Goal: Information Seeking & Learning: Check status

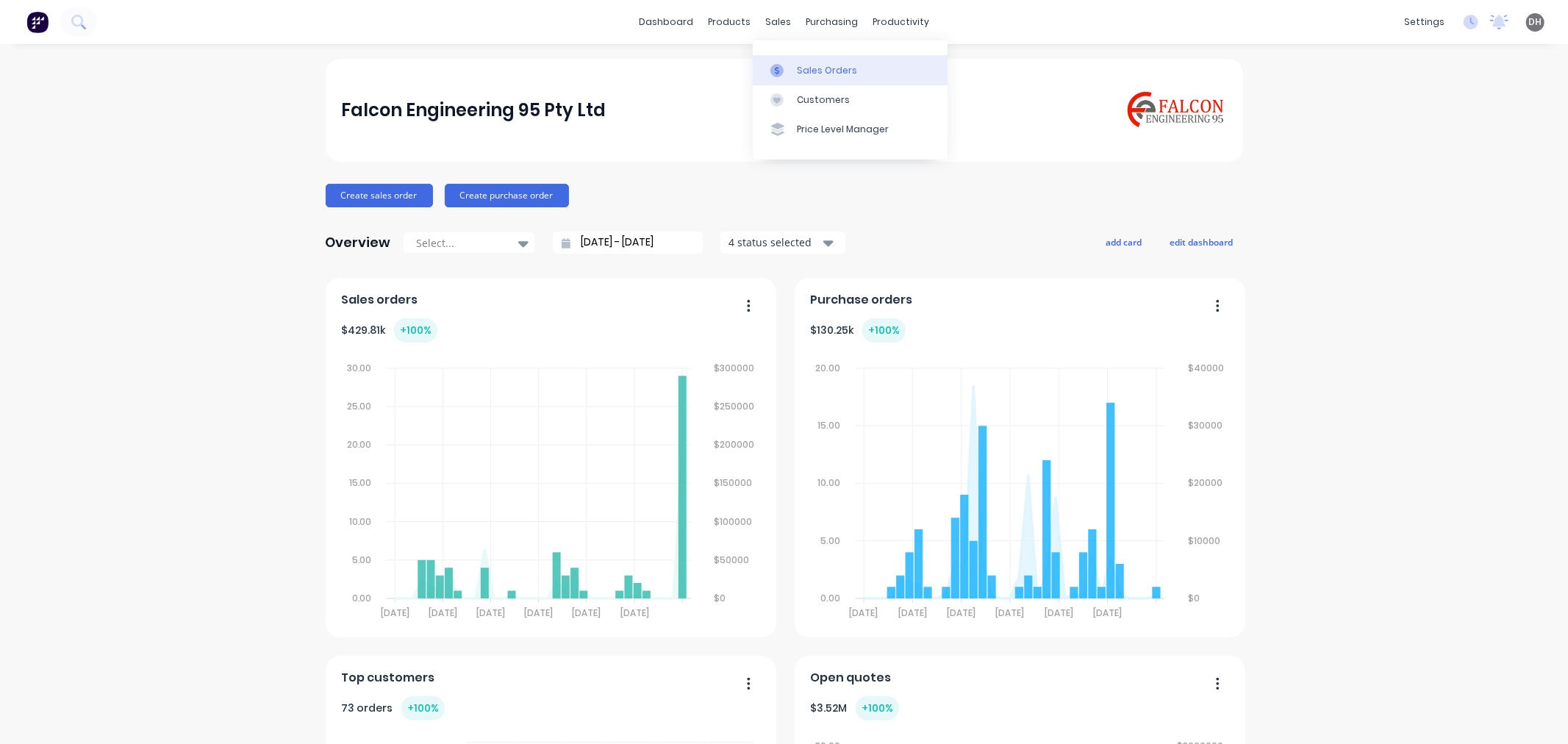
click at [824, 64] on div "Sales Orders" at bounding box center [827, 70] width 60 height 13
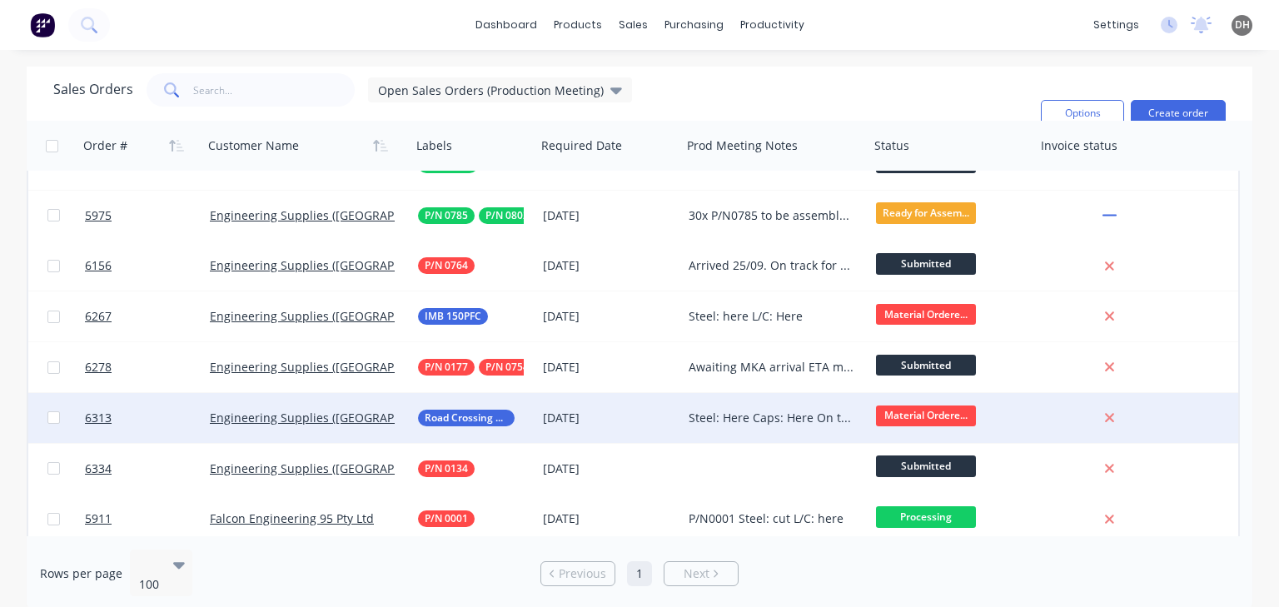
scroll to position [117, 0]
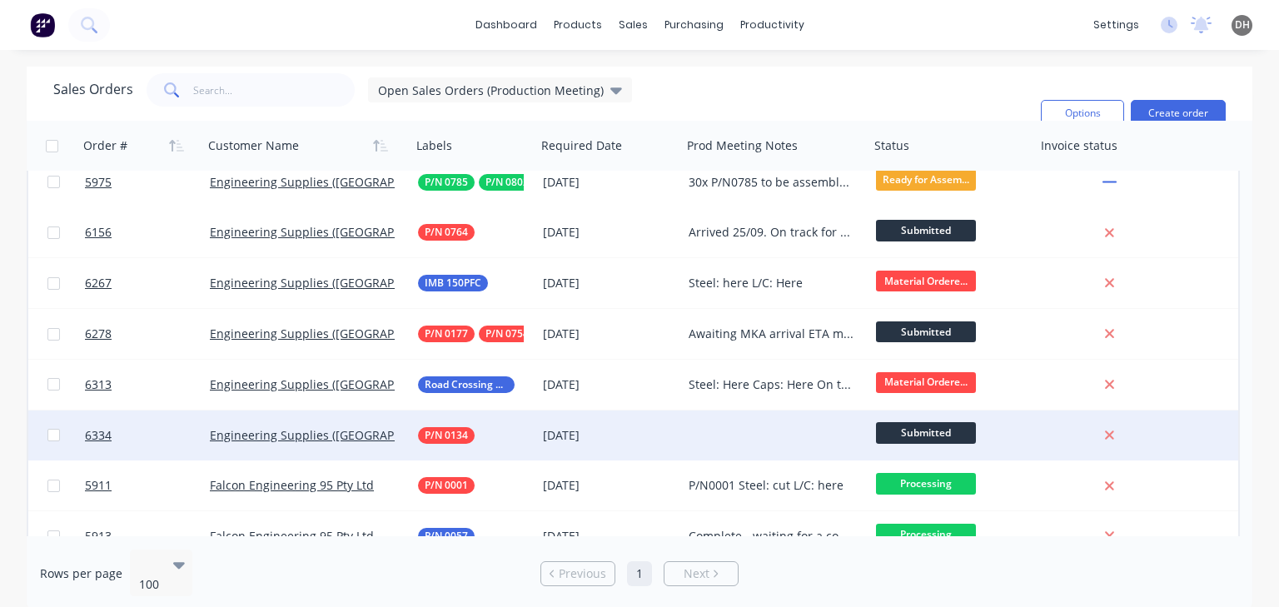
click at [716, 436] on div at bounding box center [775, 435] width 187 height 50
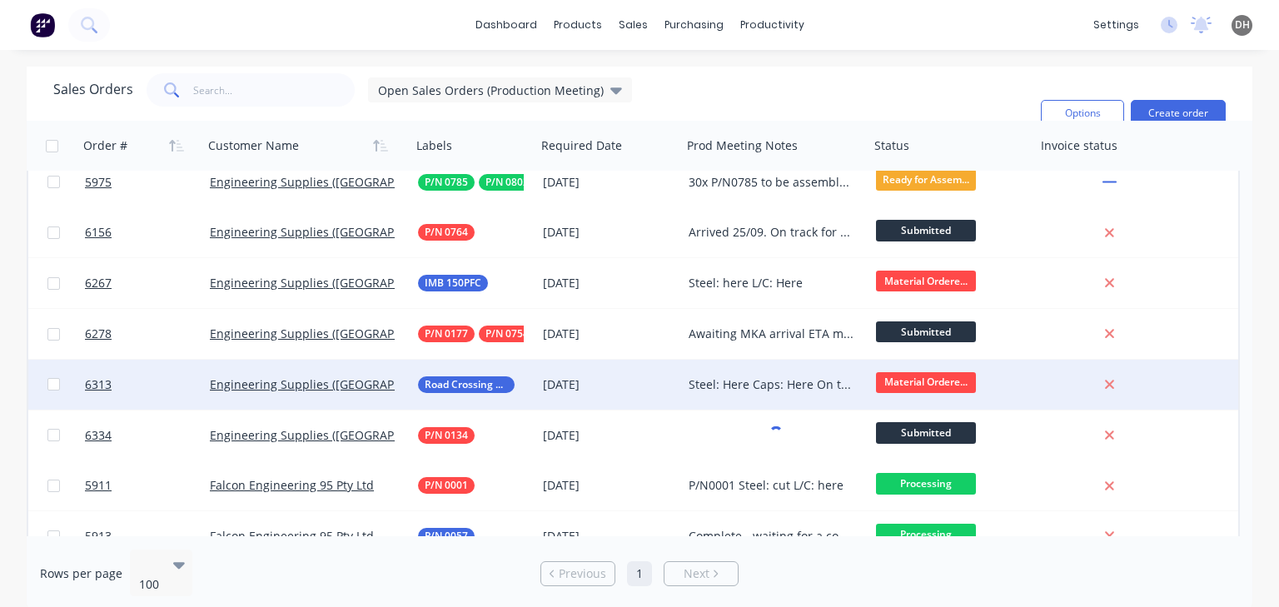
click at [715, 395] on div "Steel: Here Caps: Here On track" at bounding box center [775, 385] width 187 height 50
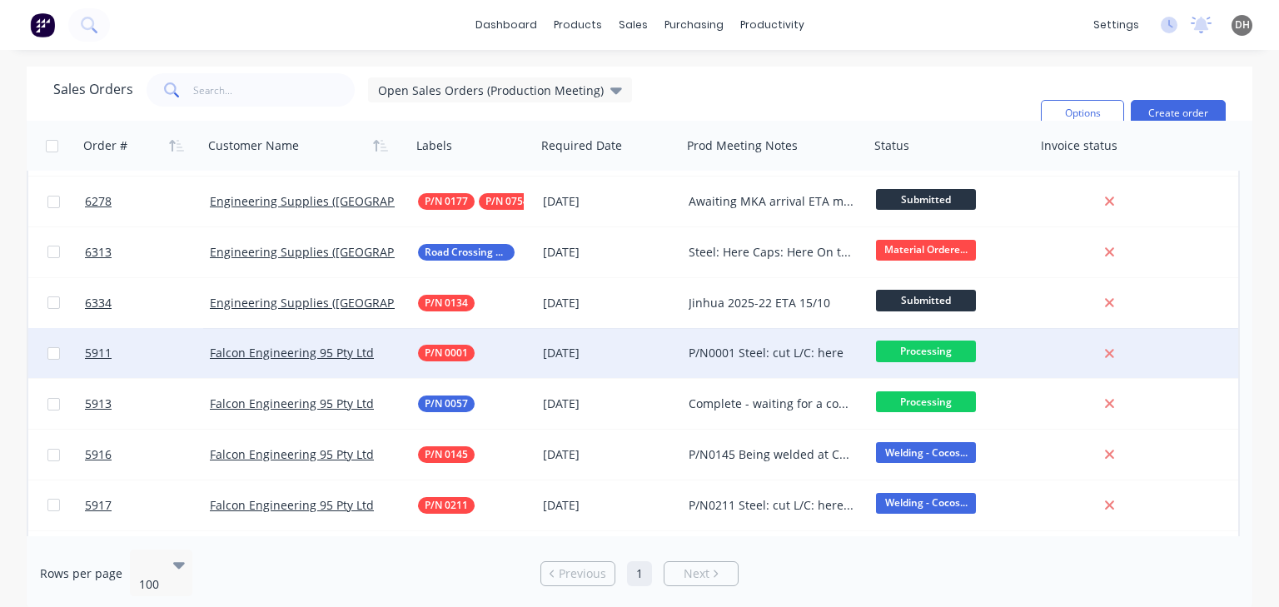
scroll to position [250, 0]
click at [753, 352] on div "P/N0001 Steel: cut L/C: here" at bounding box center [772, 352] width 166 height 17
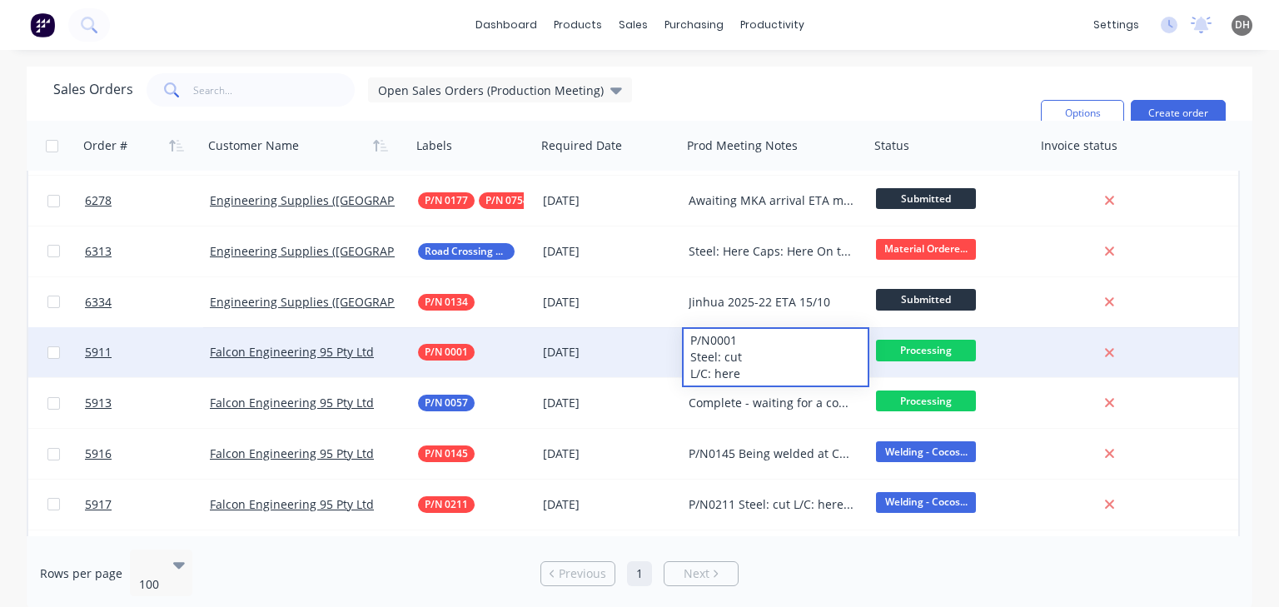
click at [909, 358] on span "Processing" at bounding box center [926, 350] width 100 height 21
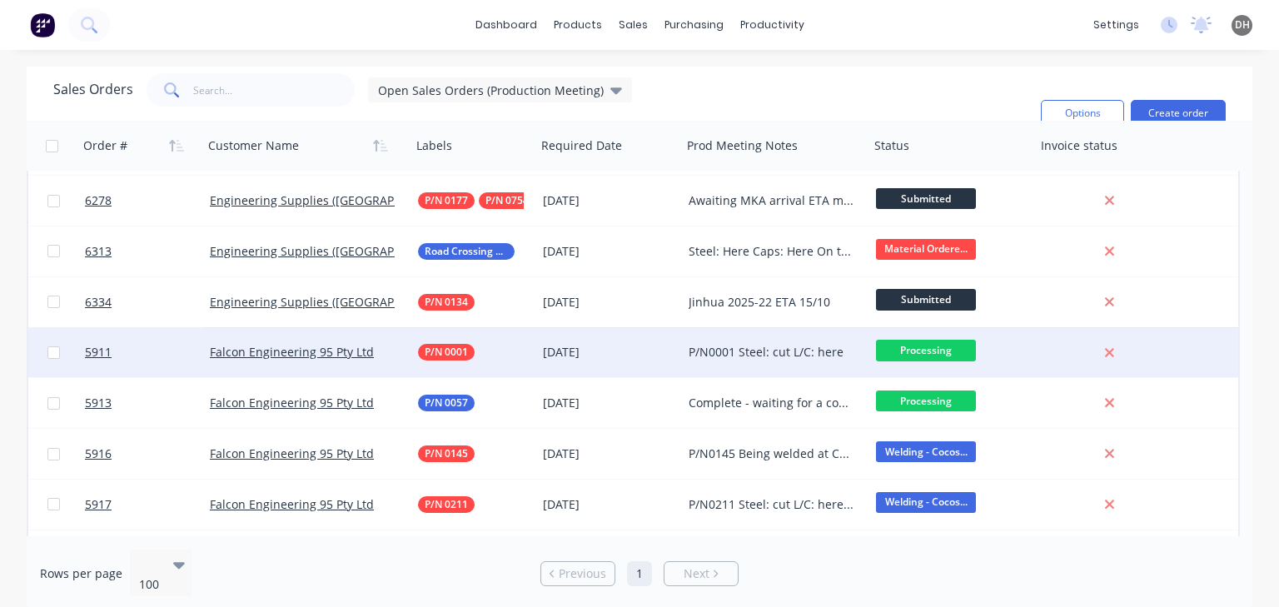
click at [897, 351] on span "Processing" at bounding box center [926, 350] width 100 height 21
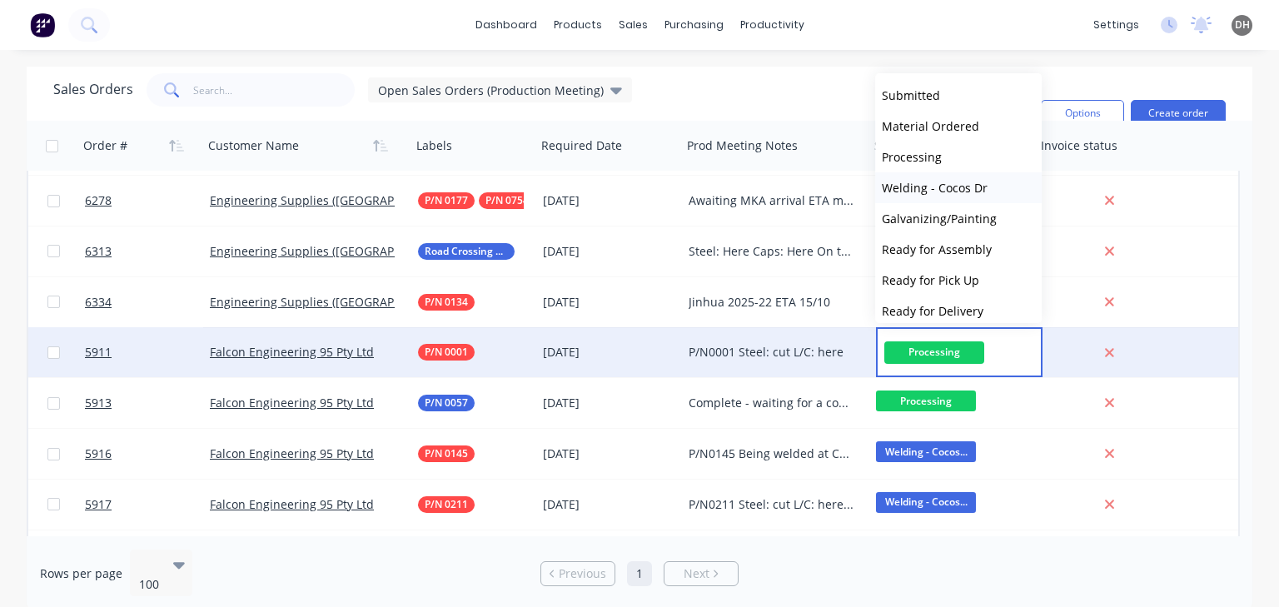
click at [933, 201] on button "Welding - Cocos Dr" at bounding box center [958, 187] width 167 height 31
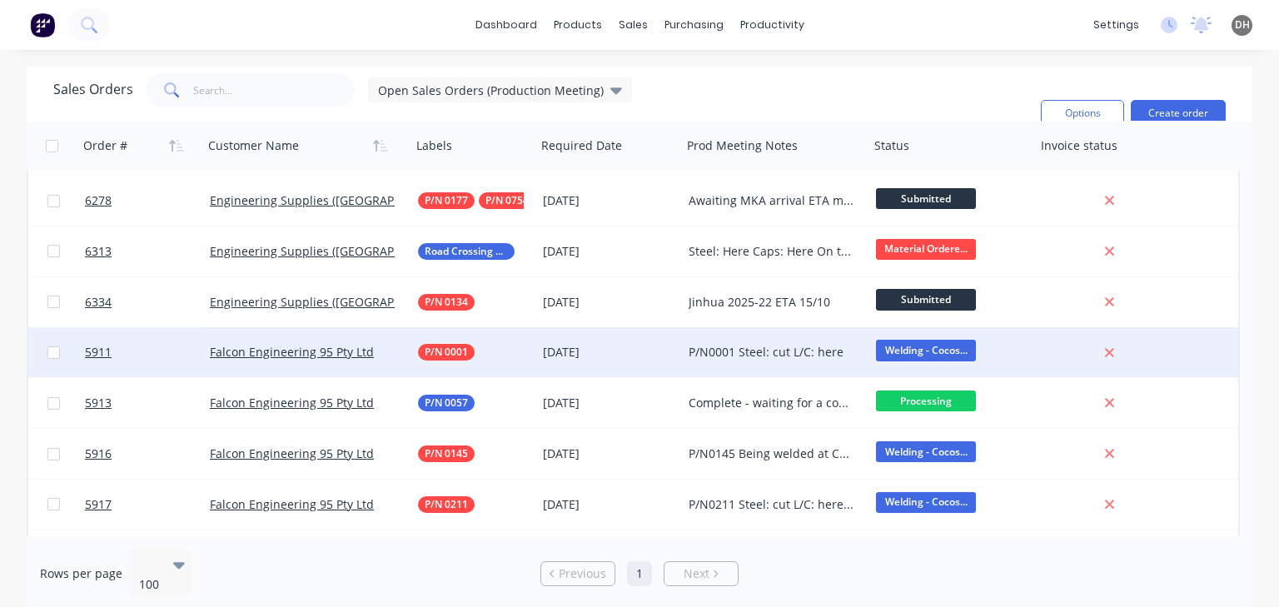
click at [779, 361] on div "P/N0001 Steel: cut L/C: here" at bounding box center [775, 352] width 187 height 50
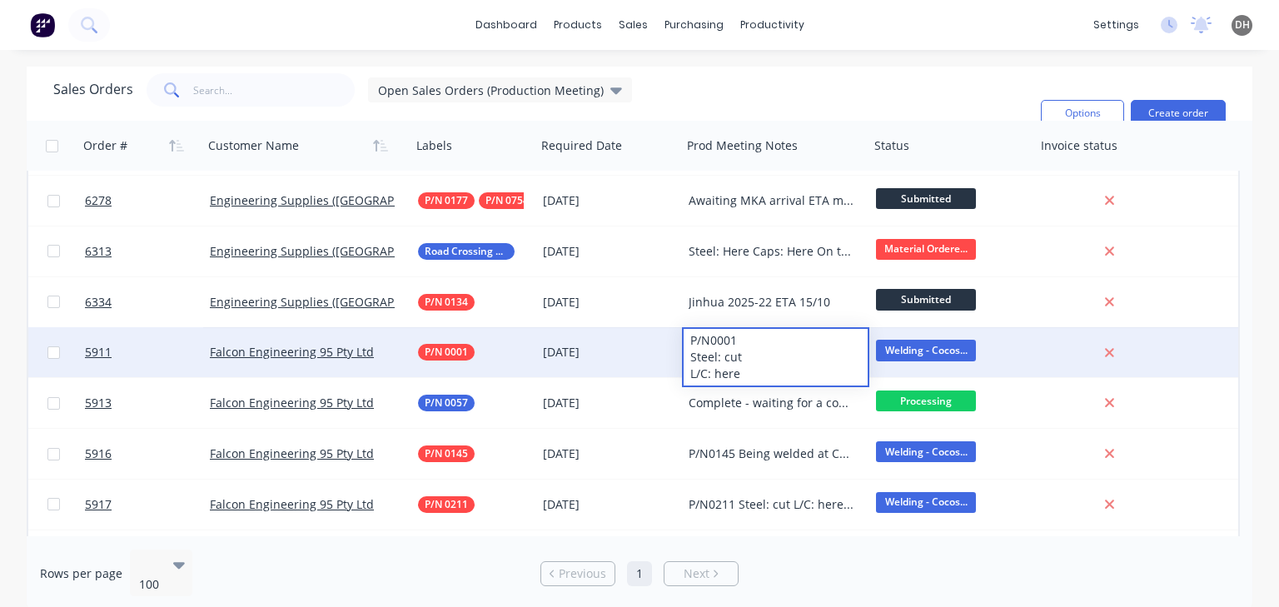
click at [758, 356] on div "P/N0001 Steel: cut L/C: here" at bounding box center [776, 357] width 184 height 57
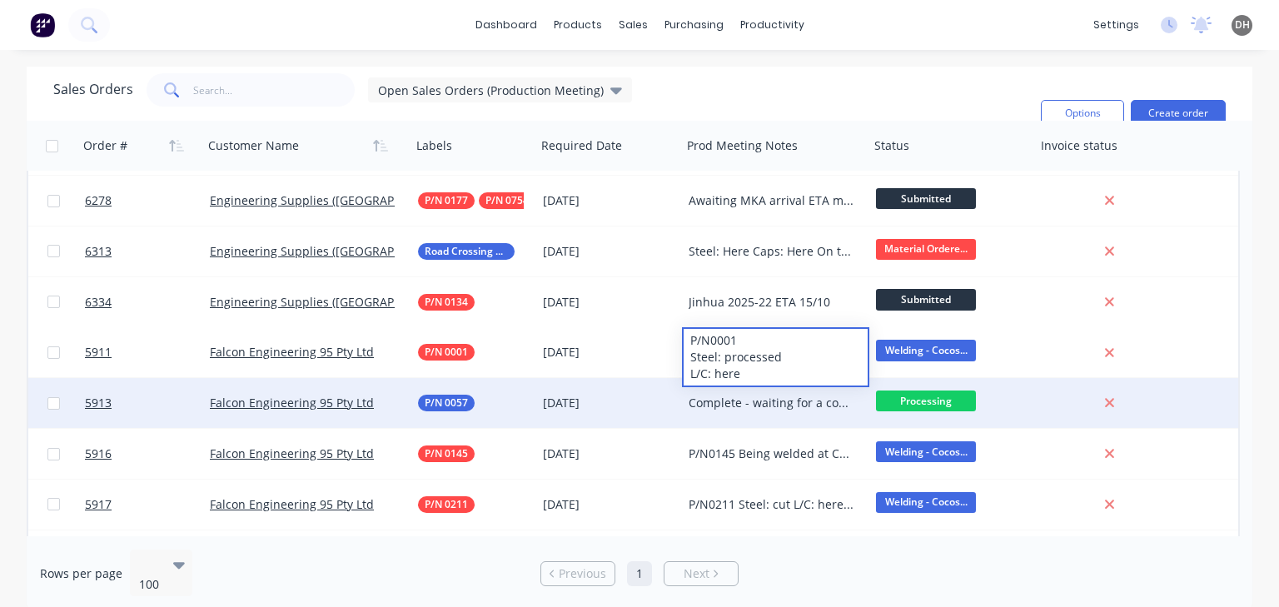
click at [775, 400] on div "Complete - waiting for a count from SK" at bounding box center [772, 403] width 166 height 17
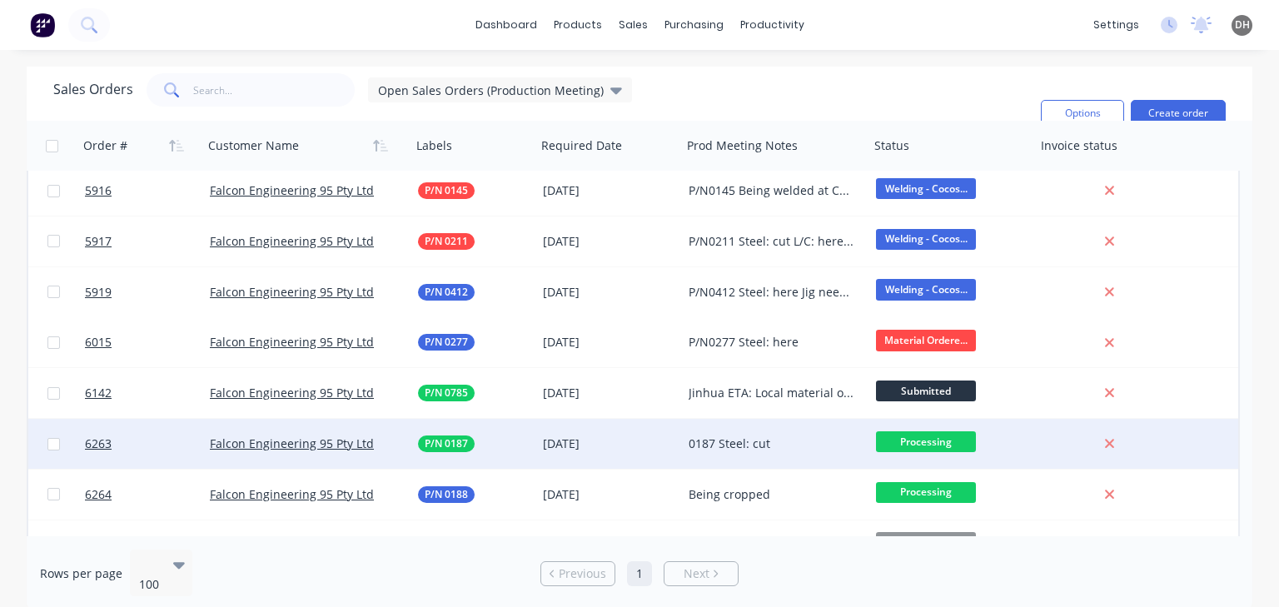
scroll to position [533, 0]
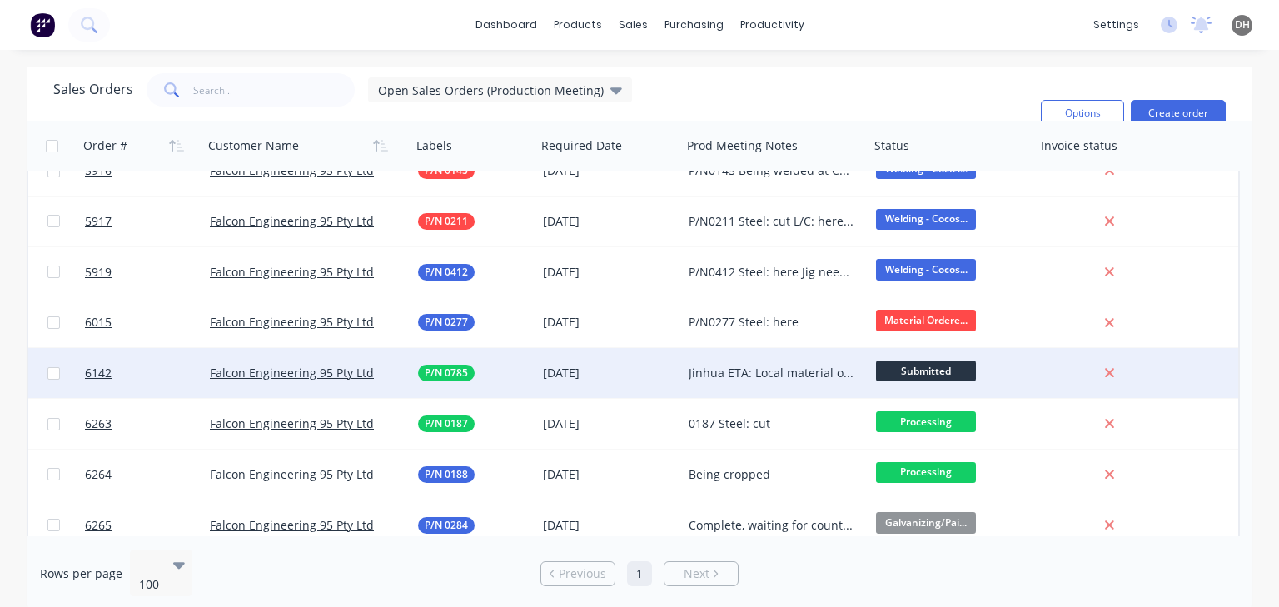
click at [756, 365] on div "Jinhua ETA: Local material ordered Pipe: back from galv Brass: here Fasteners: …" at bounding box center [772, 373] width 166 height 17
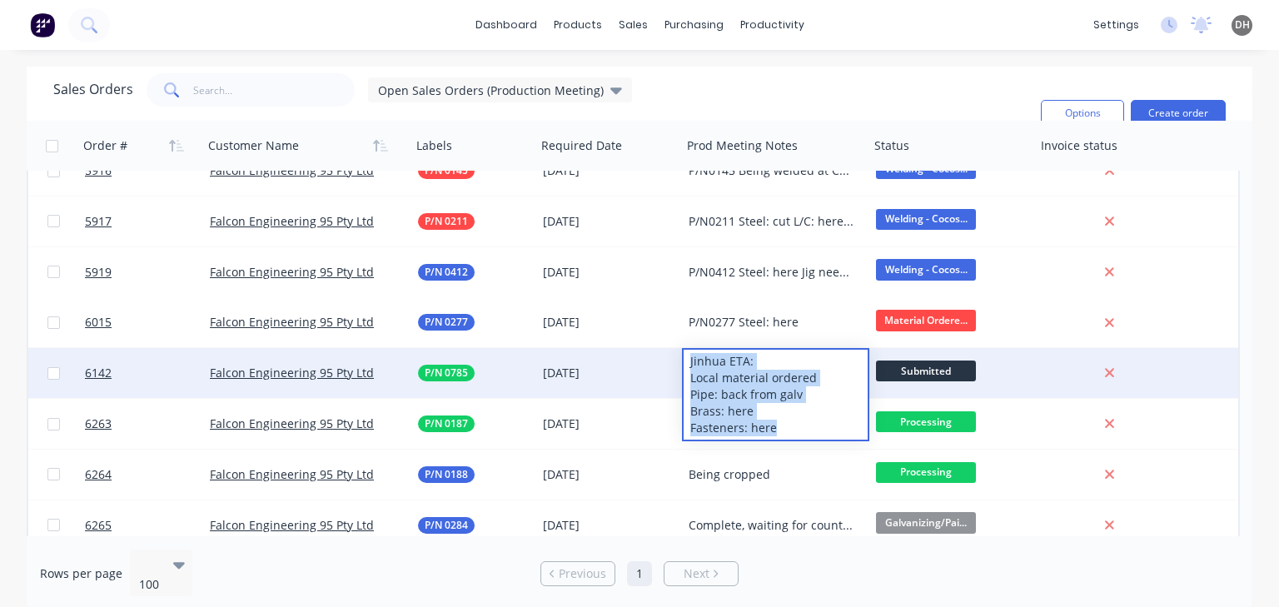
drag, startPoint x: 778, startPoint y: 435, endPoint x: 682, endPoint y: 366, distance: 118.8
click at [682, 366] on div "Jinhua ETA: Local material ordered Pipe: back from galv Brass: here Fasteners: …" at bounding box center [775, 394] width 187 height 93
click at [773, 359] on div "Jinhua ETA: Local material ordered Pipe: back from galv Brass: here Fasteners: …" at bounding box center [776, 395] width 184 height 90
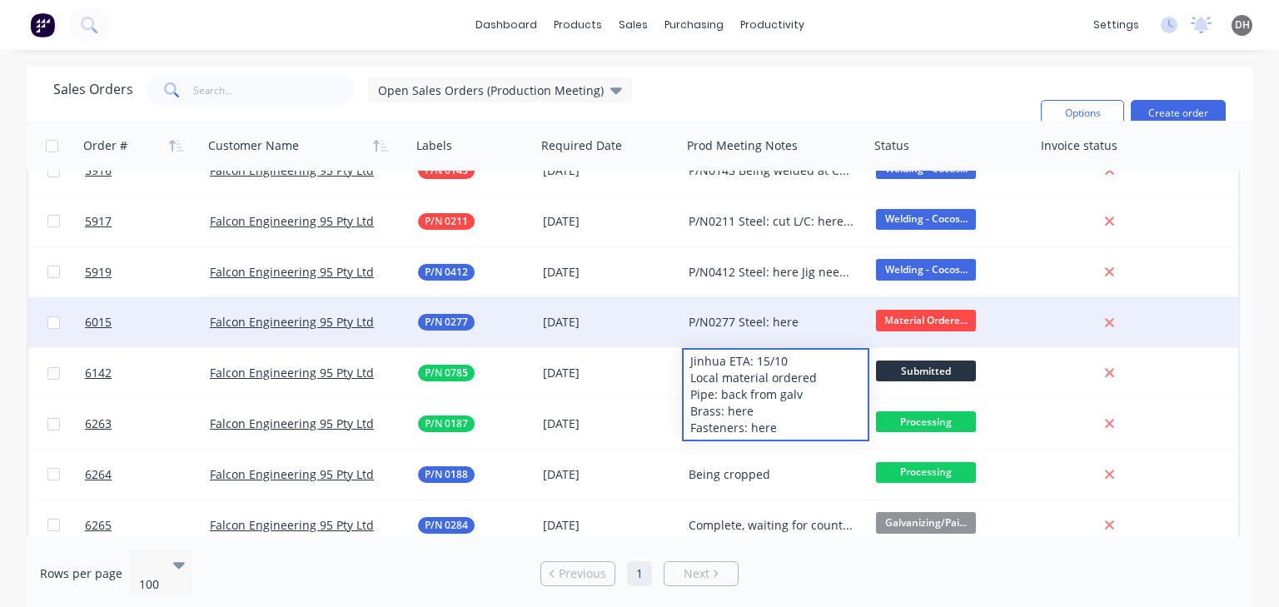
click at [758, 337] on div "P/N0277 Steel: here" at bounding box center [775, 322] width 187 height 50
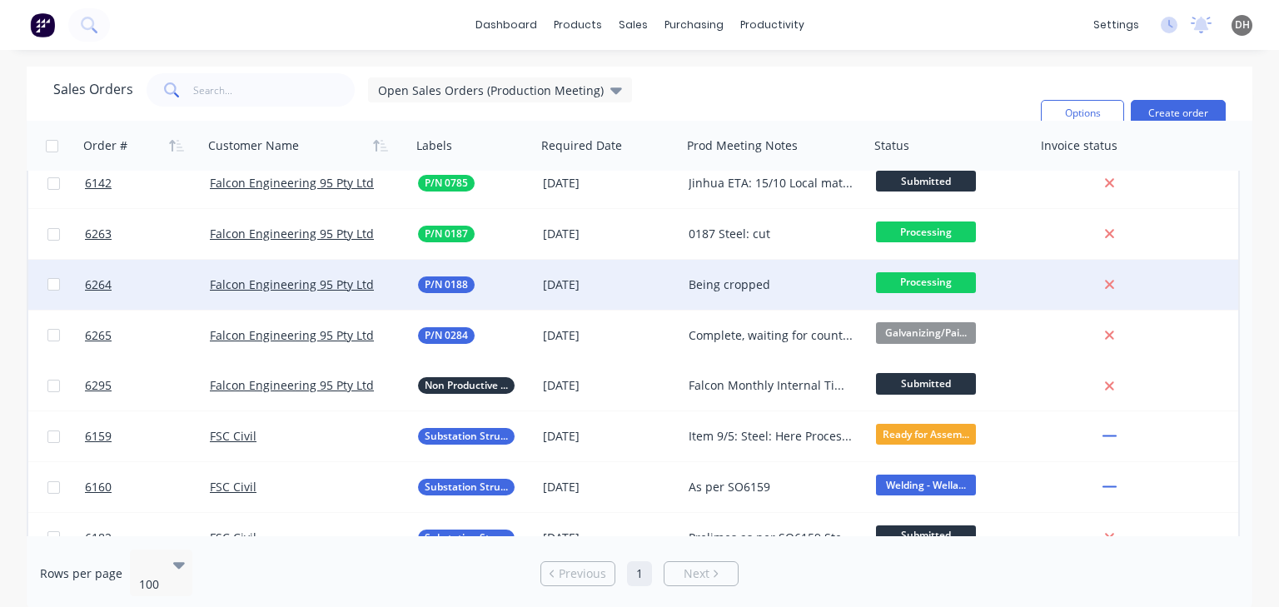
scroll to position [733, 0]
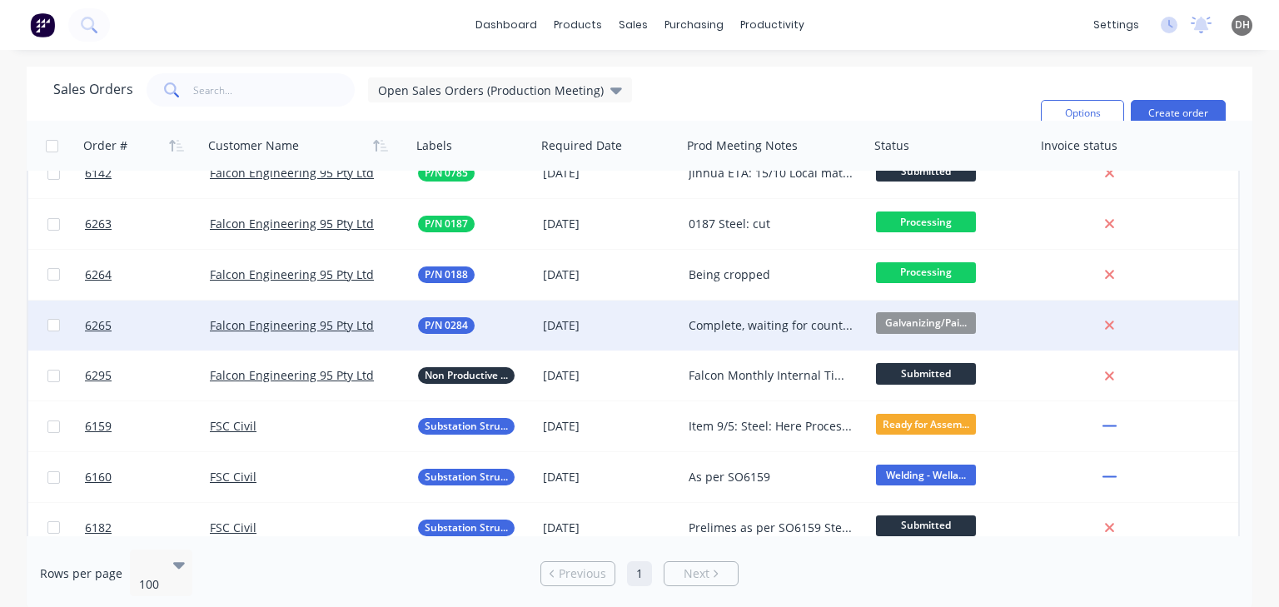
click at [724, 324] on div "Complete, waiting for count from SK" at bounding box center [772, 325] width 166 height 17
click at [821, 100] on div "Sales Orders Open Sales Orders (Production Meeting) Filters: Status Sorting: Cu…" at bounding box center [540, 113] width 974 height 80
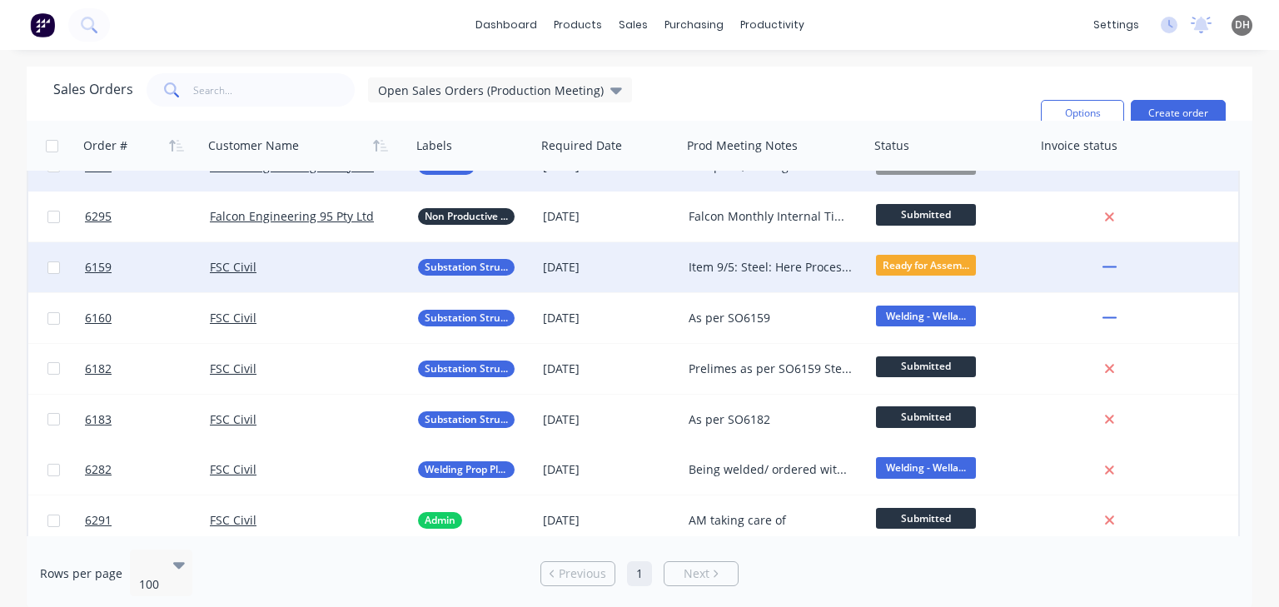
scroll to position [899, 0]
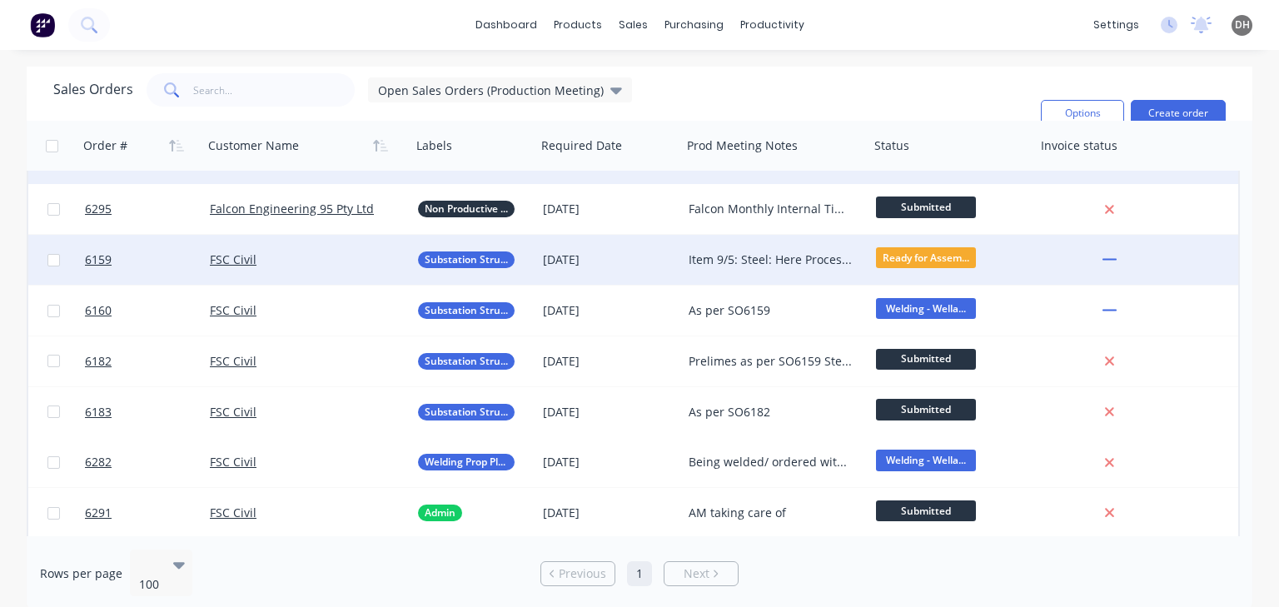
click at [788, 266] on div "Item 9/5: Steel: Here Processed Steel: 06/08 Plates: 08/08 Remaining Items (130…" at bounding box center [772, 259] width 166 height 17
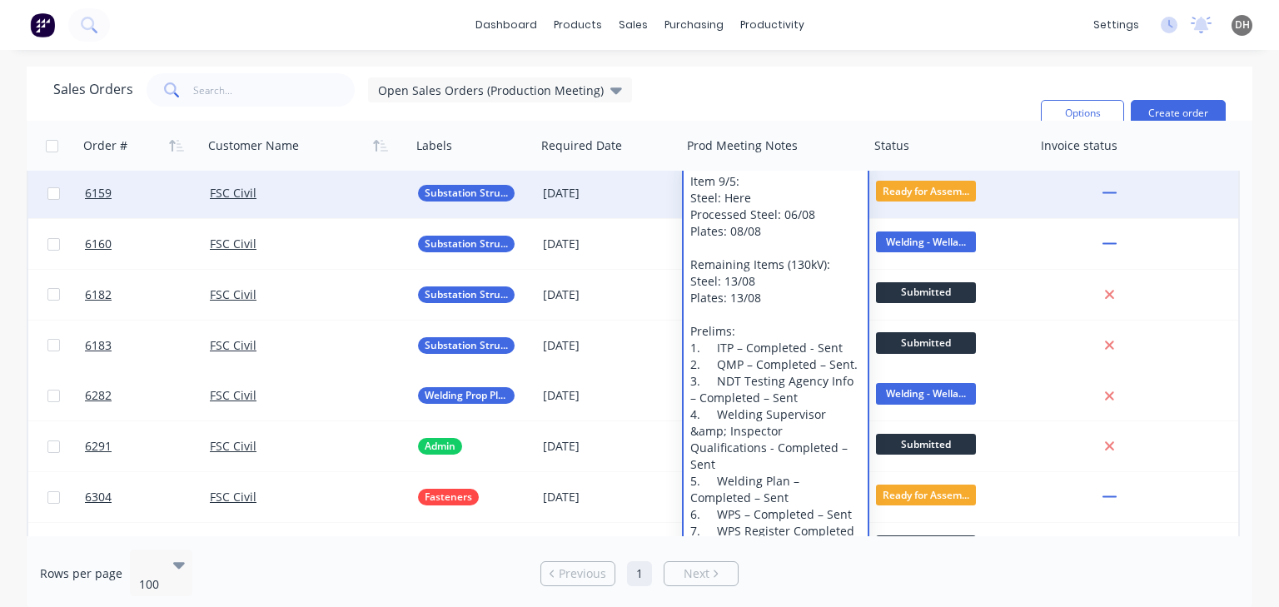
scroll to position [933, 0]
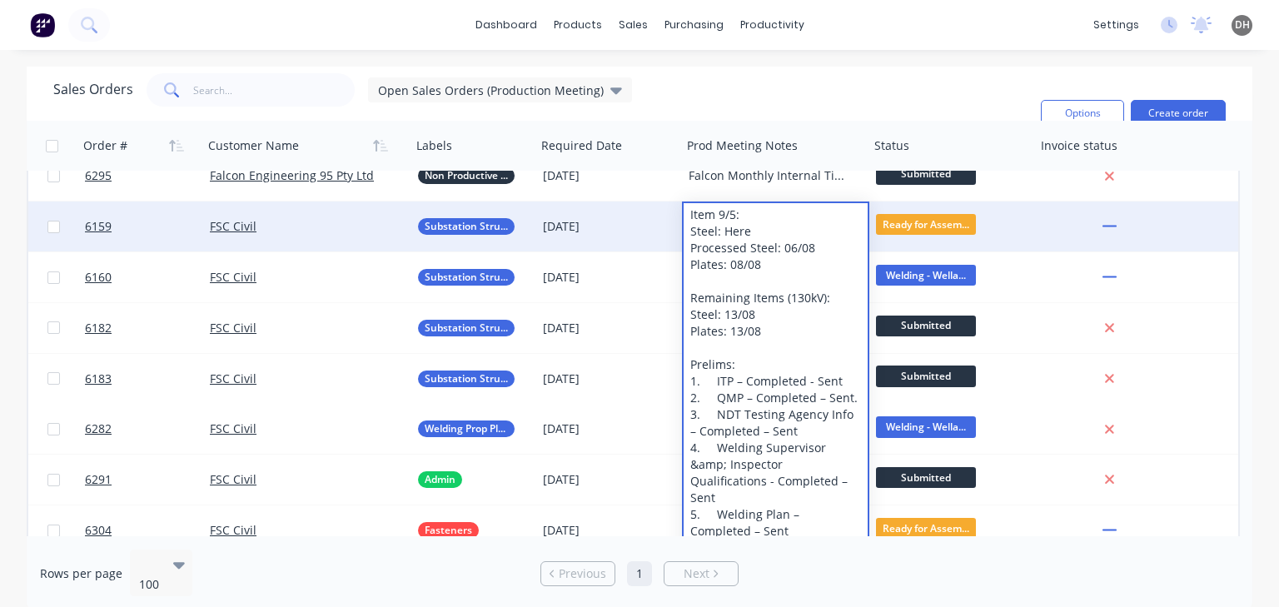
click at [813, 83] on div "Sales Orders Open Sales Orders (Production Meeting) Filters: Status Sorting: Cu…" at bounding box center [540, 113] width 974 height 80
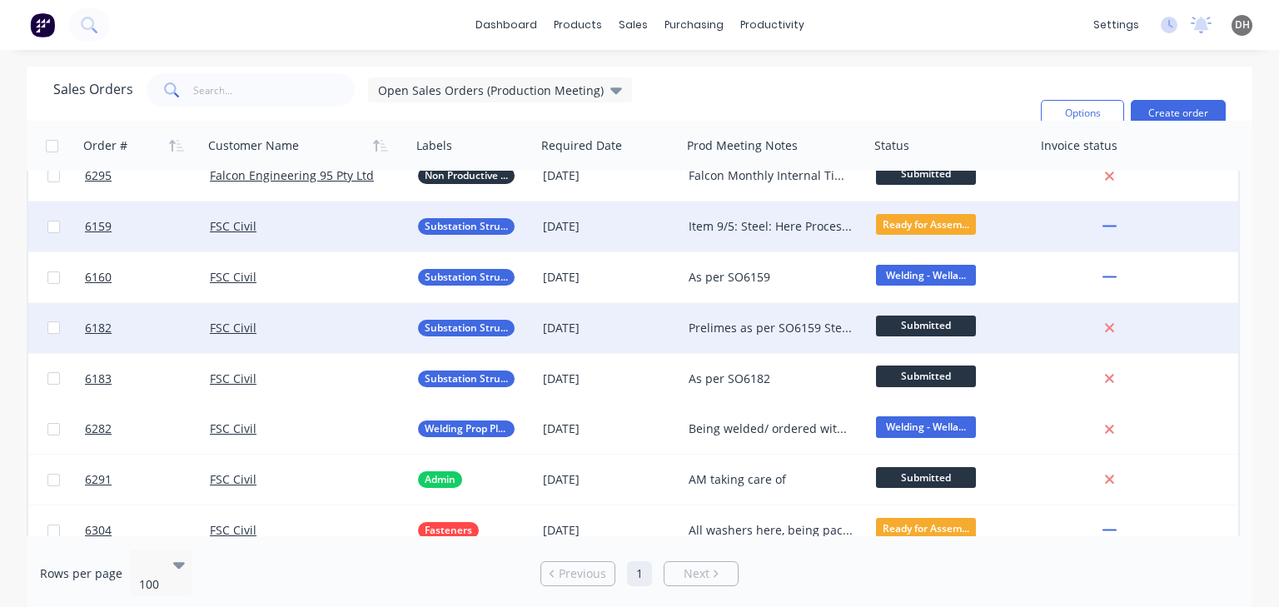
click at [763, 320] on div "Prelimes as per SO6159 Steel for item 77 ordered" at bounding box center [772, 328] width 166 height 17
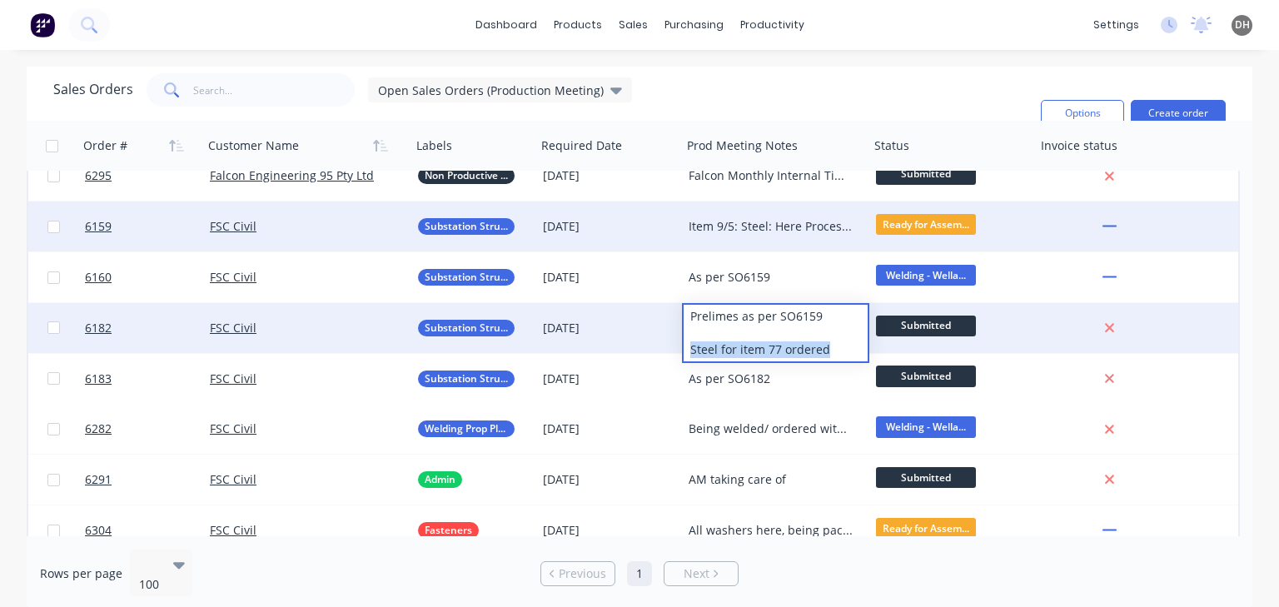
drag, startPoint x: 833, startPoint y: 350, endPoint x: 689, endPoint y: 356, distance: 143.3
click at [689, 356] on div "Prelimes as per SO6159 Steel for item 77 ordered" at bounding box center [776, 333] width 184 height 57
click at [794, 346] on div "Prelimes as per SO6159 Steel for item 77 ordered" at bounding box center [776, 333] width 184 height 57
click at [784, 349] on div "Prelimes as per SO6159 Steel for item 77 ordered" at bounding box center [776, 333] width 184 height 57
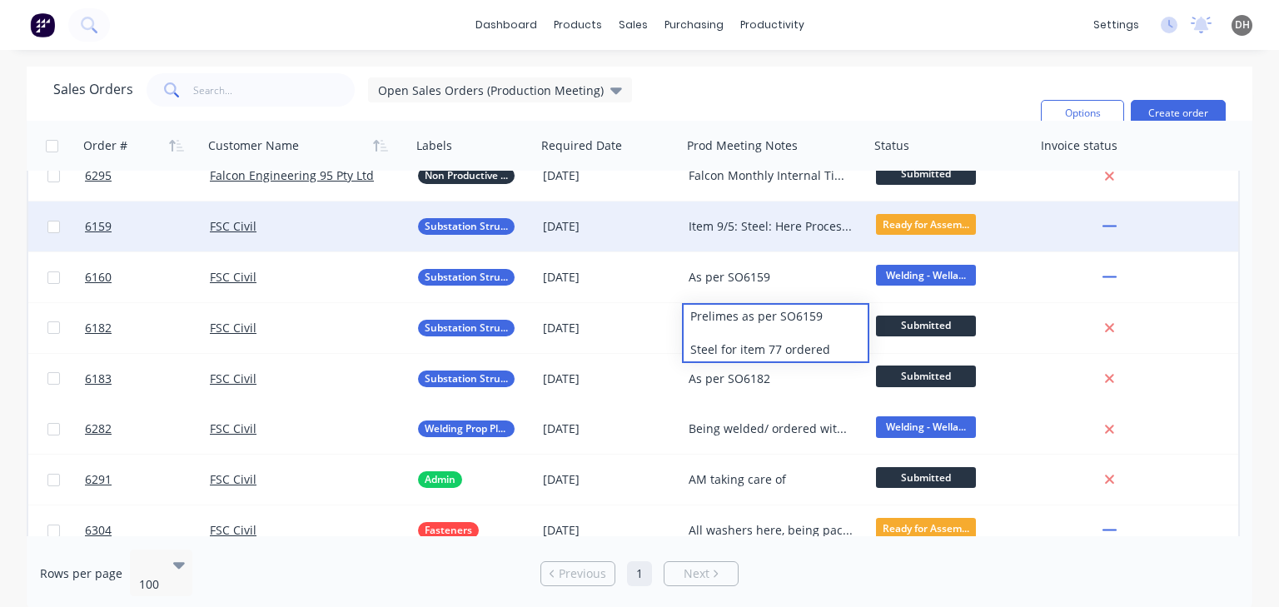
click at [892, 34] on div "dashboard products sales purchasing productivity dashboard products Product Cat…" at bounding box center [639, 25] width 1279 height 50
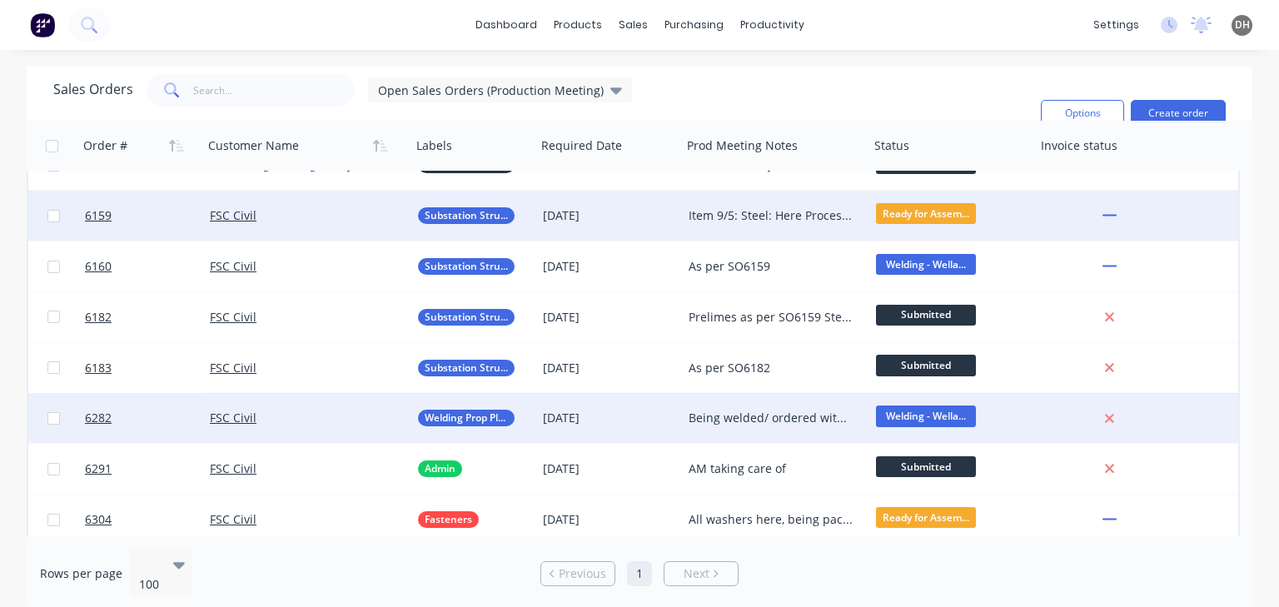
scroll to position [949, 0]
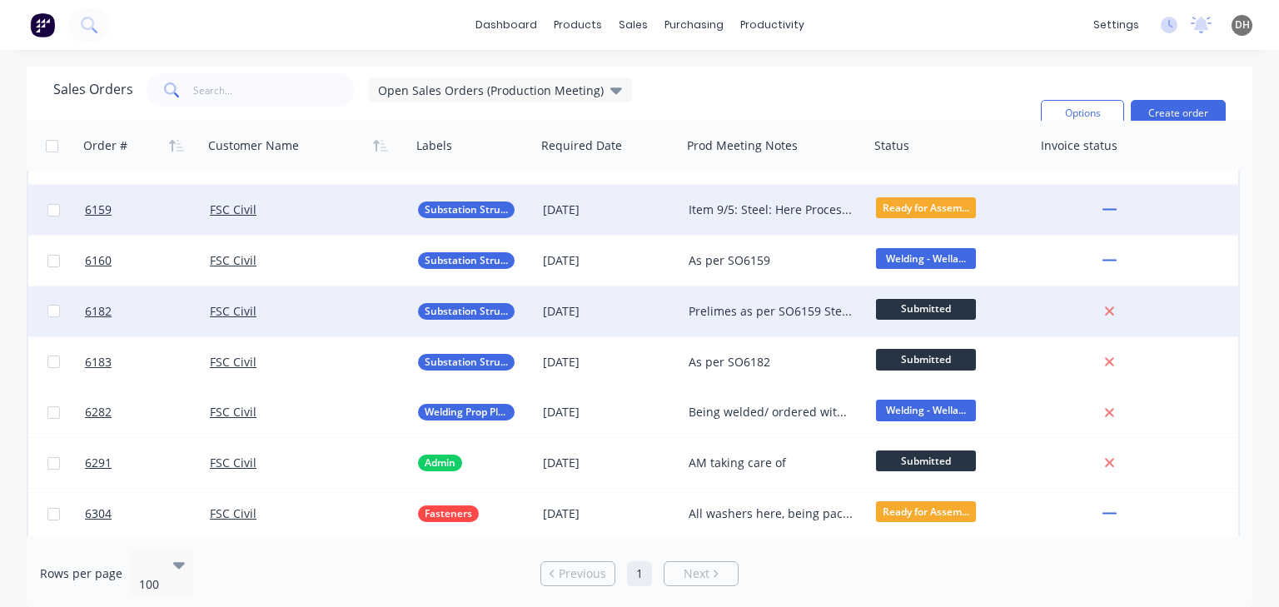
click at [746, 316] on div "Prelimes as per SO6159 Steel for item 77 ordered" at bounding box center [772, 311] width 166 height 17
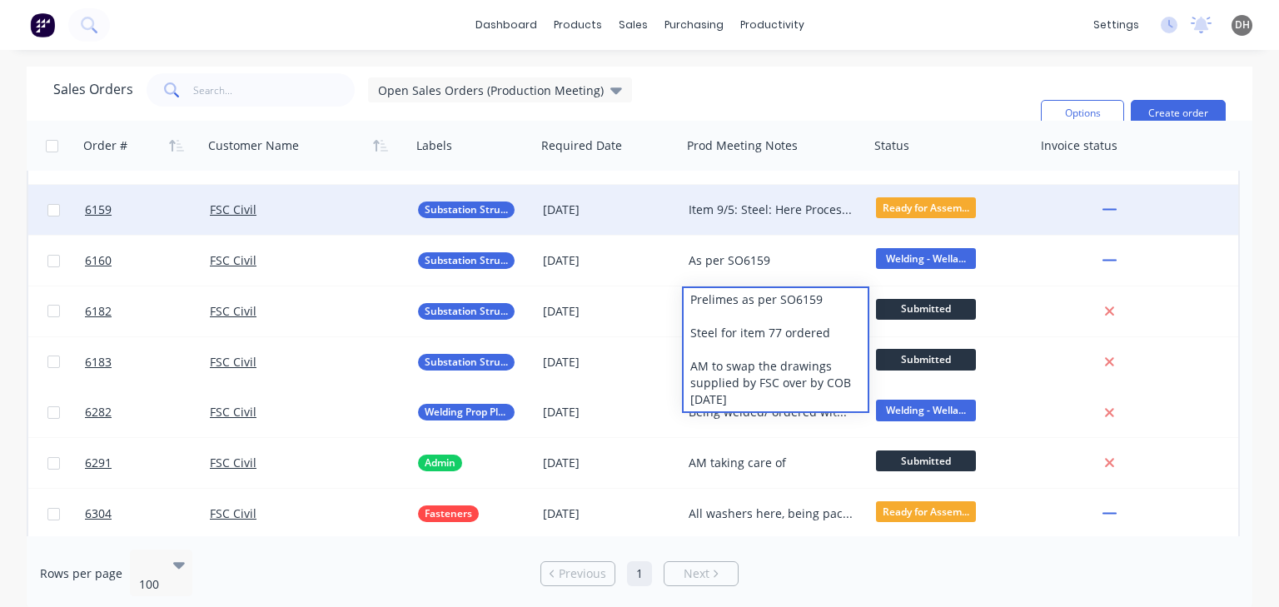
click at [850, 32] on div "dashboard products sales purchasing productivity dashboard products Product Cat…" at bounding box center [639, 25] width 1279 height 50
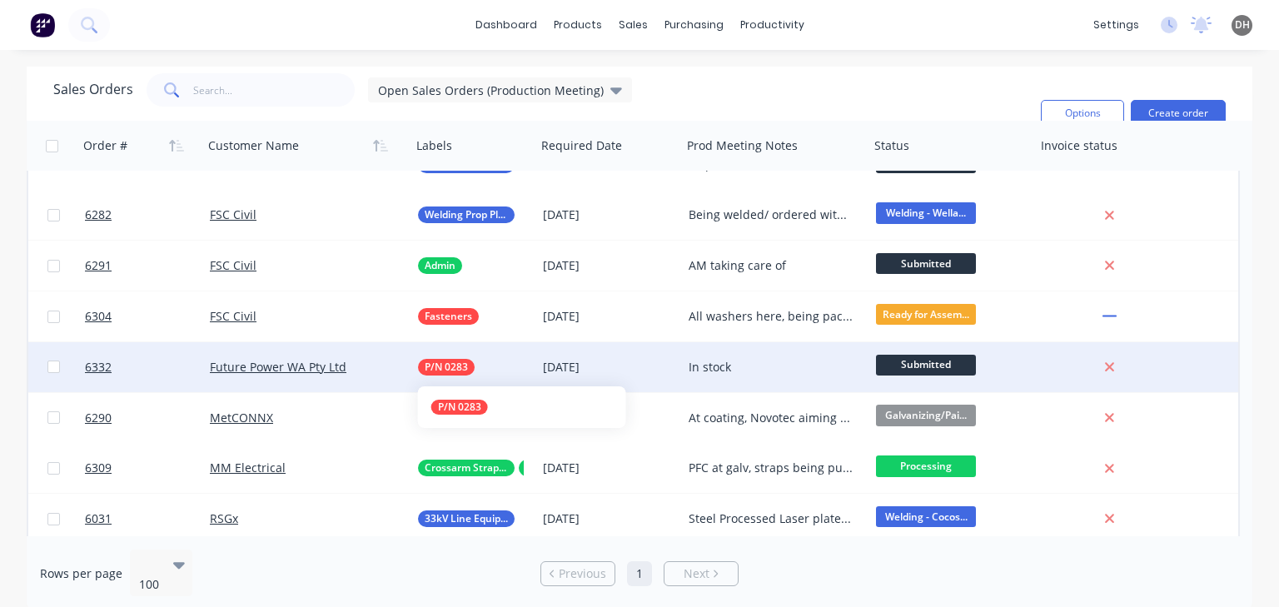
scroll to position [1149, 0]
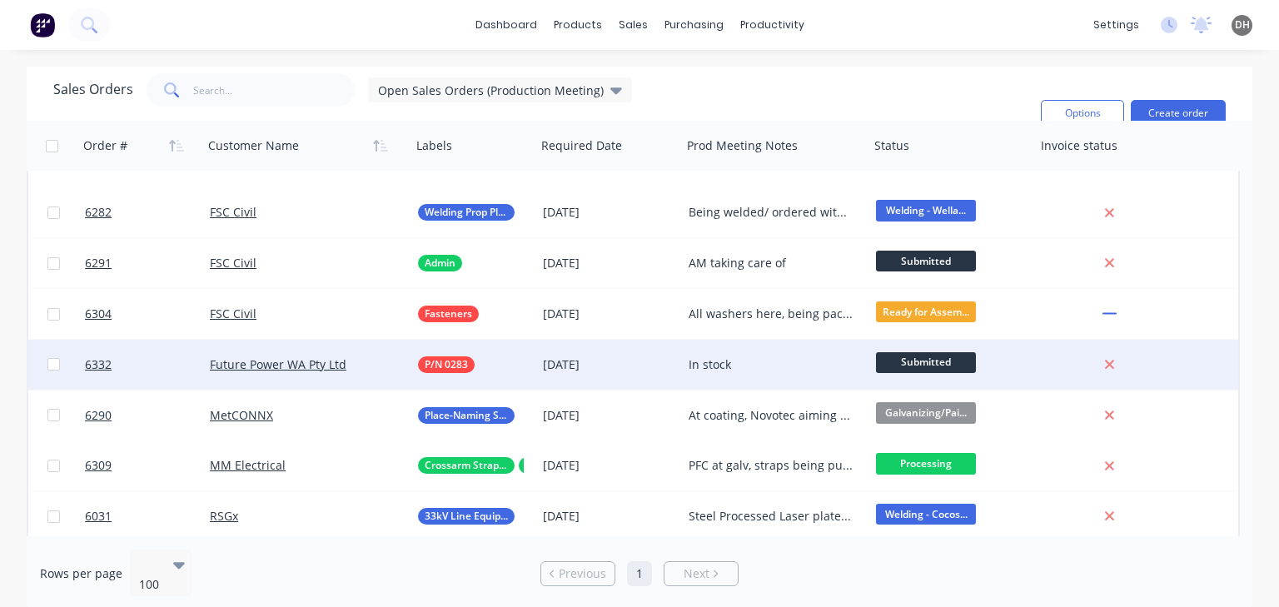
click at [730, 370] on div "In stock" at bounding box center [772, 364] width 166 height 17
click at [818, 92] on div "Sales Orders Open Sales Orders (Production Meeting) Filters: Status Sorting: Cu…" at bounding box center [540, 113] width 974 height 80
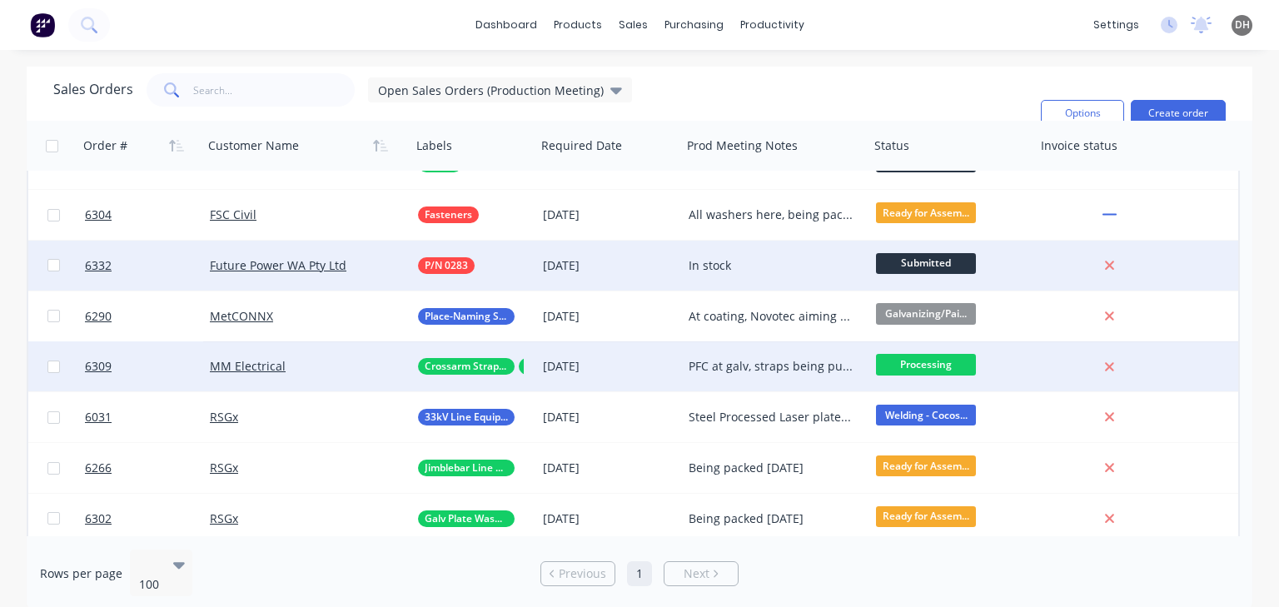
scroll to position [1249, 0]
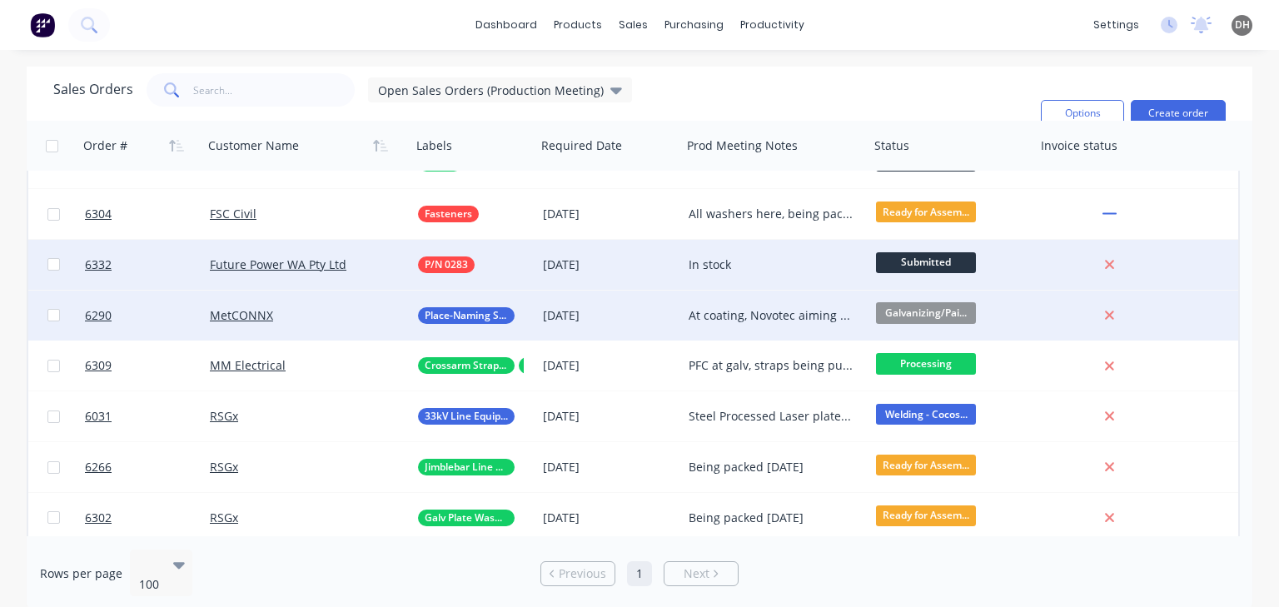
click at [738, 317] on div "At coating, Novotec aiming to finish [DATE]" at bounding box center [772, 315] width 166 height 17
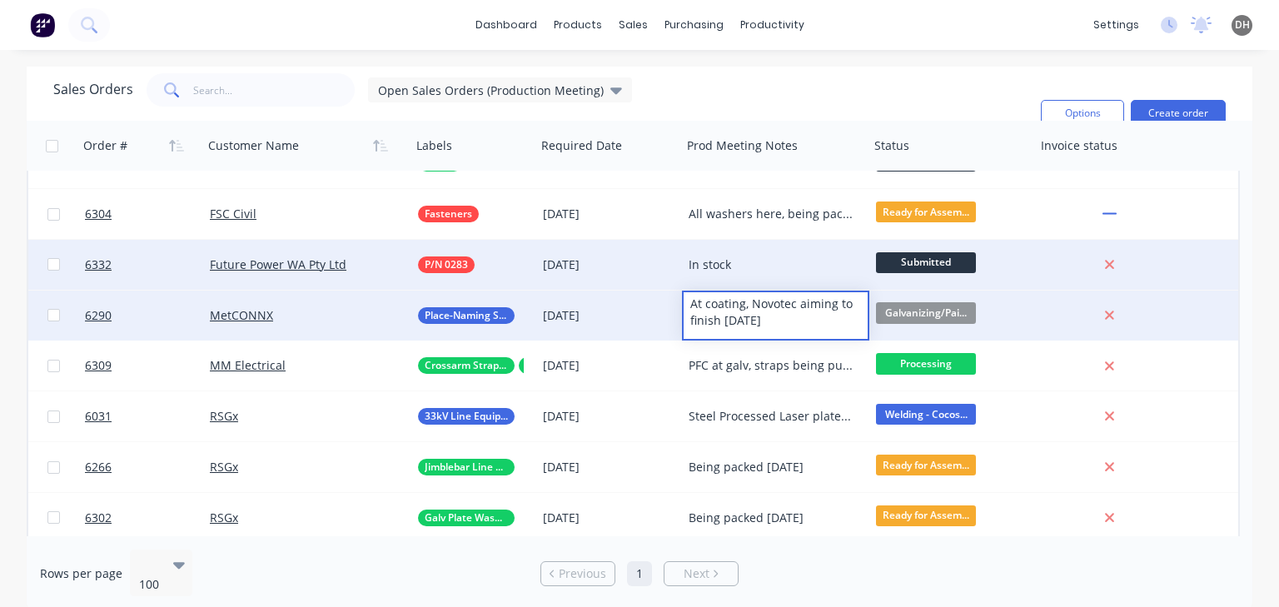
drag, startPoint x: 782, startPoint y: 323, endPoint x: 693, endPoint y: 304, distance: 91.1
click at [693, 304] on div "At coating, Novotec aiming to finish [DATE]" at bounding box center [776, 312] width 184 height 40
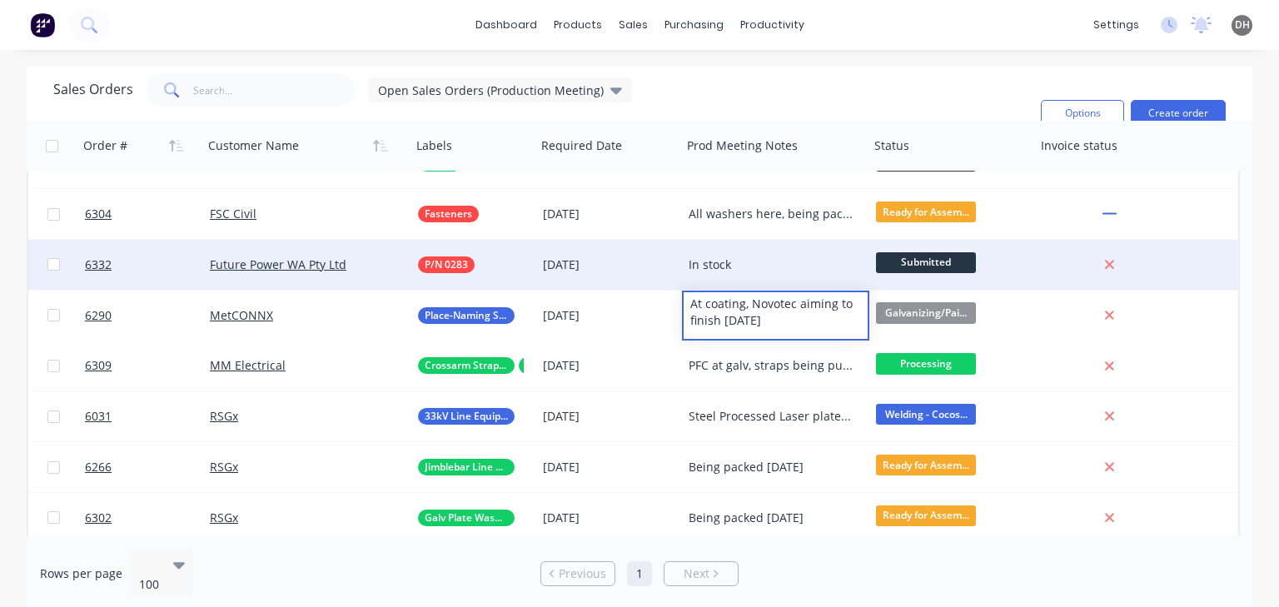
click at [756, 104] on div "Sales Orders Open Sales Orders (Production Meeting) Filters: Status Sorting: Cu…" at bounding box center [540, 113] width 974 height 80
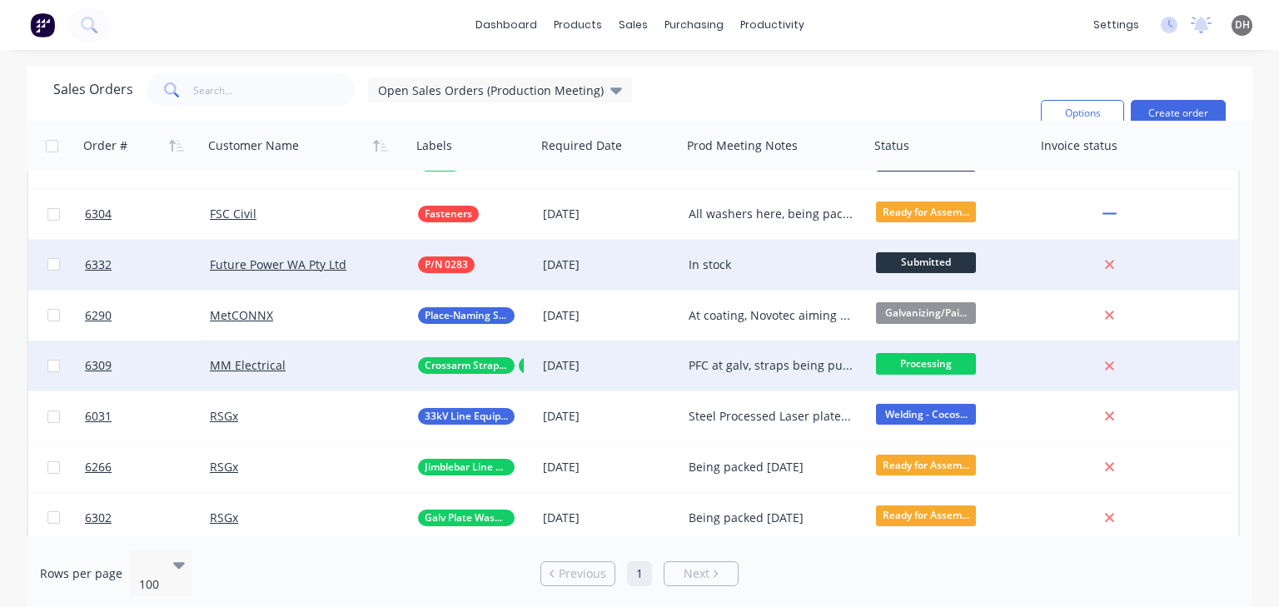
click at [726, 363] on div "PFC at galv, straps being punched, aiming to get to galv [DATE]/Thurs" at bounding box center [772, 365] width 166 height 17
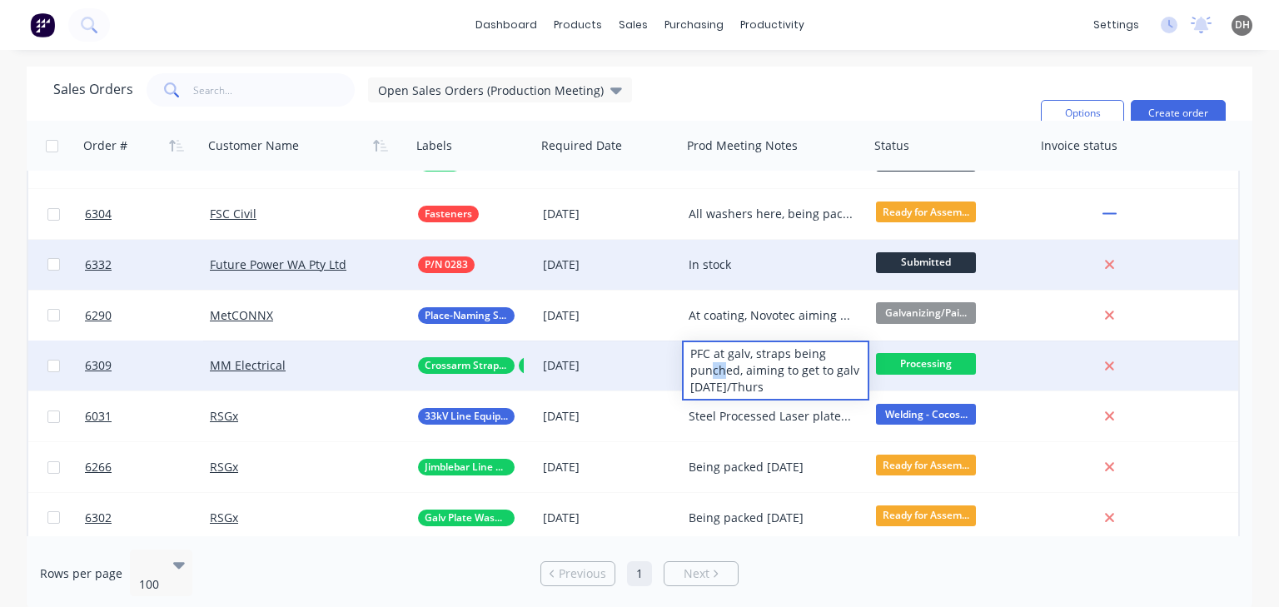
drag, startPoint x: 723, startPoint y: 375, endPoint x: 713, endPoint y: 374, distance: 10.0
click at [713, 374] on div "PFC at galv, straps being punched, aiming to get to galv [DATE]/Thurs" at bounding box center [776, 370] width 184 height 57
click at [785, 376] on div "PFC at galv, straps being punched, aiming to get to galv [DATE]/Thurs" at bounding box center [776, 370] width 184 height 57
drag, startPoint x: 738, startPoint y: 350, endPoint x: 710, endPoint y: 351, distance: 27.5
click at [710, 351] on div "PFC at galv, straps being punched, aiming to get to galv [DATE]/Thurs" at bounding box center [776, 370] width 184 height 57
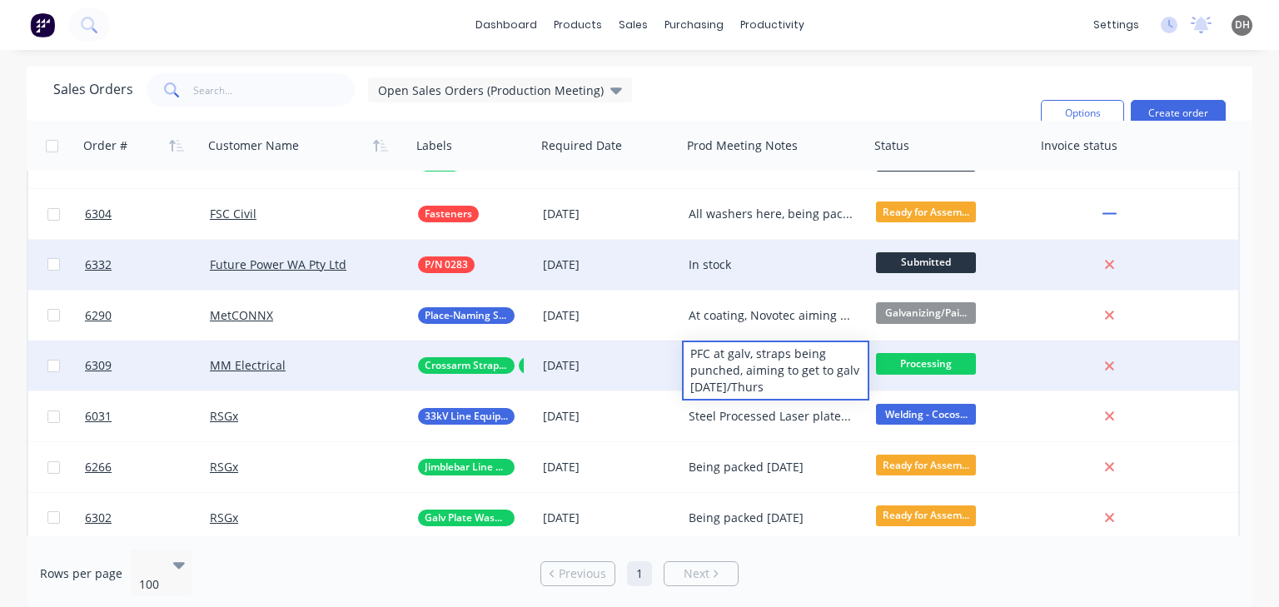
click at [787, 375] on div "PFC at galv, straps being punched, aiming to get to galv [DATE]/Thurs" at bounding box center [776, 370] width 184 height 57
drag, startPoint x: 791, startPoint y: 384, endPoint x: 749, endPoint y: 381, distance: 42.5
click at [749, 381] on div "PFC at galv, straps being punched, aiming to get to galv [DATE]/Thurs" at bounding box center [776, 370] width 184 height 57
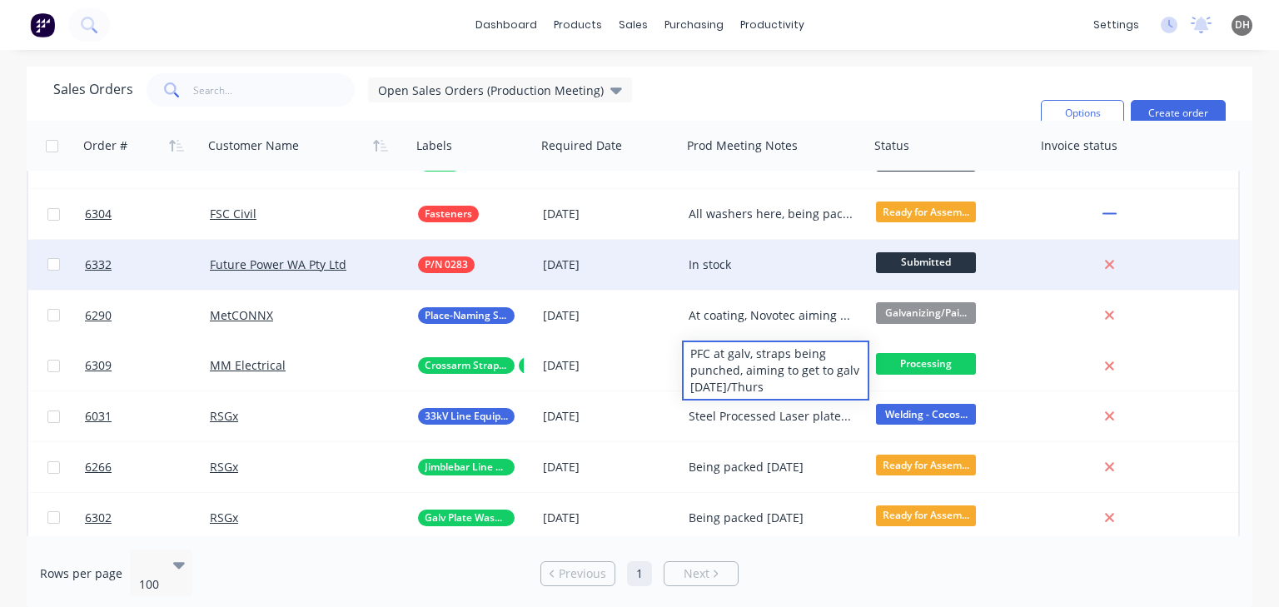
click at [860, 112] on div "Sales Orders Open Sales Orders (Production Meeting) Filters: Status Sorting: Cu…" at bounding box center [540, 113] width 974 height 80
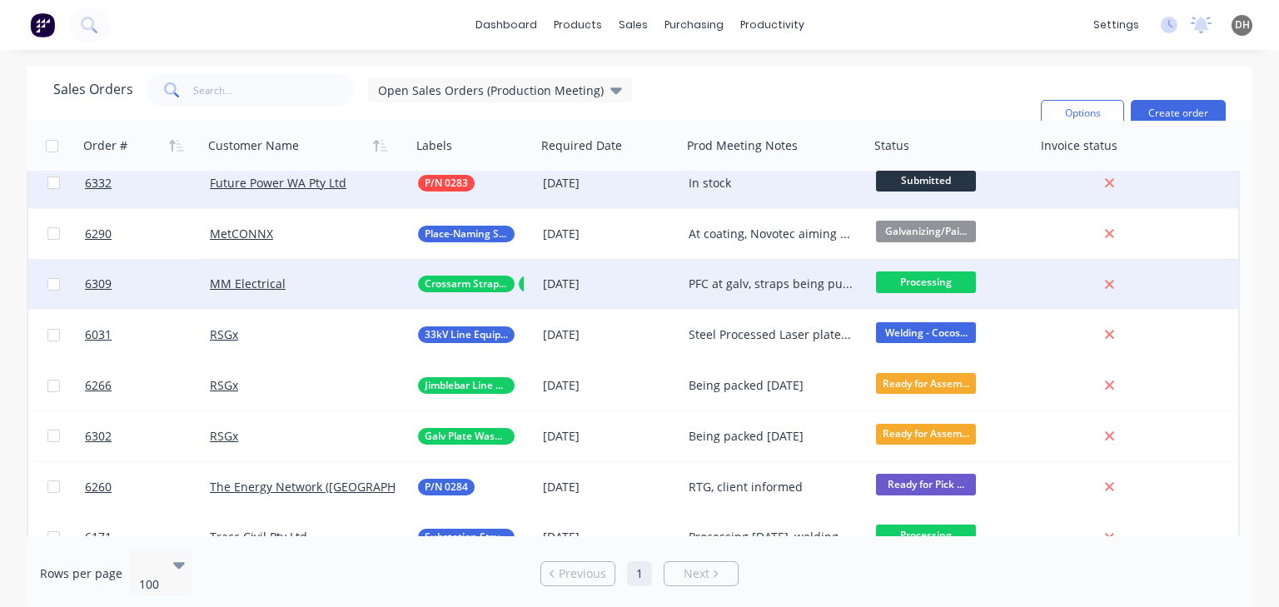
scroll to position [1349, 0]
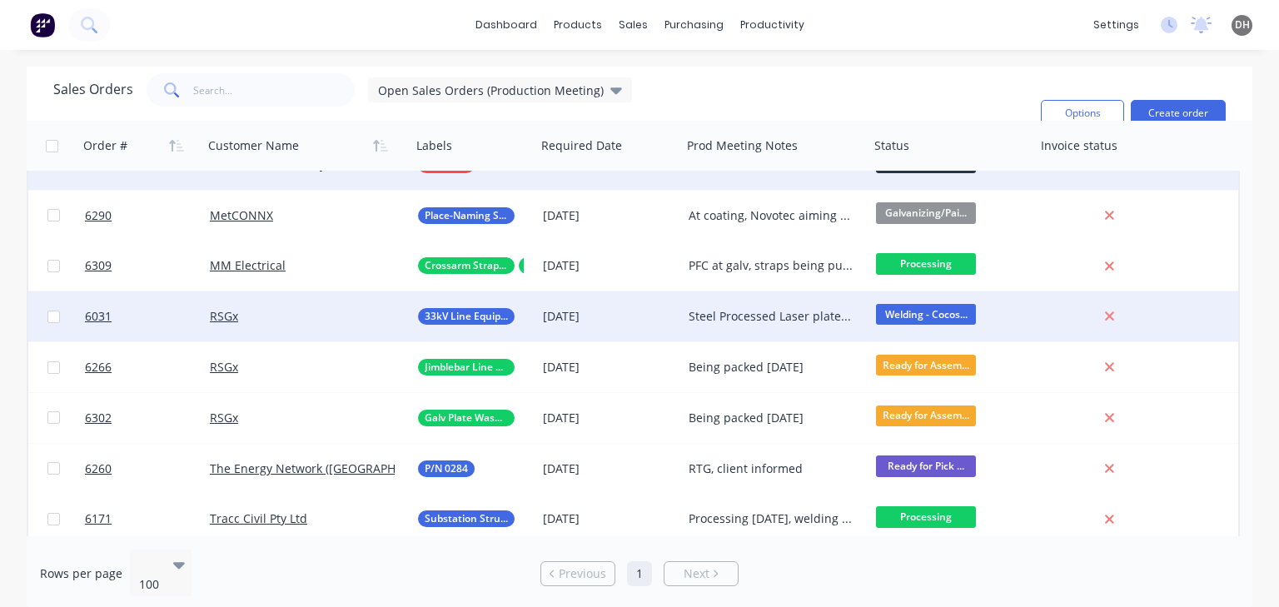
click at [780, 320] on div "Steel Processed Laser plates here Copper plates: at plating Being welded this w…" at bounding box center [772, 316] width 166 height 17
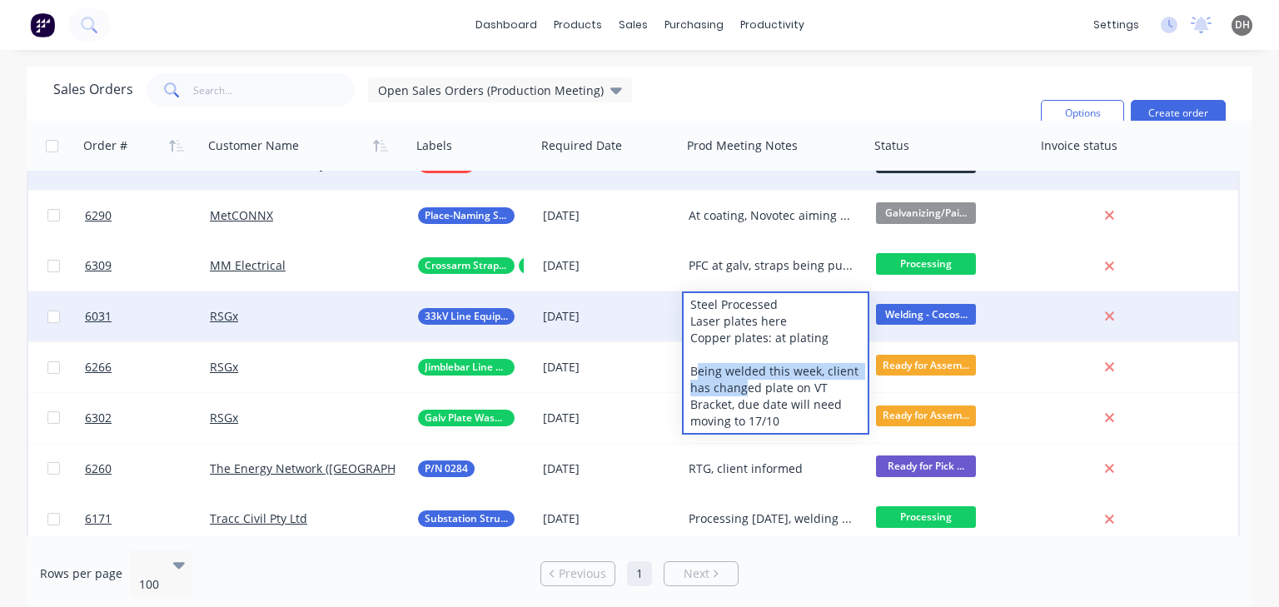
drag, startPoint x: 699, startPoint y: 367, endPoint x: 746, endPoint y: 379, distance: 48.1
click at [746, 379] on div "Steel Processed Laser plates here Copper plates: at plating Being welded this w…" at bounding box center [776, 363] width 184 height 140
click at [818, 386] on div "Steel Processed Laser plates here Copper plates: at plating Being welded this w…" at bounding box center [776, 363] width 184 height 140
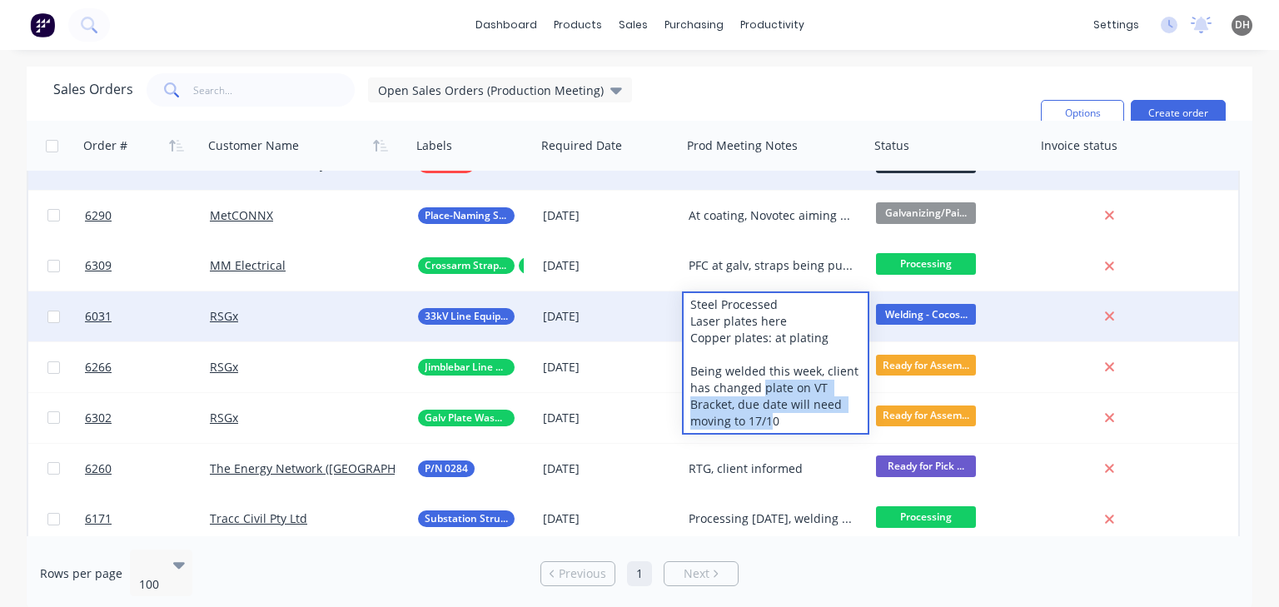
drag, startPoint x: 759, startPoint y: 384, endPoint x: 769, endPoint y: 416, distance: 34.0
click at [769, 416] on div "Steel Processed Laser plates here Copper plates: at plating Being welded this w…" at bounding box center [776, 363] width 184 height 140
click at [777, 425] on div "Steel Processed Laser plates here Copper plates: at plating Being welded this w…" at bounding box center [776, 363] width 184 height 140
drag, startPoint x: 779, startPoint y: 425, endPoint x: 693, endPoint y: 393, distance: 92.5
click at [693, 393] on div "Steel Processed Laser plates here Copper plates: at plating Being welded this w…" at bounding box center [776, 363] width 184 height 140
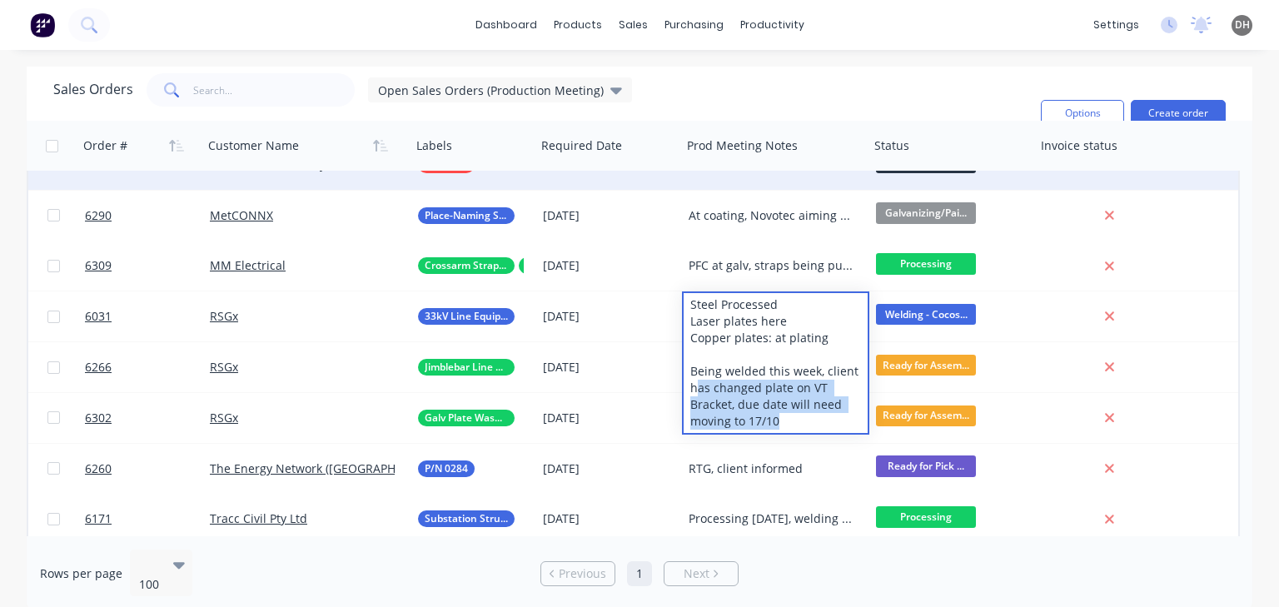
click at [831, 111] on div "Sales Orders Open Sales Orders (Production Meeting) Filters: Status Sorting: Cu…" at bounding box center [540, 113] width 974 height 80
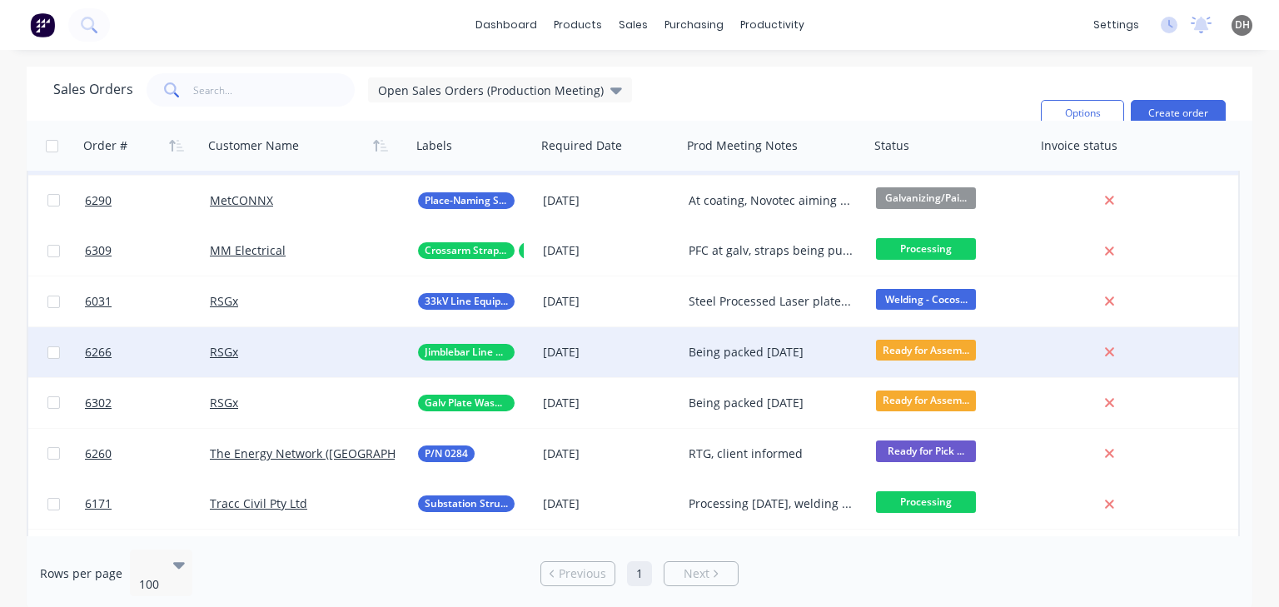
scroll to position [1382, 0]
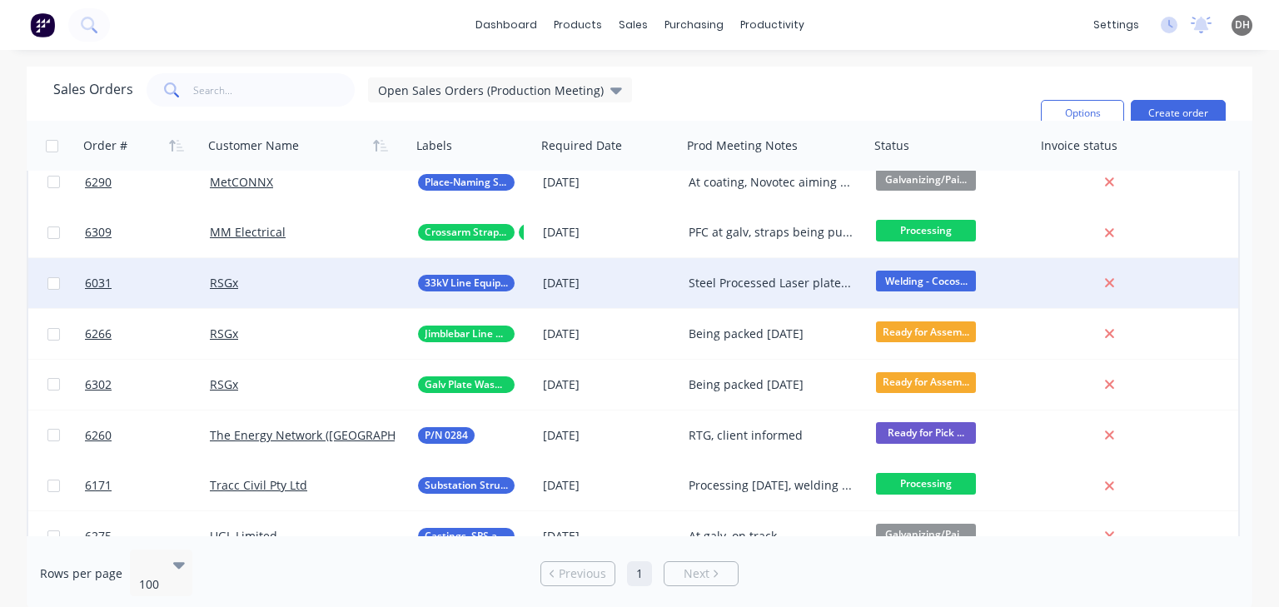
click at [726, 273] on div "Steel Processed Laser plates here Copper plates: at plating Being welded this w…" at bounding box center [775, 283] width 187 height 50
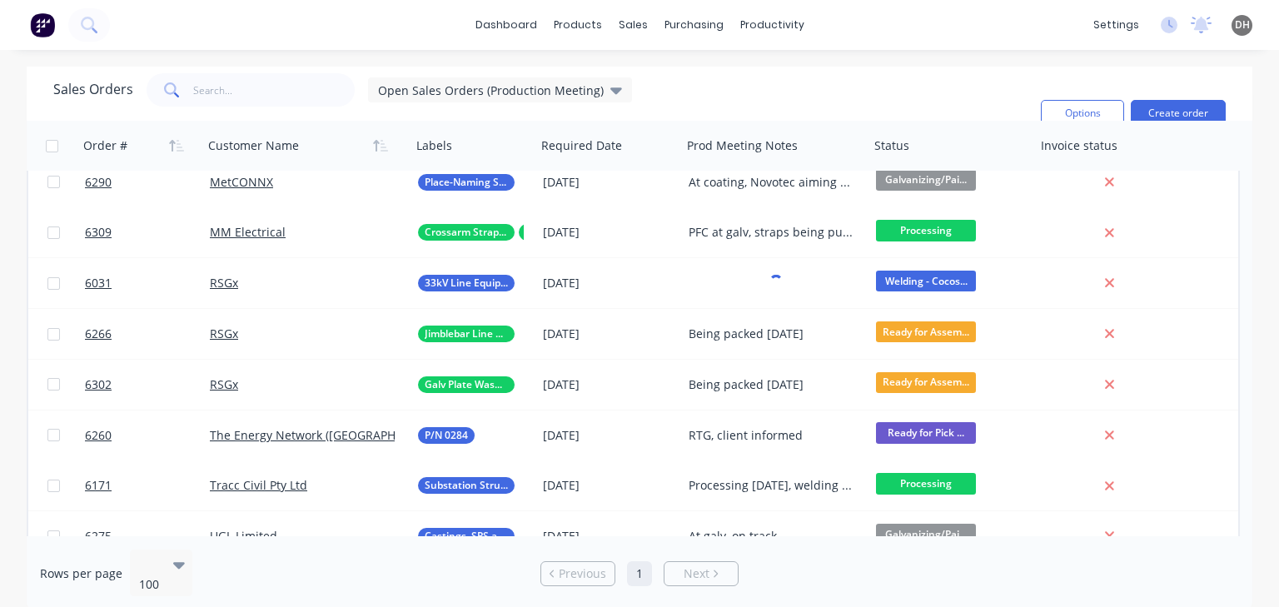
click at [689, 106] on div "Sales Orders Open Sales Orders (Production Meeting) Filters: Status Sorting: Cu…" at bounding box center [540, 113] width 974 height 80
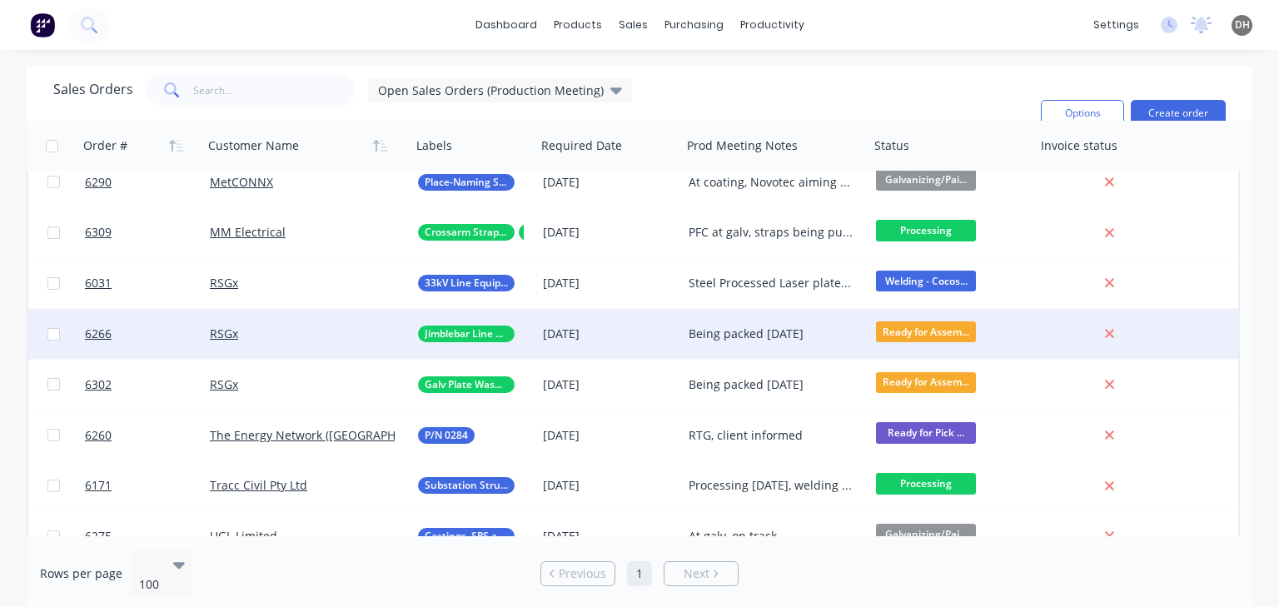
click at [736, 340] on div "Being packed [DATE]" at bounding box center [772, 334] width 166 height 17
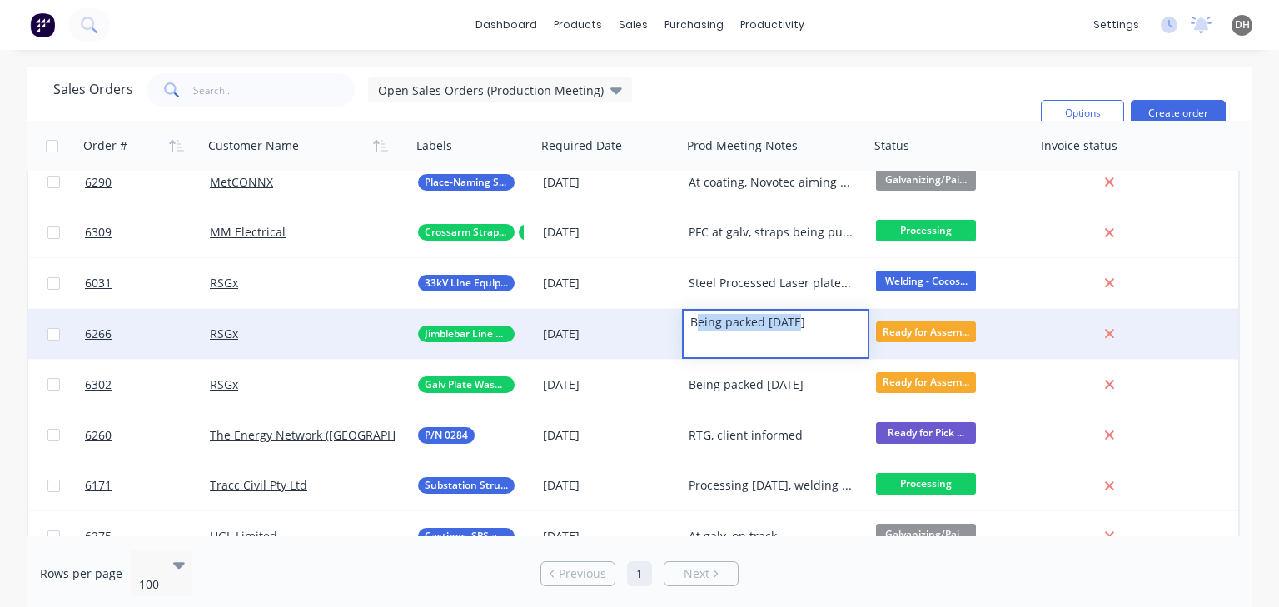
drag, startPoint x: 824, startPoint y: 328, endPoint x: 694, endPoint y: 327, distance: 130.7
click at [694, 327] on div "Being packed [DATE]" at bounding box center [776, 322] width 184 height 23
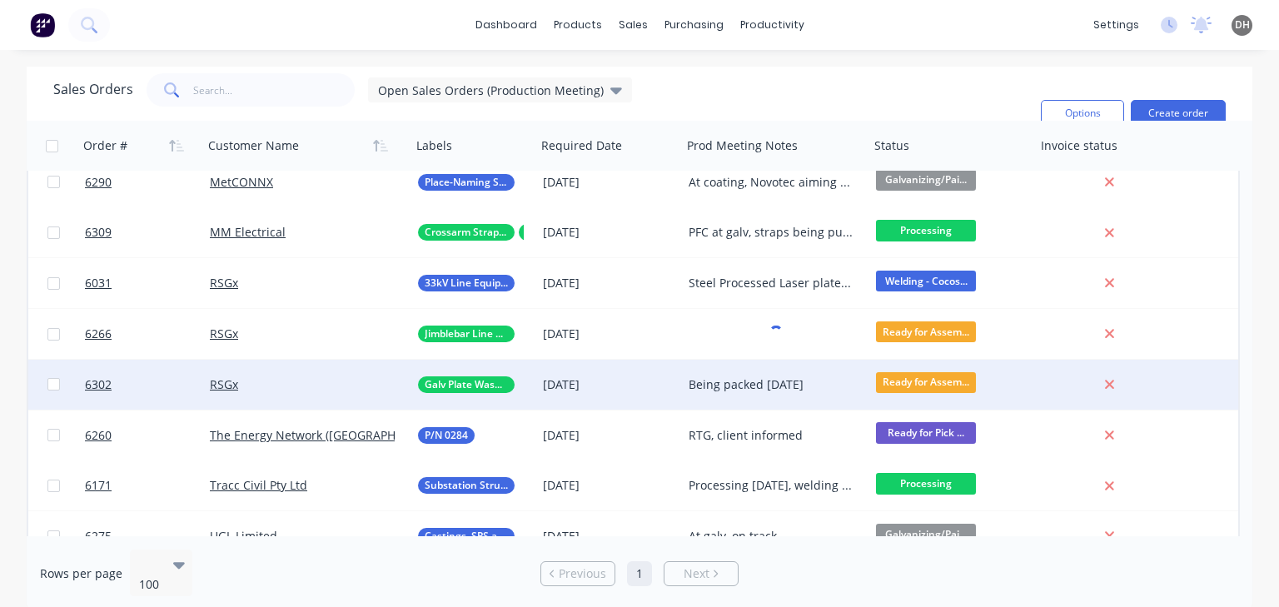
click at [764, 380] on div "Being packed [DATE]" at bounding box center [772, 384] width 166 height 17
click at [832, 375] on div "Being packed [DATE]" at bounding box center [775, 385] width 187 height 50
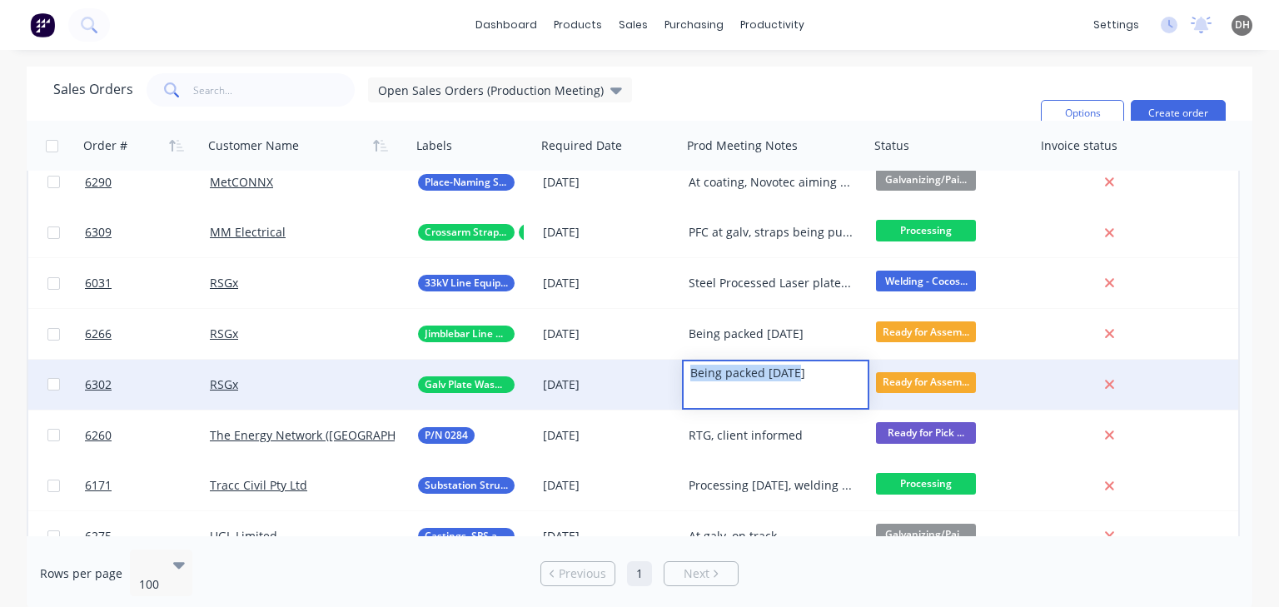
drag, startPoint x: 820, startPoint y: 378, endPoint x: 683, endPoint y: 380, distance: 137.4
click at [684, 380] on div "Being packed [DATE]" at bounding box center [776, 372] width 184 height 23
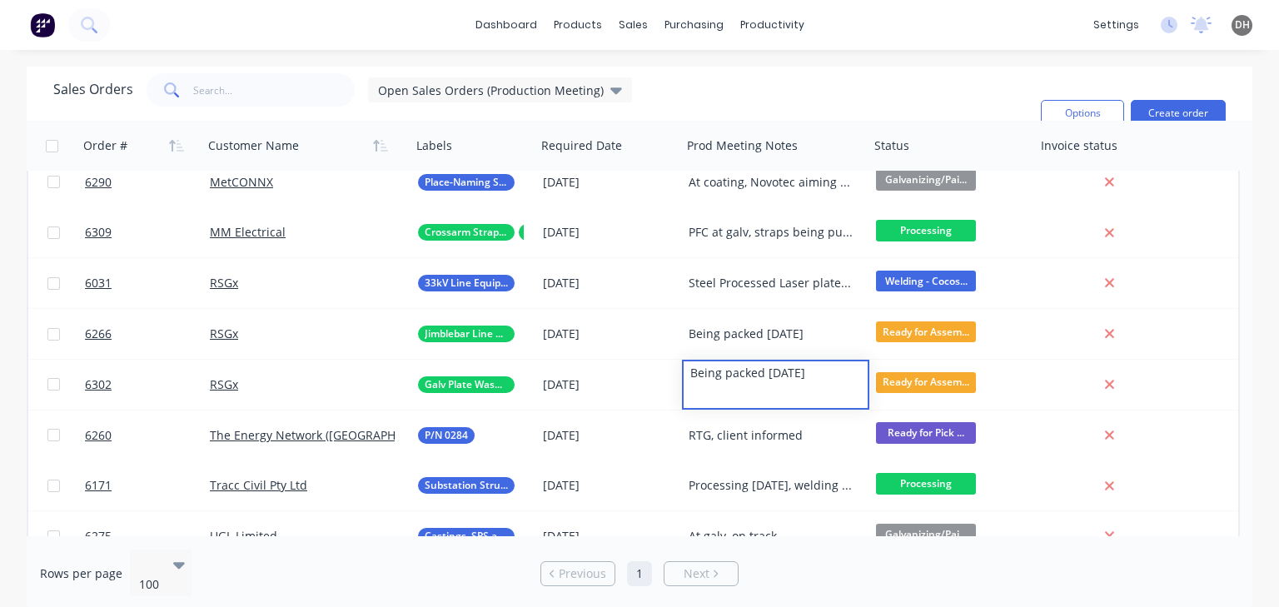
click at [895, 107] on div "Sales Orders Open Sales Orders (Production Meeting) Filters: Status Sorting: Cu…" at bounding box center [540, 113] width 974 height 80
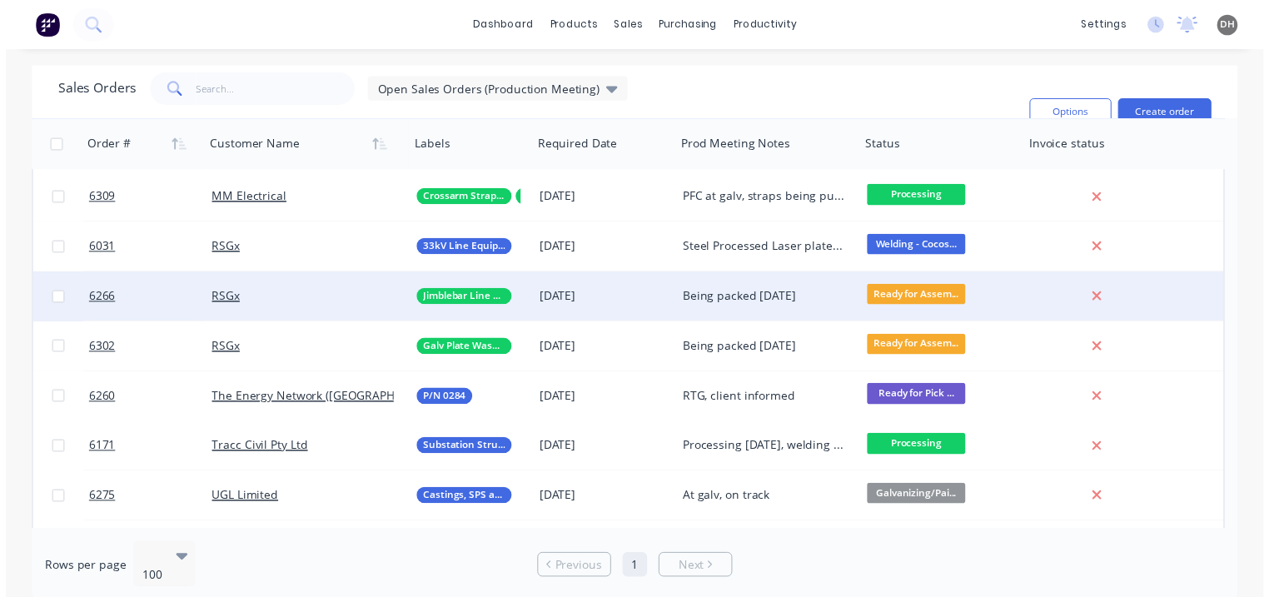
scroll to position [1449, 0]
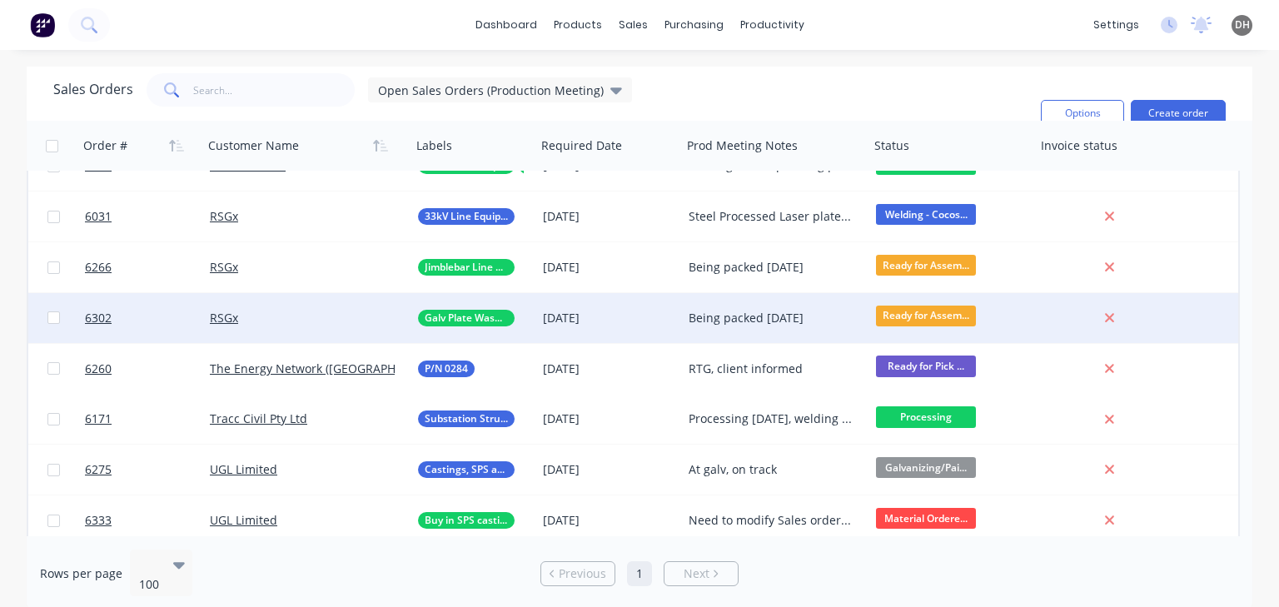
click at [358, 329] on div "RSGx" at bounding box center [307, 318] width 208 height 50
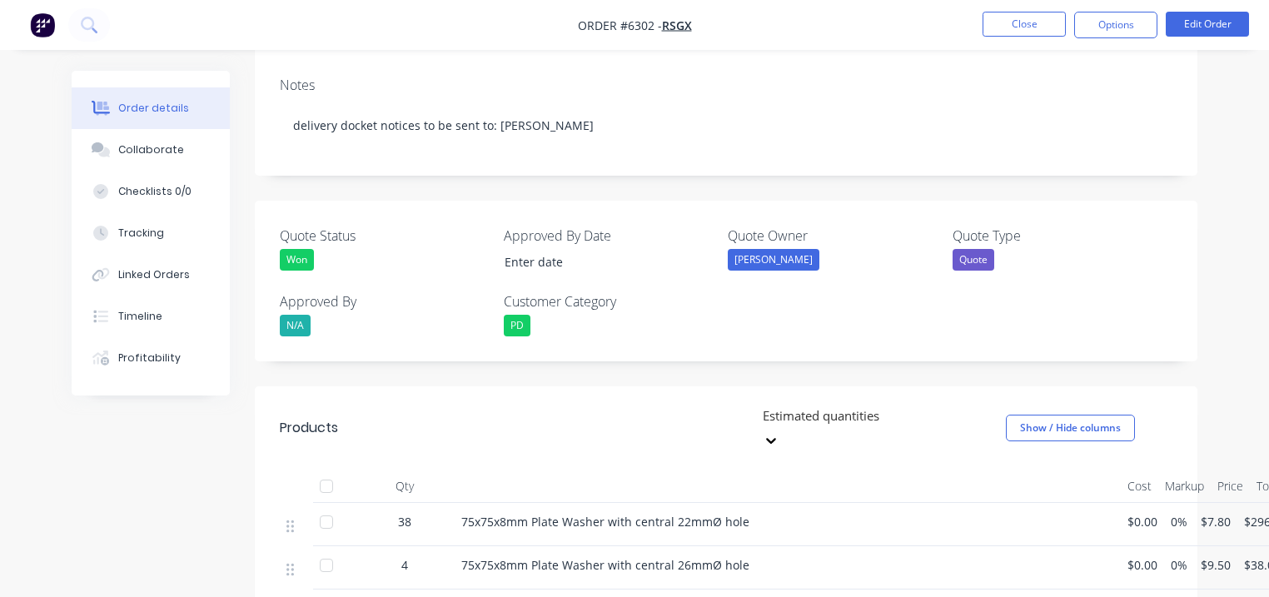
scroll to position [333, 0]
click at [1029, 30] on button "Close" at bounding box center [1023, 24] width 83 height 25
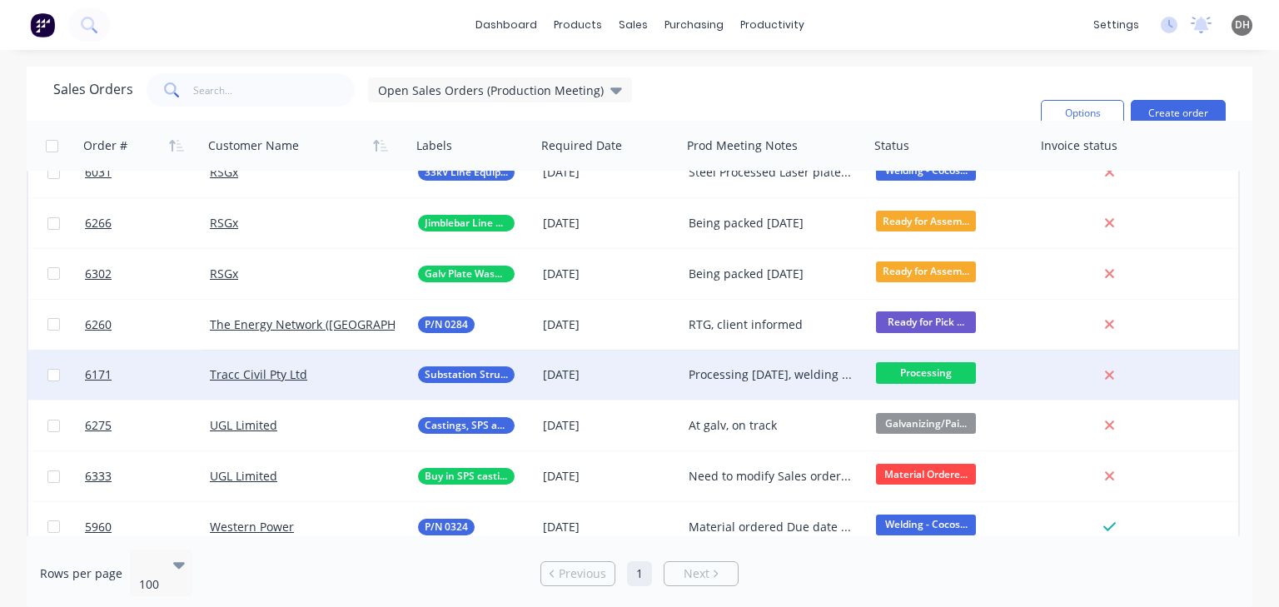
scroll to position [1499, 0]
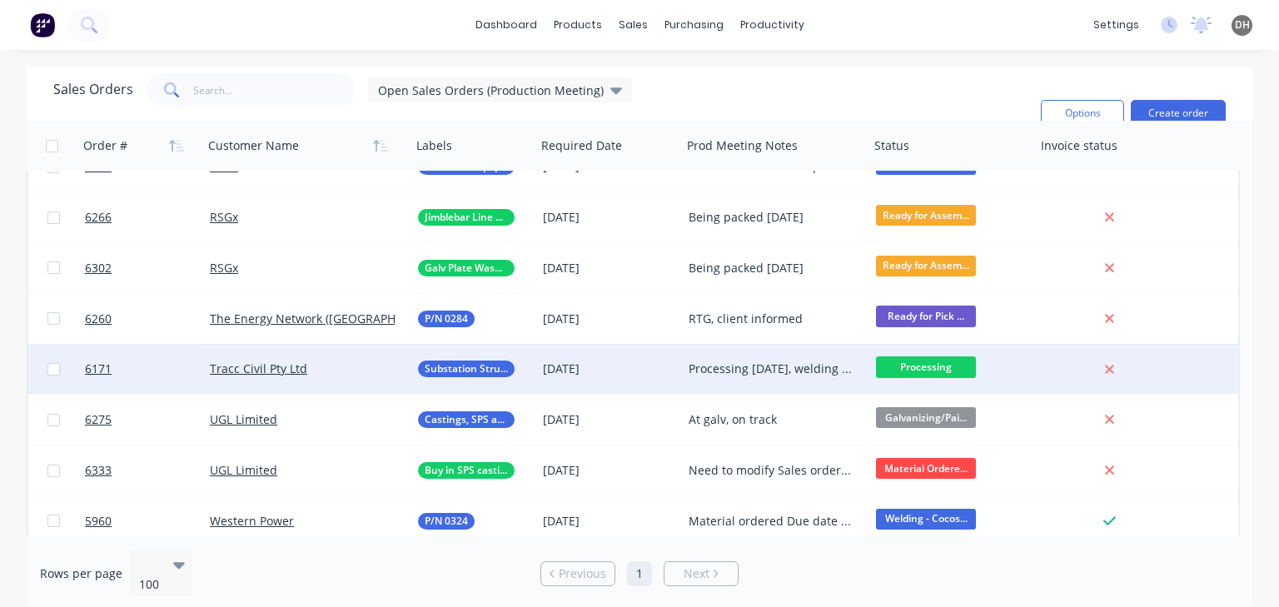
click at [720, 366] on div "Processing [DATE], welding later in the week, on track Waiting for clarificatio…" at bounding box center [772, 369] width 166 height 17
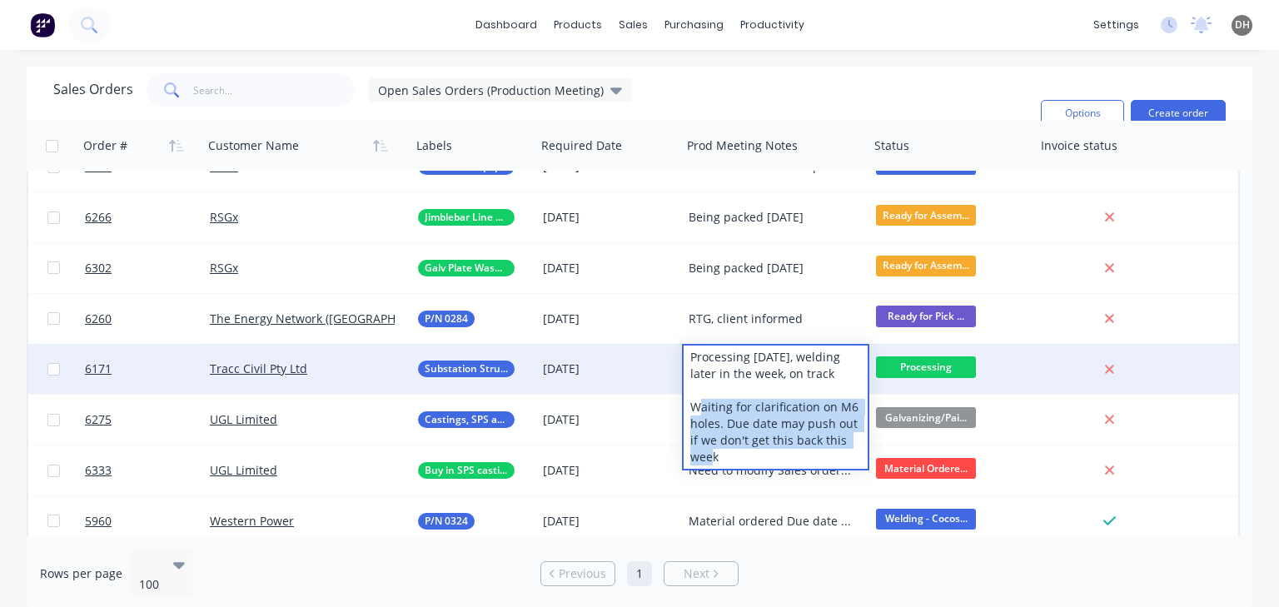
drag, startPoint x: 705, startPoint y: 399, endPoint x: 806, endPoint y: 459, distance: 117.2
click at [806, 459] on div "Processing [DATE], welding later in the week, on track Waiting for clarificatio…" at bounding box center [776, 407] width 184 height 123
click at [756, 459] on div "Processing [DATE], welding later in the week, on track Waiting for clarificatio…" at bounding box center [776, 407] width 184 height 123
drag, startPoint x: 736, startPoint y: 437, endPoint x: 692, endPoint y: 361, distance: 87.7
click at [692, 361] on div "Processing [DATE], welding later in the week, on track Waiting for clarificatio…" at bounding box center [776, 407] width 184 height 123
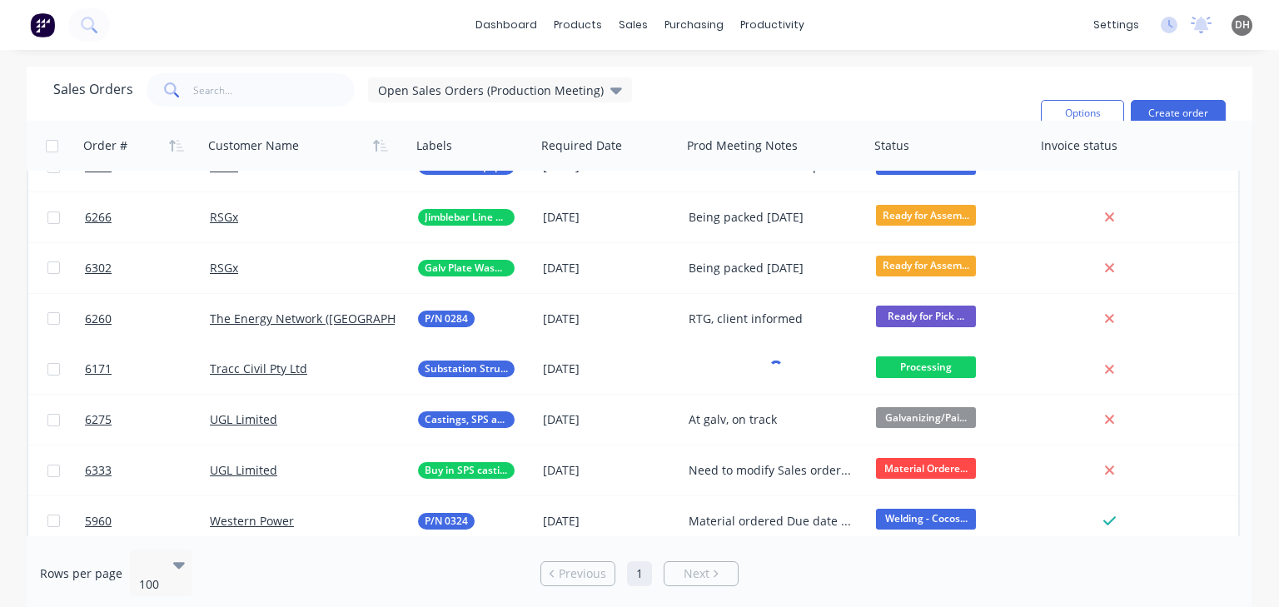
click at [762, 113] on div "Sales Orders Open Sales Orders (Production Meeting) Filters: Status Sorting: Cu…" at bounding box center [540, 113] width 974 height 80
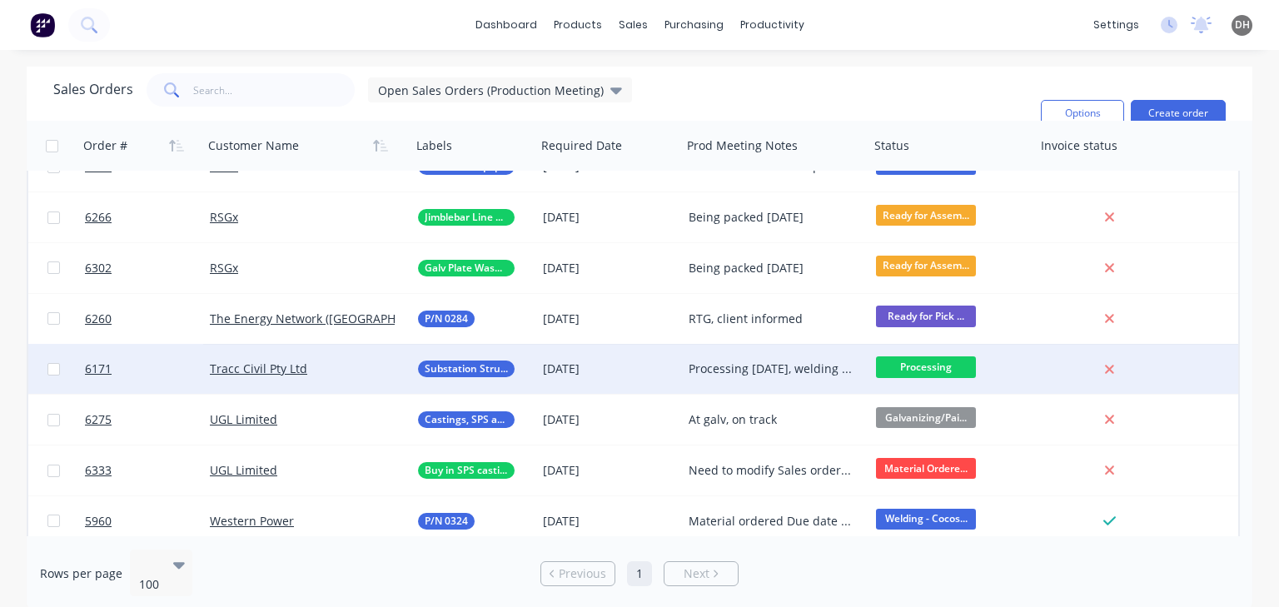
click at [765, 378] on div "Processing [DATE], welding later in the week, on track Waiting for clarificatio…" at bounding box center [775, 369] width 187 height 50
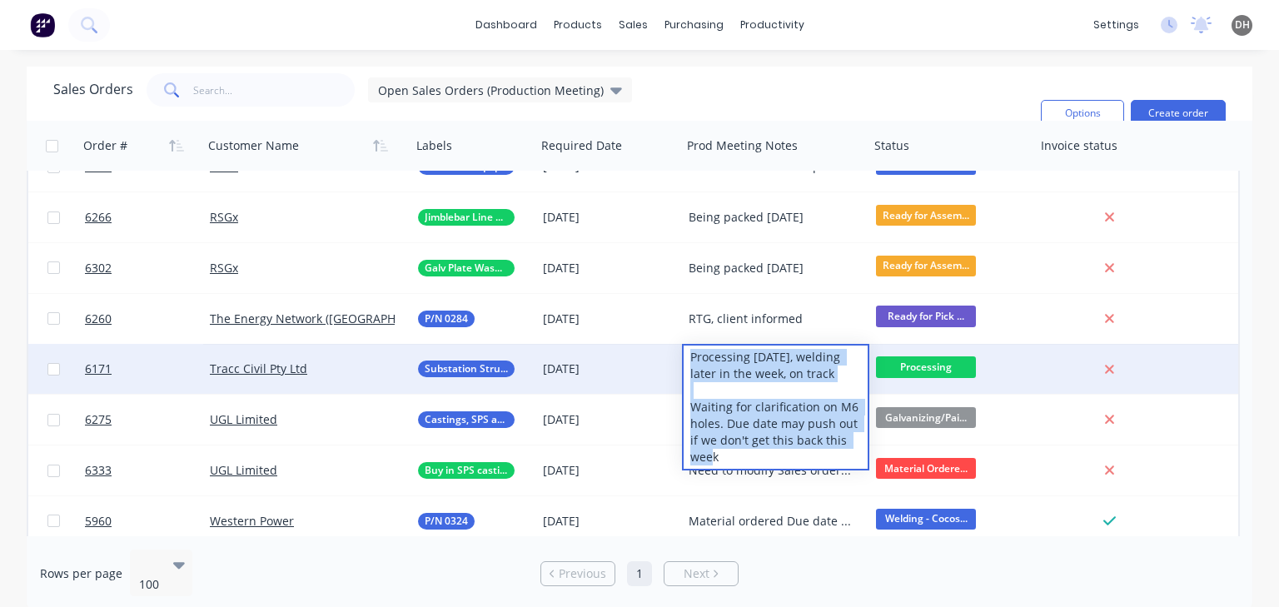
drag, startPoint x: 746, startPoint y: 451, endPoint x: 679, endPoint y: 357, distance: 115.3
click at [679, 357] on div "6171 Tracc Civil Pty Ltd Substation Structural Steel [DATE] Processing [DATE], …" at bounding box center [633, 369] width 1210 height 51
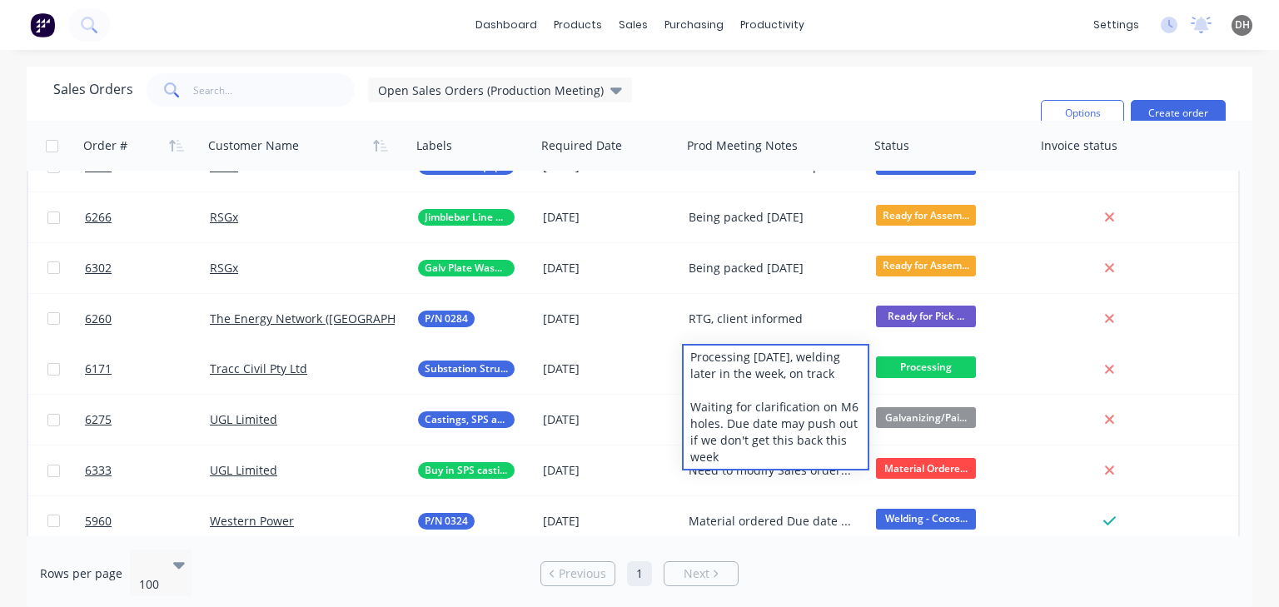
click at [693, 100] on div "Sales Orders Open Sales Orders (Production Meeting) Filters: Status Sorting: Cu…" at bounding box center [540, 113] width 974 height 80
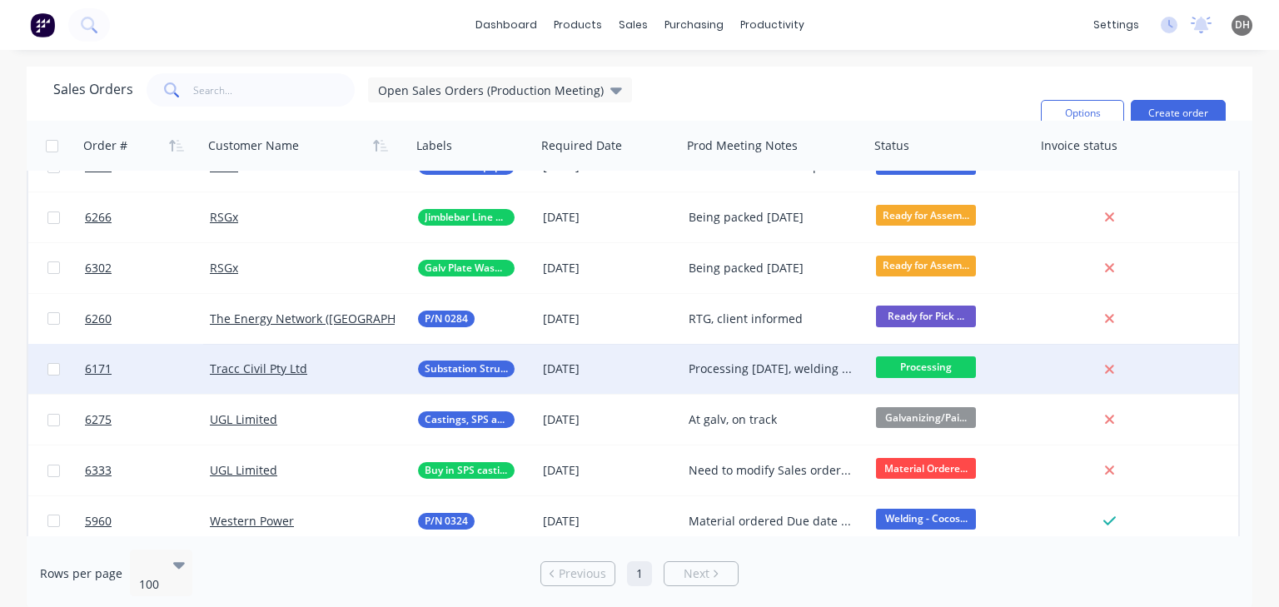
click at [733, 376] on div "Processing [DATE], welding later in the week, on track Waiting for clarificatio…" at bounding box center [772, 369] width 166 height 17
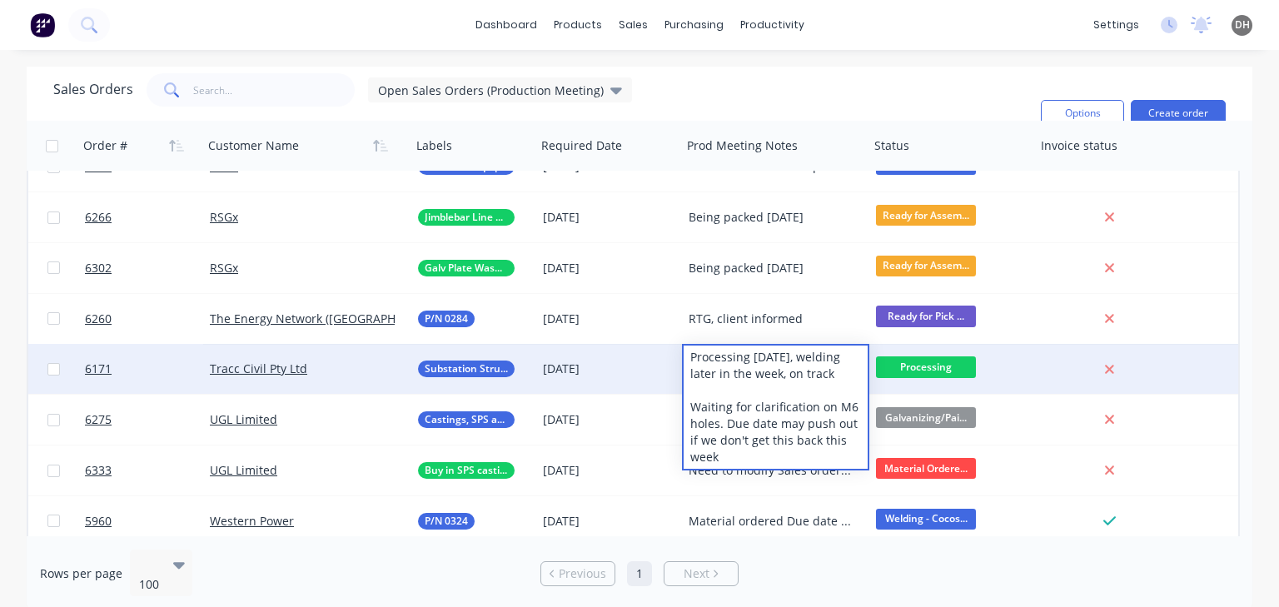
click at [751, 108] on div "Sales Orders Open Sales Orders (Production Meeting) Filters: Status Sorting: Cu…" at bounding box center [540, 113] width 974 height 80
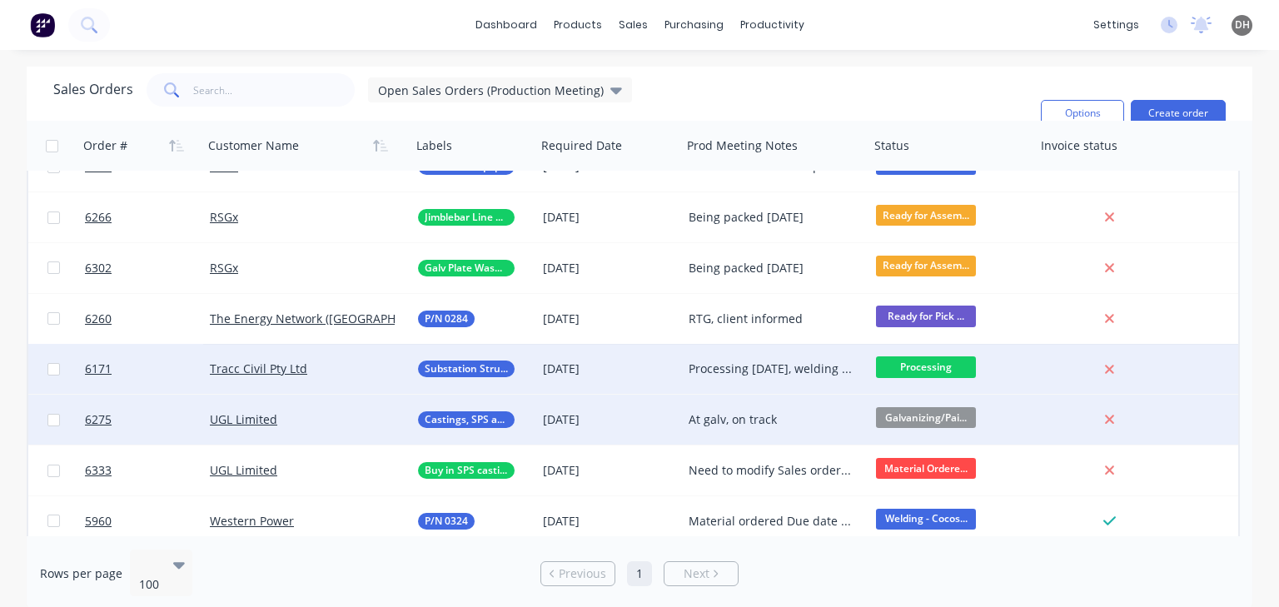
click at [699, 436] on div "At galv, on track" at bounding box center [775, 420] width 187 height 50
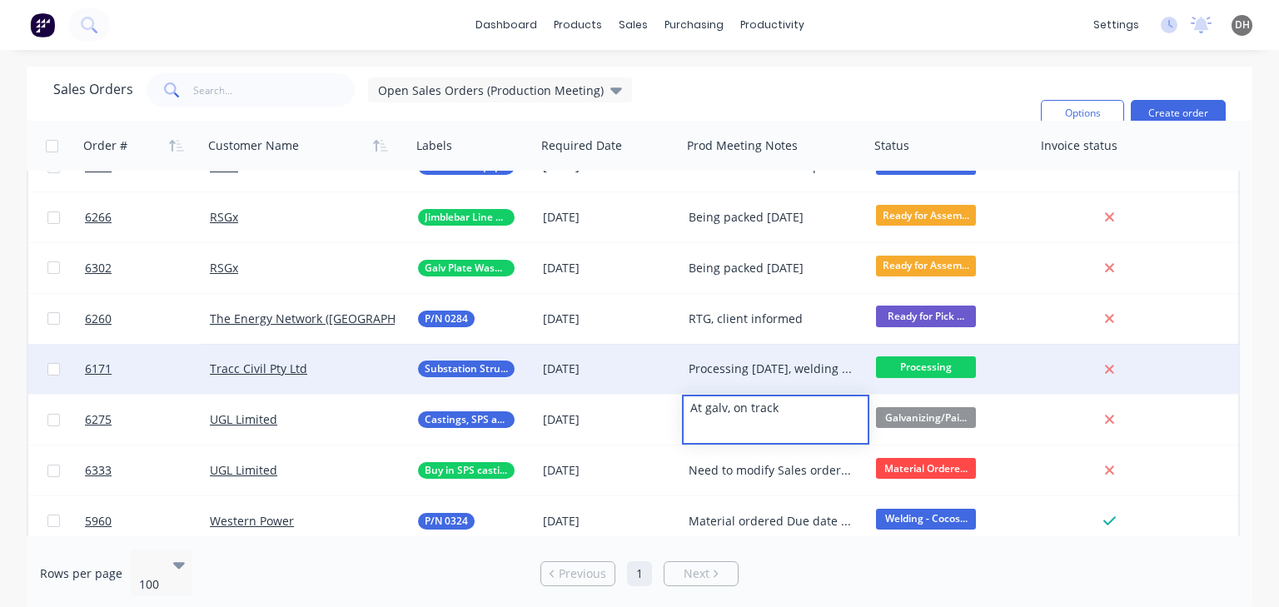
click at [694, 105] on div "Sales Orders Open Sales Orders (Production Meeting) Filters: Status Sorting: Cu…" at bounding box center [540, 113] width 974 height 80
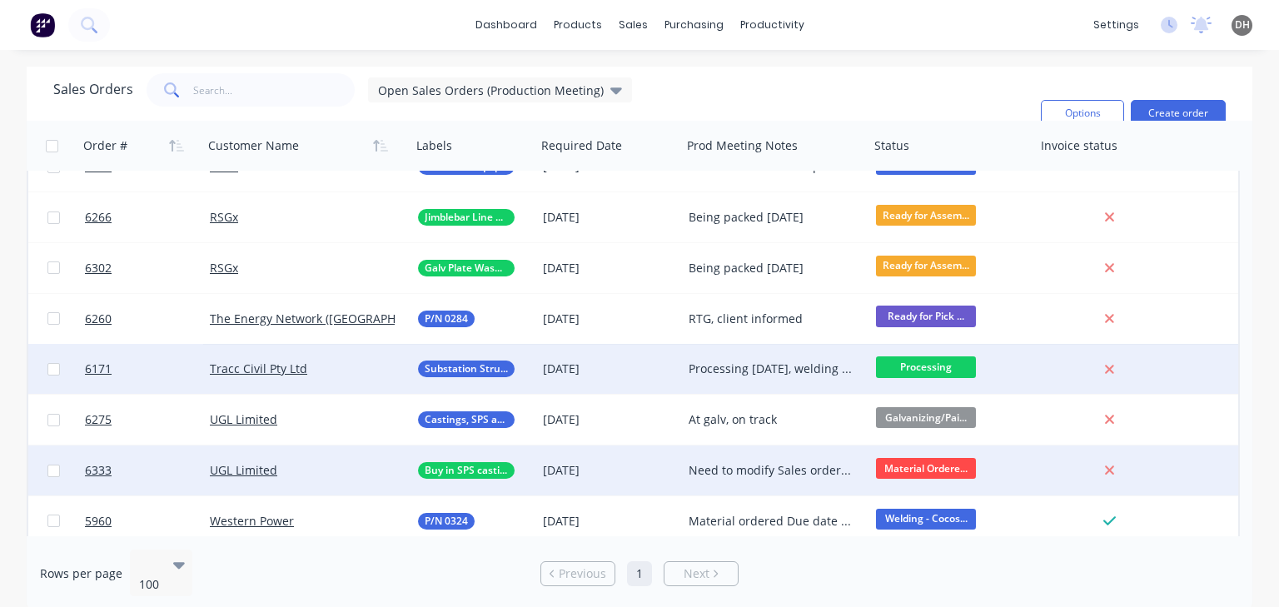
click at [709, 480] on div "Need to modify Sales order and return incorrect castings to ES" at bounding box center [775, 470] width 187 height 50
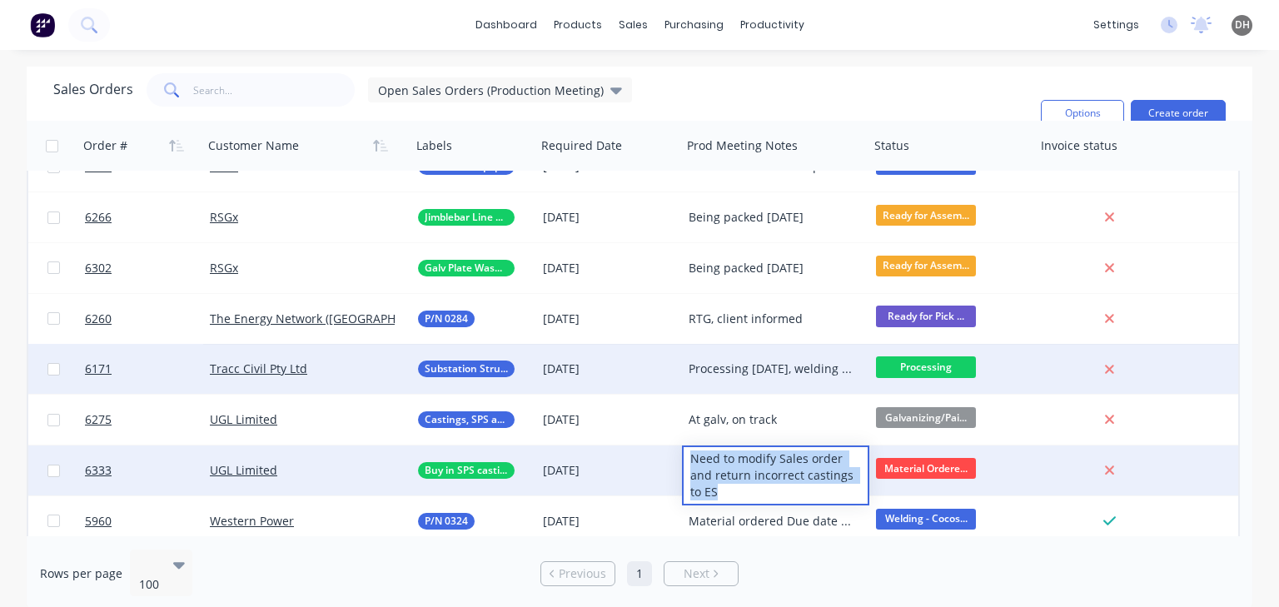
drag, startPoint x: 773, startPoint y: 490, endPoint x: 692, endPoint y: 455, distance: 88.0
click at [692, 455] on div "Need to modify Sales order and return incorrect castings to ES" at bounding box center [776, 475] width 184 height 57
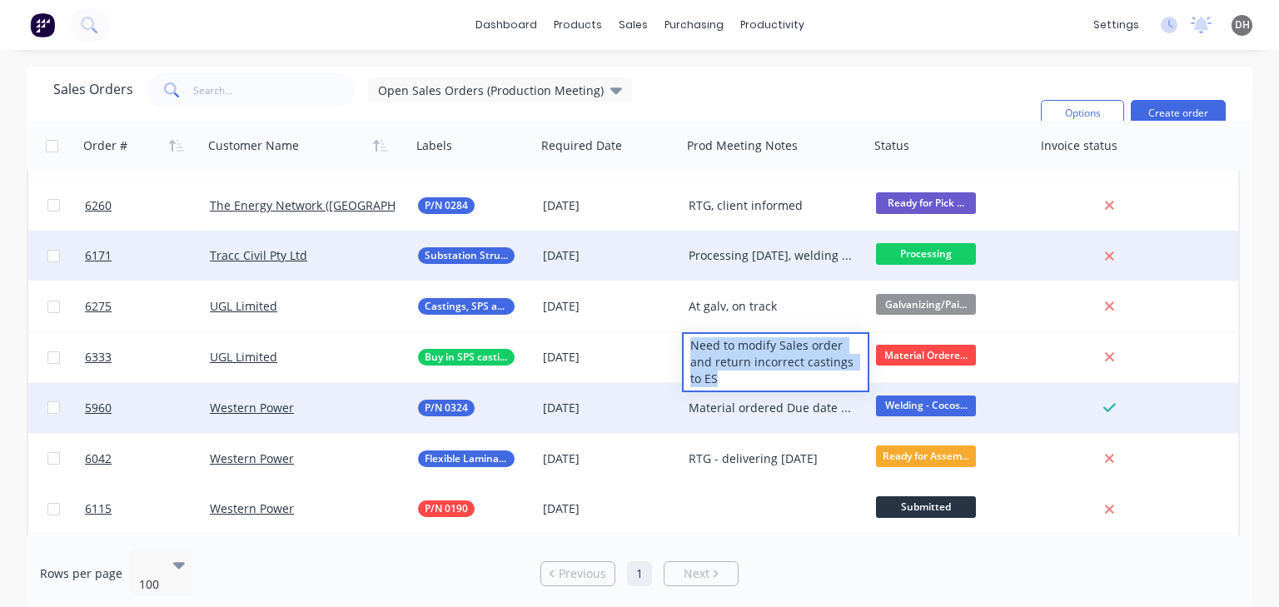
scroll to position [1615, 0]
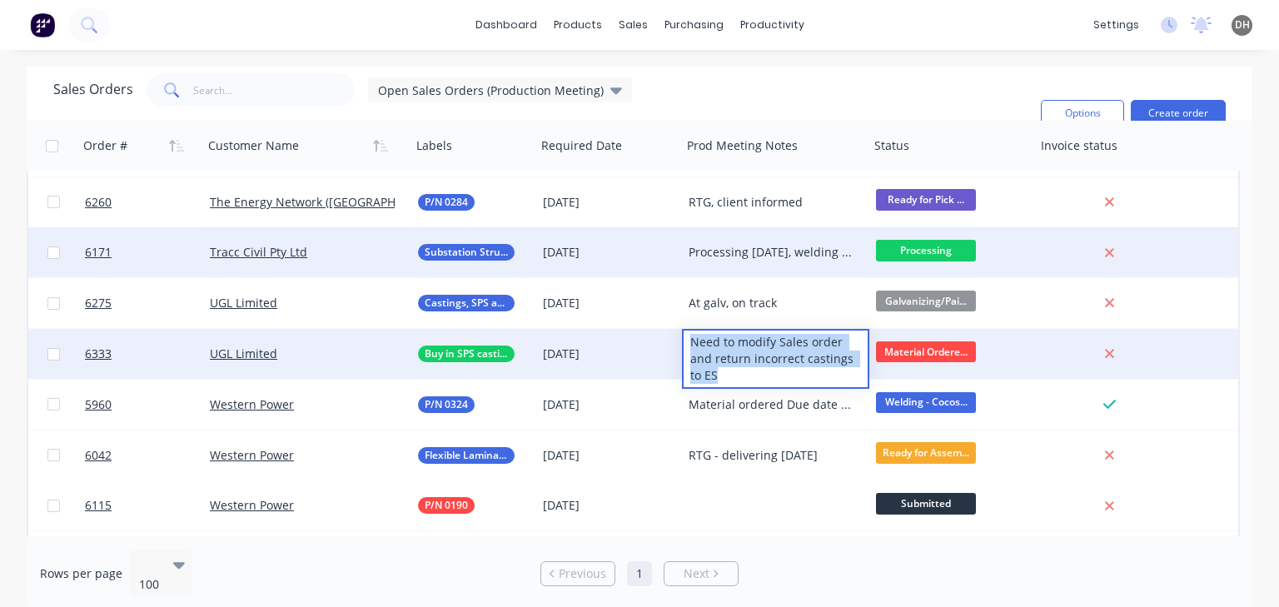
click at [715, 370] on div "Need to modify Sales order and return incorrect castings to ES" at bounding box center [776, 359] width 184 height 57
drag, startPoint x: 708, startPoint y: 377, endPoint x: 673, endPoint y: 336, distance: 54.4
click at [673, 336] on div "6333 UGL Limited Buy in SPS casting [DATE] Need to modify Sales order and retur…" at bounding box center [633, 354] width 1210 height 51
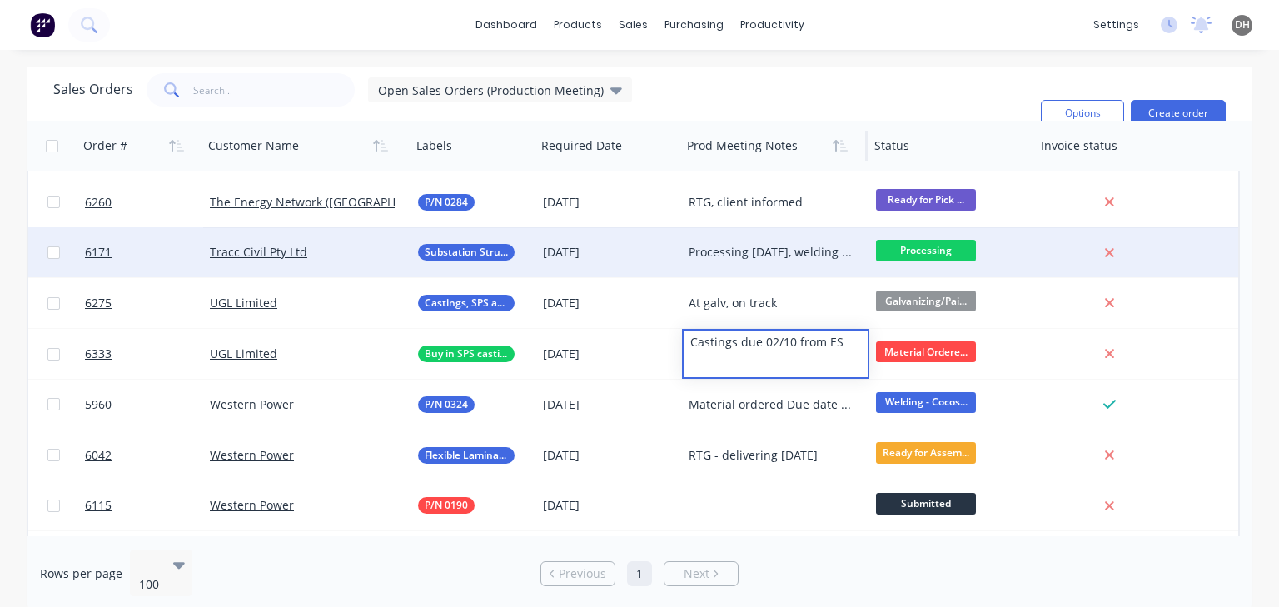
click at [769, 129] on div at bounding box center [770, 145] width 166 height 33
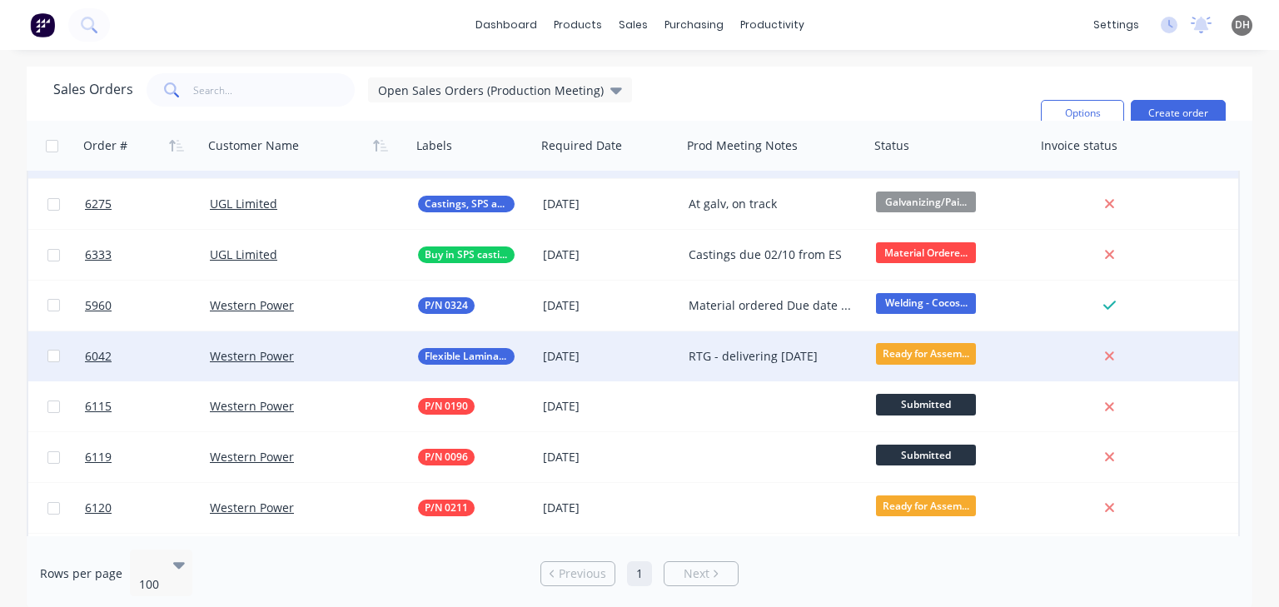
scroll to position [1715, 0]
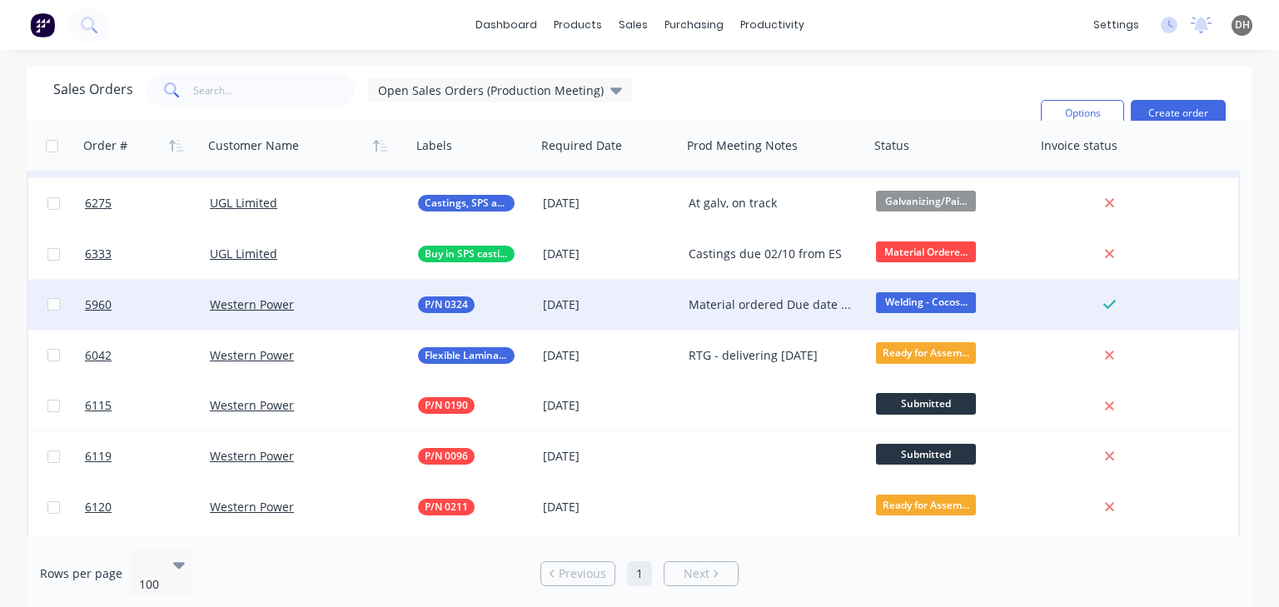
click at [756, 310] on div "Material ordered Due date updated to 09/09 Steel: cut Plates: here Fasteners: h…" at bounding box center [772, 304] width 166 height 17
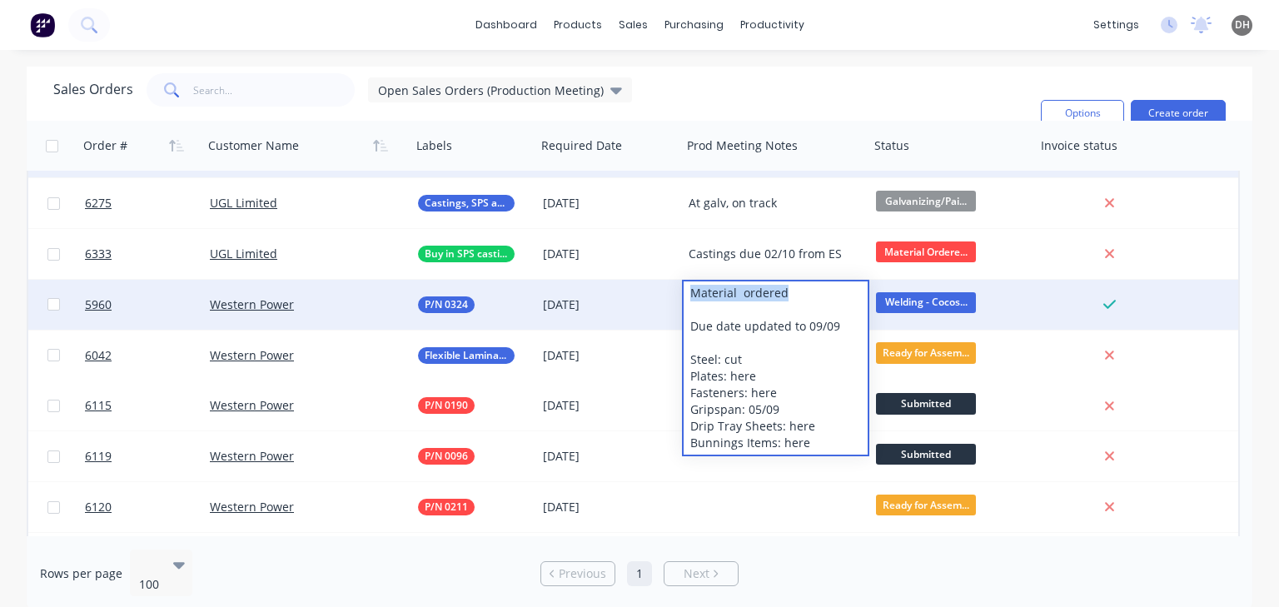
drag, startPoint x: 792, startPoint y: 296, endPoint x: 673, endPoint y: 293, distance: 119.1
click at [673, 293] on div "5960 Western Power P/N 0324 [DATE] Material ordered Due date updated to 09/09 S…" at bounding box center [633, 305] width 1210 height 51
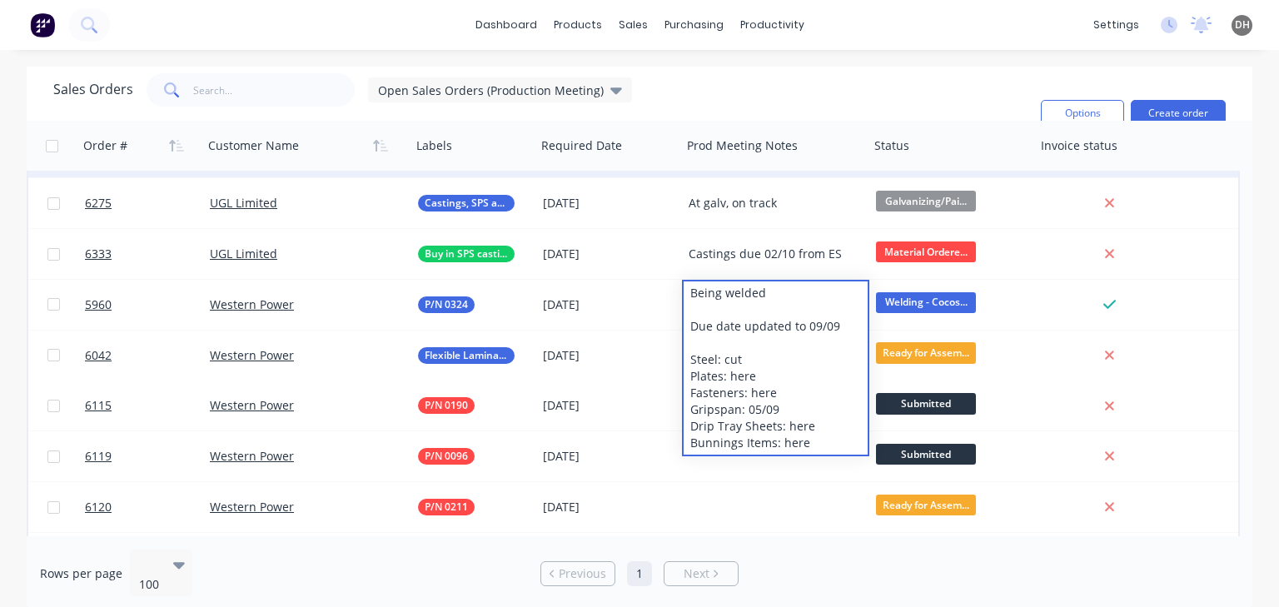
click at [775, 100] on div "Sales Orders Open Sales Orders (Production Meeting) Filters: Status Sorting: Cu…" at bounding box center [540, 113] width 974 height 80
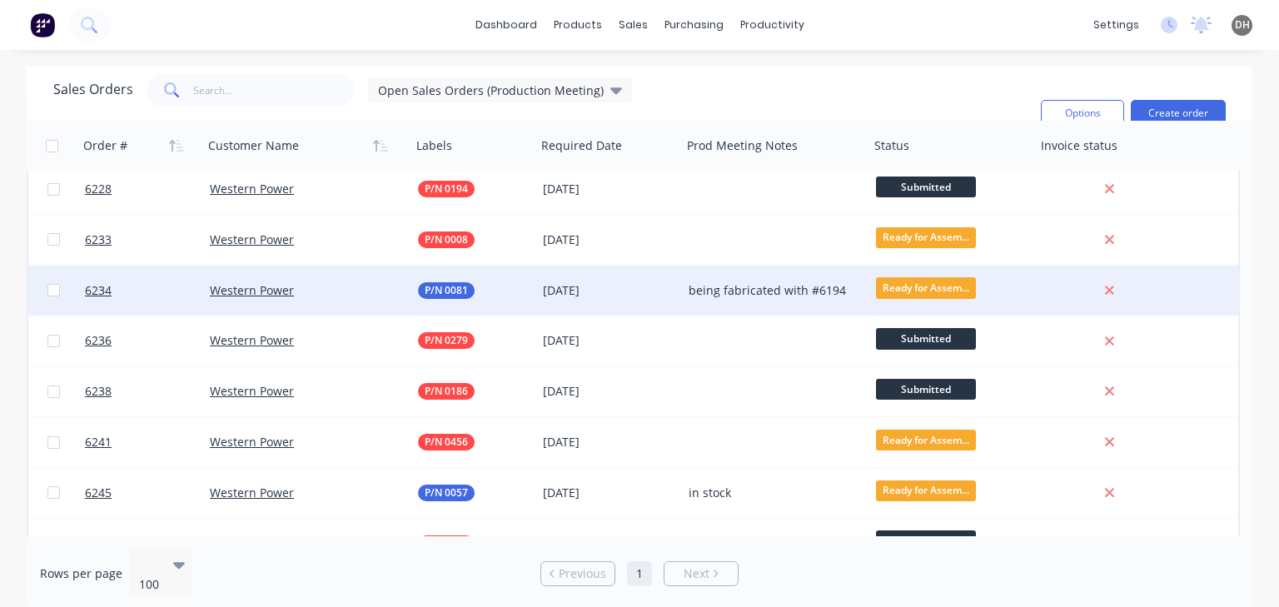
scroll to position [2531, 0]
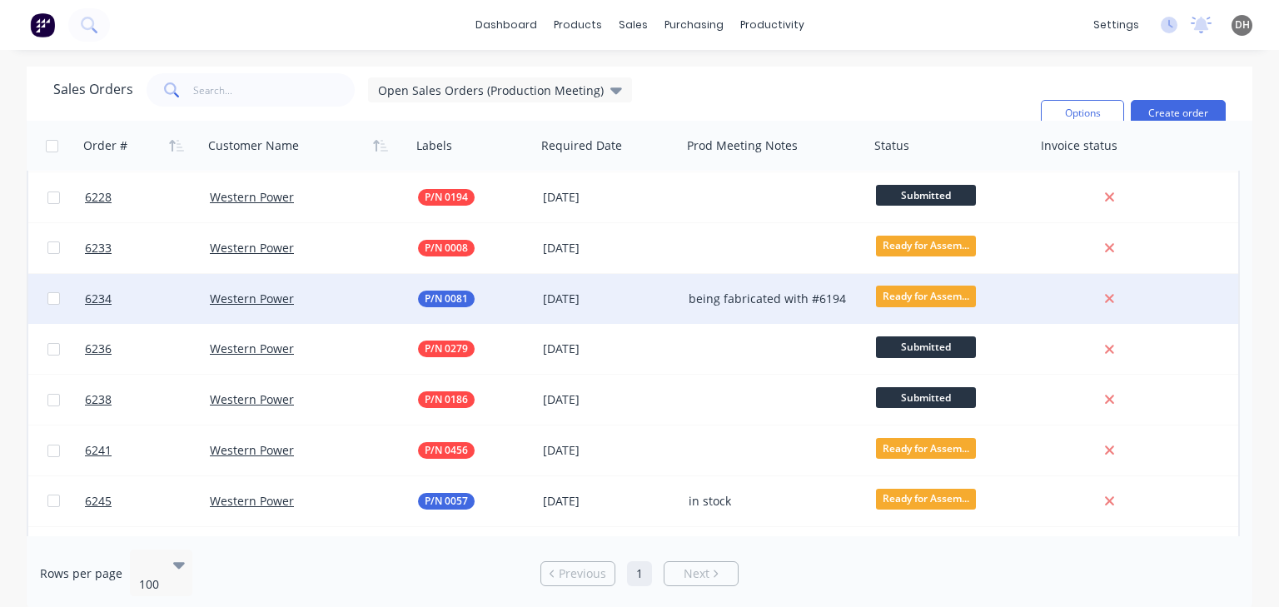
click at [714, 291] on div "being fabricated with #6194" at bounding box center [772, 299] width 166 height 17
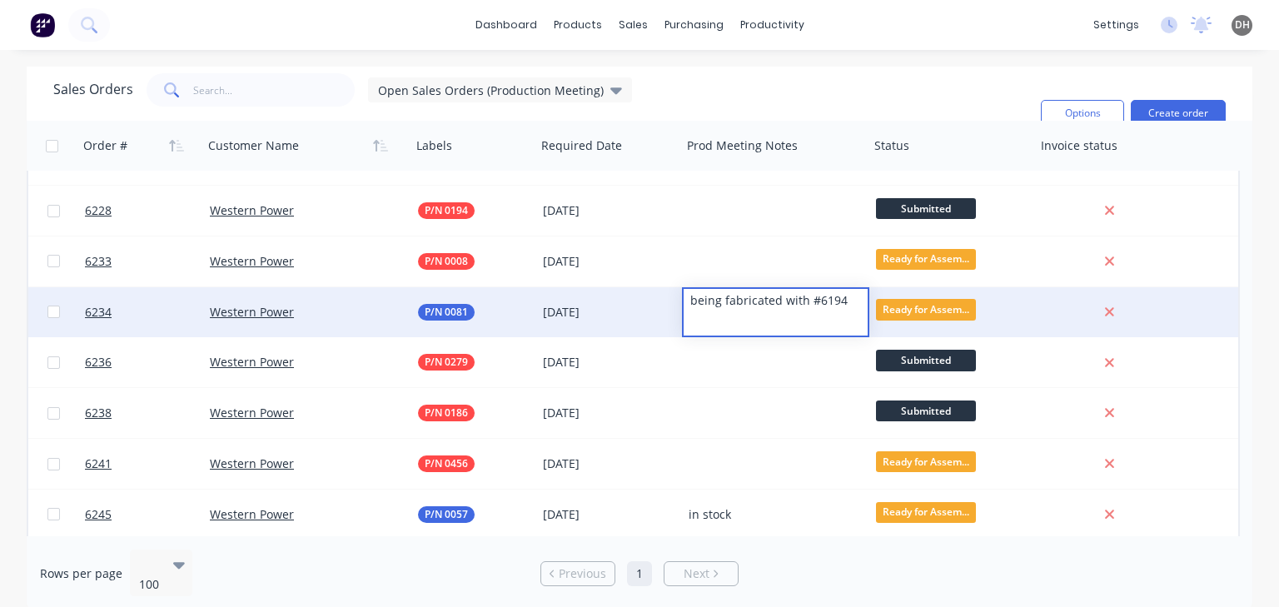
scroll to position [2514, 0]
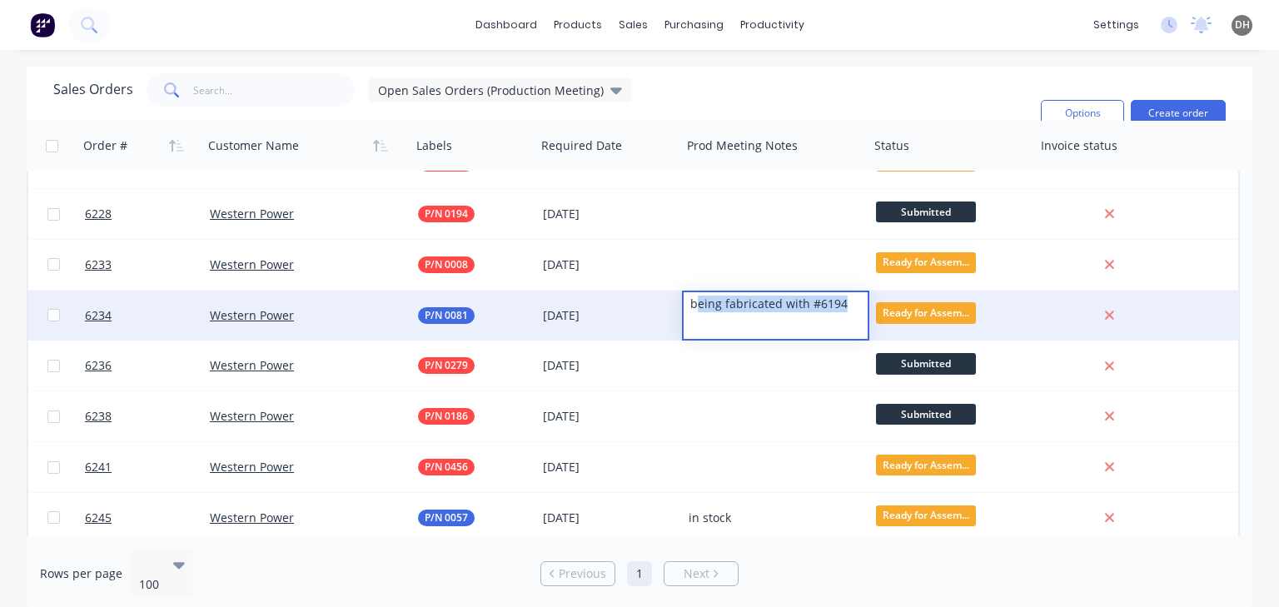
drag, startPoint x: 844, startPoint y: 291, endPoint x: 699, endPoint y: 293, distance: 144.9
click at [699, 293] on div "being fabricated with #6194" at bounding box center [776, 303] width 184 height 23
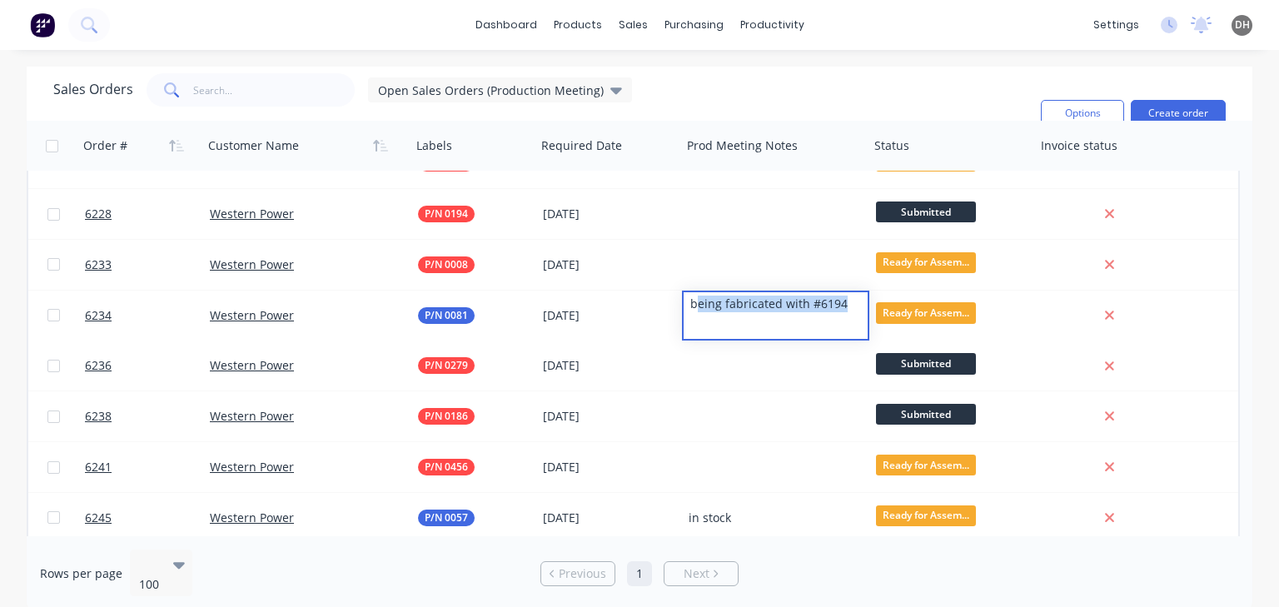
click at [732, 99] on div "Sales Orders Open Sales Orders (Production Meeting) Filters: Status Sorting: Cu…" at bounding box center [540, 113] width 974 height 80
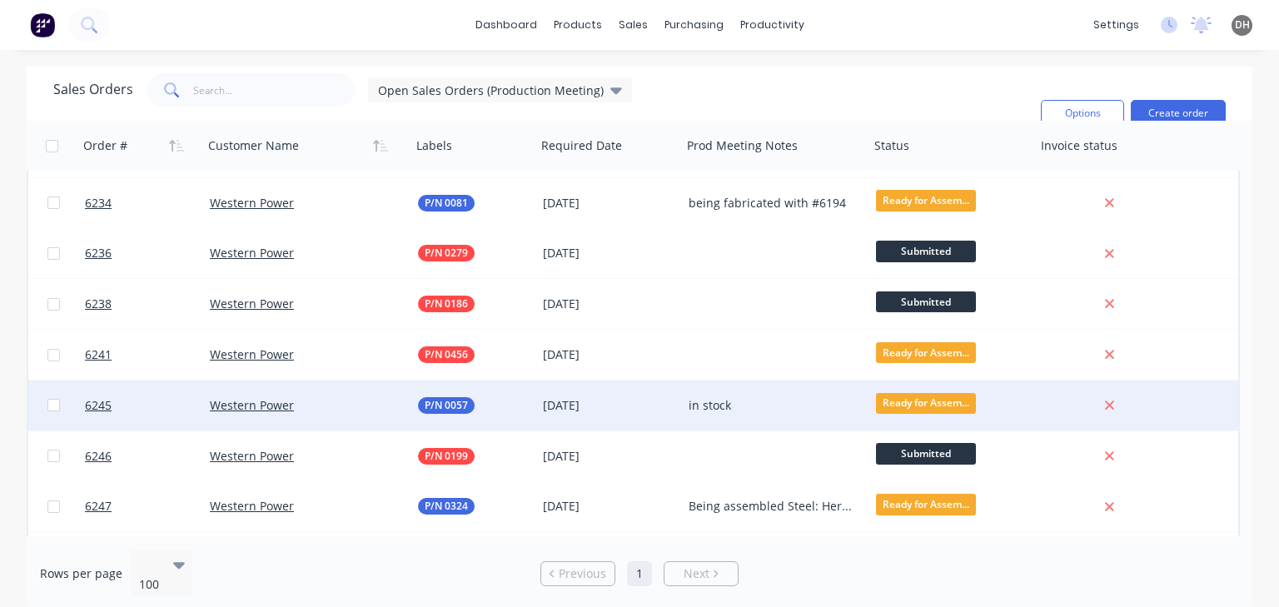
scroll to position [2631, 0]
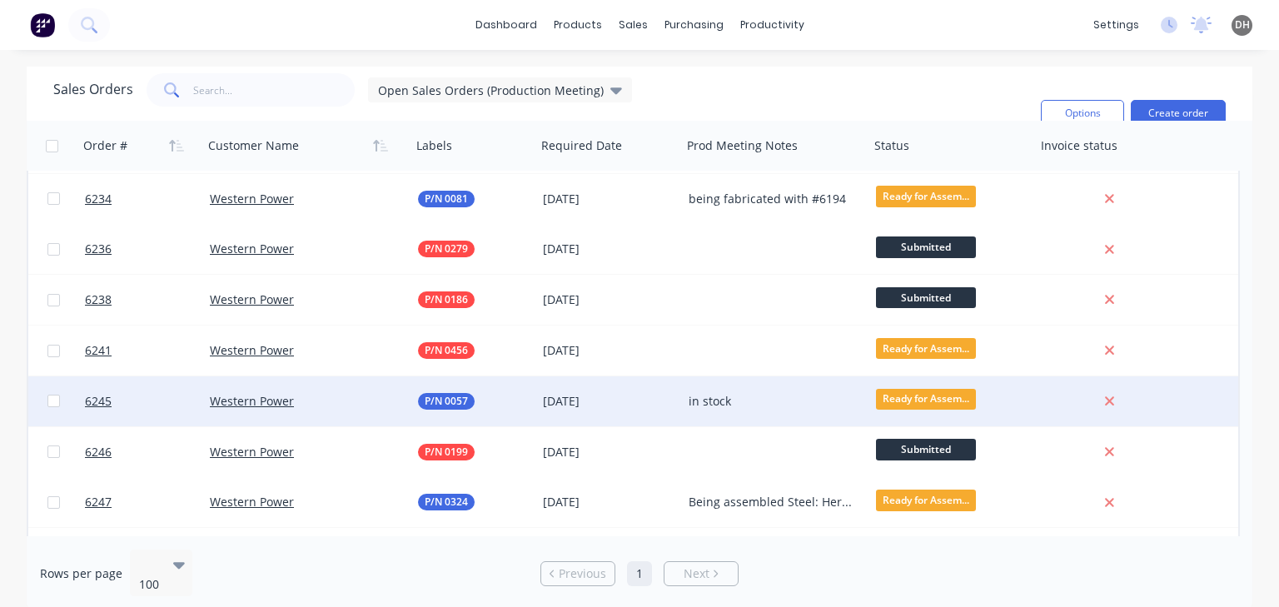
click at [743, 410] on div "in stock" at bounding box center [775, 401] width 187 height 50
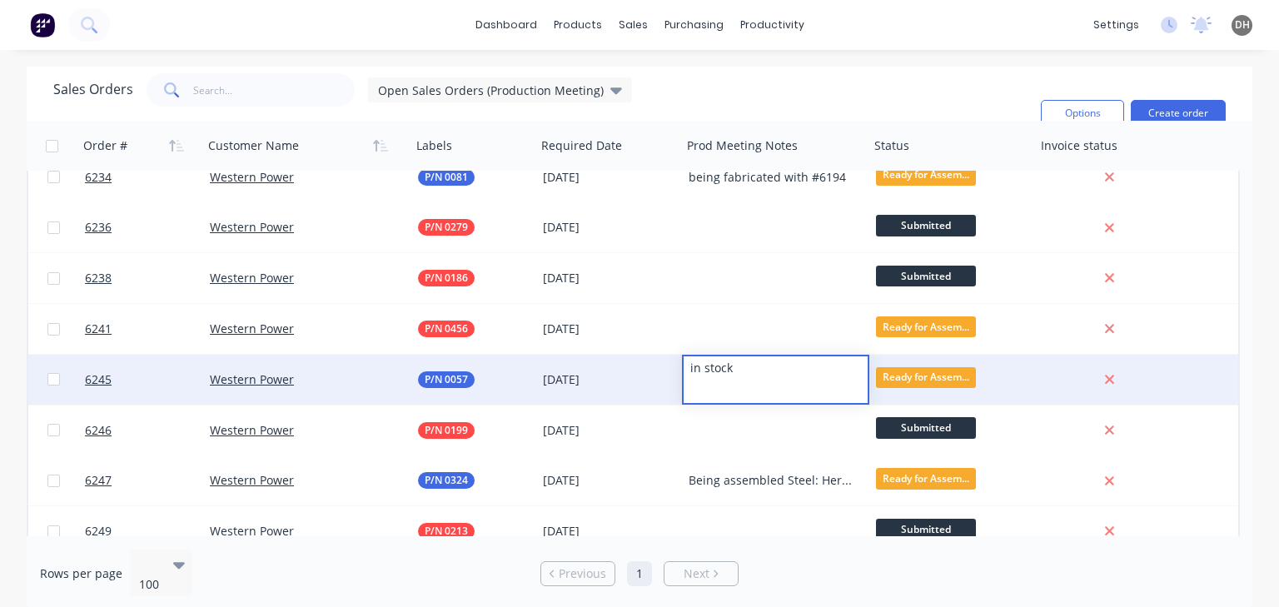
scroll to position [2681, 0]
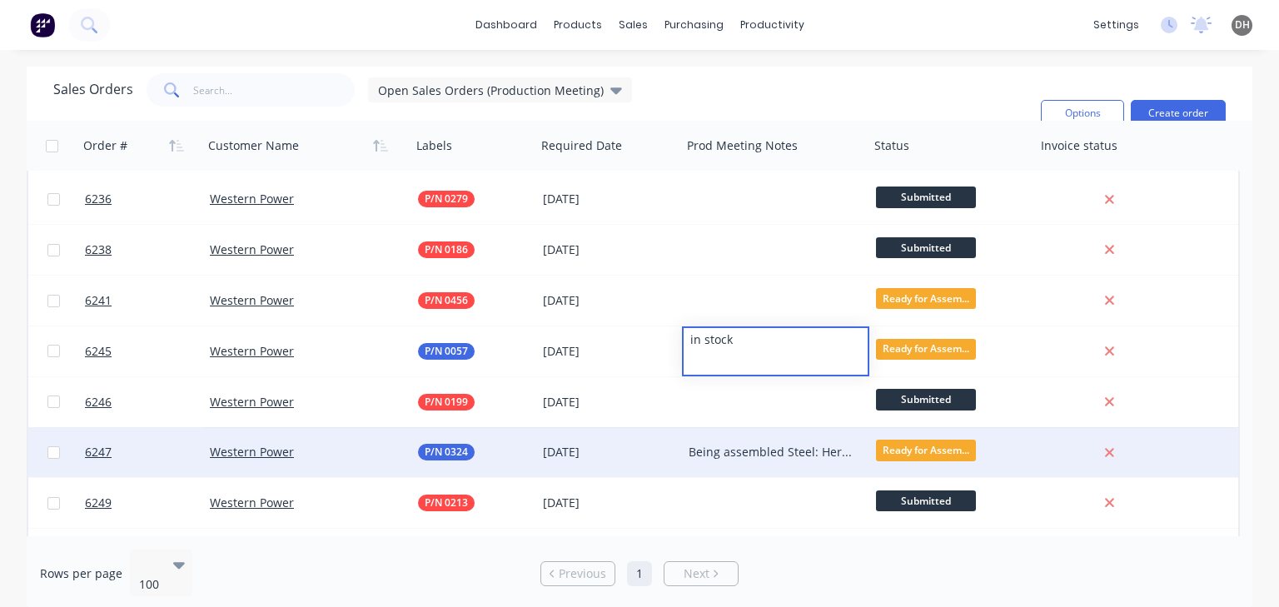
click at [750, 448] on div "Being assembled Steel: Here 2 lengths round bar ETA 03/09 Plates: Here Fastener…" at bounding box center [772, 452] width 166 height 17
click at [727, 452] on div "Being assembled Steel: Here 2 lengths round bar ETA 03/09 Plates: Here Fastener…" at bounding box center [772, 452] width 166 height 17
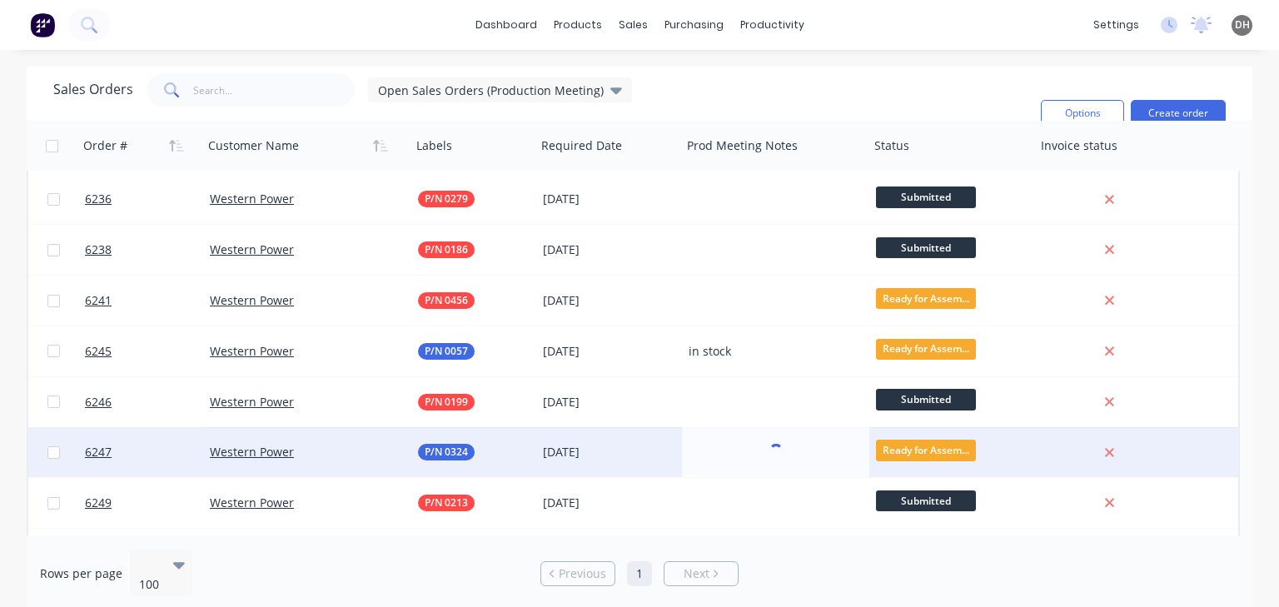
click at [788, 91] on div "Sales Orders Open Sales Orders (Production Meeting) Filters: Status Sorting: Cu…" at bounding box center [540, 113] width 974 height 80
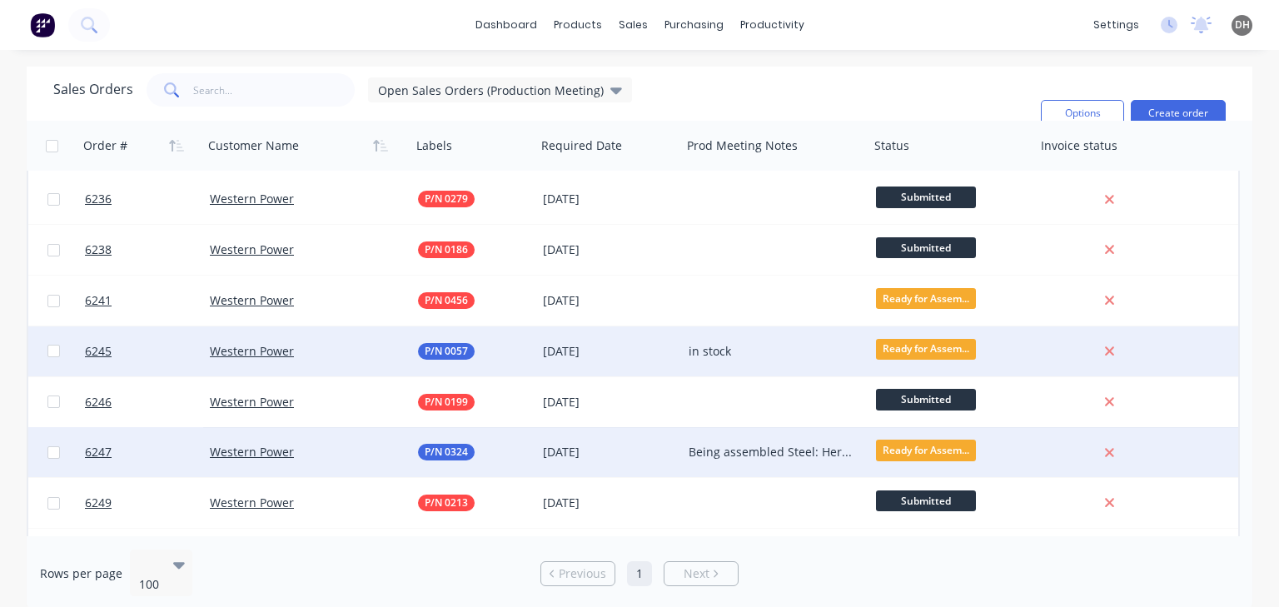
scroll to position [2722, 0]
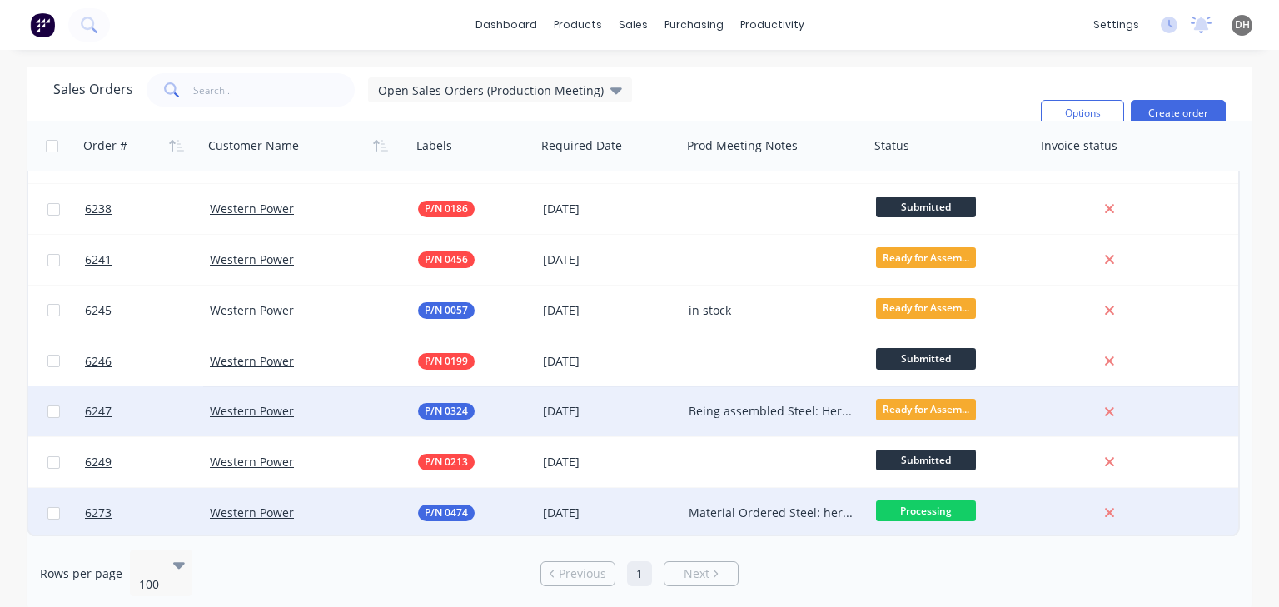
click at [737, 521] on div "Material Ordered Steel: here L/C: 19/09" at bounding box center [775, 513] width 187 height 50
click at [755, 512] on div "Material Ordered Steel: here L/C: 19/09" at bounding box center [776, 518] width 184 height 57
drag, startPoint x: 789, startPoint y: 503, endPoint x: 739, endPoint y: 495, distance: 50.5
click at [739, 495] on div "Material Ordered Steel: cut L/C: 19/09" at bounding box center [776, 518] width 184 height 57
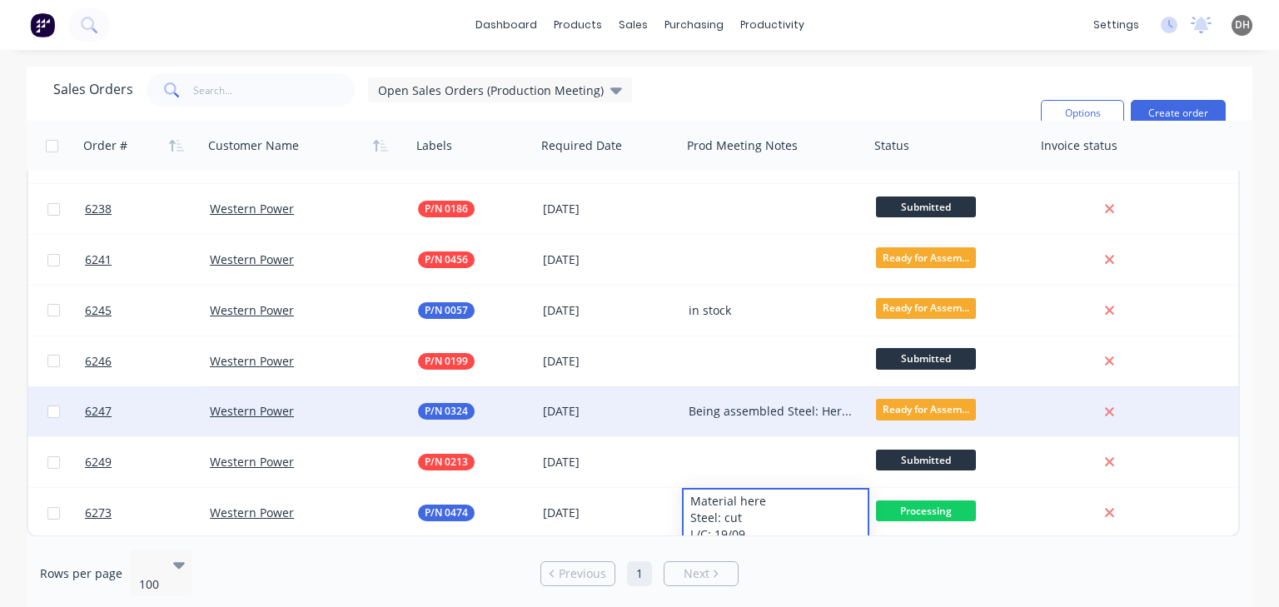
click at [714, 93] on div "Sales Orders Open Sales Orders (Production Meeting) Filters: Status Sorting: Cu…" at bounding box center [540, 113] width 974 height 80
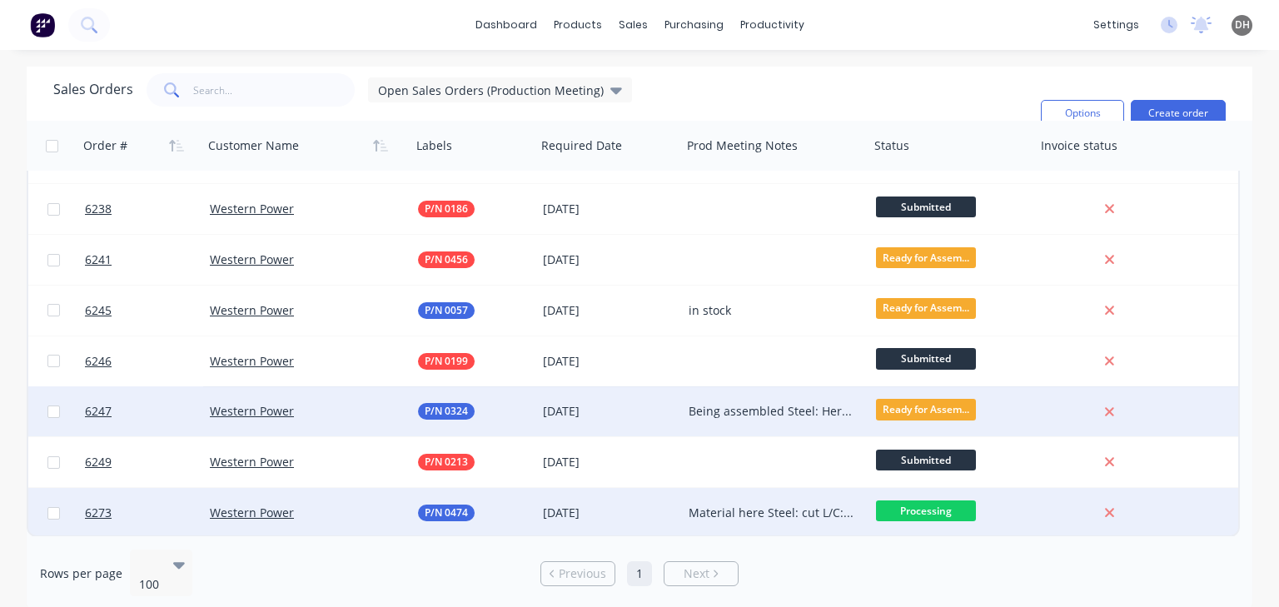
click at [762, 518] on div "Material here Steel: cut L/C: 19/09" at bounding box center [772, 513] width 166 height 17
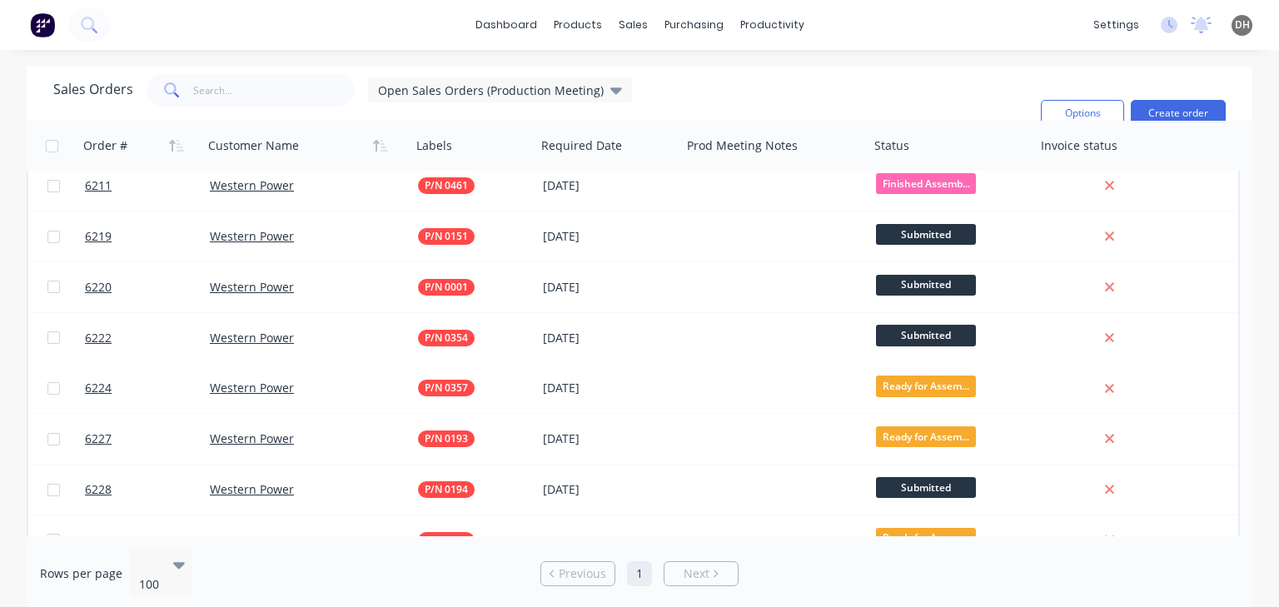
scroll to position [1922, 0]
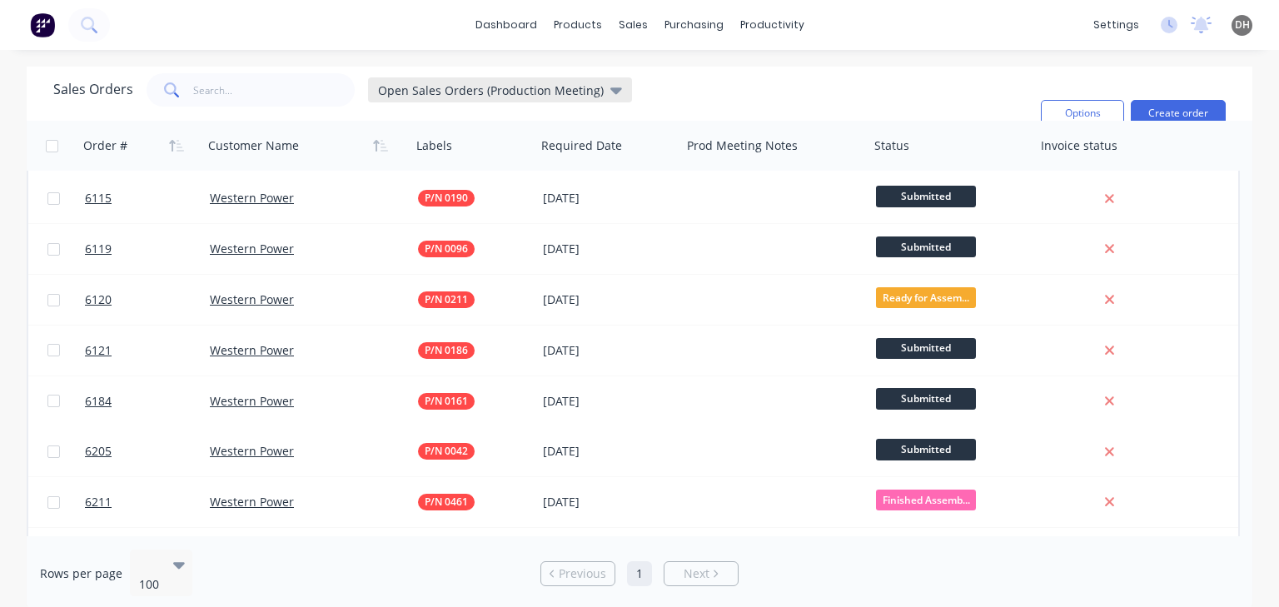
click at [610, 92] on icon at bounding box center [616, 90] width 12 height 7
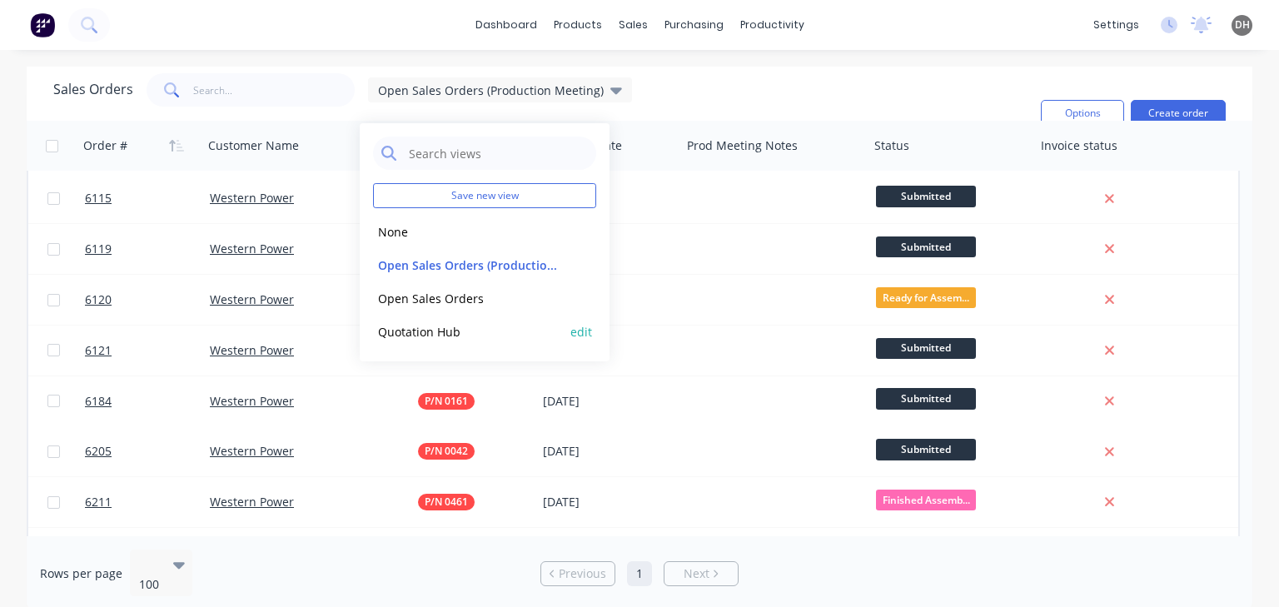
click at [442, 324] on button "Quotation Hub" at bounding box center [468, 331] width 190 height 19
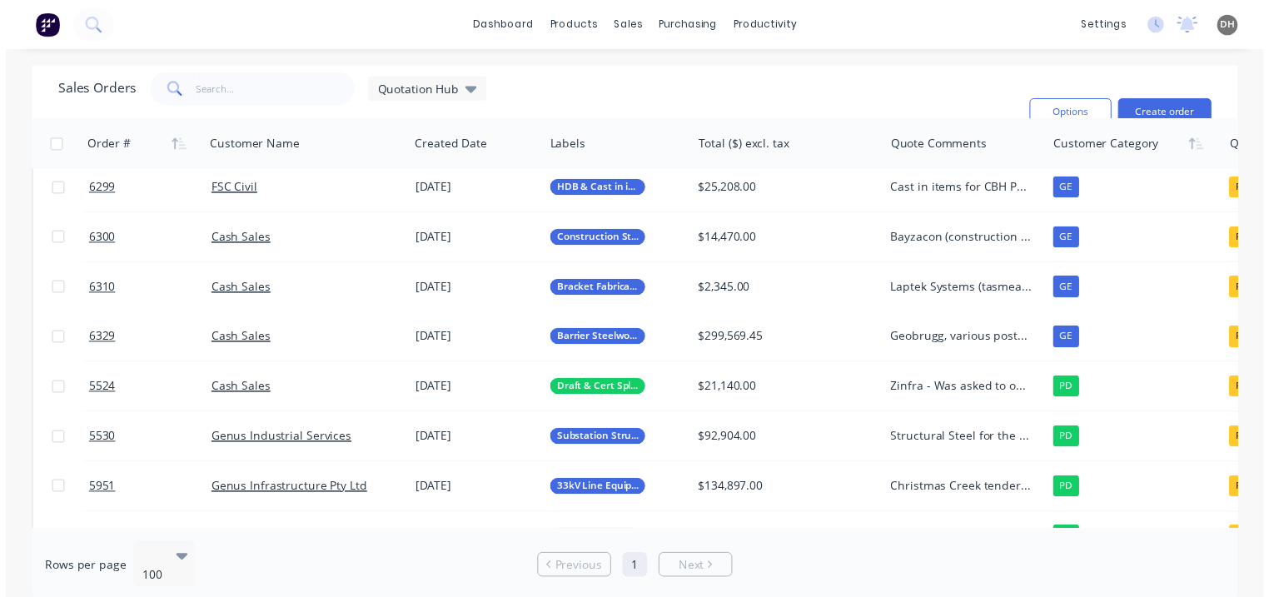
scroll to position [0, 0]
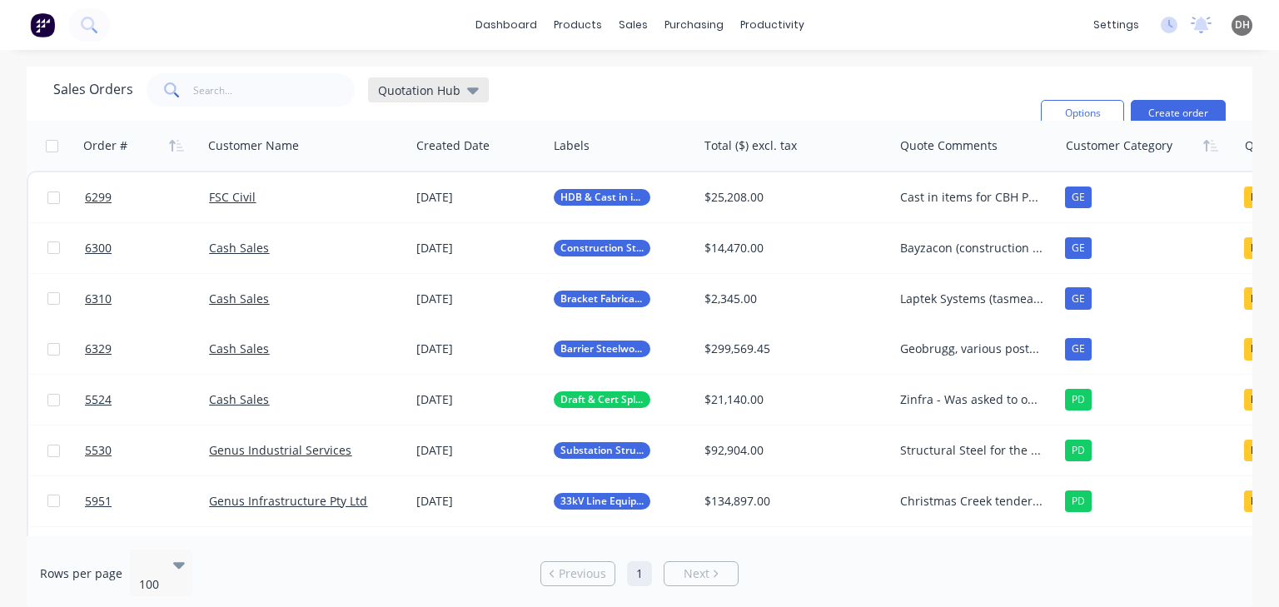
click at [475, 100] on div "Quotation Hub" at bounding box center [428, 89] width 121 height 25
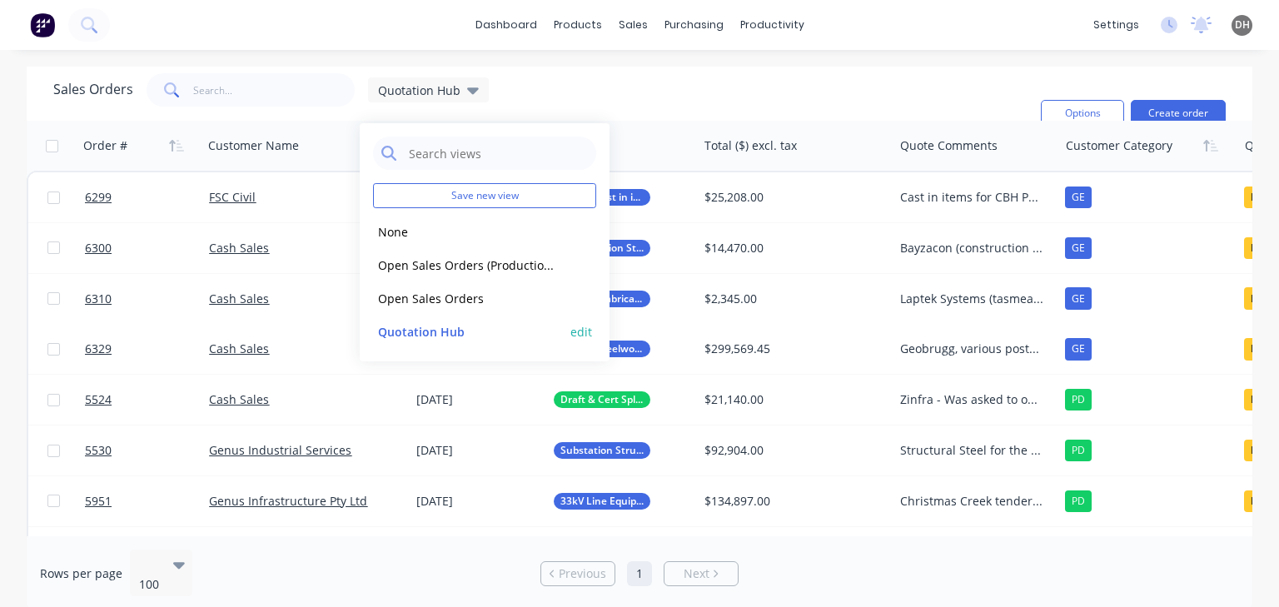
click at [574, 331] on button "edit" at bounding box center [581, 331] width 22 height 17
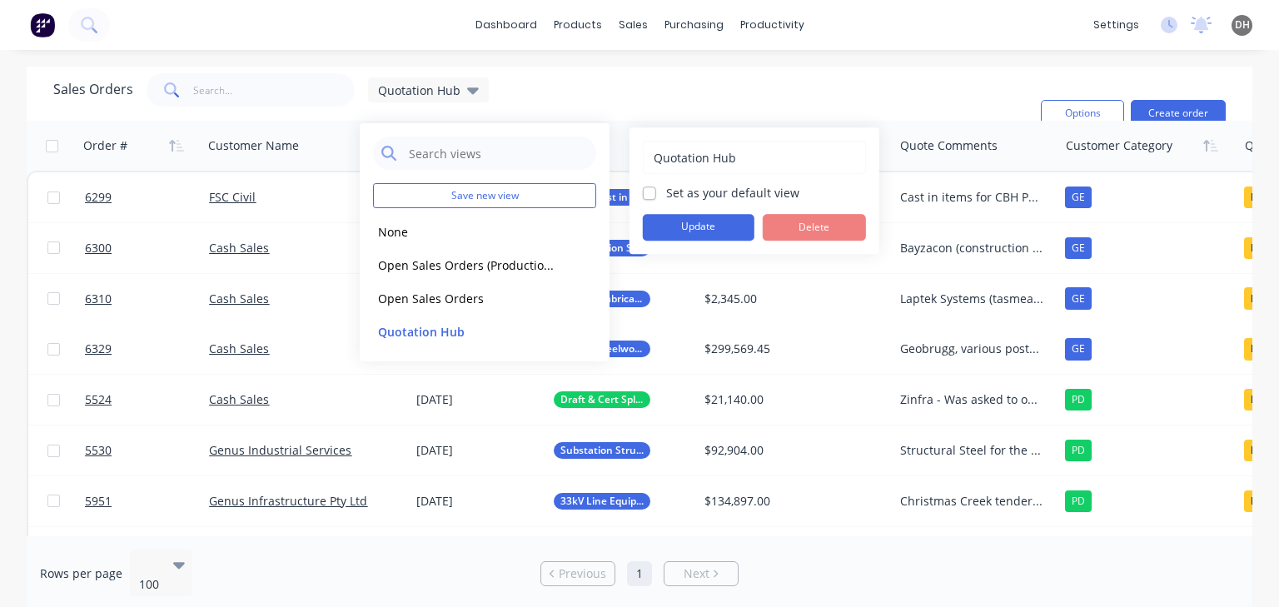
click at [666, 193] on label "Set as your default view" at bounding box center [732, 192] width 133 height 17
click at [649, 193] on input "Set as your default view" at bounding box center [649, 192] width 13 height 16
checkbox input "true"
click at [681, 223] on button "Update" at bounding box center [699, 227] width 112 height 27
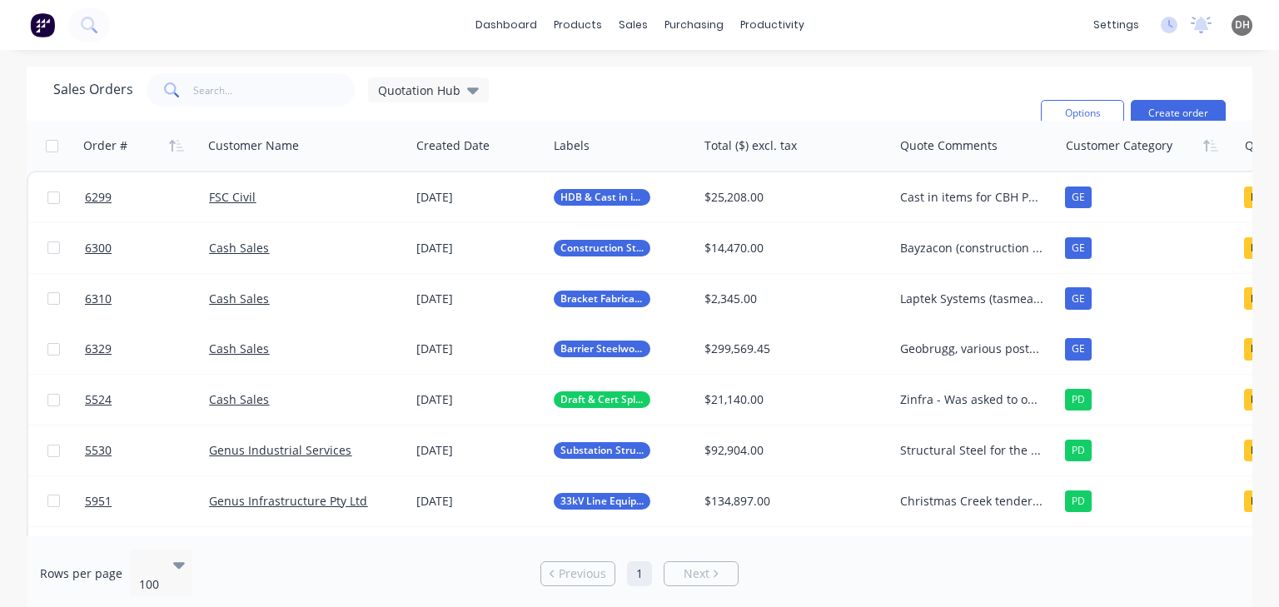
click at [639, 93] on div "Sales Orders Quotation Hub Filters: Quote Type, Quote Status Sorting: Customer …" at bounding box center [540, 113] width 974 height 80
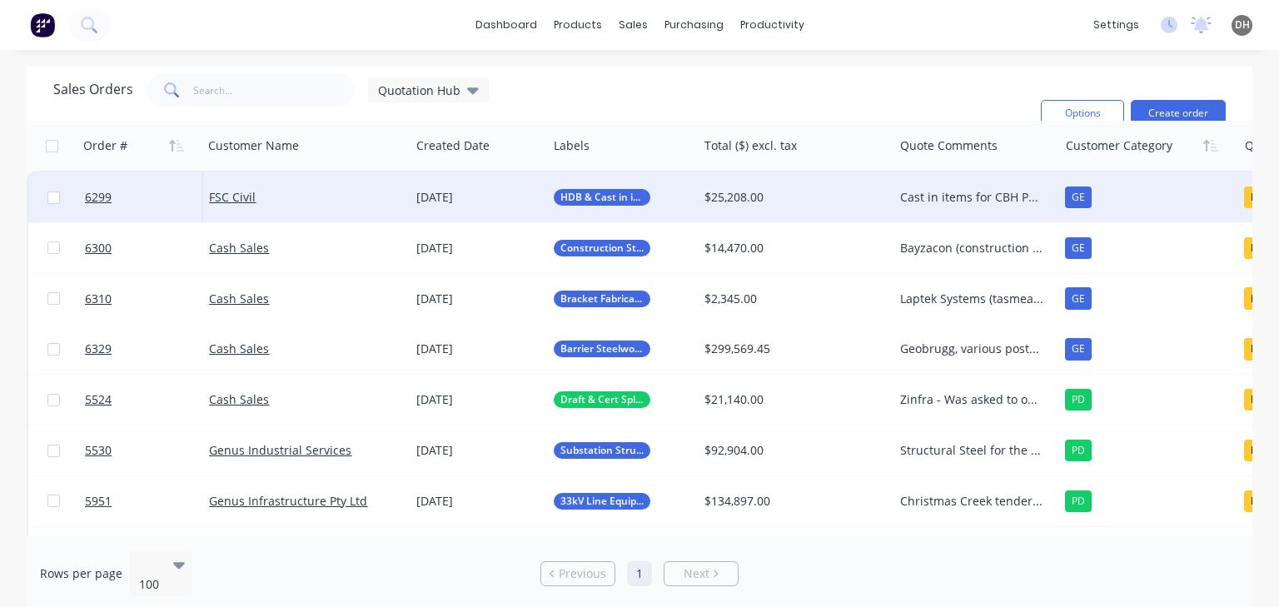
click at [942, 200] on div "Cast in items for CBH Perenjori Project AM to follow up 19/09" at bounding box center [972, 197] width 144 height 17
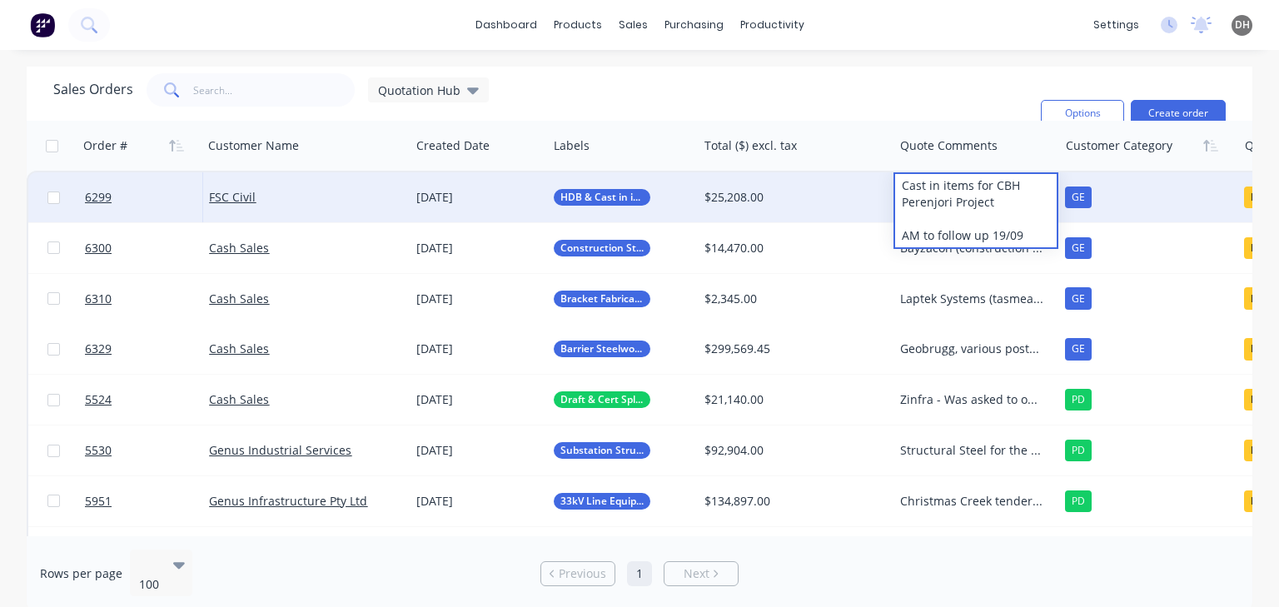
click at [926, 69] on div "Sales Orders Quotation Hub Filters: Quote Type, Quote Status Sorting: Customer …" at bounding box center [640, 94] width 1226 height 54
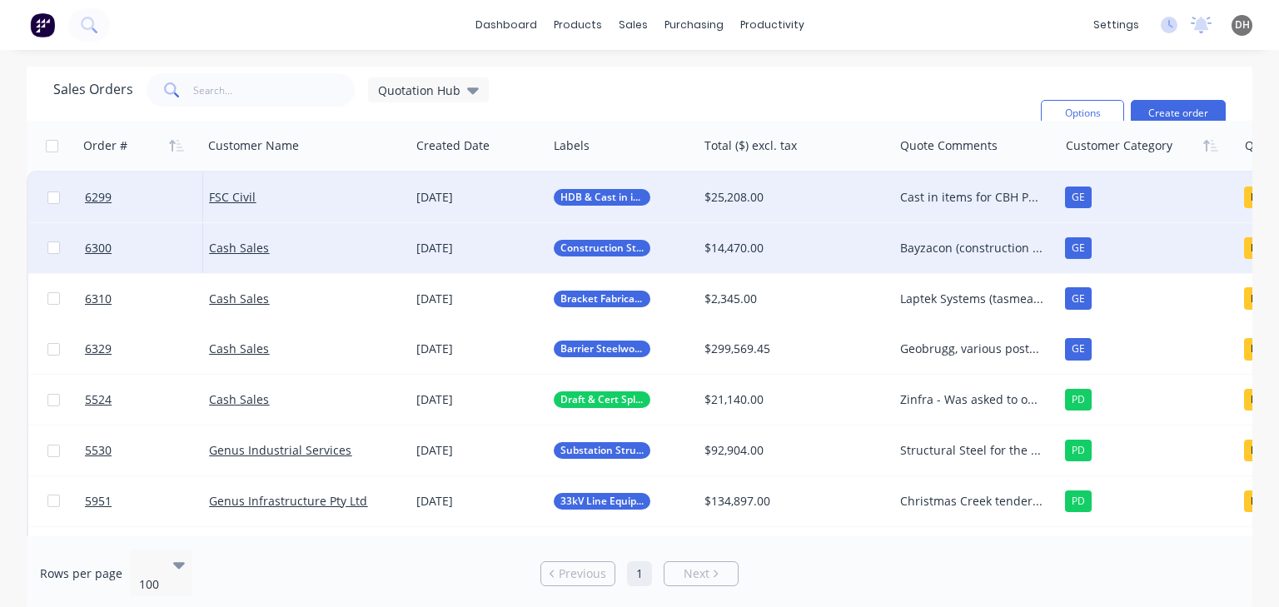
click at [997, 244] on div "Bayzacon (construction company) Steelwork for a substation building at" at bounding box center [972, 248] width 144 height 17
click at [327, 249] on div "Cash Sales" at bounding box center [301, 248] width 184 height 17
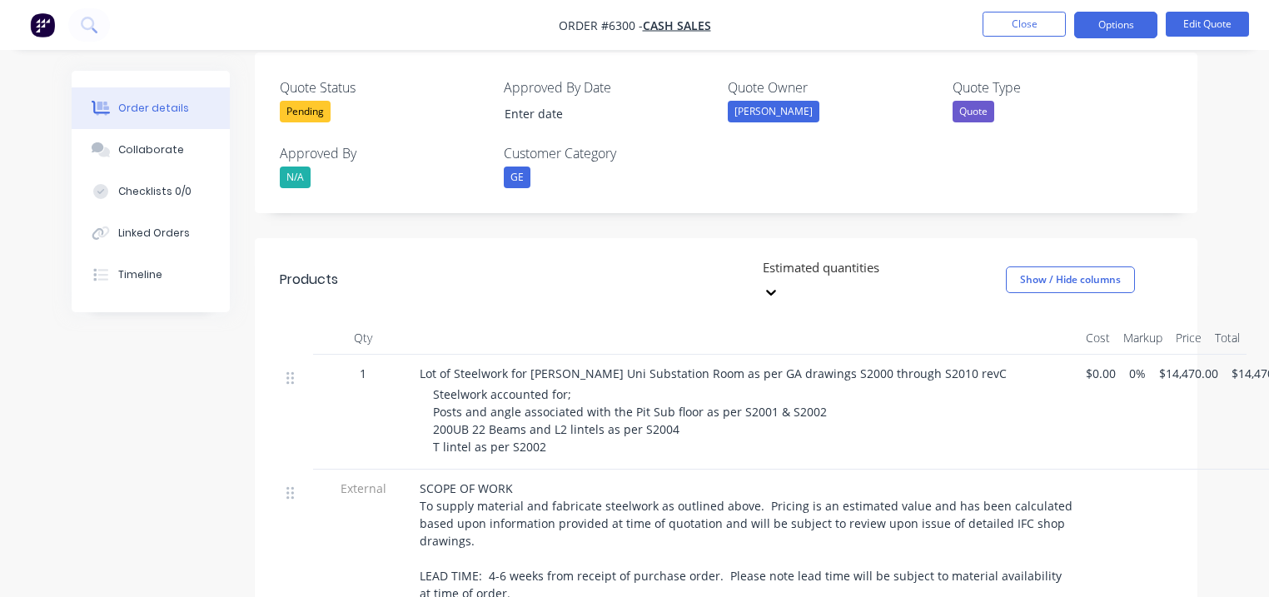
scroll to position [450, 0]
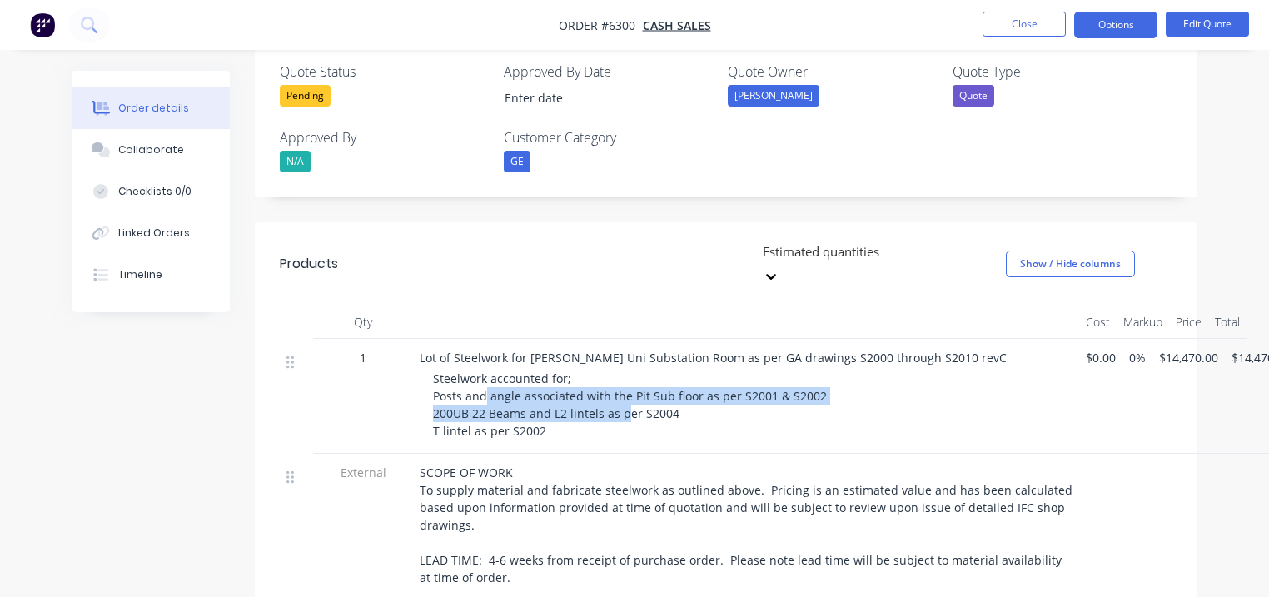
drag, startPoint x: 483, startPoint y: 346, endPoint x: 623, endPoint y: 358, distance: 140.4
click at [623, 371] on span "Steelwork accounted for; Posts and angle associated with the Pit Sub floor as p…" at bounding box center [630, 405] width 394 height 68
click at [562, 373] on span "Steelwork accounted for; Posts and angle associated with the Pit Sub floor as p…" at bounding box center [630, 405] width 394 height 68
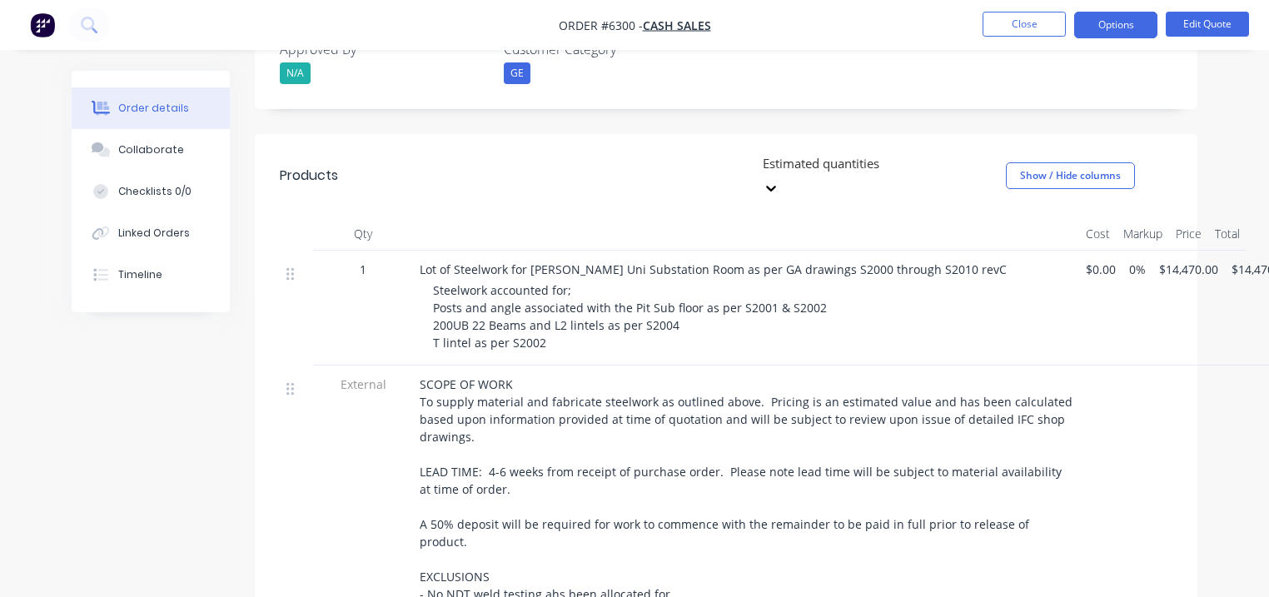
scroll to position [550, 0]
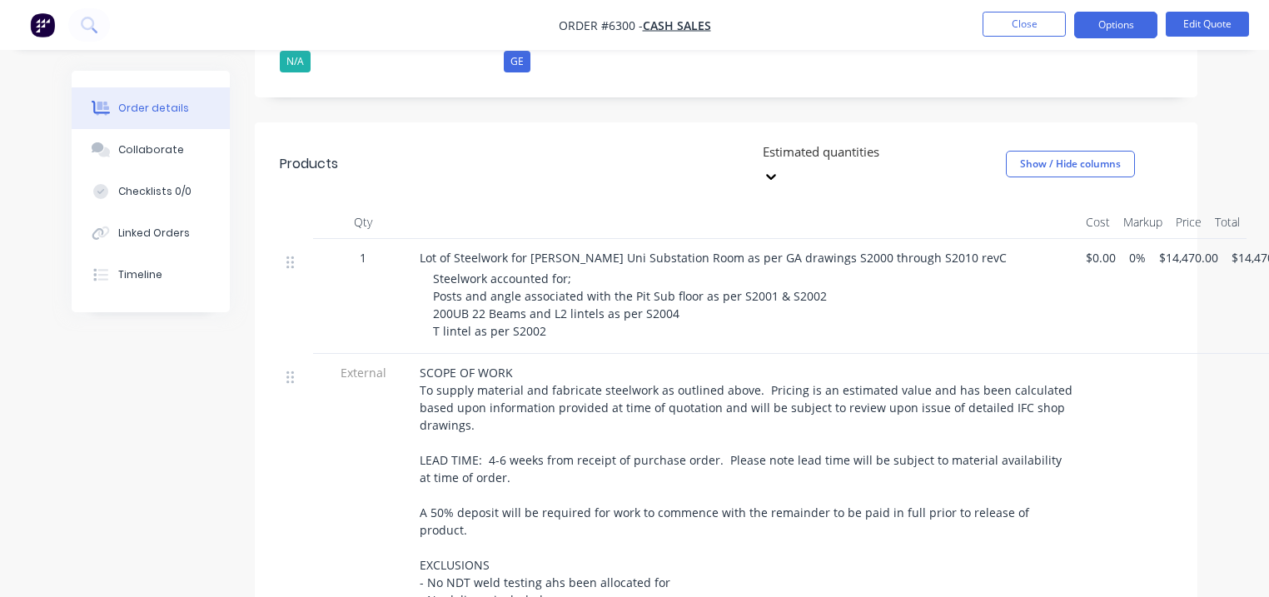
click at [996, 40] on nav "Order #6300 - Cash Sales Close Options Edit Quote" at bounding box center [634, 25] width 1269 height 50
click at [996, 35] on button "Close" at bounding box center [1023, 24] width 83 height 25
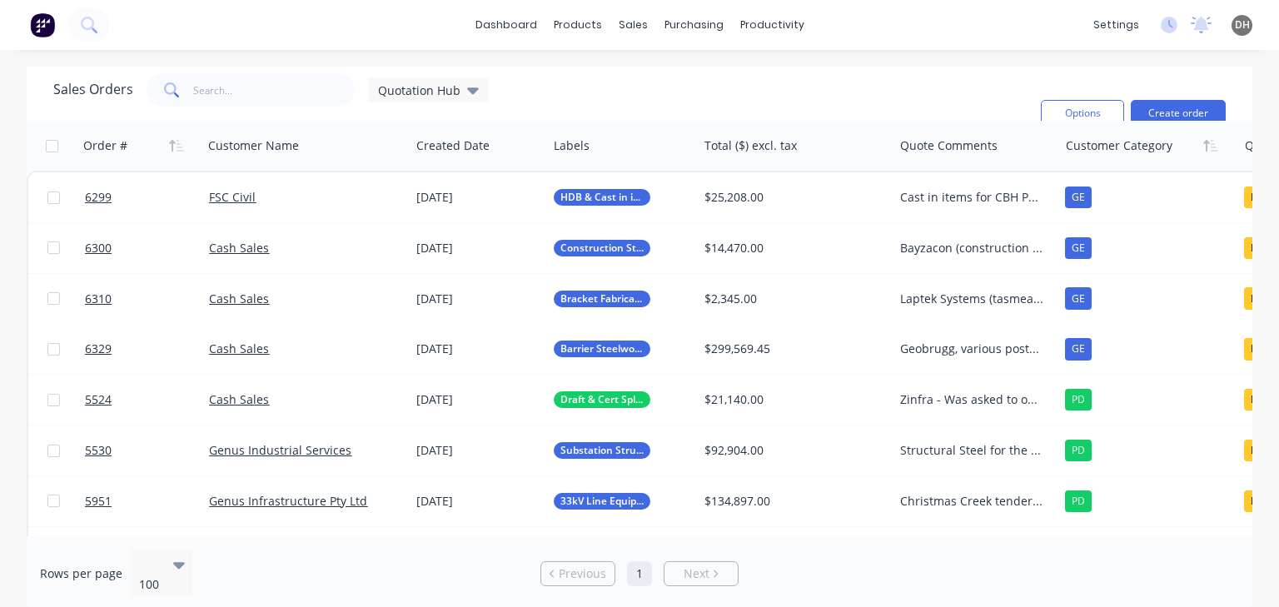
click at [863, 78] on div "Sales Orders Quotation Hub Filters: Quote Type, Quote Status Sorting: Customer …" at bounding box center [540, 113] width 974 height 80
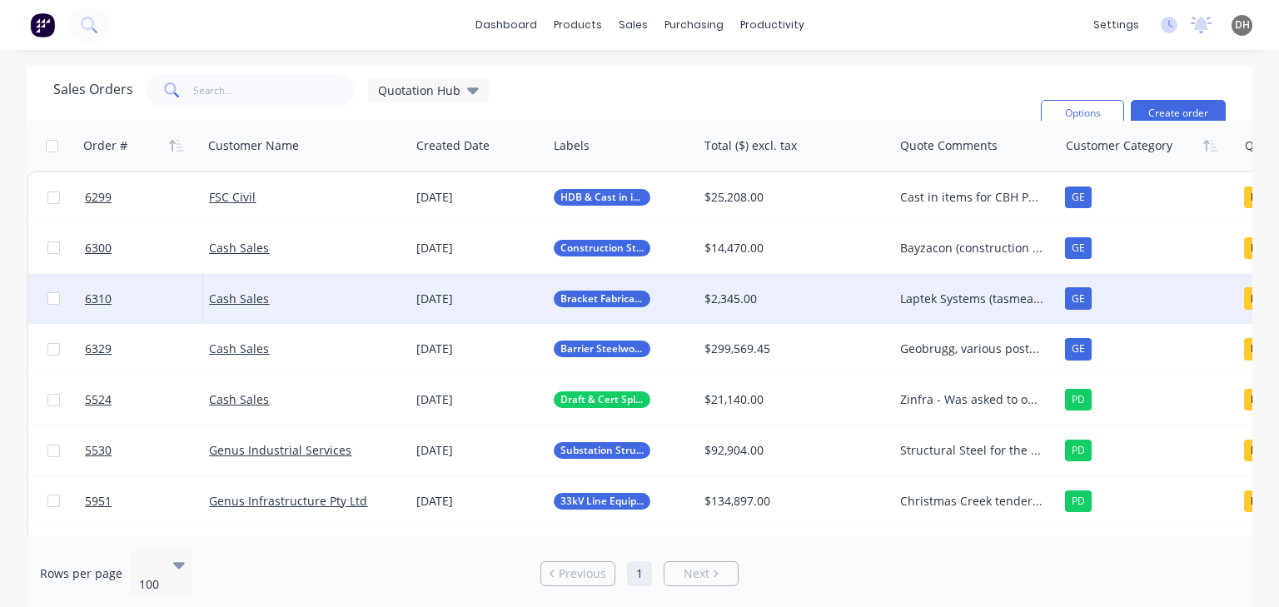
click at [931, 300] on div "Laptek Systems (tasmea company) Following up with" at bounding box center [972, 299] width 144 height 17
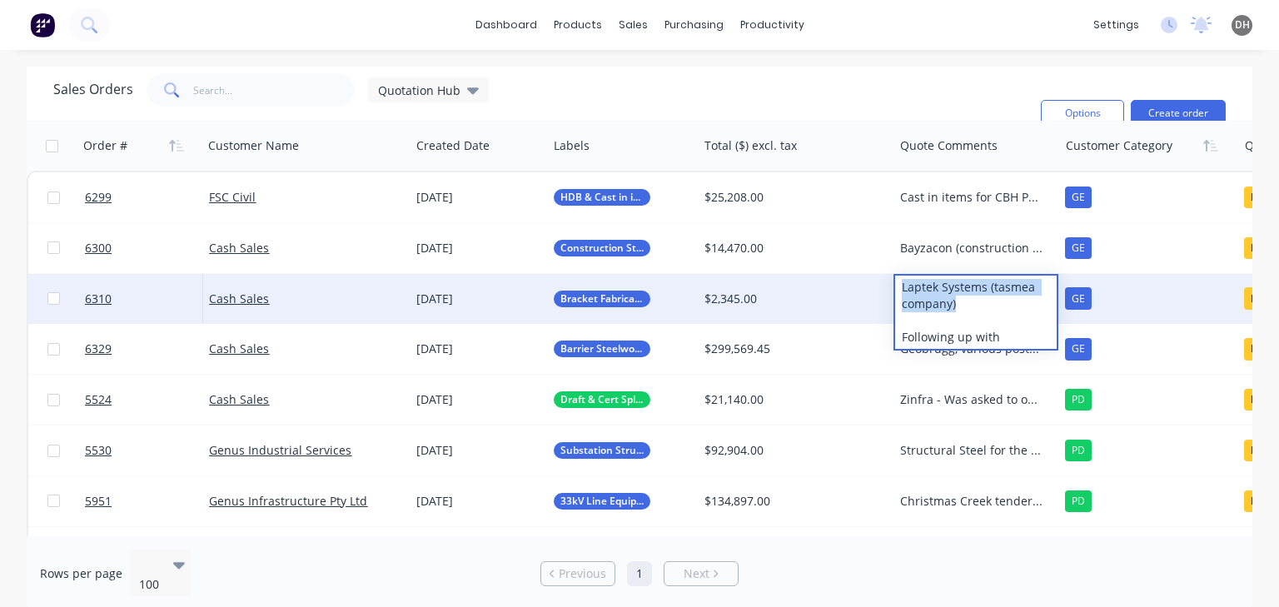
drag, startPoint x: 964, startPoint y: 306, endPoint x: 902, endPoint y: 285, distance: 65.8
click at [902, 285] on div "Laptek Systems (tasmea company) Following up with" at bounding box center [976, 312] width 162 height 73
click at [323, 296] on div "Cash Sales" at bounding box center [301, 299] width 184 height 17
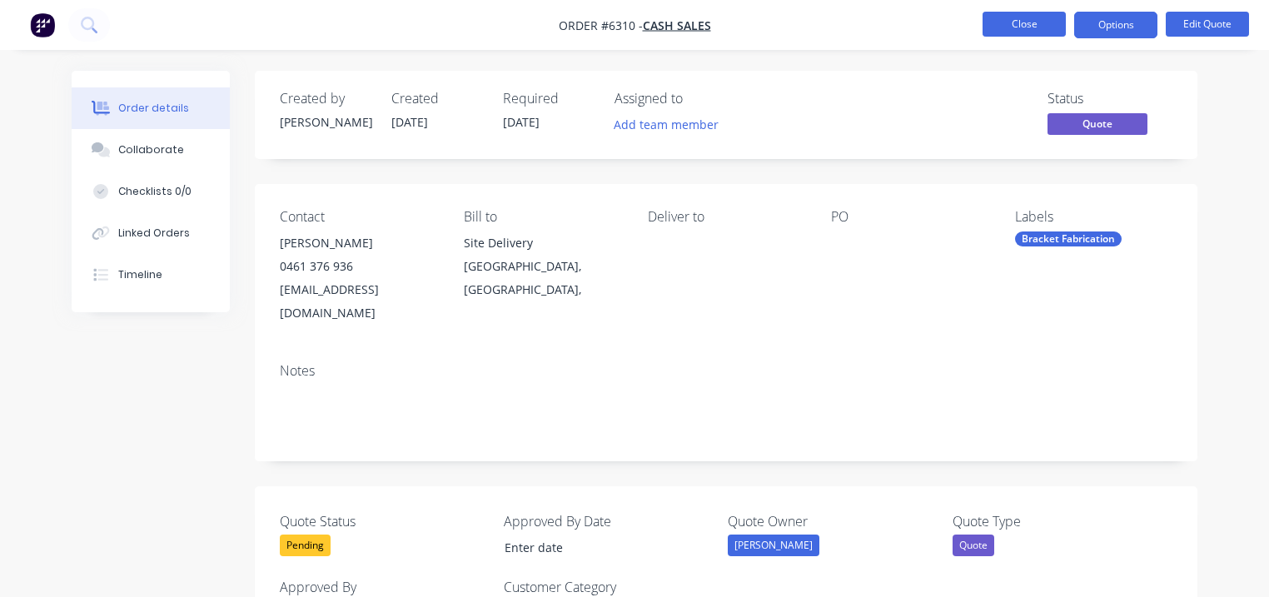
click at [1006, 32] on button "Close" at bounding box center [1023, 24] width 83 height 25
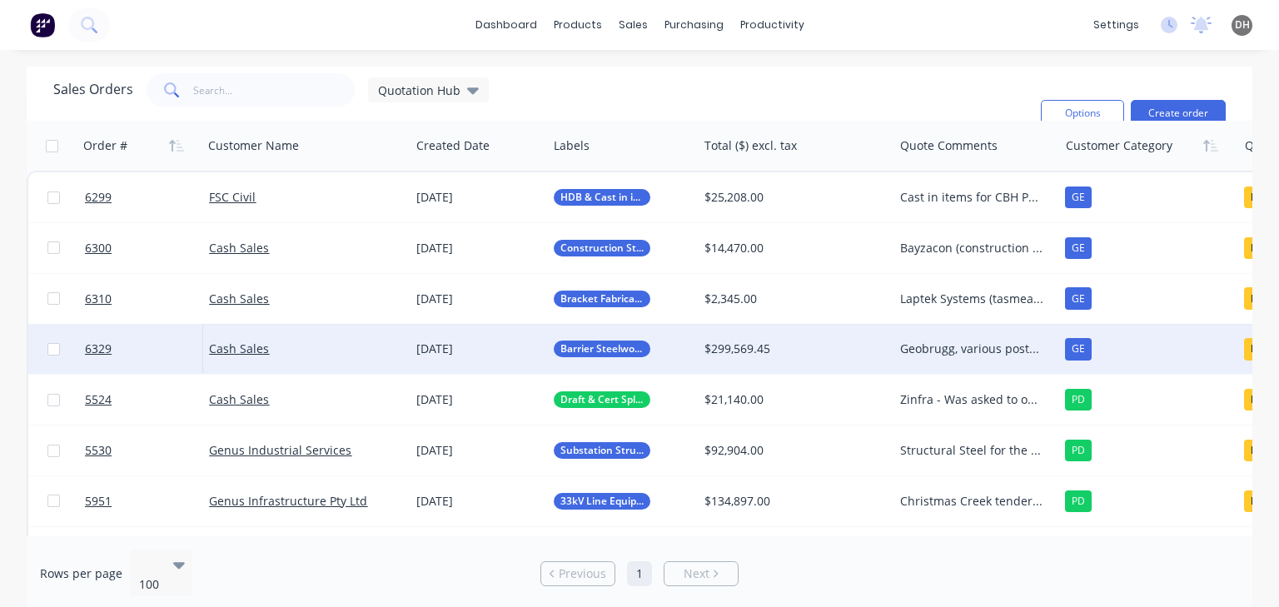
click at [969, 351] on div "Geobrugg, various posts and plates" at bounding box center [972, 349] width 144 height 17
click at [800, 101] on div "Sales Orders Quotation Hub Filters: Quote Type, Quote Status Sorting: Customer …" at bounding box center [540, 113] width 974 height 80
click at [976, 342] on div "Geobrugg, various posts and plates" at bounding box center [972, 349] width 144 height 17
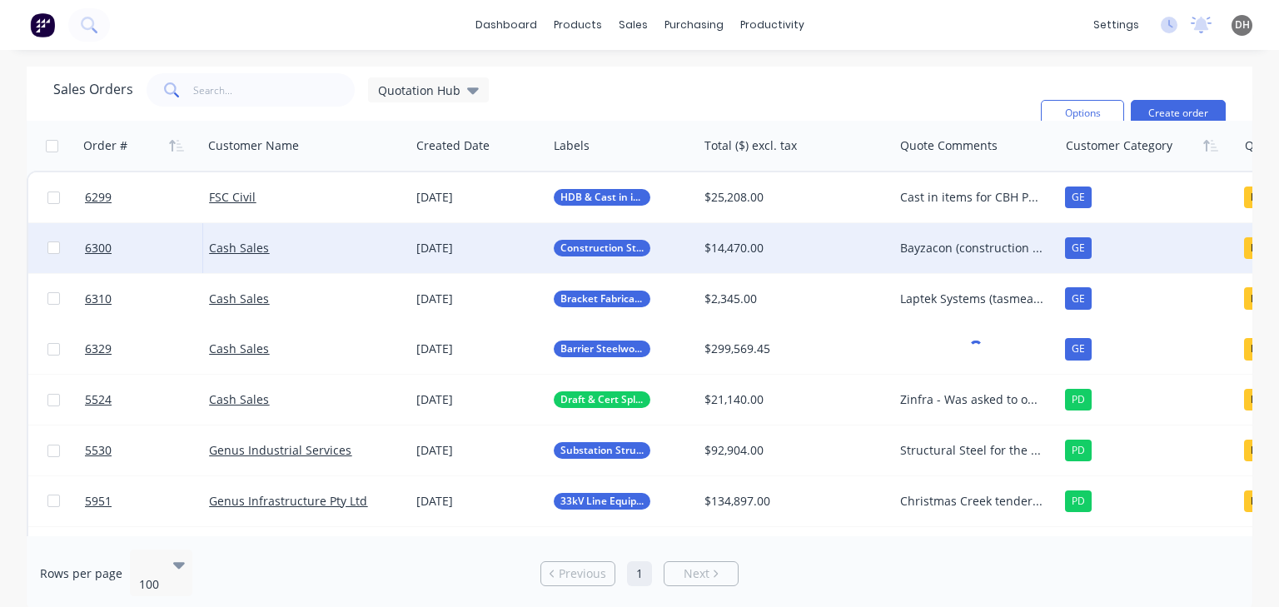
click at [972, 246] on div "Bayzacon (construction company) Steelwork for a substation building at" at bounding box center [972, 248] width 144 height 17
click at [967, 246] on div "Bayzacon (construction company) Steelwork for a substation building at" at bounding box center [972, 248] width 144 height 17
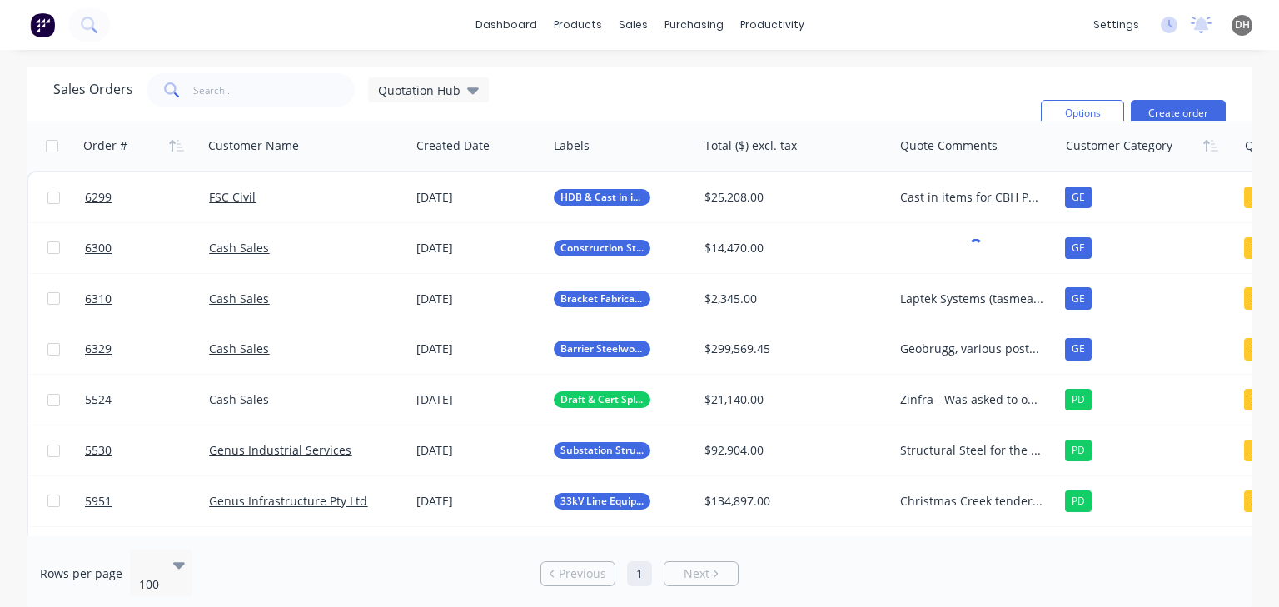
click at [919, 107] on div "Sales Orders Quotation Hub Filters: Quote Type, Quote Status Sorting: Customer …" at bounding box center [540, 113] width 974 height 80
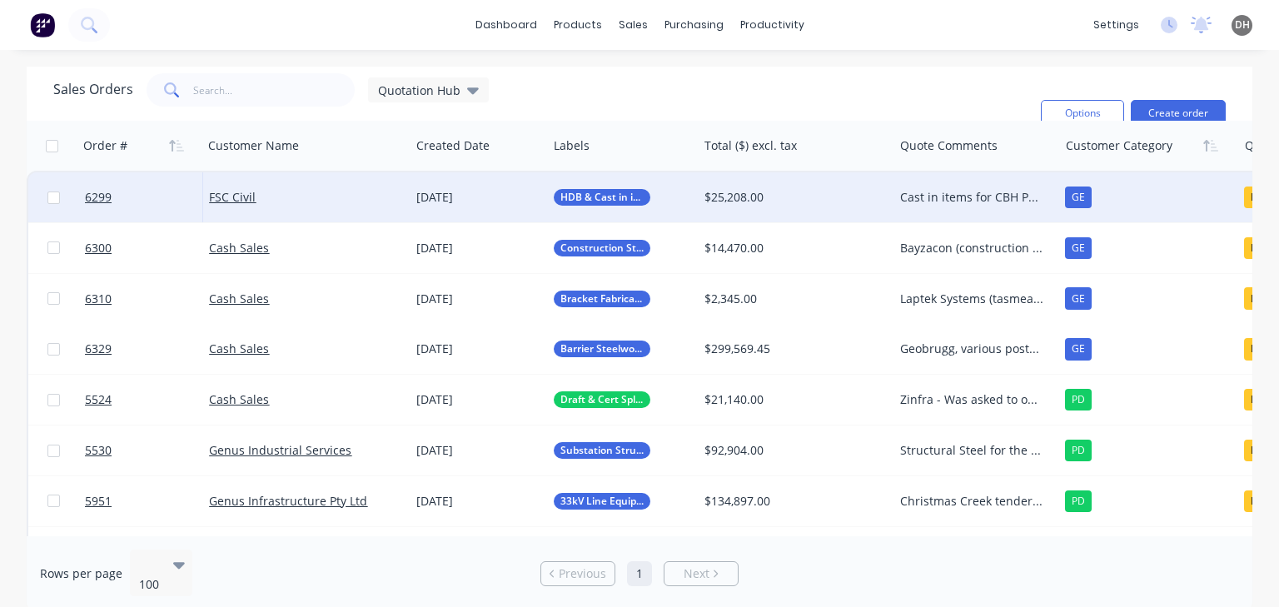
click at [951, 191] on div "Cast in items for CBH Perenjori Project AM to follow up 19/09" at bounding box center [972, 197] width 144 height 17
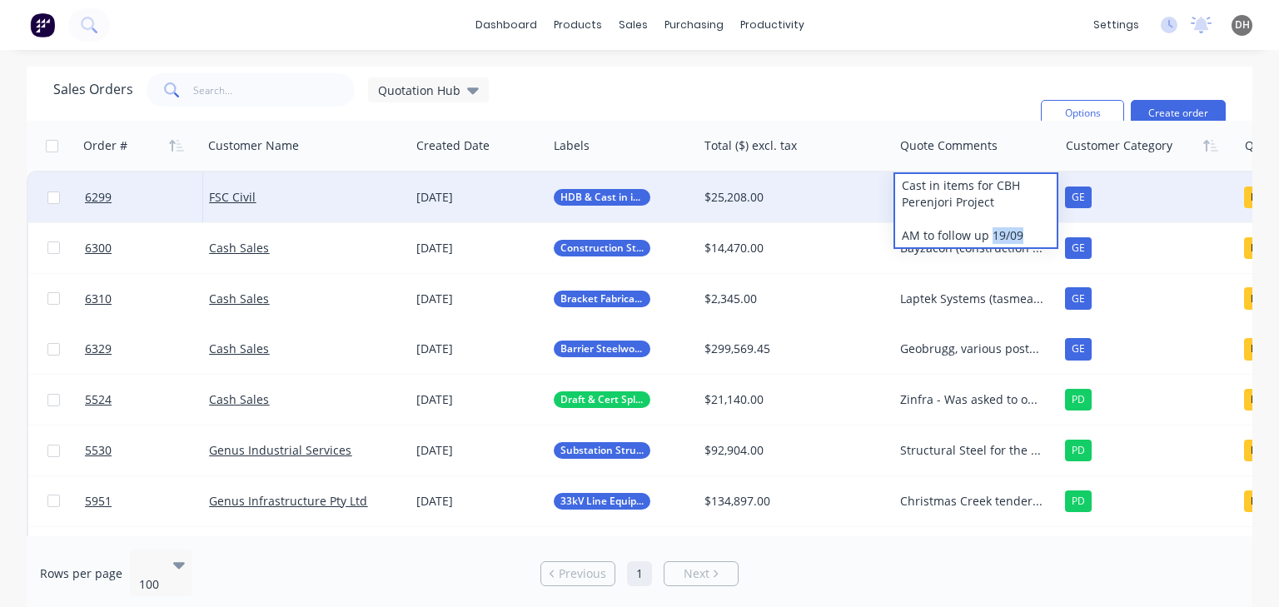
drag, startPoint x: 1025, startPoint y: 231, endPoint x: 991, endPoint y: 233, distance: 34.2
click at [991, 233] on div "Cast in items for CBH Perenjori Project AM to follow up 19/09" at bounding box center [976, 210] width 162 height 73
drag, startPoint x: 1032, startPoint y: 236, endPoint x: 1005, endPoint y: 236, distance: 27.5
click at [1005, 236] on div "Cast in items for CBH Perenjori Project AM to followed up 19/09, next follow up…" at bounding box center [976, 219] width 162 height 90
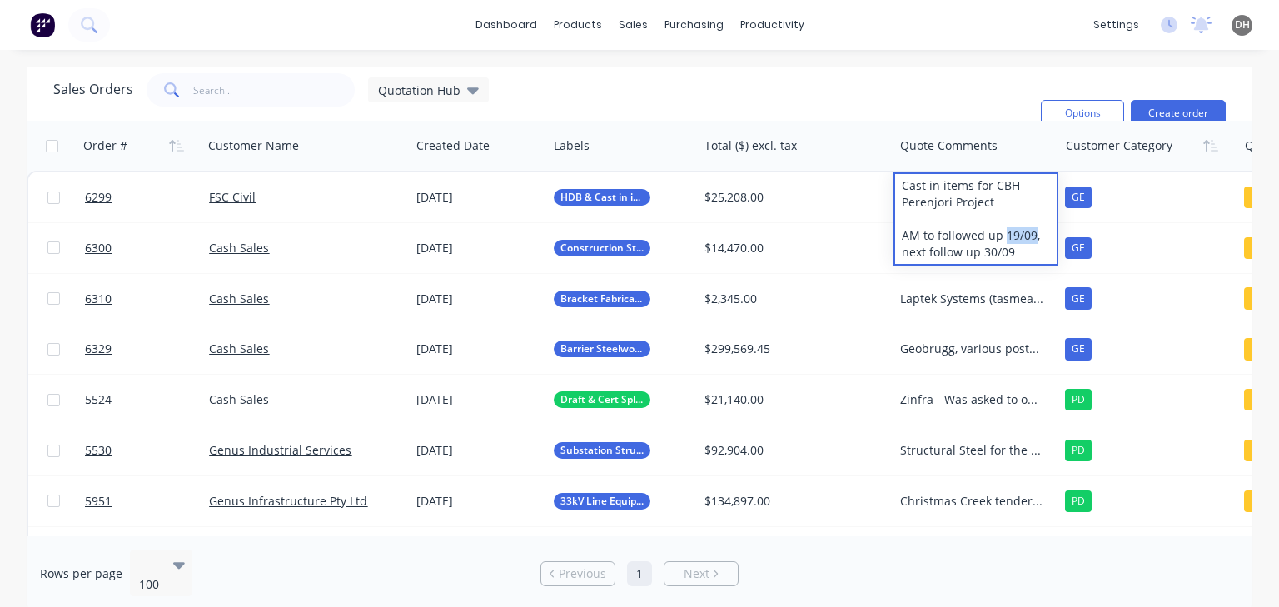
click at [943, 97] on div "Sales Orders Quotation Hub Filters: Quote Type, Quote Status Sorting: Customer …" at bounding box center [540, 113] width 974 height 80
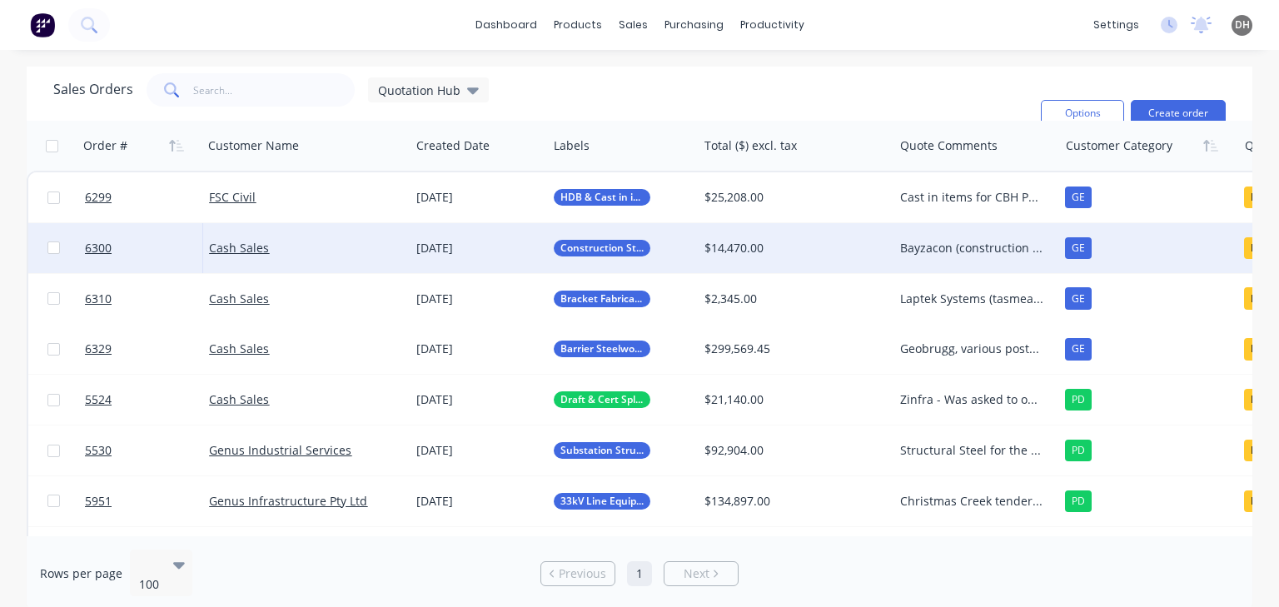
click at [967, 242] on div "Bayzacon (construction company) Steelwork for a substation building at AM to fo…" at bounding box center [972, 248] width 144 height 17
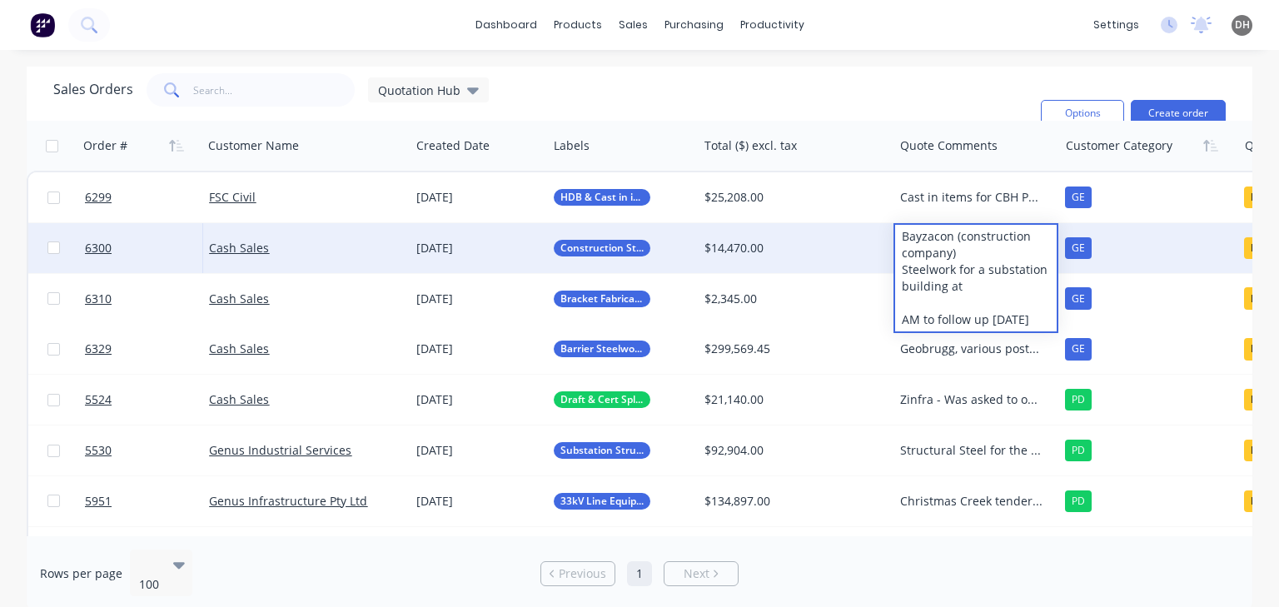
click at [861, 94] on div "Sales Orders Quotation Hub Filters: Quote Type, Quote Status Sorting: Customer …" at bounding box center [540, 113] width 974 height 80
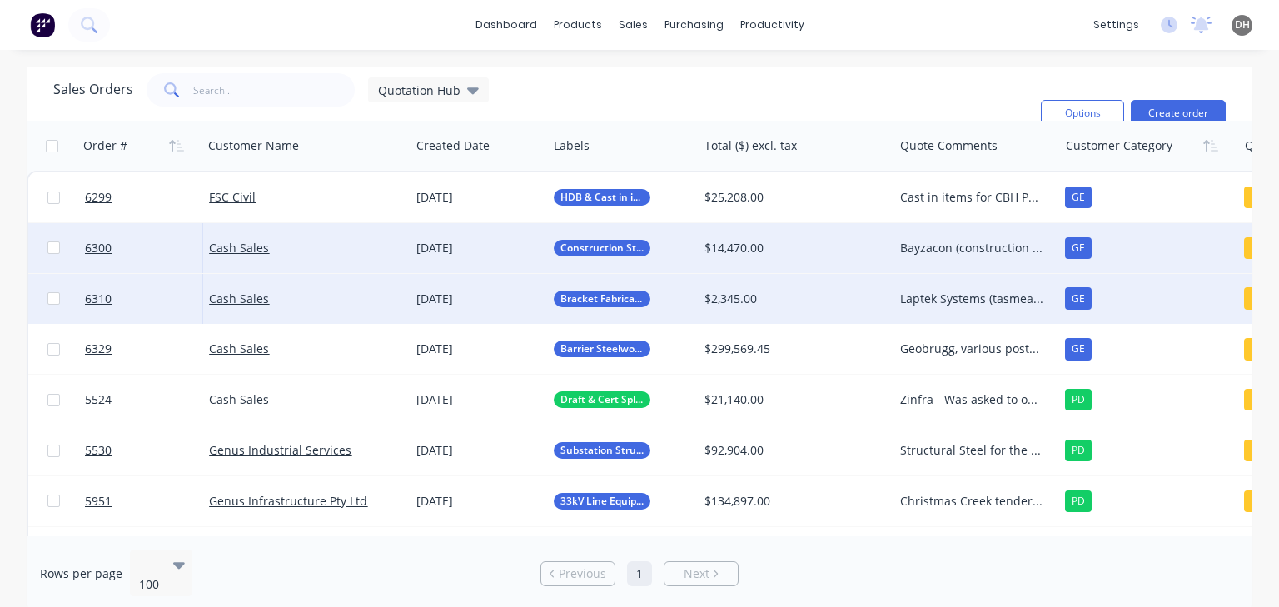
click at [929, 299] on div "Laptek Systems (tasmea company) Following up with" at bounding box center [972, 299] width 144 height 17
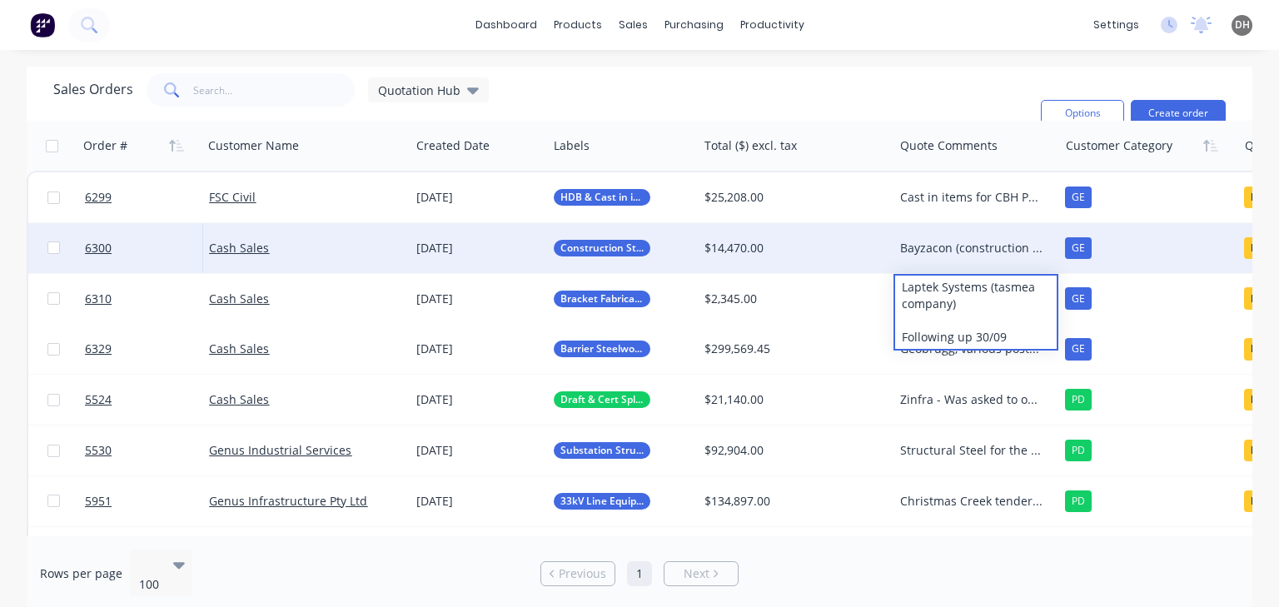
click at [916, 97] on div "Sales Orders Quotation Hub Filters: Quote Type, Quote Status Sorting: Customer …" at bounding box center [540, 113] width 974 height 80
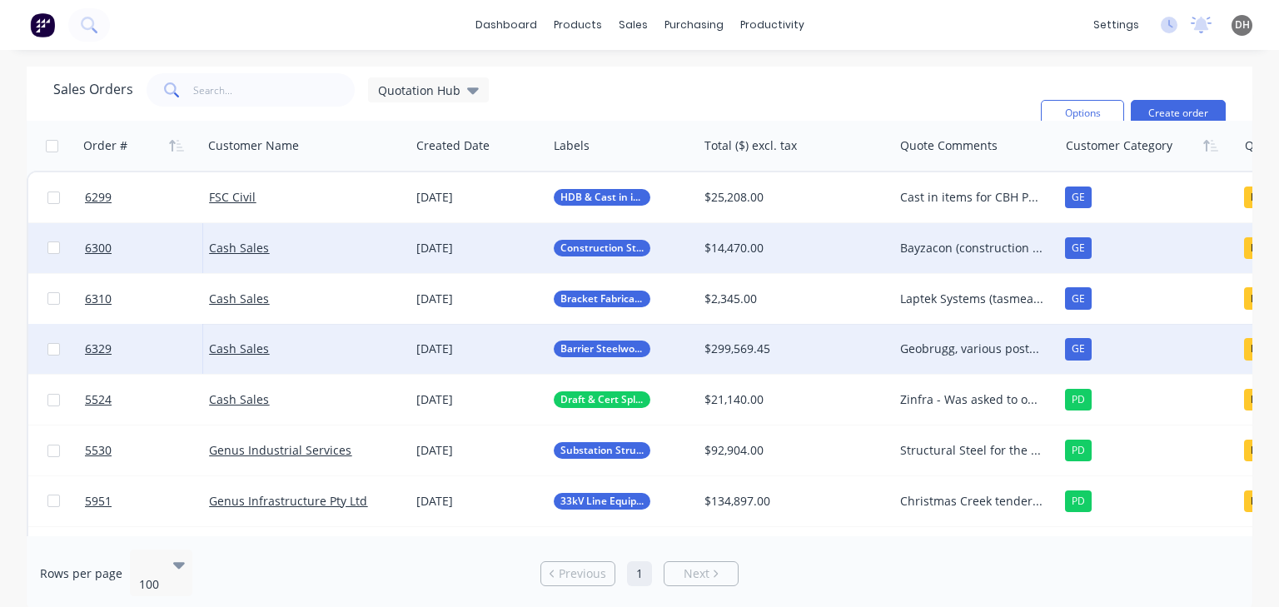
click at [984, 351] on div "Geobrugg, various posts and plates AM to follow up [DATE]" at bounding box center [972, 349] width 144 height 17
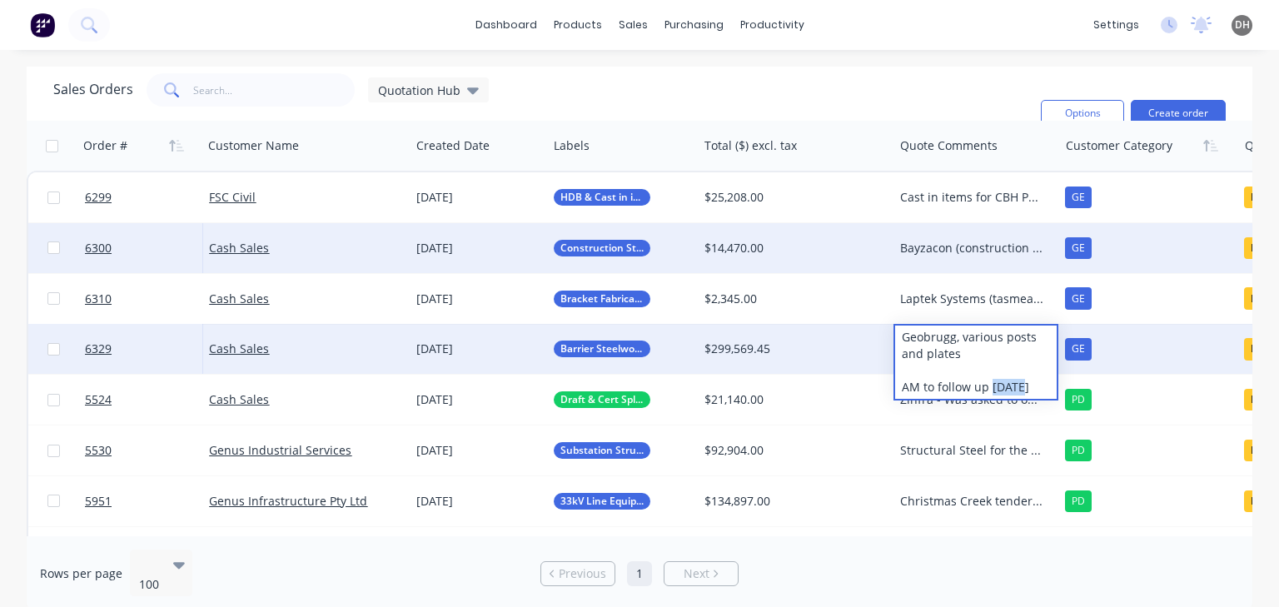
click at [989, 386] on div "Geobrugg, various posts and plates AM to follow up [DATE]" at bounding box center [976, 362] width 162 height 73
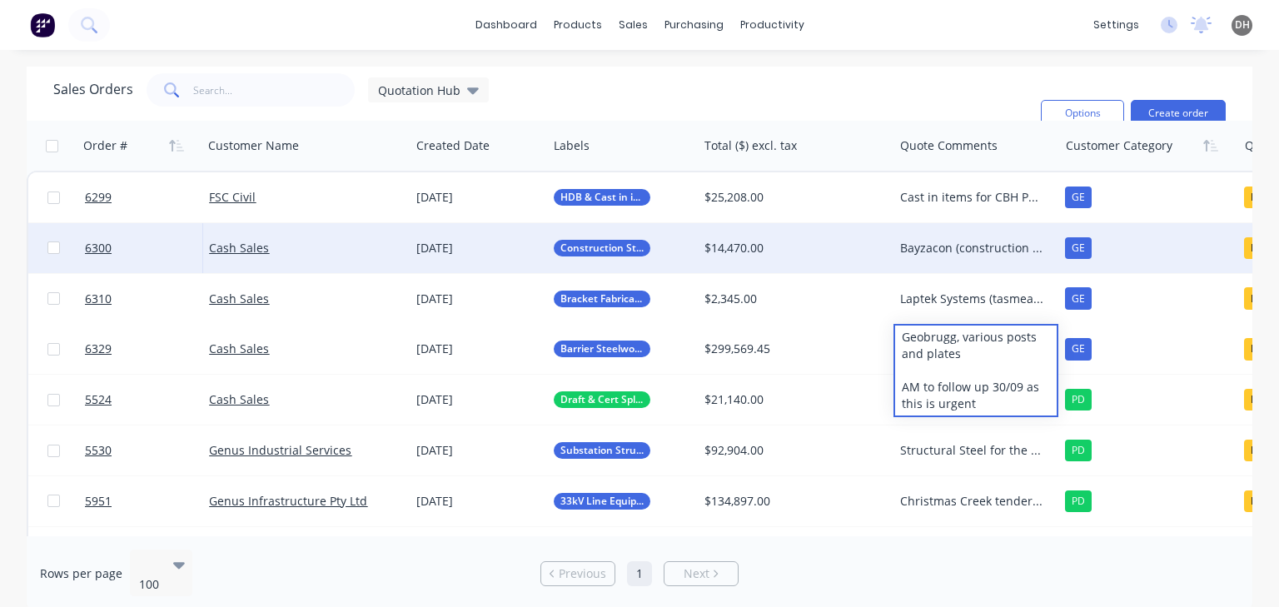
click at [886, 63] on div "dashboard products sales purchasing productivity dashboard products Product Cat…" at bounding box center [639, 303] width 1279 height 607
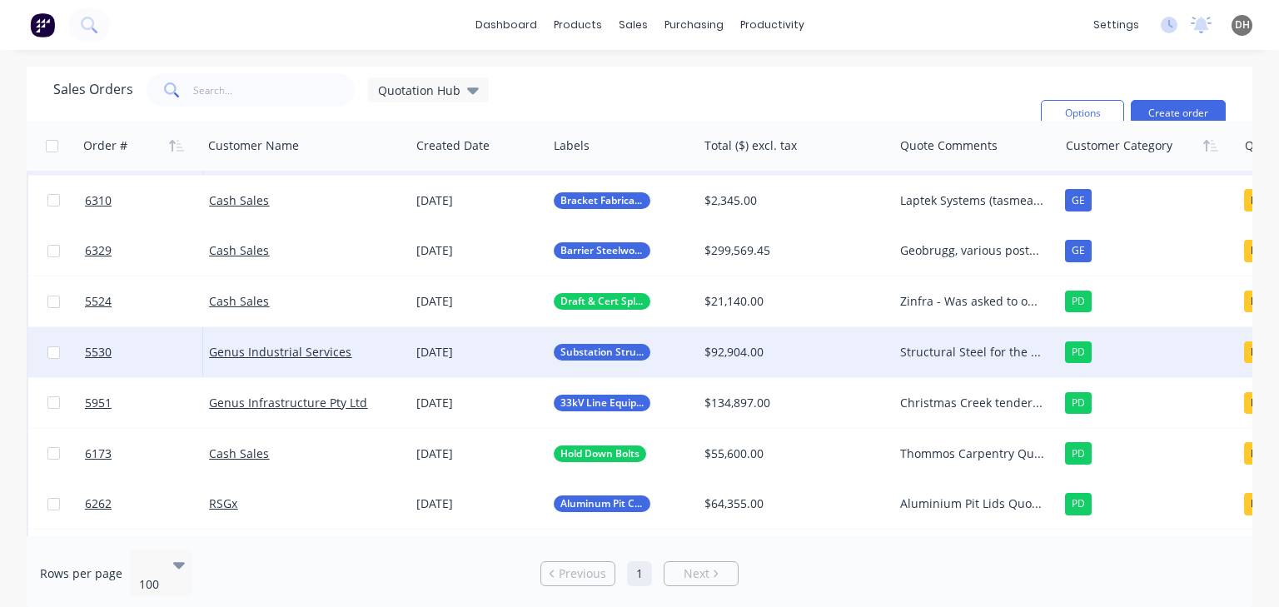
scroll to position [100, 0]
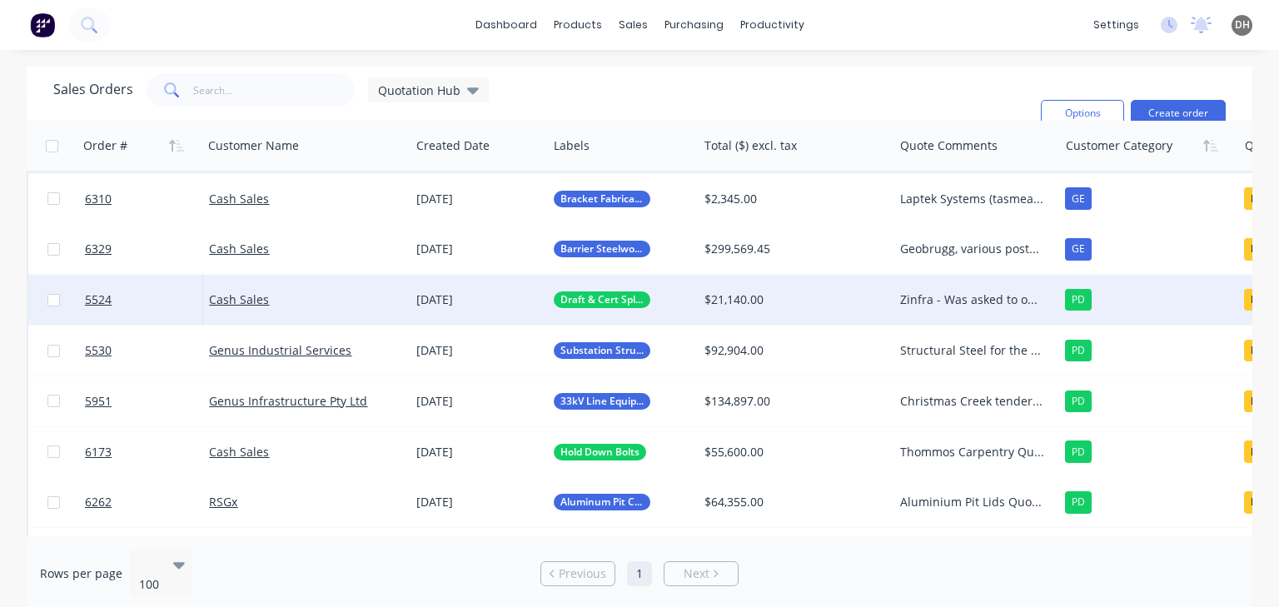
click at [906, 306] on div "Zinfra - Was asked to offer best pricing, start is drafting and cert for cable …" at bounding box center [972, 299] width 144 height 17
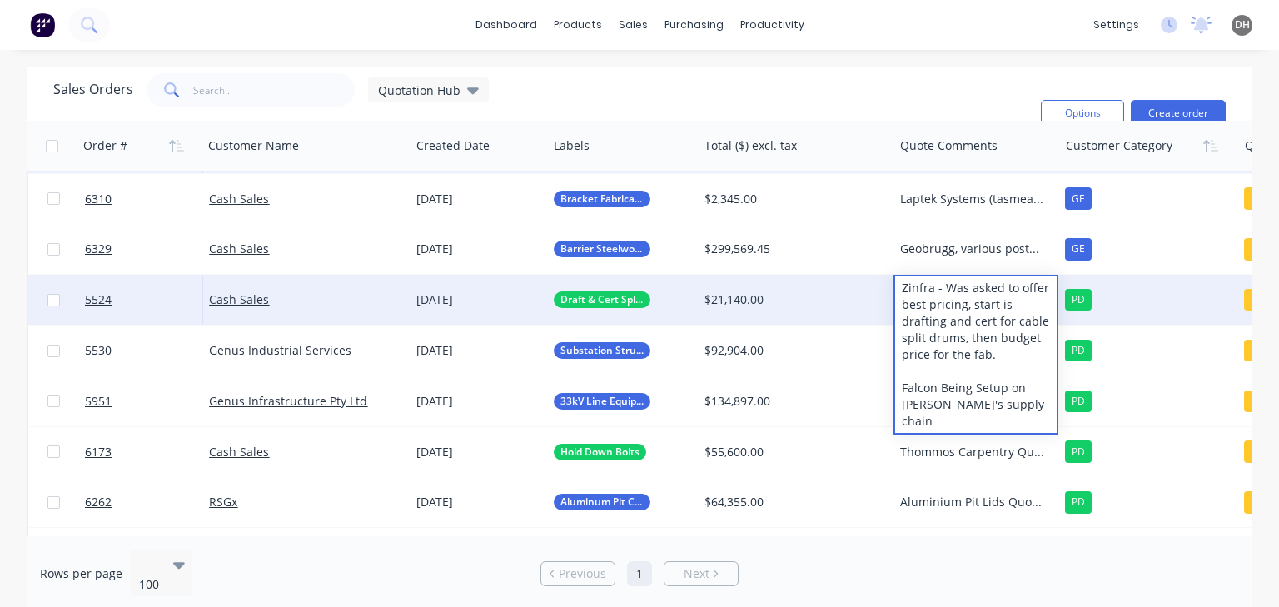
scroll to position [117, 0]
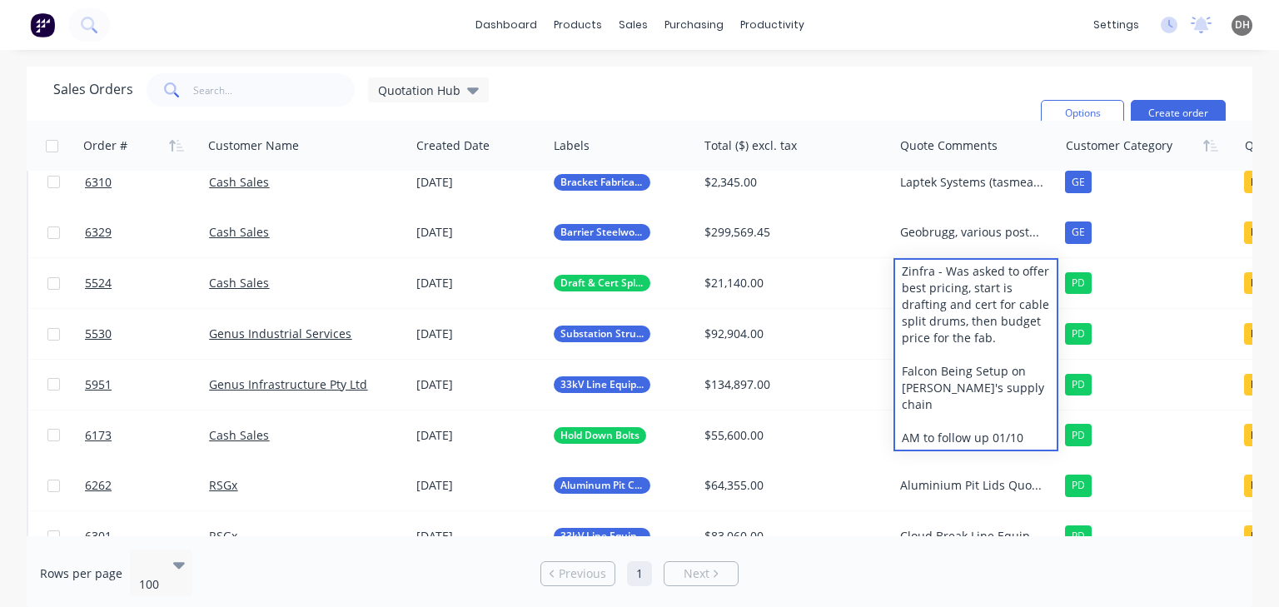
click at [915, 82] on div "Sales Orders Quotation Hub Filters: Quote Type, Quote Status Sorting: Customer …" at bounding box center [540, 113] width 974 height 80
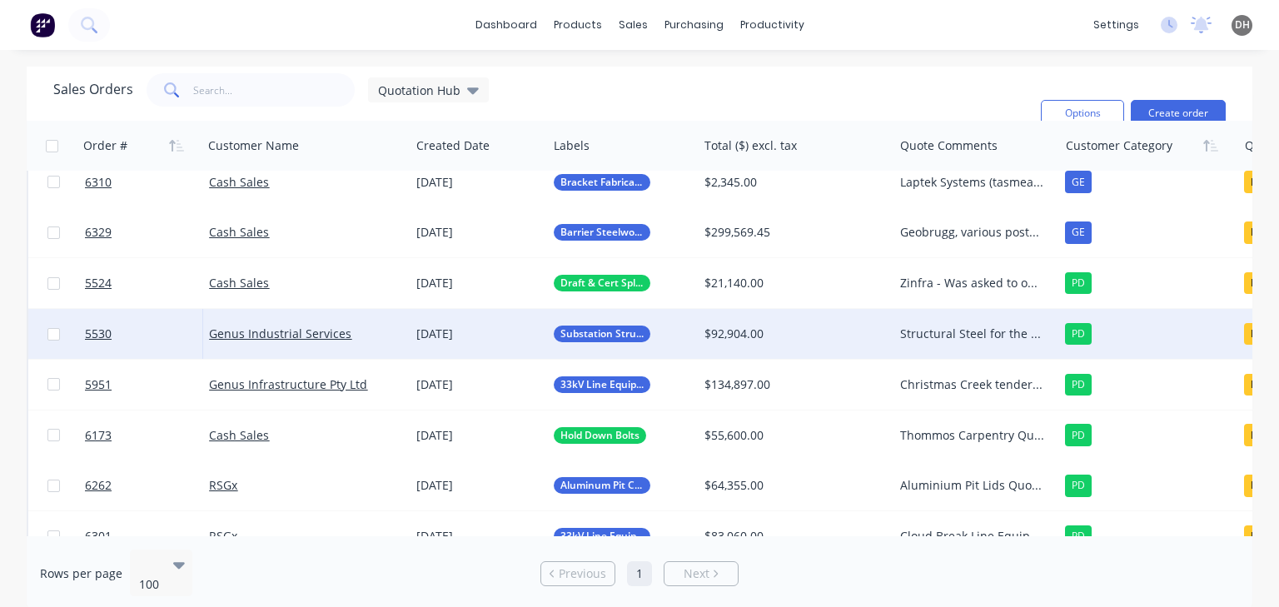
click at [967, 334] on div "Structural Steel for the Merriden [PERSON_NAME]. Pricing revalidated 10/09 30/0…" at bounding box center [972, 334] width 144 height 17
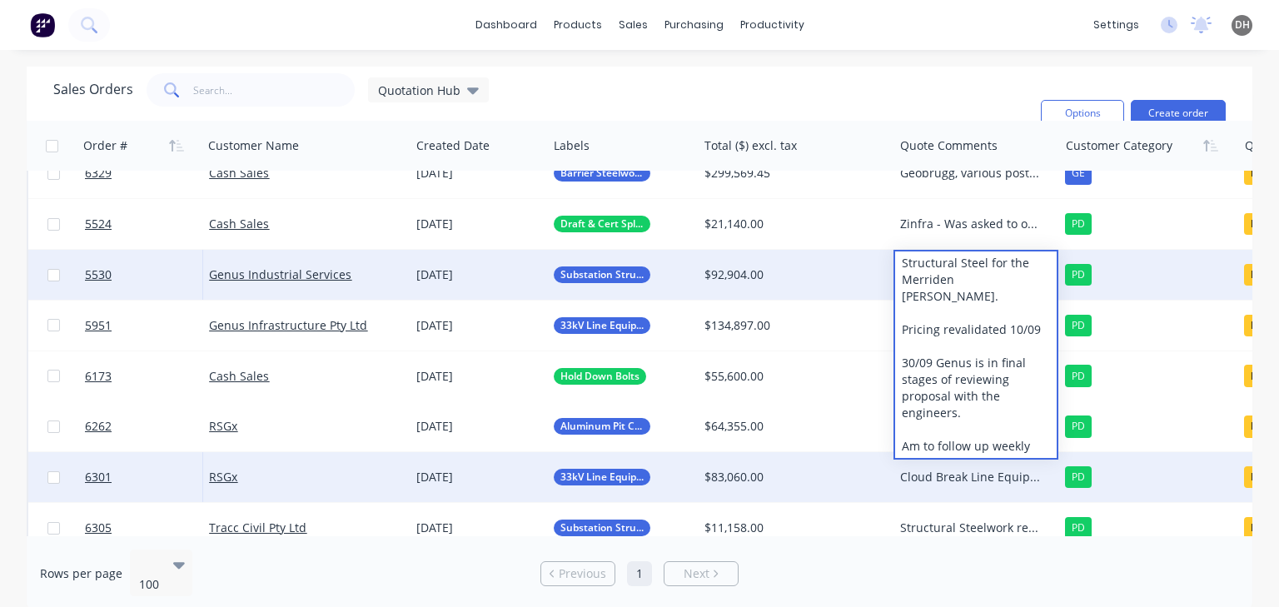
scroll to position [183, 0]
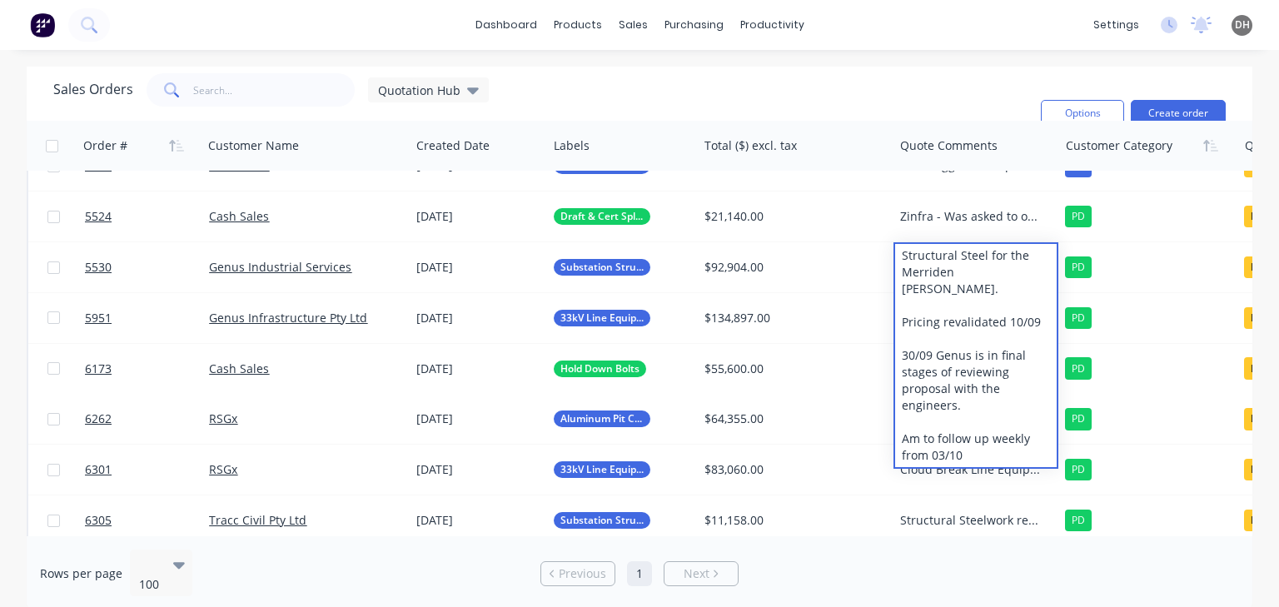
click at [922, 116] on div "Sales Orders Quotation Hub Filters: Quote Type, Quote Status Sorting: Customer …" at bounding box center [540, 113] width 974 height 80
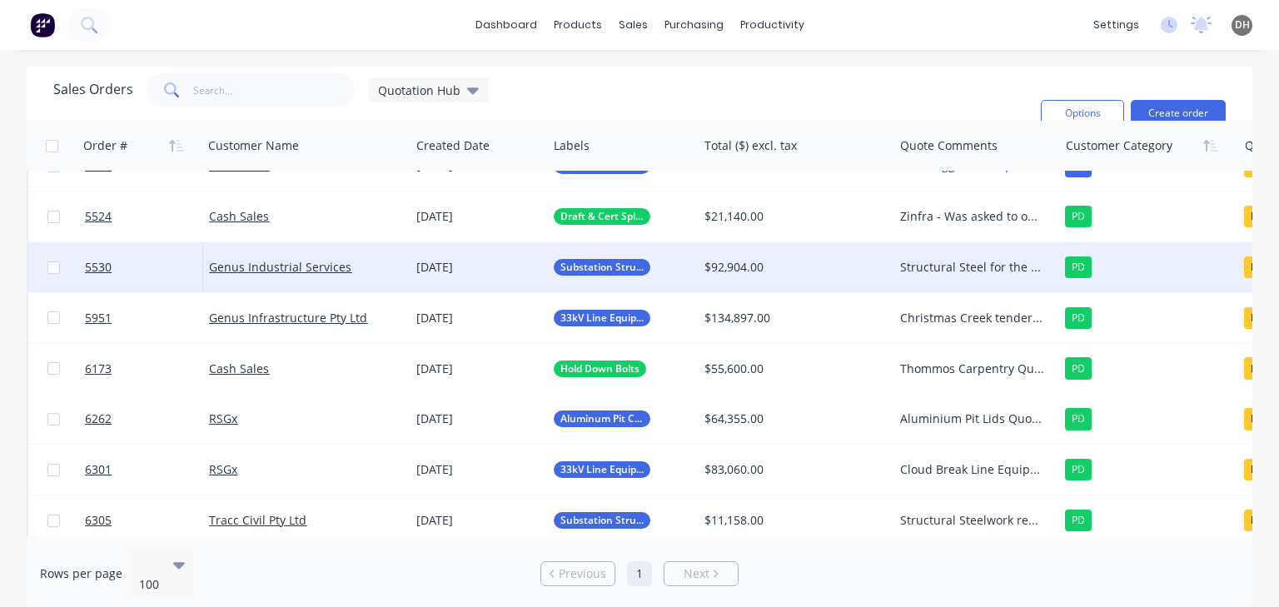
click at [951, 266] on div "Structural Steel for the Merriden [PERSON_NAME]. Pricing revalidated 10/09 30/0…" at bounding box center [972, 267] width 144 height 17
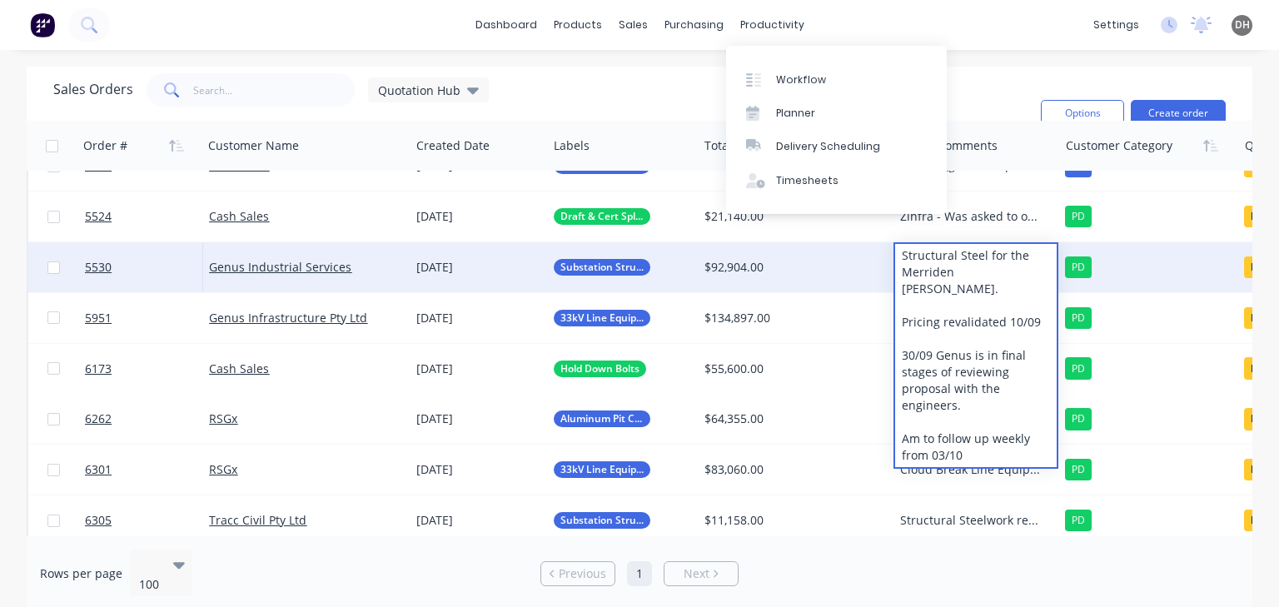
click at [978, 93] on div "Sales Orders Quotation Hub Filters: Quote Type, Quote Status Sorting: Customer …" at bounding box center [540, 113] width 974 height 80
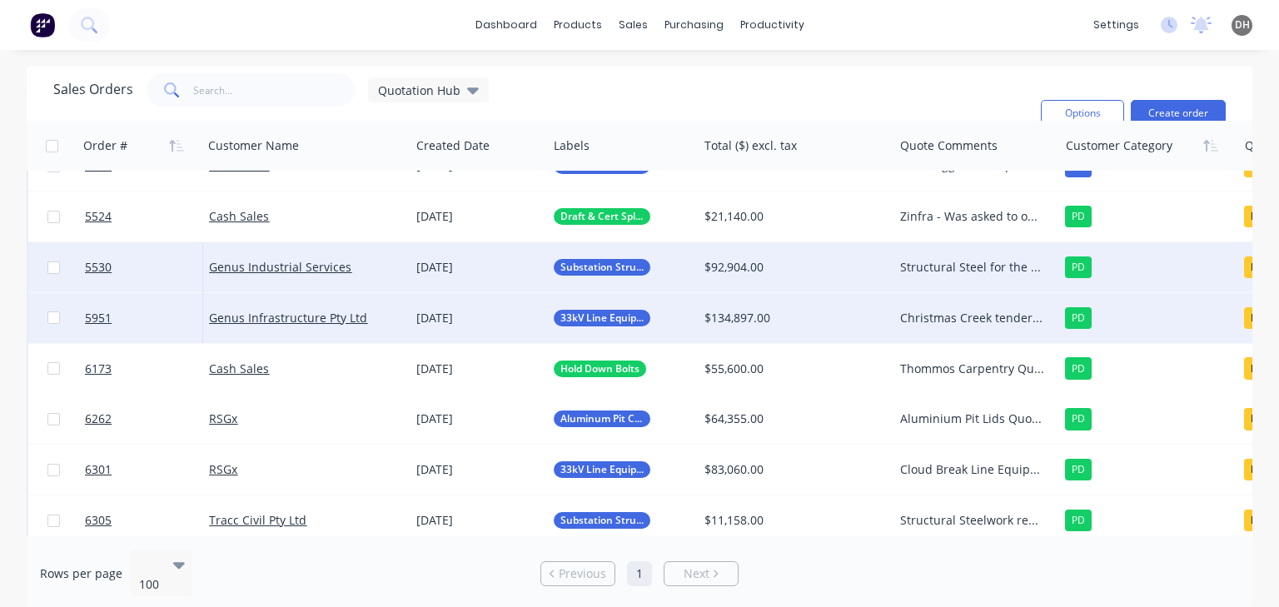
click at [963, 321] on div "Christmas Creek tendered items. Feedback received that the pricing was competit…" at bounding box center [972, 318] width 144 height 17
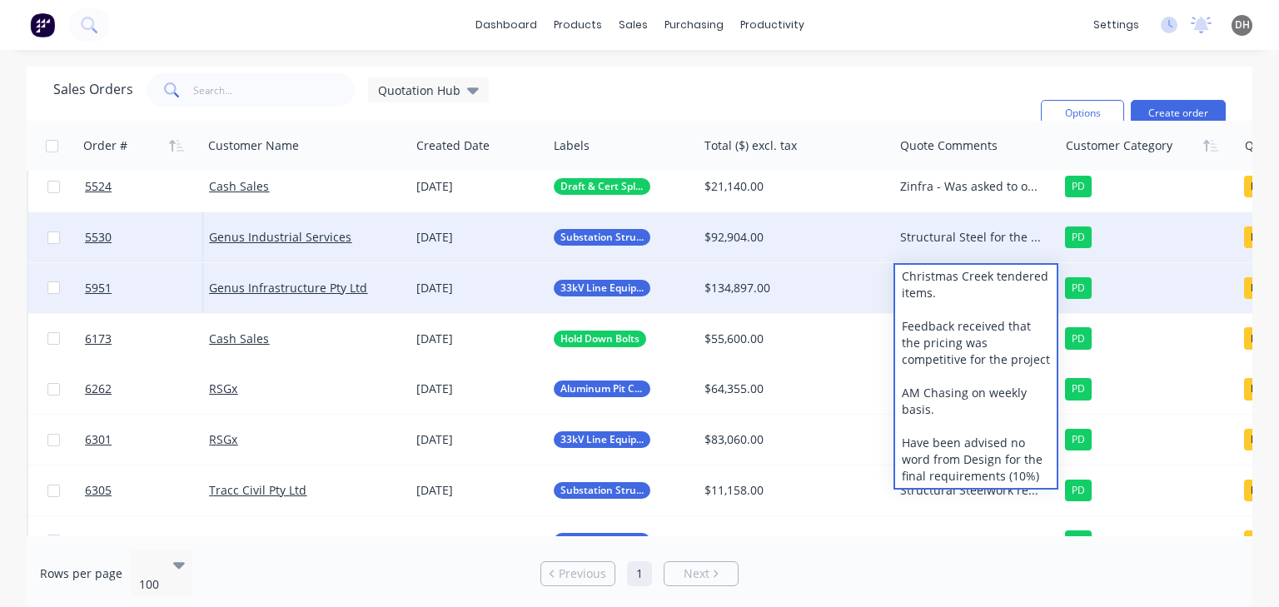
scroll to position [216, 0]
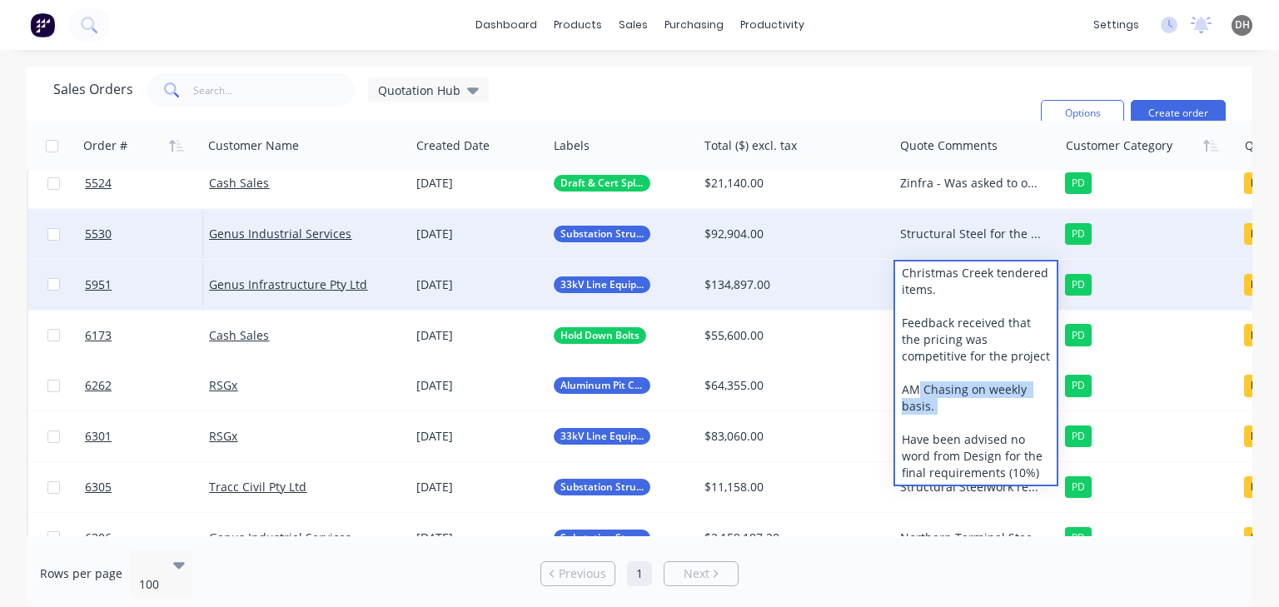
drag, startPoint x: 935, startPoint y: 410, endPoint x: 916, endPoint y: 393, distance: 25.9
click at [916, 393] on div "Christmas Creek tendered items. Feedback received that the pricing was competit…" at bounding box center [976, 372] width 162 height 223
click at [928, 403] on div "Christmas Creek tendered items. Feedback received that the pricing was competit…" at bounding box center [976, 372] width 162 height 223
click at [930, 403] on div "Christmas Creek tendered items. Feedback received that the pricing was competit…" at bounding box center [976, 372] width 162 height 223
drag, startPoint x: 984, startPoint y: 455, endPoint x: 1030, endPoint y: 470, distance: 47.9
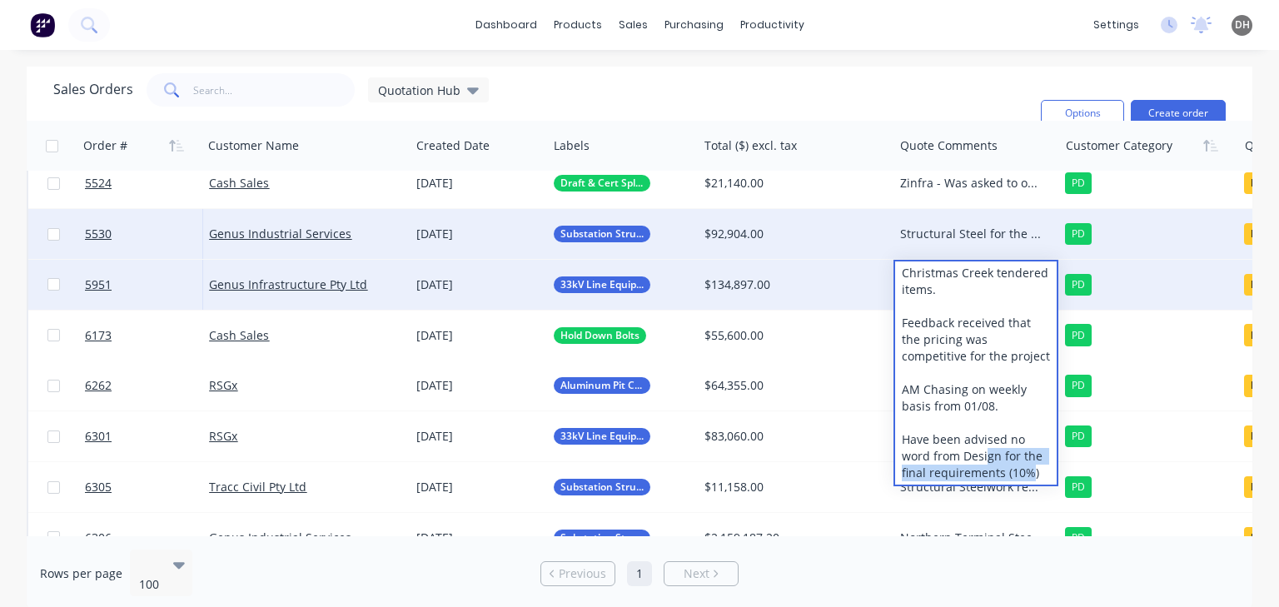
click at [1030, 470] on div "Christmas Creek tendered items. Feedback received that the pricing was competit…" at bounding box center [976, 372] width 162 height 223
click at [1039, 471] on div "Christmas Creek tendered items. Feedback received that the pricing was competit…" at bounding box center [976, 372] width 162 height 223
click at [999, 476] on div "Christmas Creek tendered items. Feedback received that the pricing was competit…" at bounding box center [976, 372] width 162 height 223
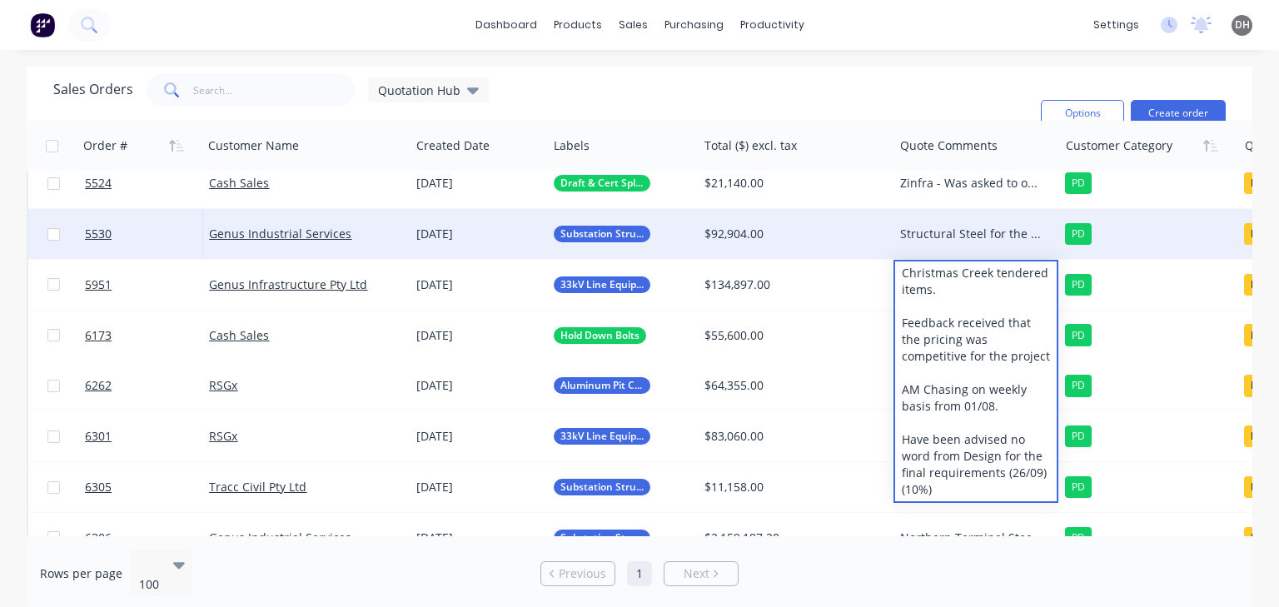
click at [923, 96] on div "Sales Orders Quotation Hub Filters: Quote Type, Quote Status Sorting: Customer …" at bounding box center [540, 113] width 974 height 80
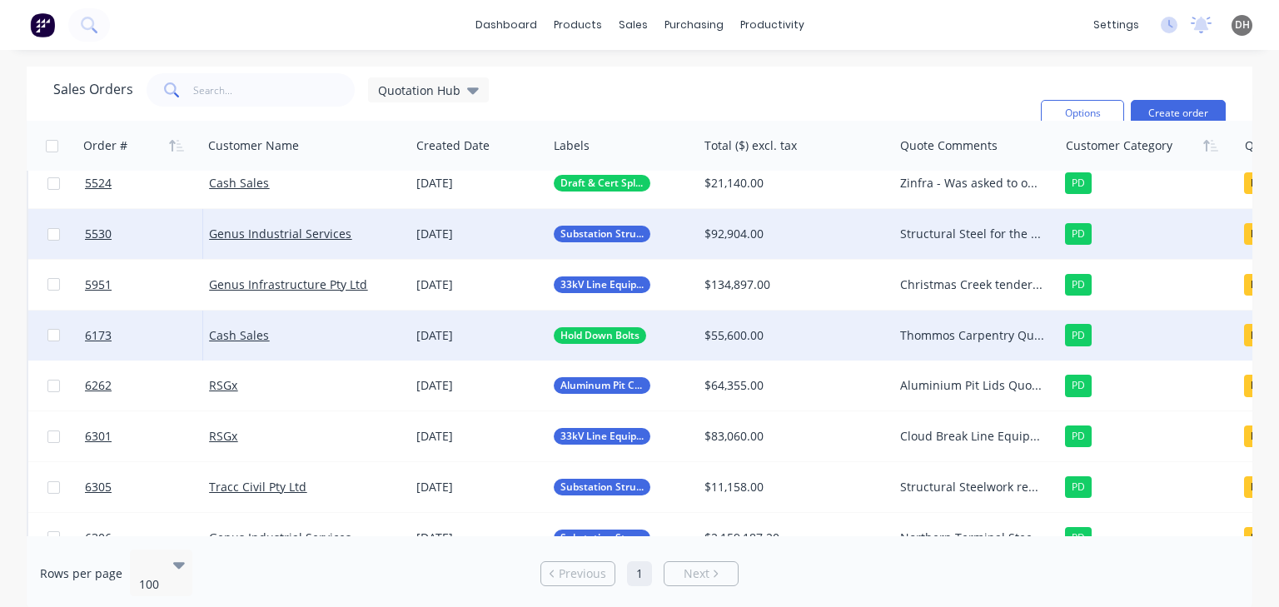
click at [923, 345] on div "Thommos Carpentry Quote submitted for 1000x U shaped hold down bolts. no reply …" at bounding box center [975, 336] width 165 height 50
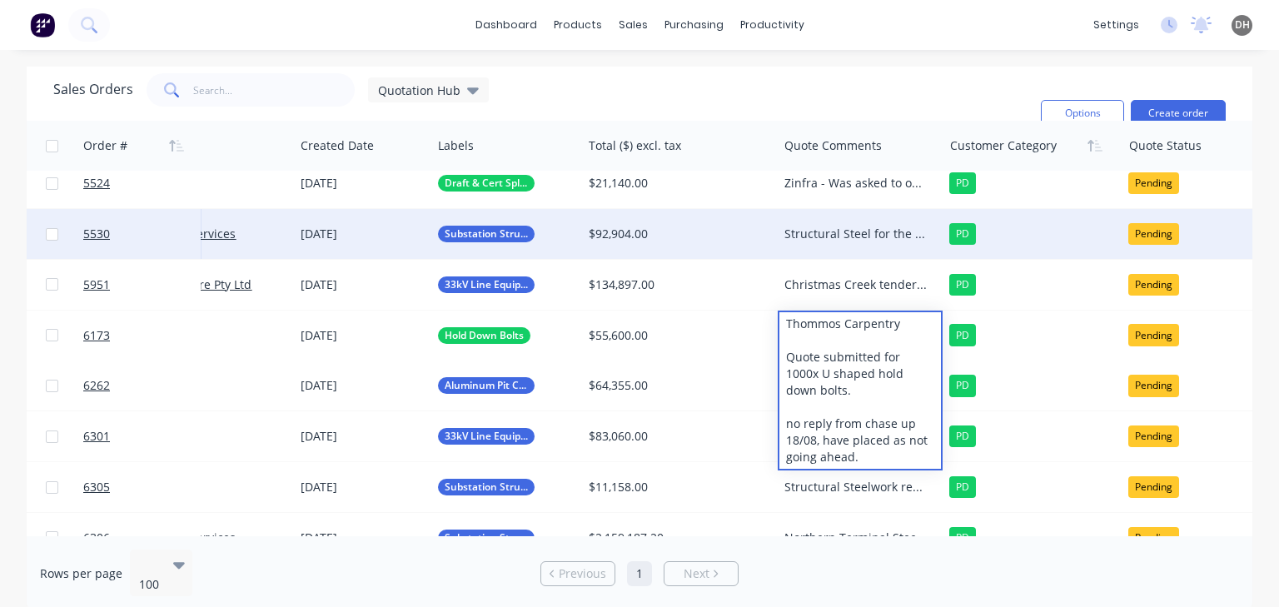
scroll to position [216, 120]
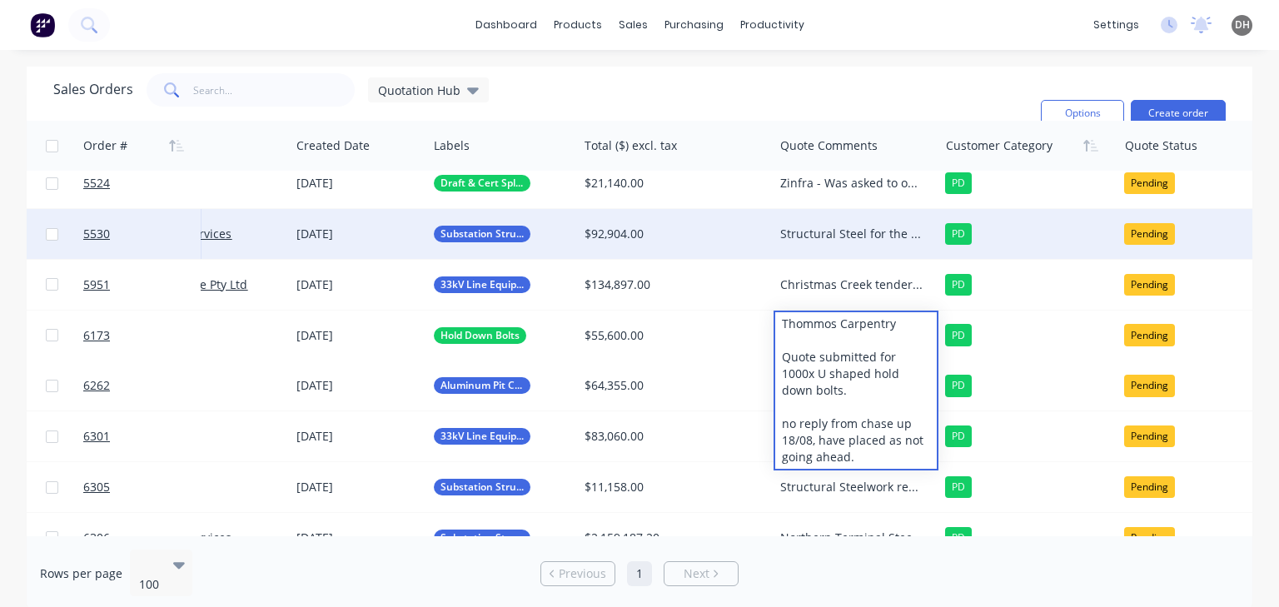
click at [863, 115] on div "Sales Orders Quotation Hub Filters: Quote Type, Quote Status Sorting: Customer …" at bounding box center [540, 113] width 974 height 80
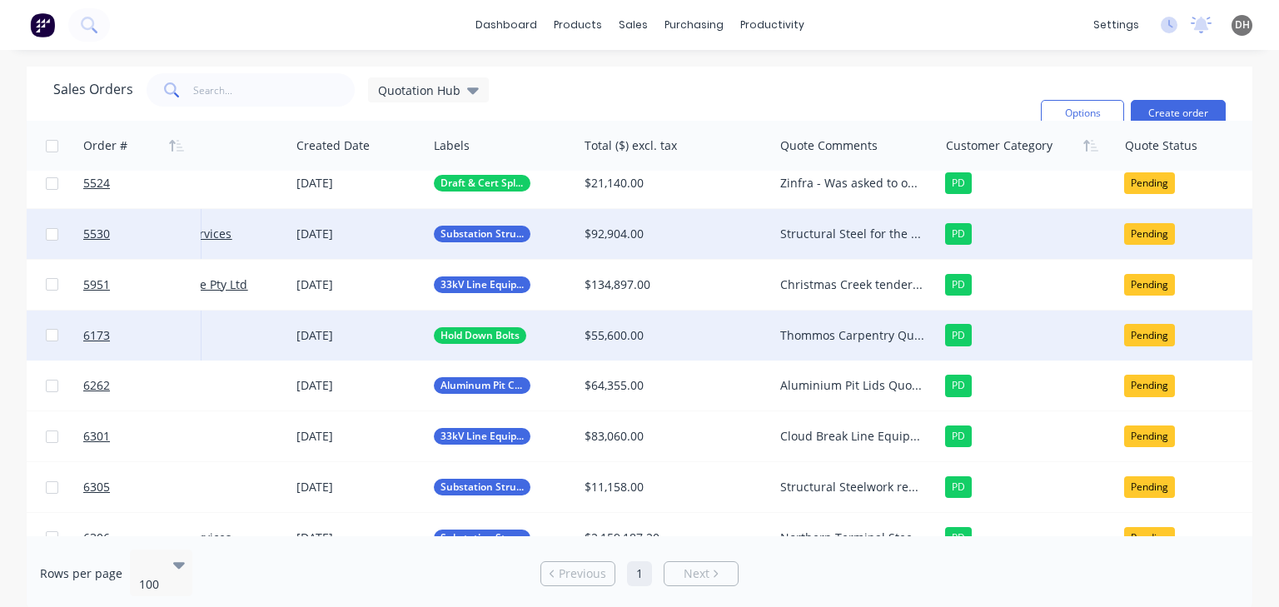
click at [1137, 336] on div "Pending" at bounding box center [1149, 335] width 51 height 22
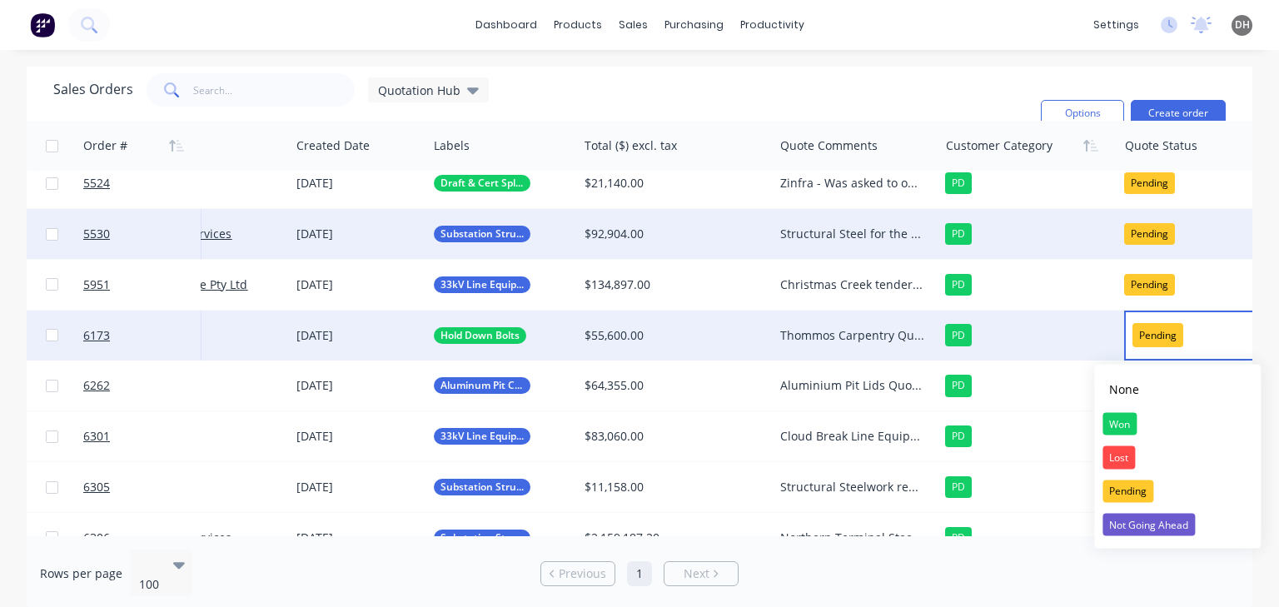
click at [950, 105] on div "Sales Orders Quotation Hub Filters: Quote Type, Quote Status Sorting: Customer …" at bounding box center [540, 113] width 974 height 80
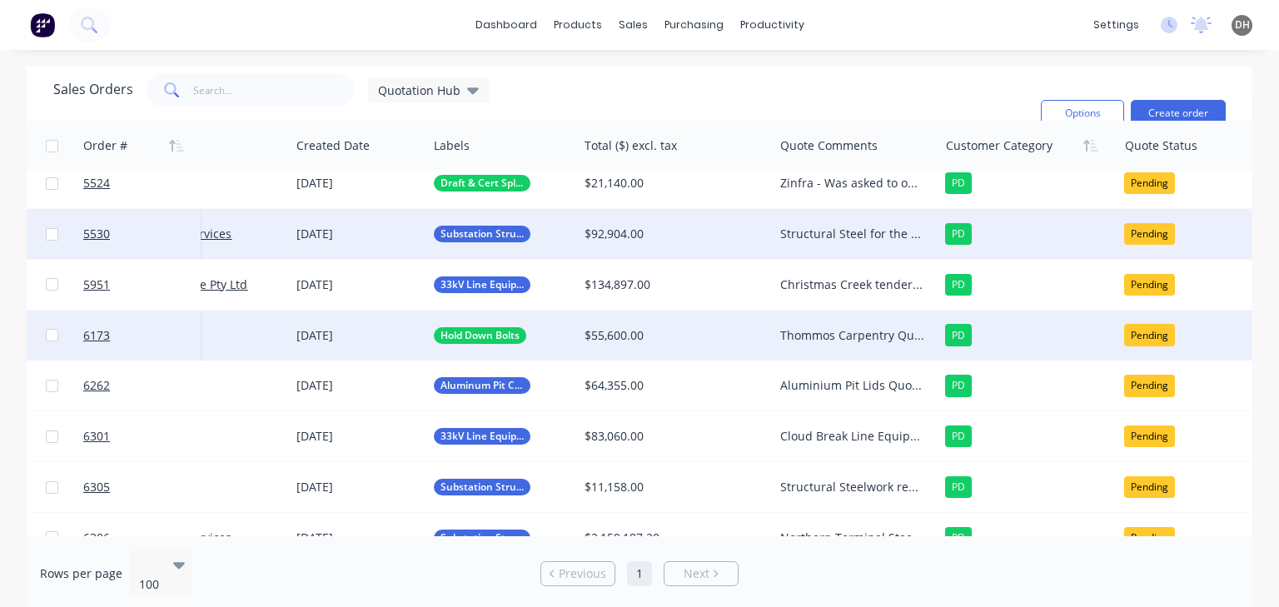
click at [859, 324] on div "Thommos Carpentry Quote submitted for 1000x U shaped hold down bolts. no reply …" at bounding box center [855, 336] width 165 height 50
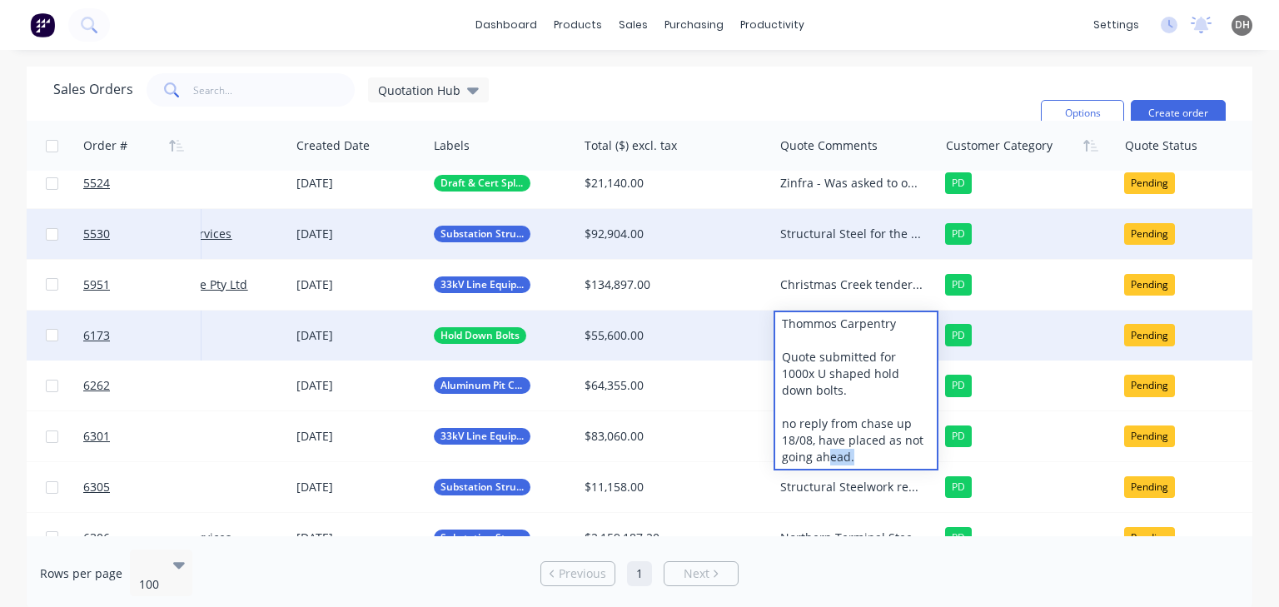
drag, startPoint x: 856, startPoint y: 442, endPoint x: 828, endPoint y: 431, distance: 29.5
click at [828, 431] on div "Thommos Carpentry Quote submitted for 1000x U shaped hold down bolts. no reply …" at bounding box center [856, 390] width 162 height 157
click at [858, 440] on div "Thommos Carpentry Quote submitted for 1000x U shaped hold down bolts. no reply …" at bounding box center [856, 390] width 162 height 157
click at [860, 440] on div "Thommos Carpentry Quote submitted for 1000x U shaped hold down bolts. no reply …" at bounding box center [856, 390] width 162 height 157
drag, startPoint x: 861, startPoint y: 440, endPoint x: 783, endPoint y: 411, distance: 82.4
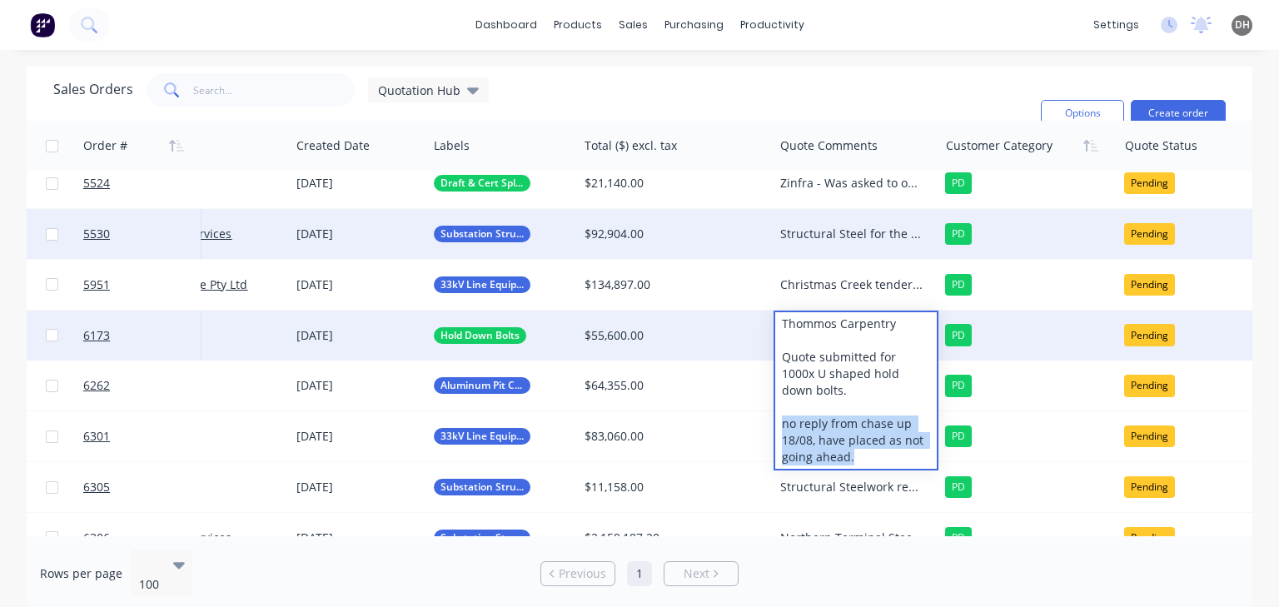
click at [783, 411] on div "Thommos Carpentry Quote submitted for 1000x U shaped hold down bolts. no reply …" at bounding box center [856, 390] width 162 height 157
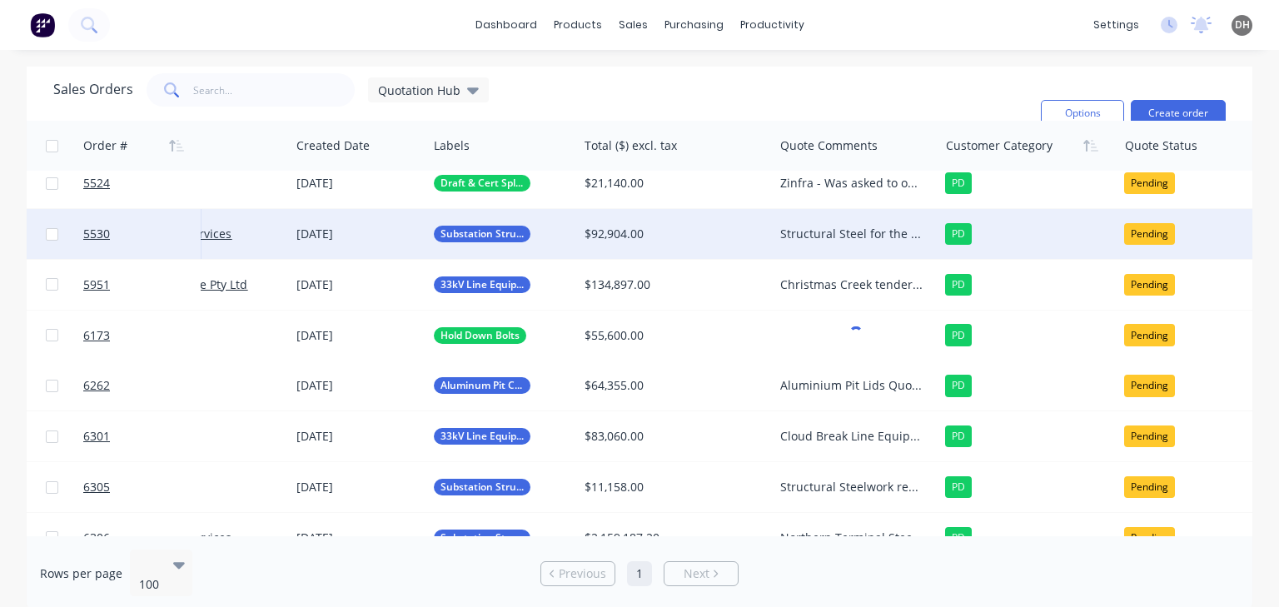
click at [862, 101] on div "Sales Orders Quotation Hub Filters: Quote Type, Quote Status Sorting: Customer …" at bounding box center [540, 113] width 974 height 80
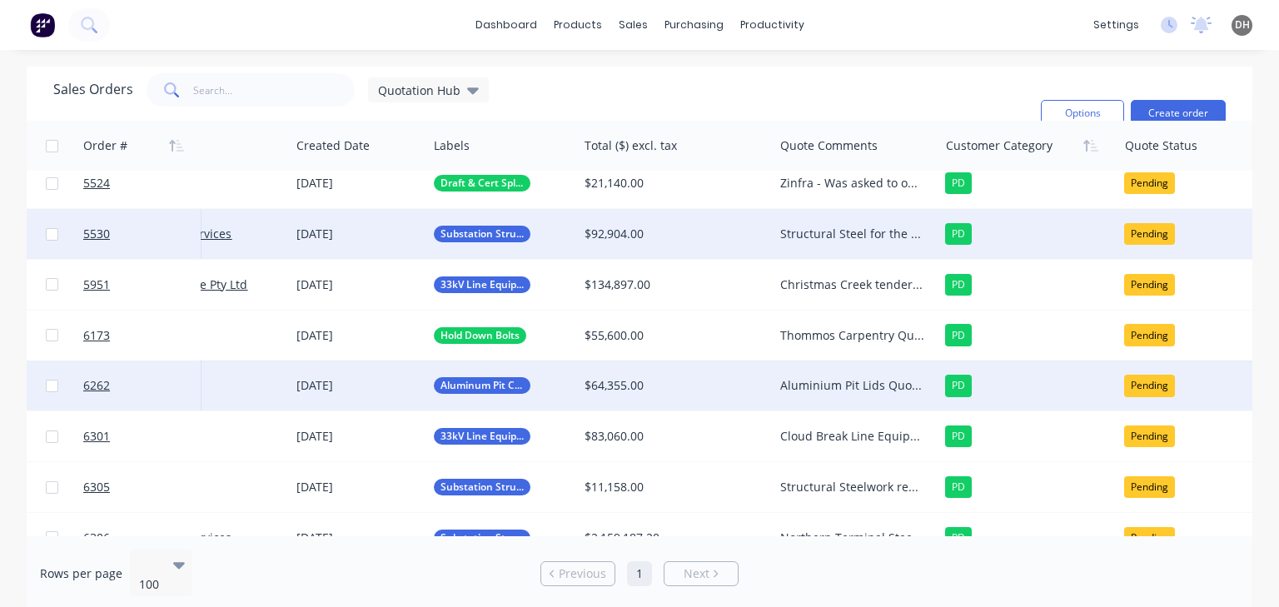
click at [840, 386] on div "Aluminium Pit Lids Quoted and followed up on, no response back AM to chase week…" at bounding box center [852, 385] width 144 height 17
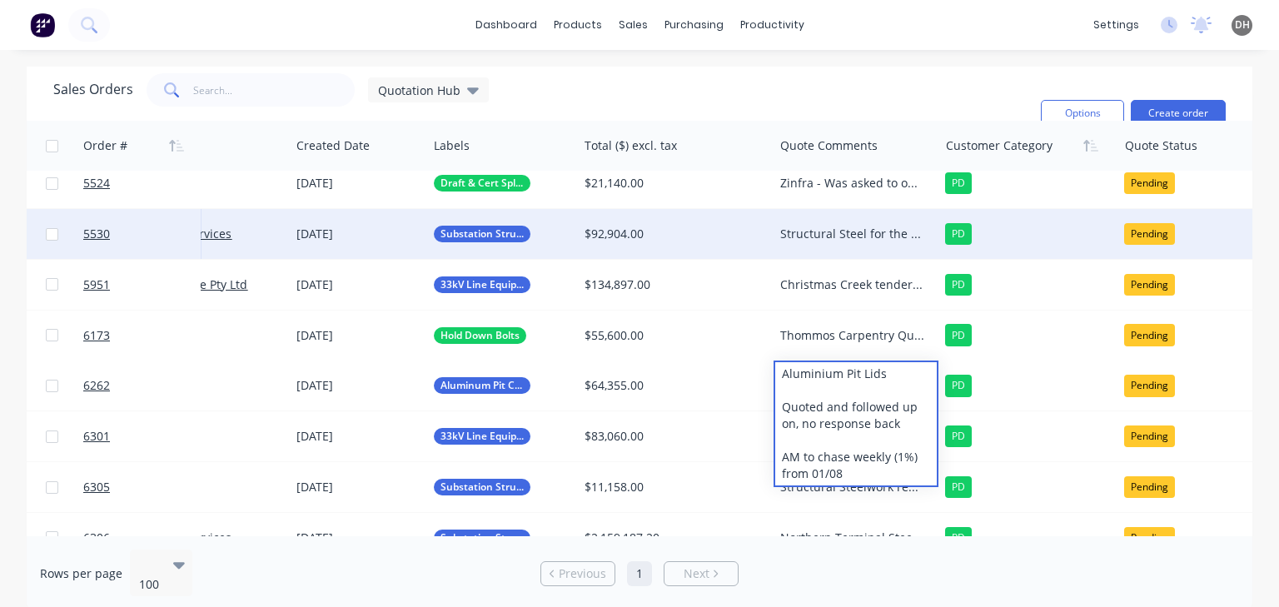
click at [840, 96] on div "Sales Orders Quotation Hub Filters: Quote Type, Quote Status Sorting: Customer …" at bounding box center [540, 113] width 974 height 80
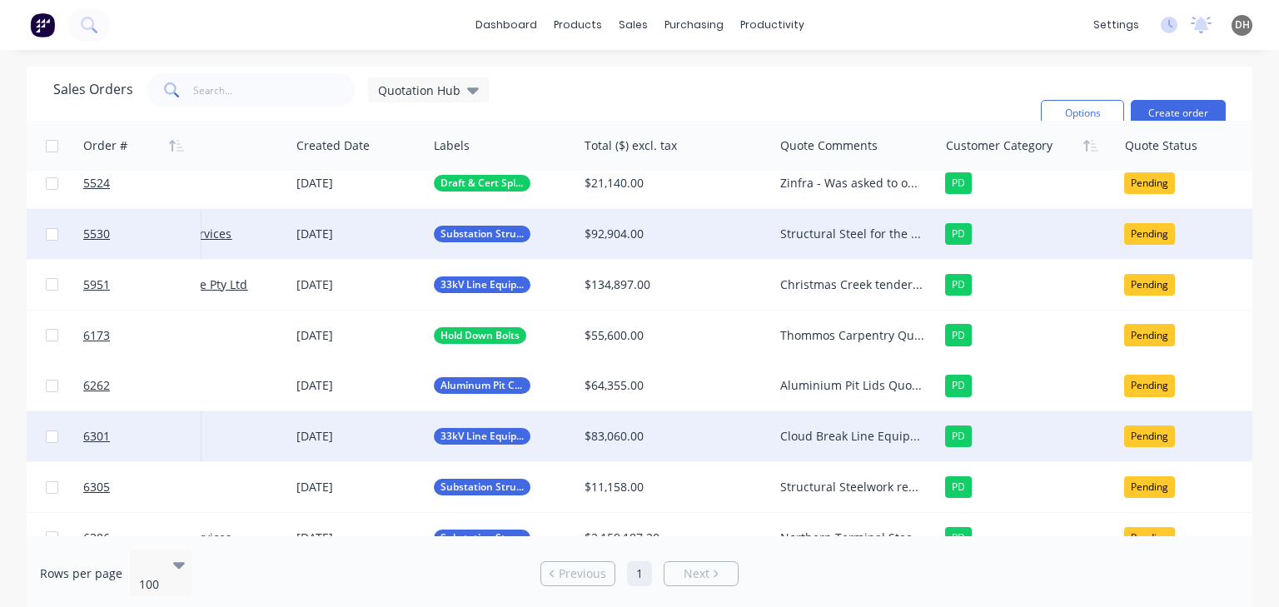
click at [818, 432] on div "Cloud Break Line Equipment AM to follow up 30/09" at bounding box center [852, 436] width 144 height 17
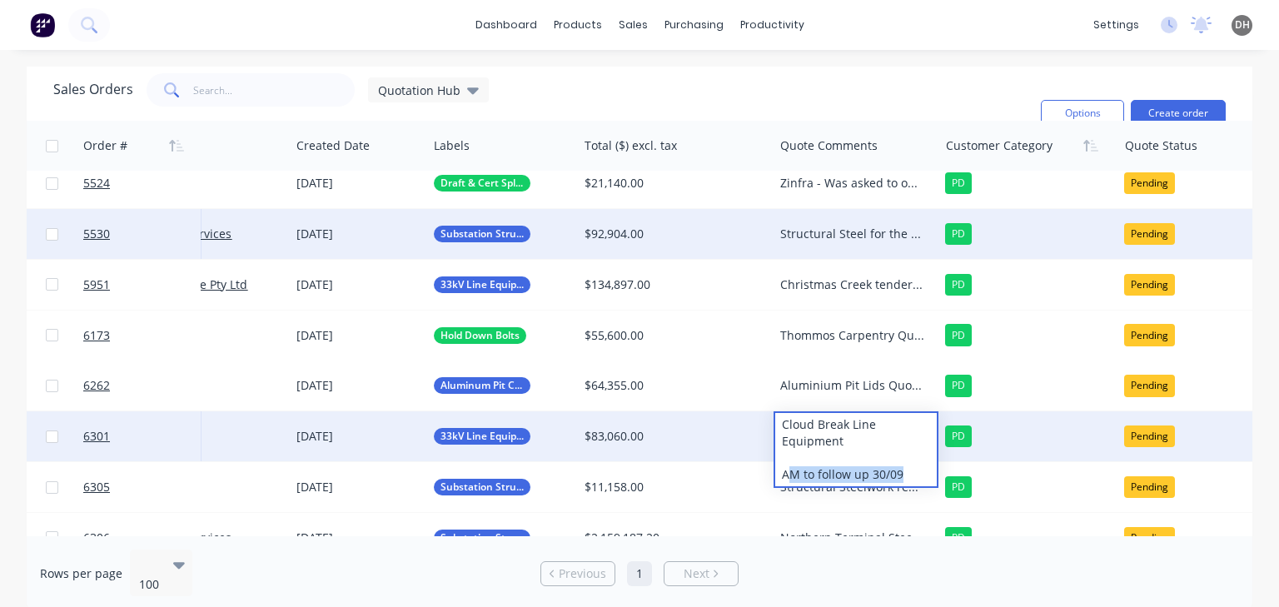
drag, startPoint x: 877, startPoint y: 473, endPoint x: 785, endPoint y: 473, distance: 91.6
click at [785, 473] on div "Cloud Break Line Equipment AM to follow up 30/09" at bounding box center [856, 449] width 162 height 73
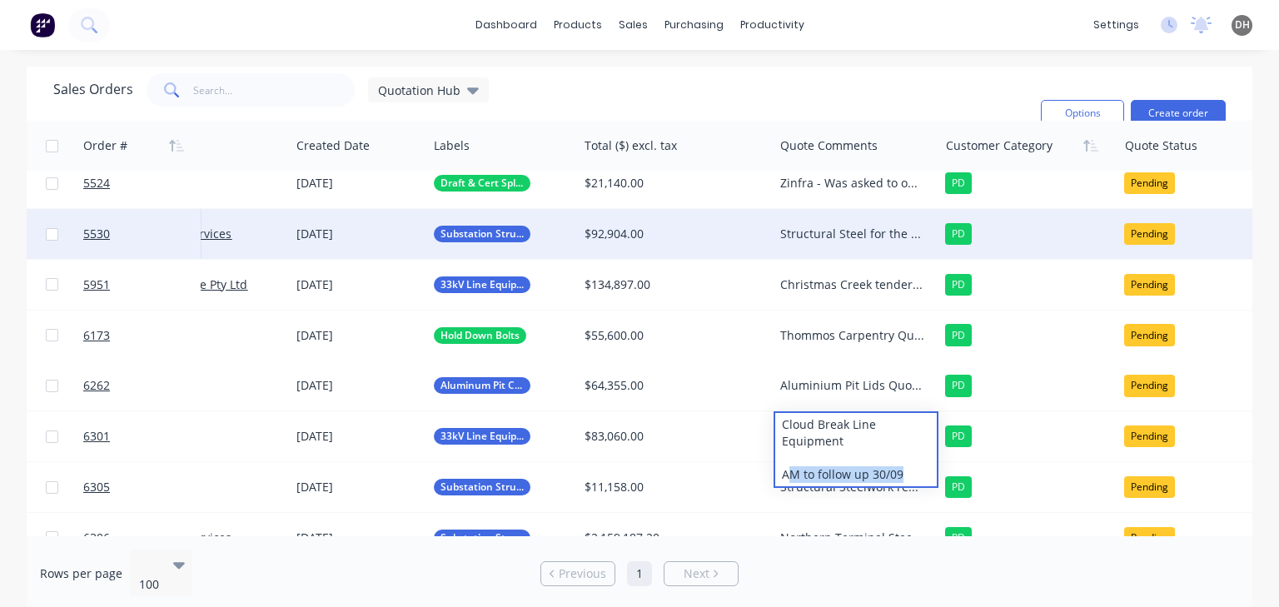
click at [909, 105] on div "Sales Orders Quotation Hub Filters: Quote Type, Quote Status Sorting: Customer …" at bounding box center [540, 113] width 974 height 80
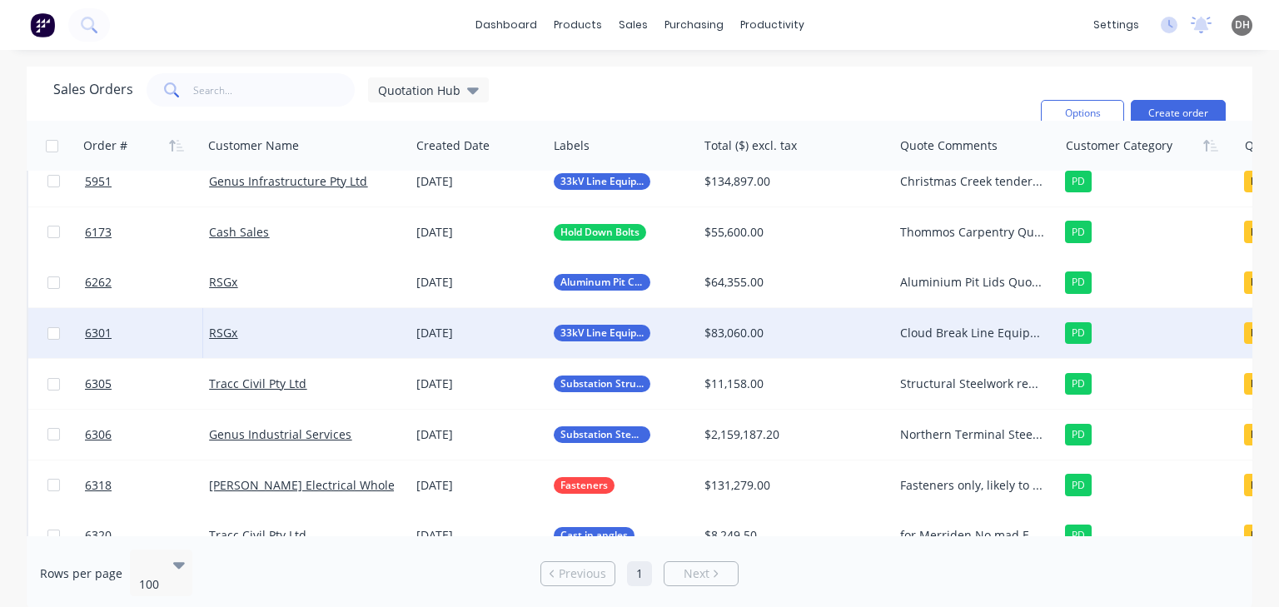
scroll to position [316, 0]
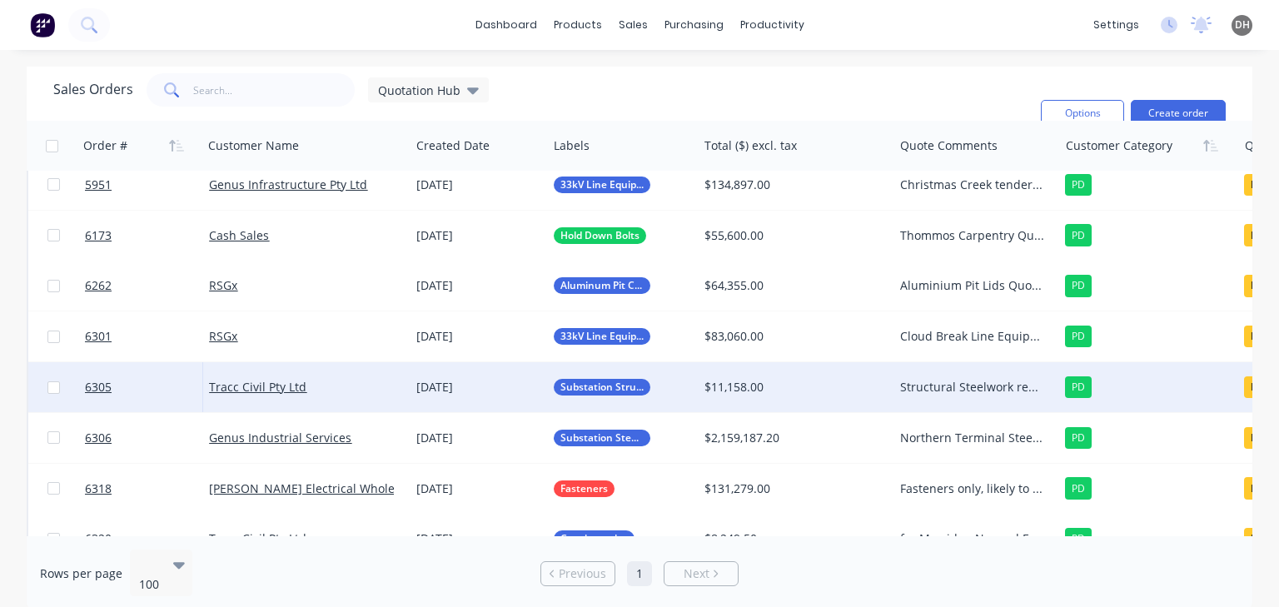
click at [941, 383] on div "Structural Steelwork required for [PERSON_NAME]. Award expected 27/10" at bounding box center [972, 387] width 144 height 17
click at [838, 105] on div "Sales Orders Quotation Hub Filters: Quote Type, Quote Status Sorting: Customer …" at bounding box center [540, 113] width 974 height 80
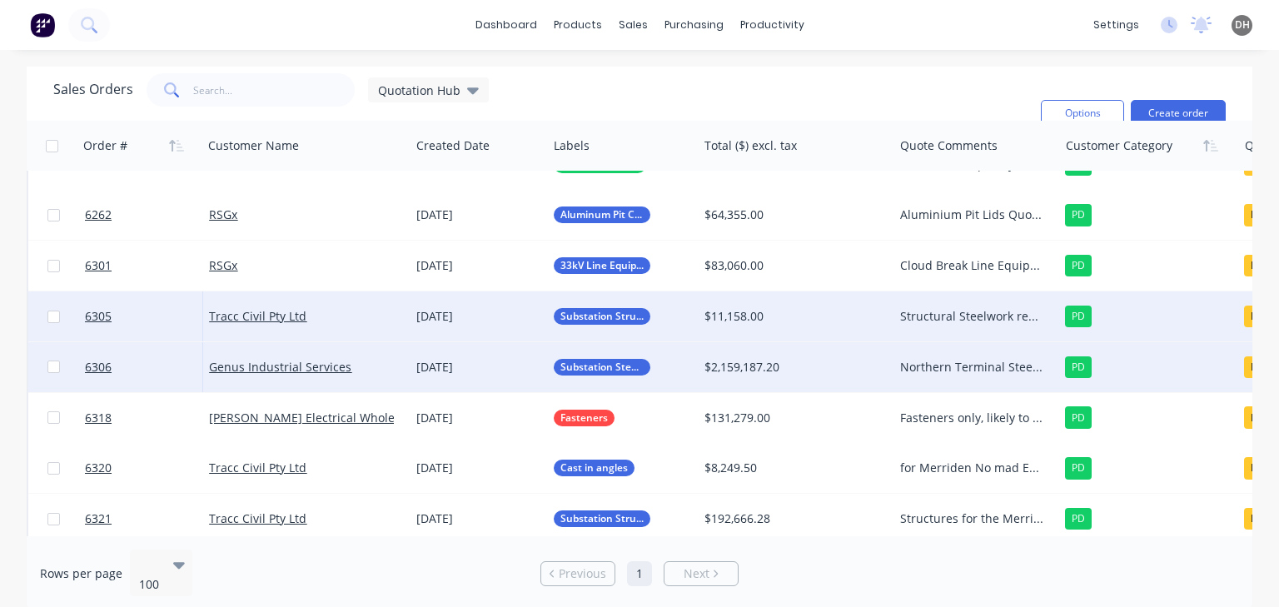
scroll to position [400, 0]
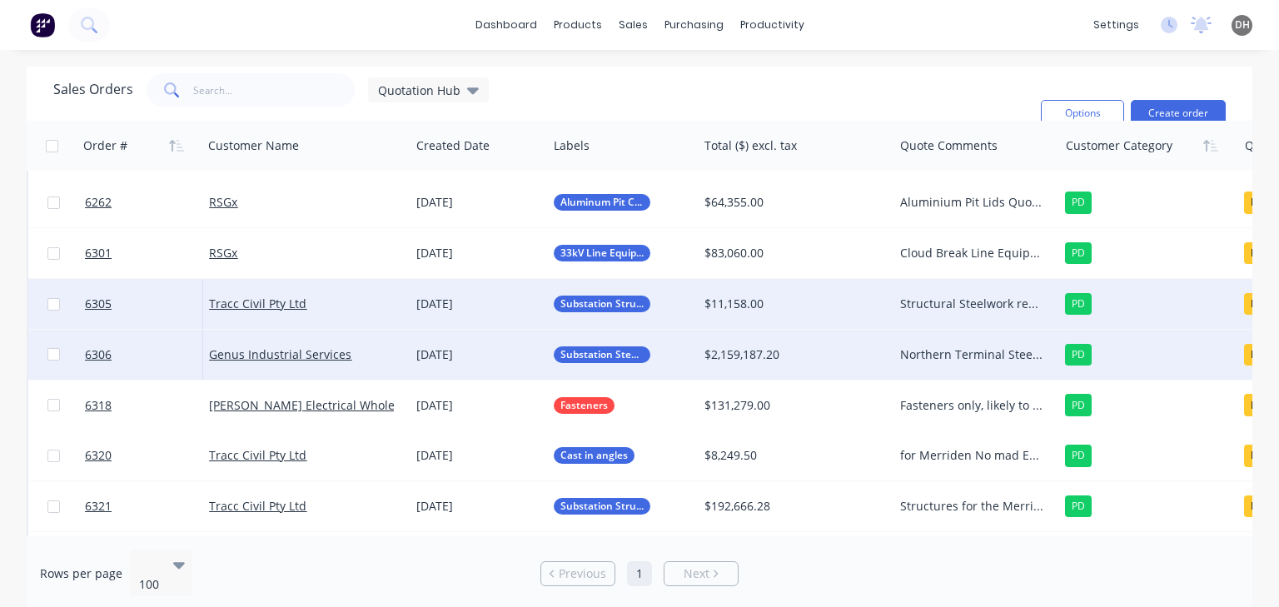
click at [735, 350] on div "$2,159,187.20" at bounding box center [790, 354] width 173 height 17
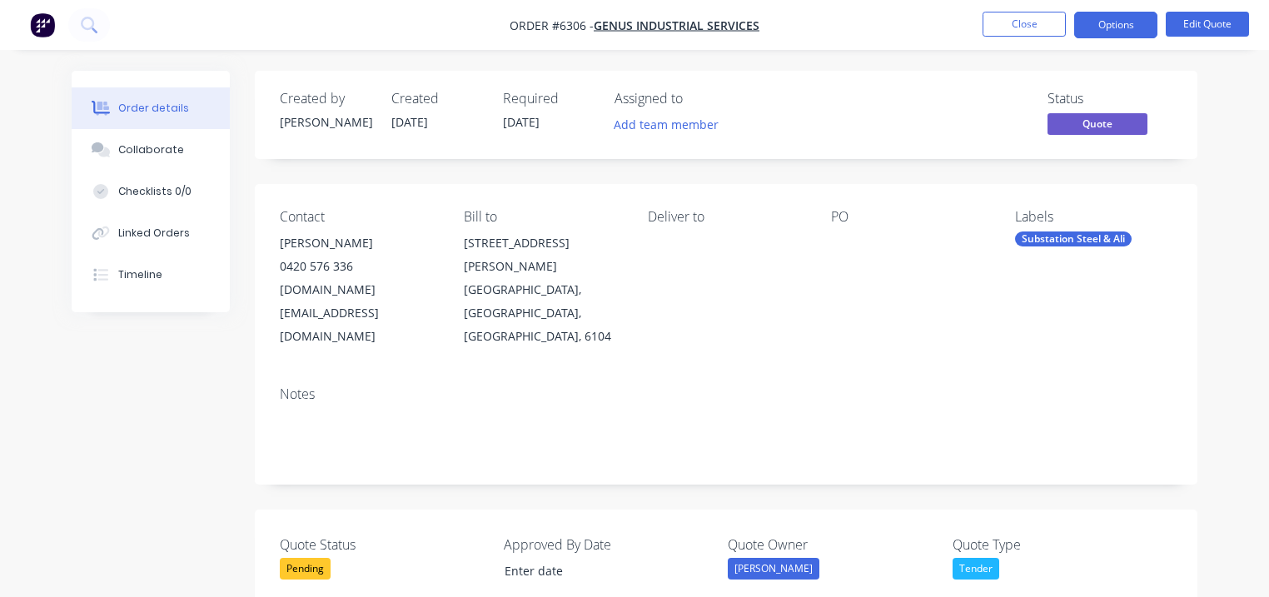
click at [1049, 10] on nav "Order #6306 - Genus Industrial Services Close Options Edit Quote" at bounding box center [634, 25] width 1269 height 50
click at [1047, 17] on button "Close" at bounding box center [1023, 24] width 83 height 25
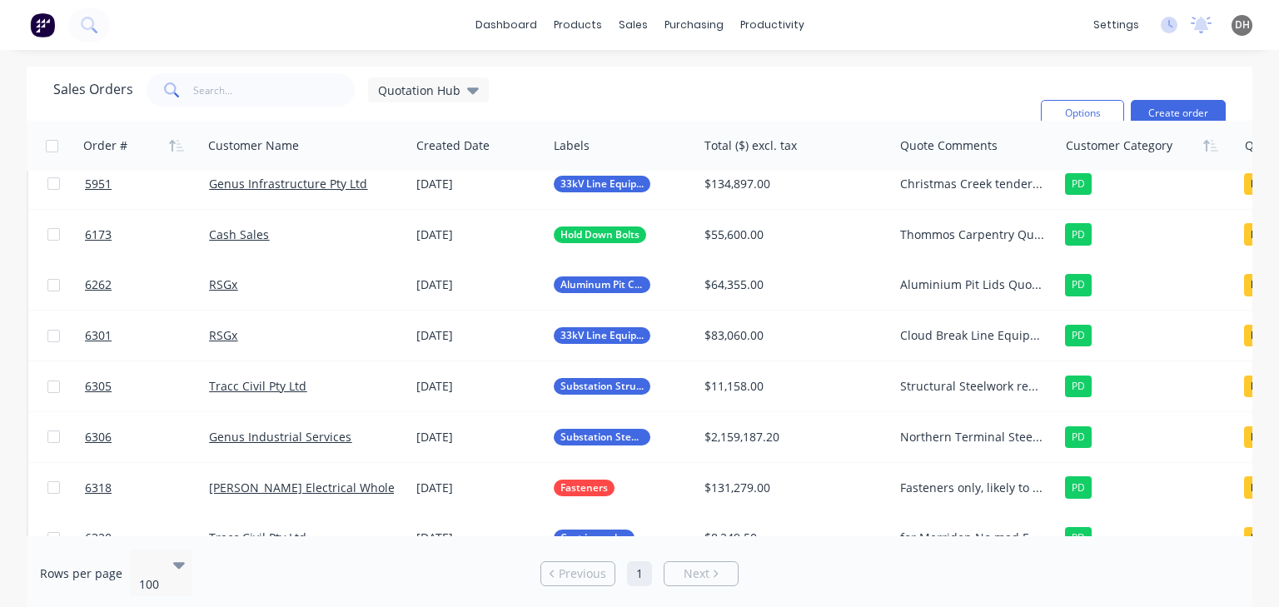
scroll to position [400, 0]
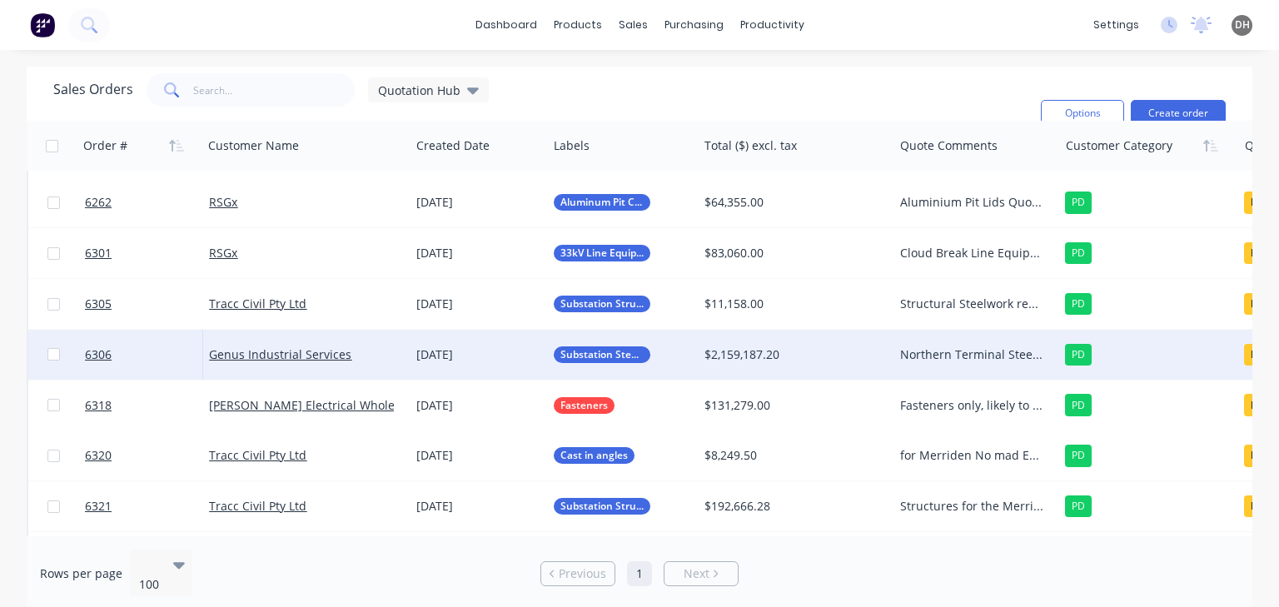
click at [941, 351] on div "Northern Terminal Steelwork Expected evaluation 2 weeks from 26/09 AM to follow…" at bounding box center [972, 354] width 144 height 17
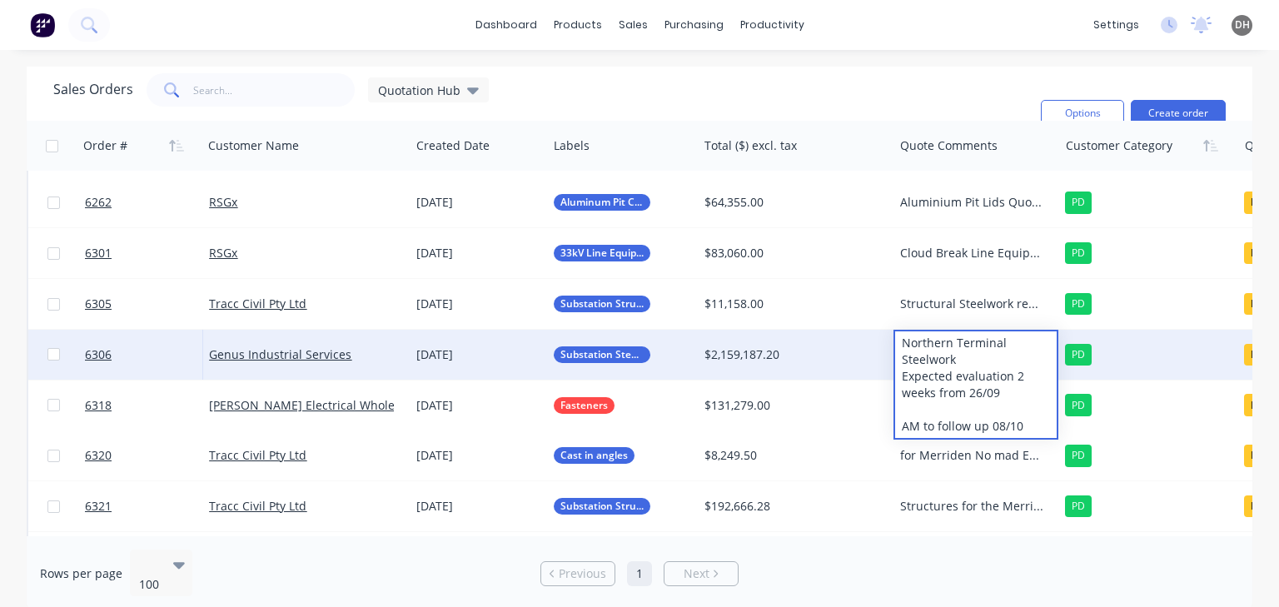
click at [977, 422] on div "Northern Terminal Steelwork Expected evaluation 2 weeks from 26/09 AM to follow…" at bounding box center [976, 384] width 162 height 107
click at [972, 423] on div "Northern Terminal Steelwork Expected evaluation 2 weeks from 26/09 AM to follow…" at bounding box center [976, 384] width 162 height 107
click at [992, 425] on div "Northern Terminal Steelwork Expected evaluation 2 weeks from 26/09 AM to follow…" at bounding box center [976, 384] width 162 height 107
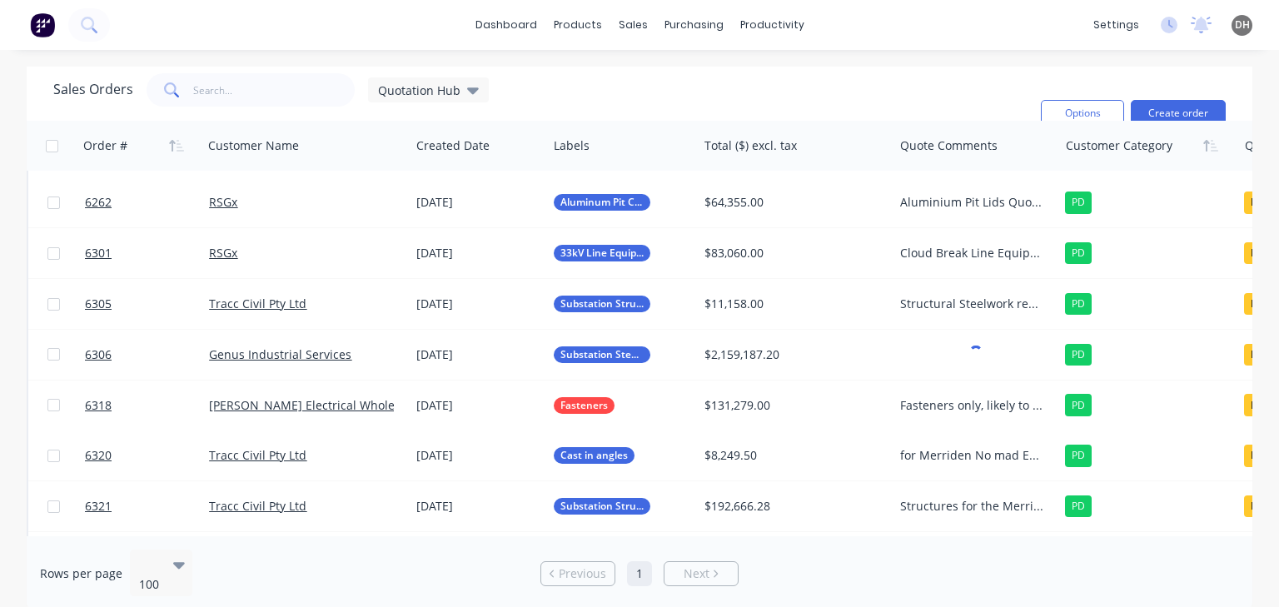
click at [919, 79] on div "Sales Orders Quotation Hub Filters: Quote Type, Quote Status Sorting: Customer …" at bounding box center [540, 113] width 974 height 80
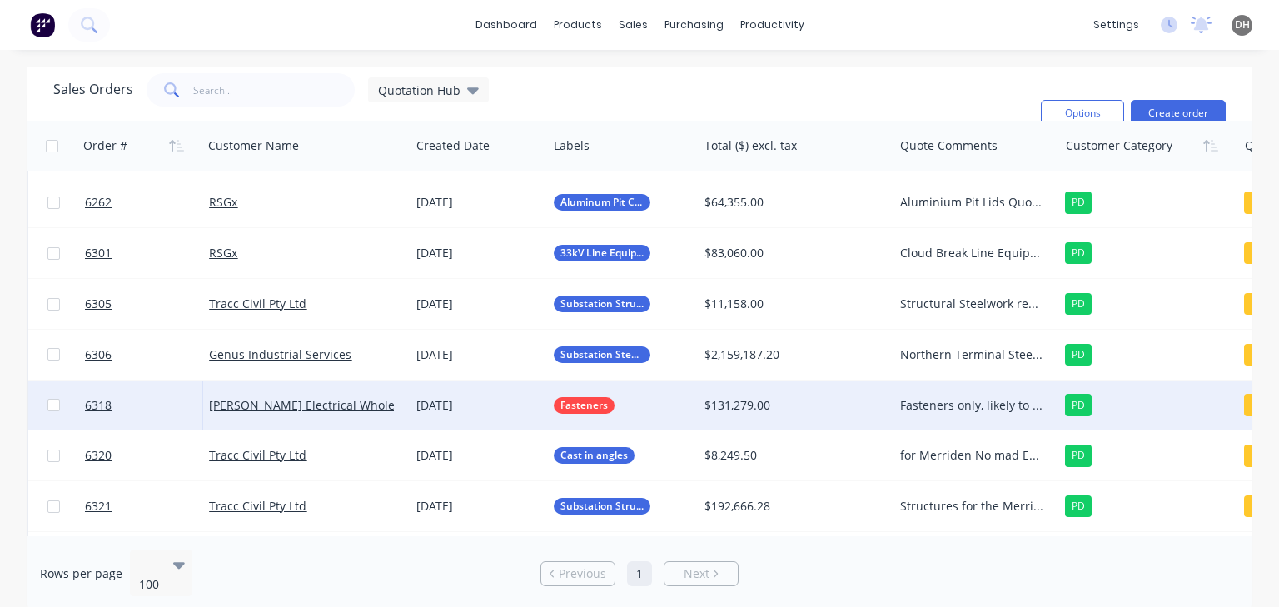
click at [972, 405] on div "Fasteners only, likely to be for RSGx" at bounding box center [972, 405] width 144 height 17
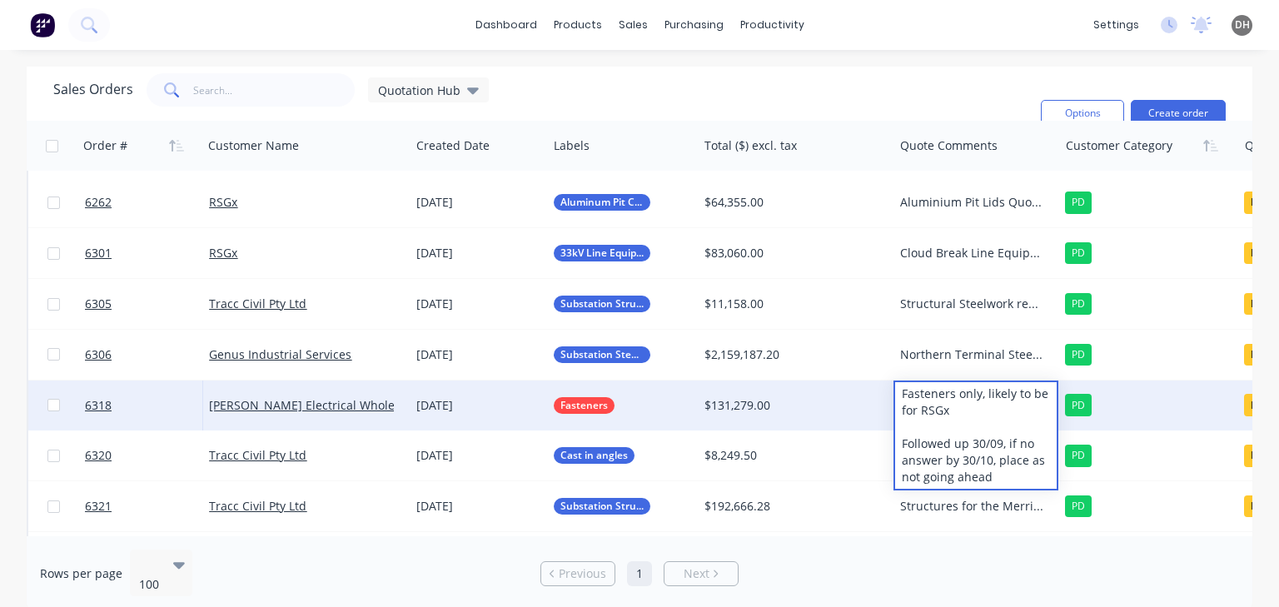
click at [977, 416] on div "Fasteners only, likely to be for RSGx Followed up 30/09, if no answer by 30/10,…" at bounding box center [976, 435] width 162 height 107
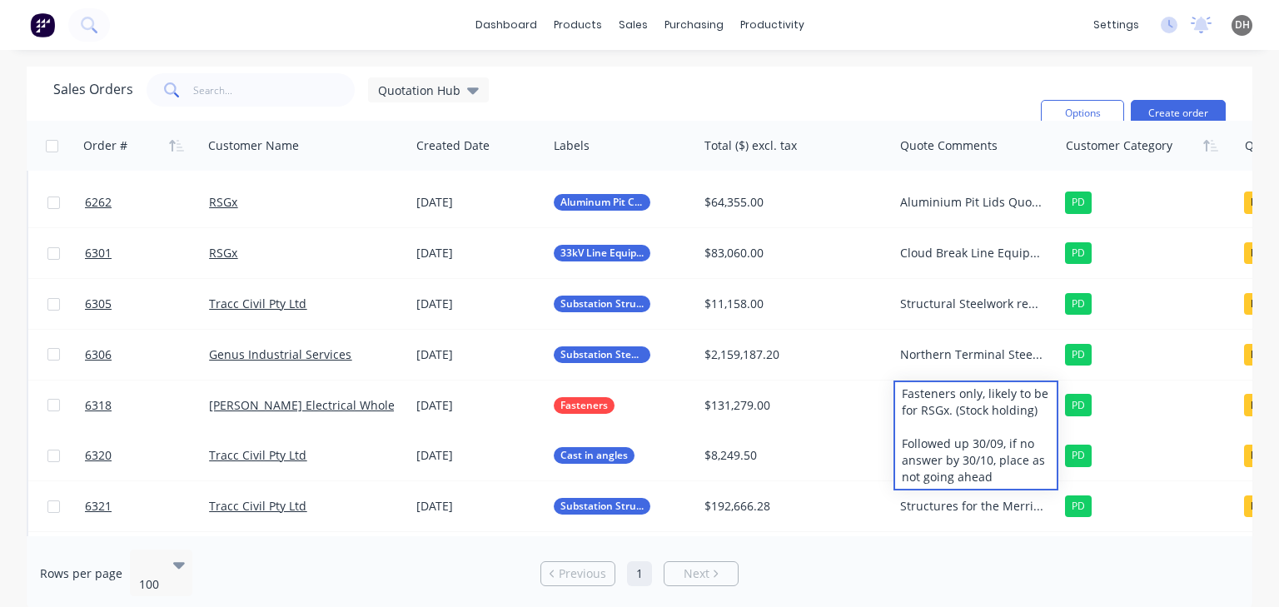
click at [939, 106] on div "Sales Orders Quotation Hub Filters: Quote Type, Quote Status Sorting: Customer …" at bounding box center [540, 113] width 974 height 80
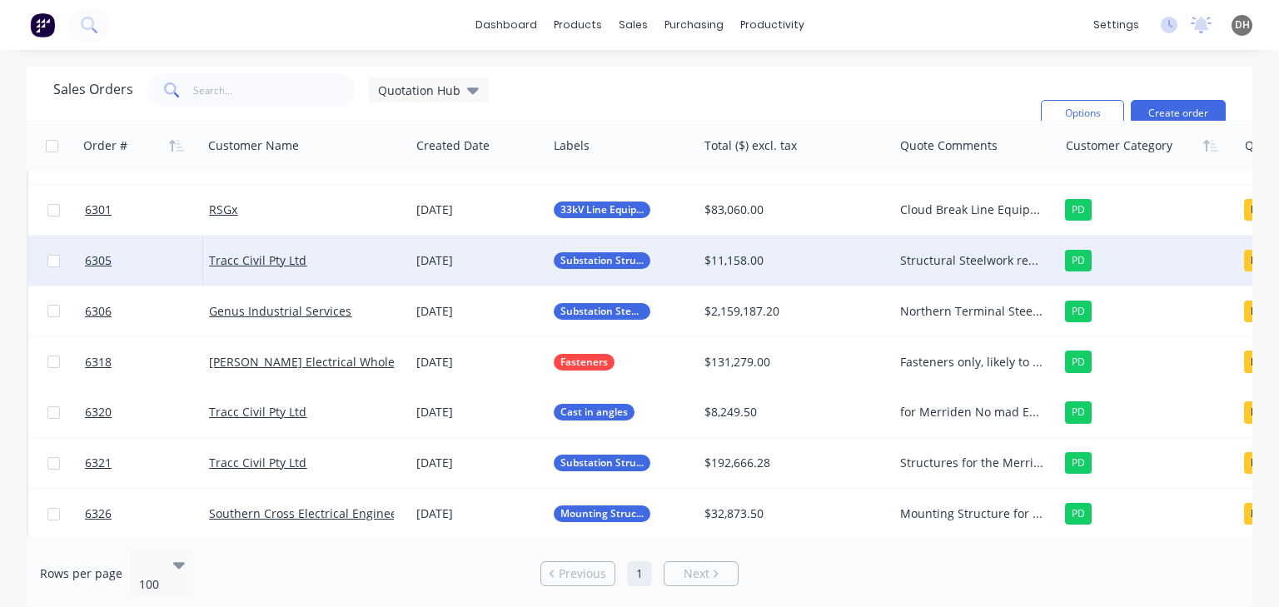
scroll to position [450, 0]
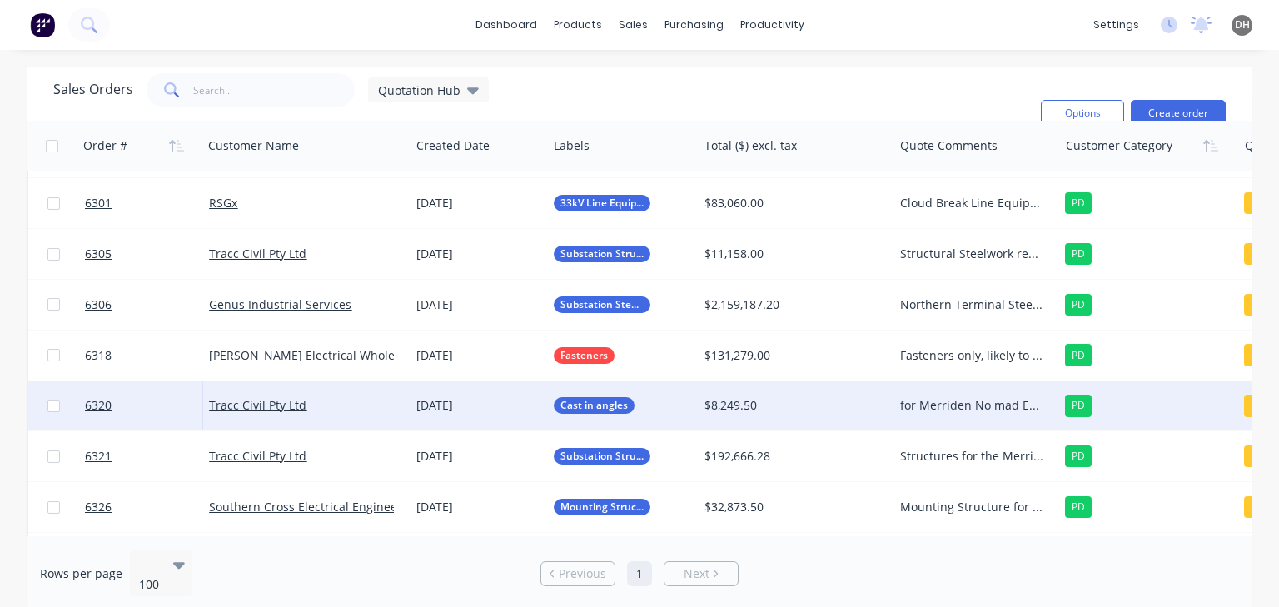
click at [936, 400] on div "for Merriden No mad Energy" at bounding box center [972, 405] width 144 height 17
click at [921, 394] on div "for Merriden No mad Energy" at bounding box center [976, 402] width 162 height 40
click at [908, 392] on div "for Merriden No mad Energy" at bounding box center [976, 402] width 162 height 40
click at [963, 410] on div "For Merriden No mad Energy" at bounding box center [976, 402] width 162 height 40
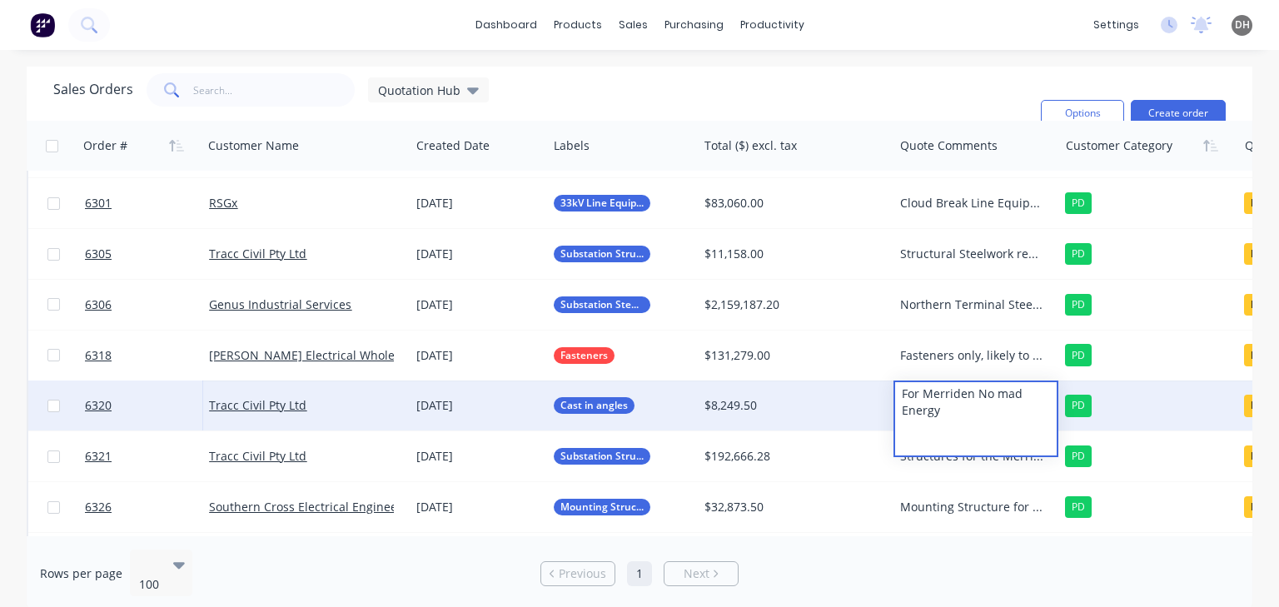
click at [996, 392] on div "For Merriden No mad Energy" at bounding box center [976, 418] width 162 height 73
click at [956, 408] on div "For Merriden Nomad Energy" at bounding box center [976, 418] width 162 height 73
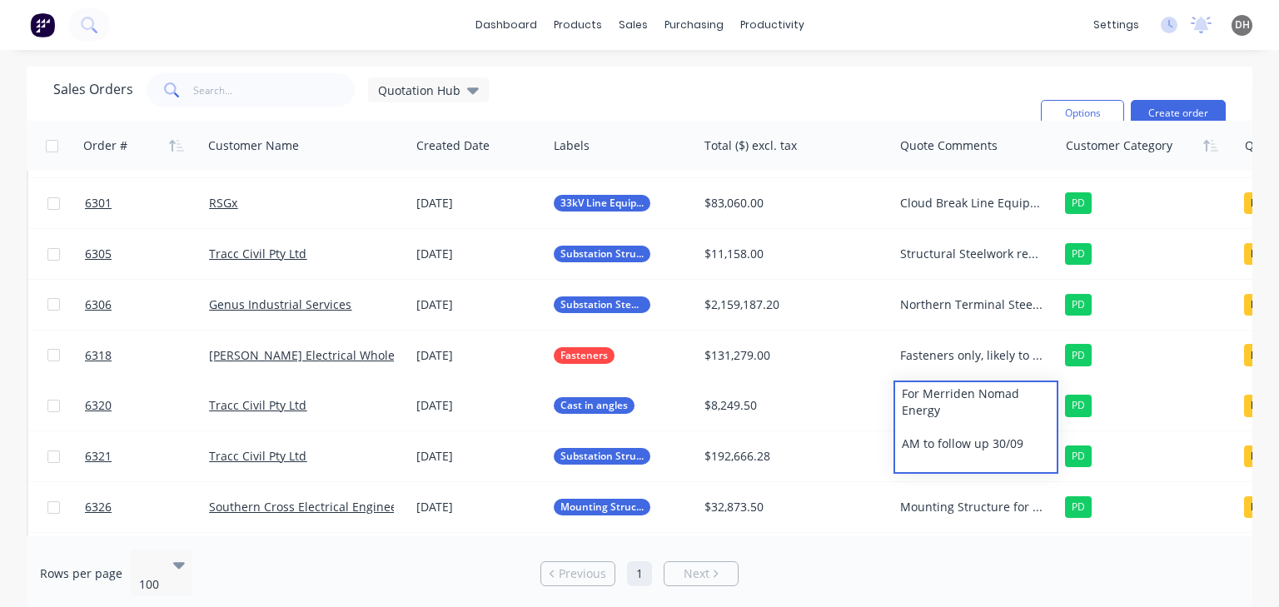
click at [944, 97] on div "Sales Orders Quotation Hub Filters: Quote Type, Quote Status Sorting: Customer …" at bounding box center [540, 113] width 974 height 80
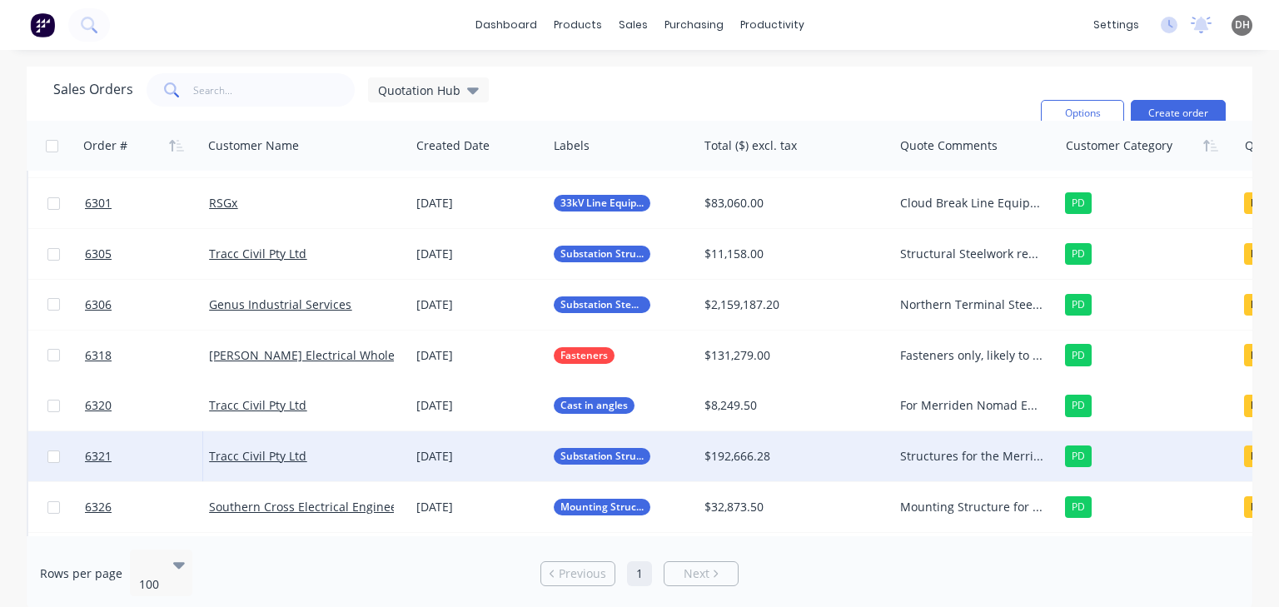
click at [977, 453] on div "Structures for the Merriden Nomad Energy" at bounding box center [972, 456] width 144 height 17
click at [986, 463] on div "Structures for the Merriden Nomad Energy" at bounding box center [976, 453] width 162 height 40
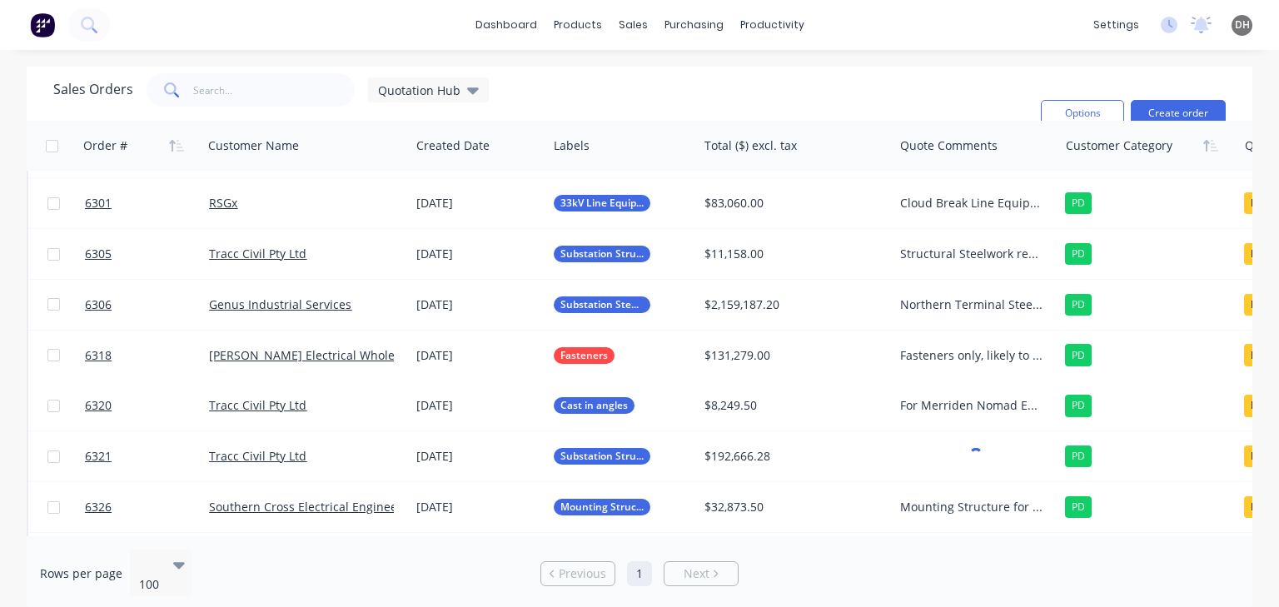
click at [869, 108] on div "Sales Orders Quotation Hub Filters: Quote Type, Quote Status Sorting: Customer …" at bounding box center [540, 113] width 974 height 80
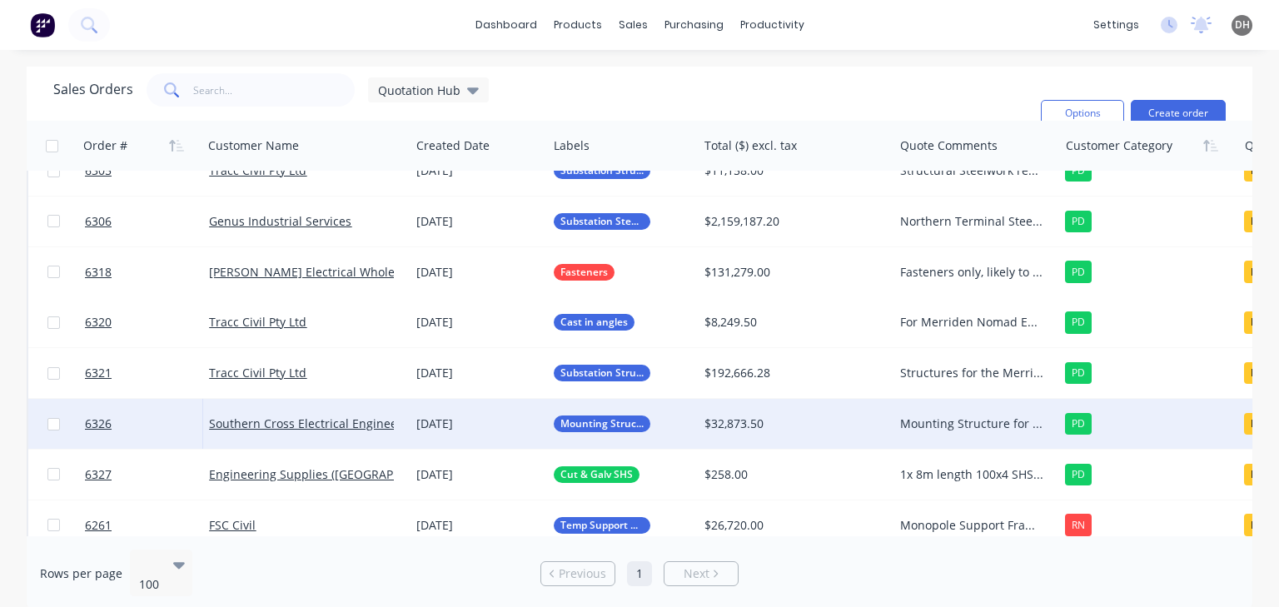
scroll to position [566, 0]
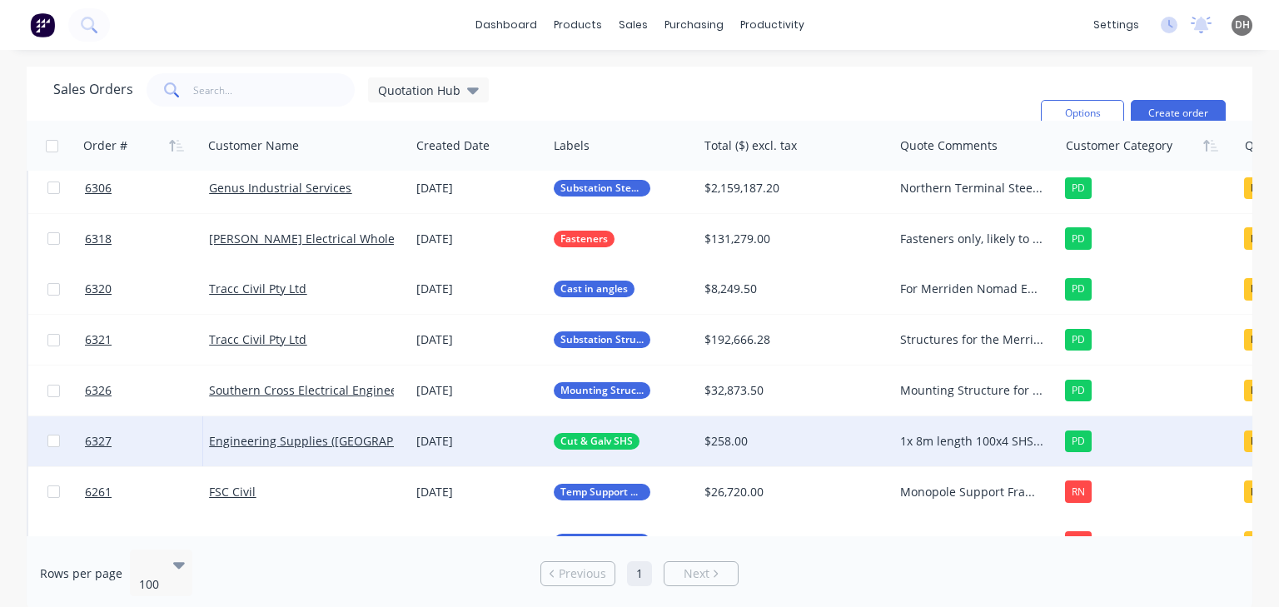
click at [989, 448] on div "1x 8m length 100x4 SHS Am to follow up 30/09" at bounding box center [972, 441] width 144 height 17
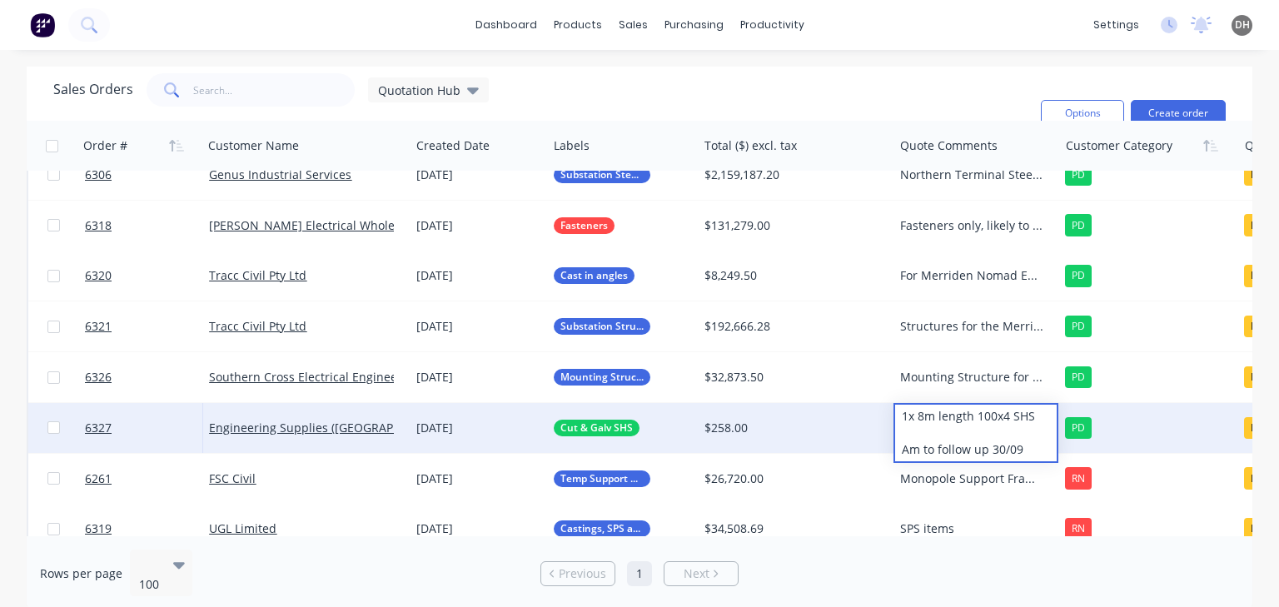
scroll to position [583, 0]
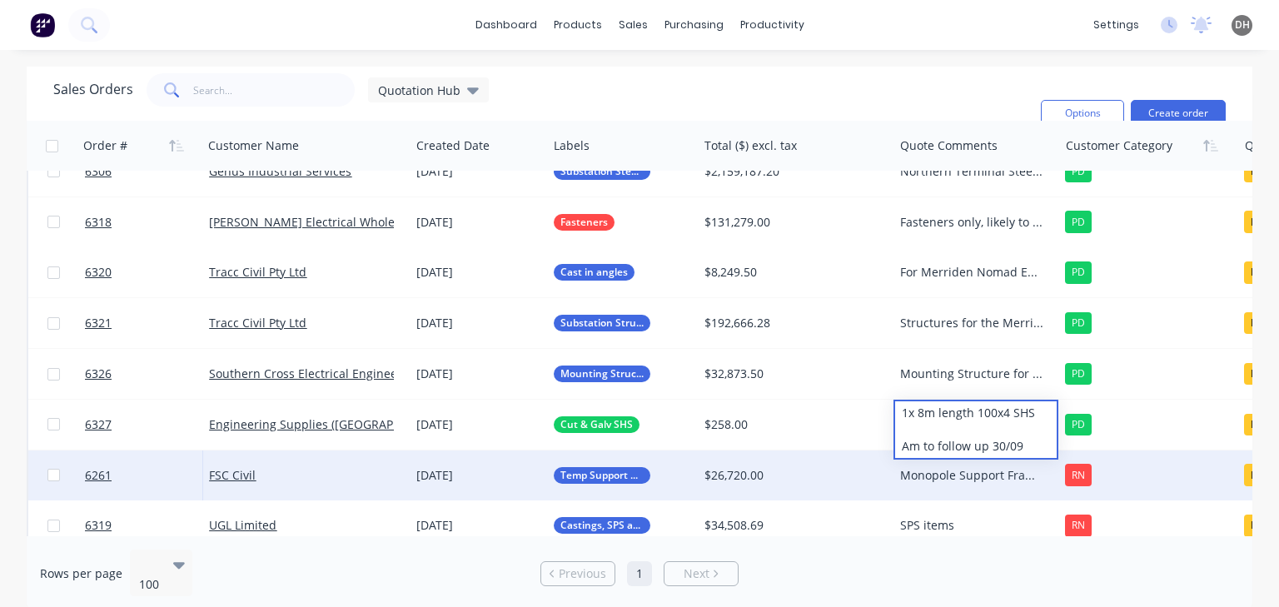
click at [941, 475] on div "Monopole Support Frames and Anchor Augers AM to follow up o a weekly basis (1%)" at bounding box center [972, 475] width 144 height 17
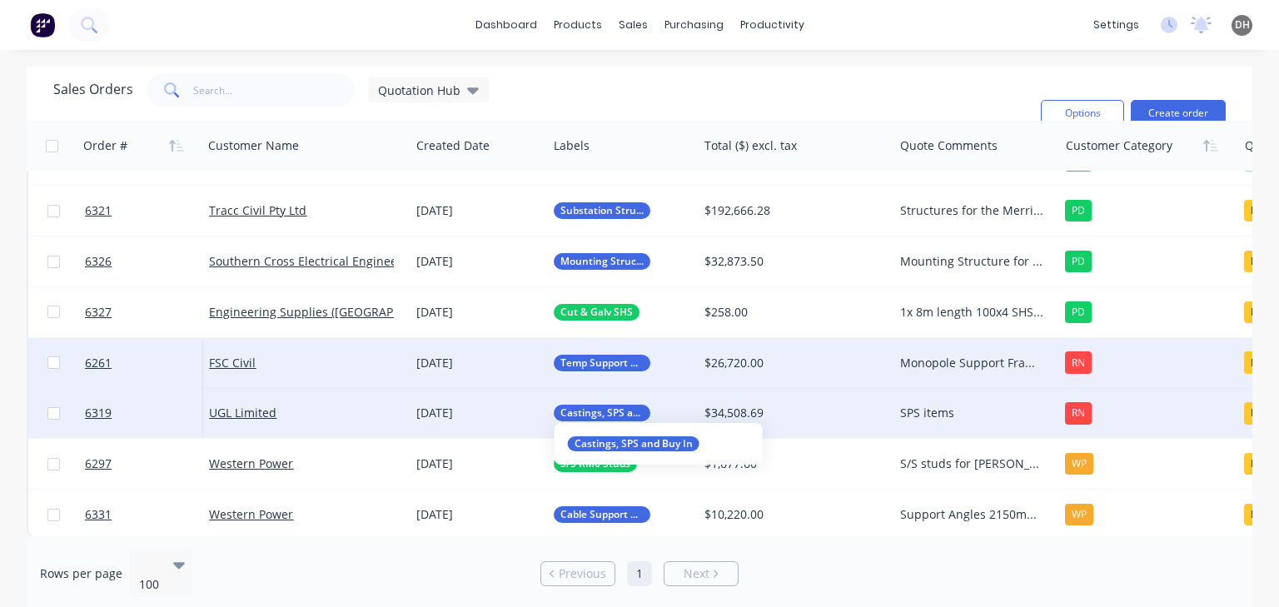
scroll to position [699, 0]
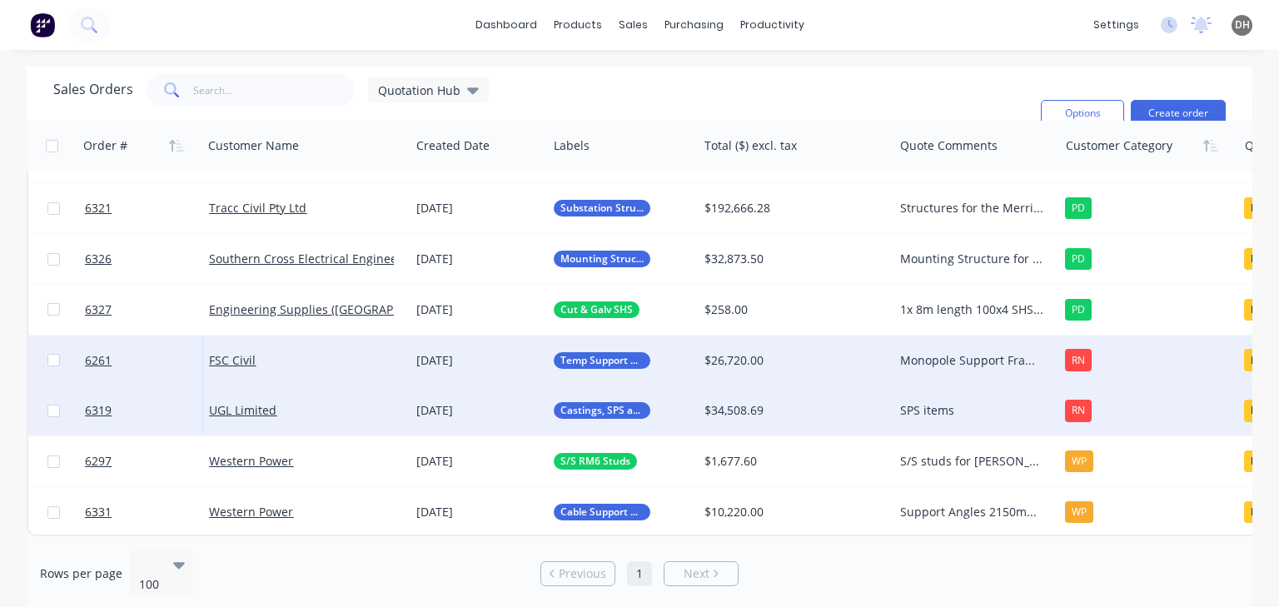
click at [948, 413] on div "SPS items" at bounding box center [972, 410] width 144 height 17
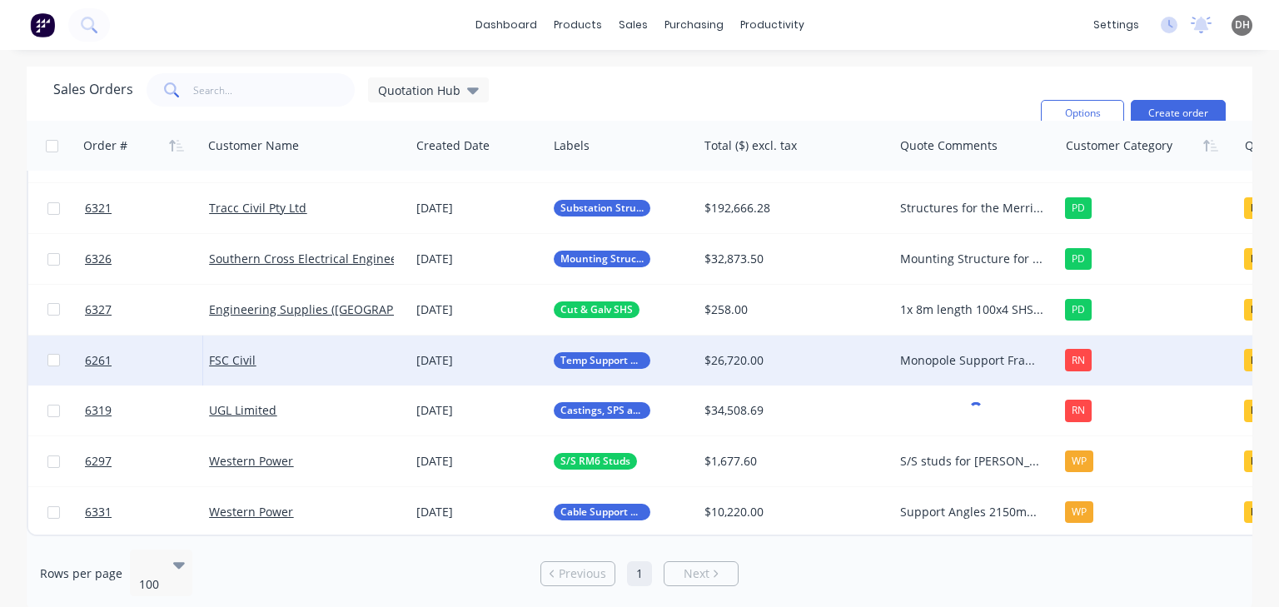
click at [889, 89] on div "Sales Orders Quotation Hub Filters: Quote Type, Quote Status Sorting: Customer …" at bounding box center [540, 113] width 974 height 80
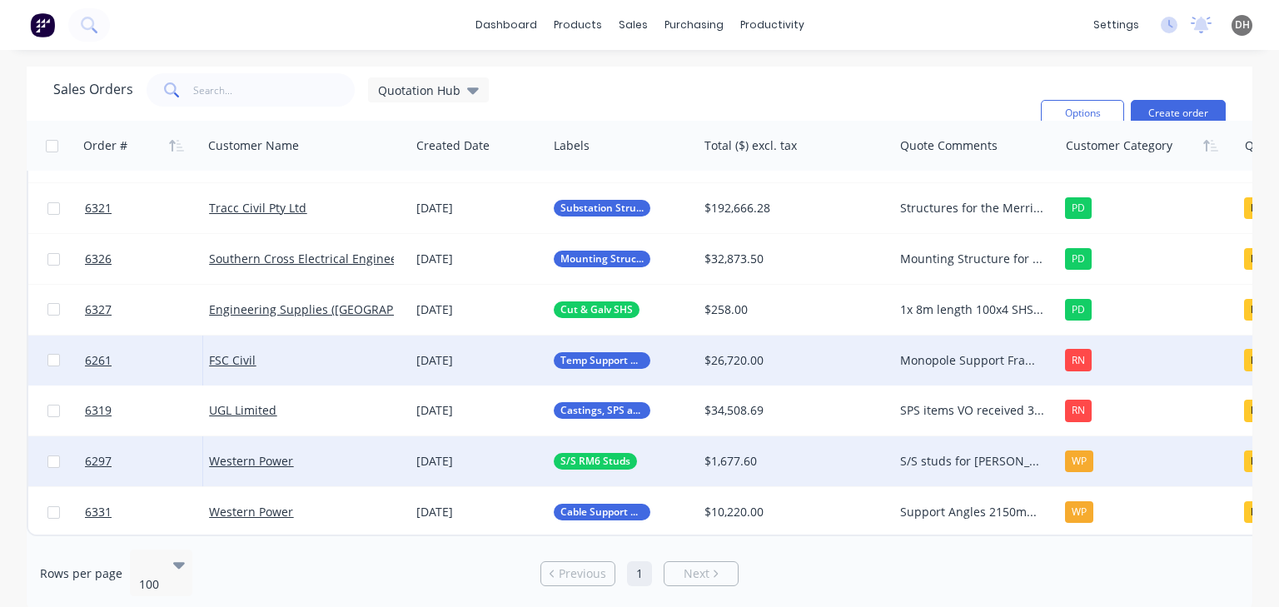
click at [957, 454] on div "S/S studs for [PERSON_NAME] Am to follow up 30/09 Vihanga on leave until 13/10" at bounding box center [972, 461] width 144 height 17
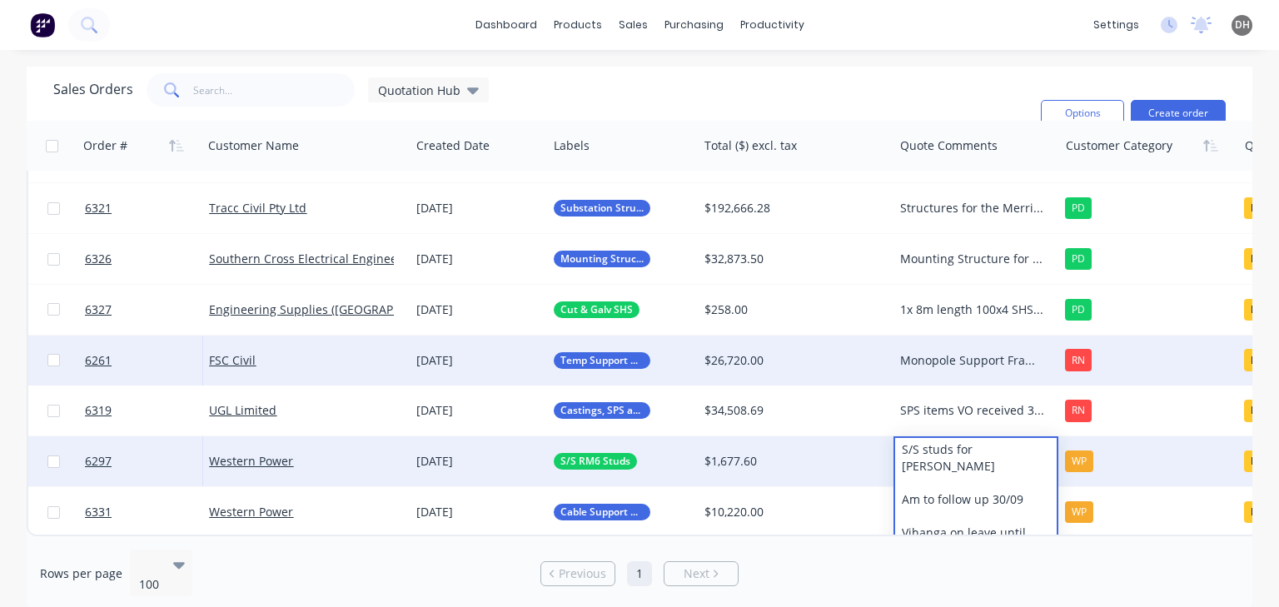
click at [903, 47] on div "dashboard products sales purchasing productivity dashboard products Product Cat…" at bounding box center [639, 25] width 1279 height 50
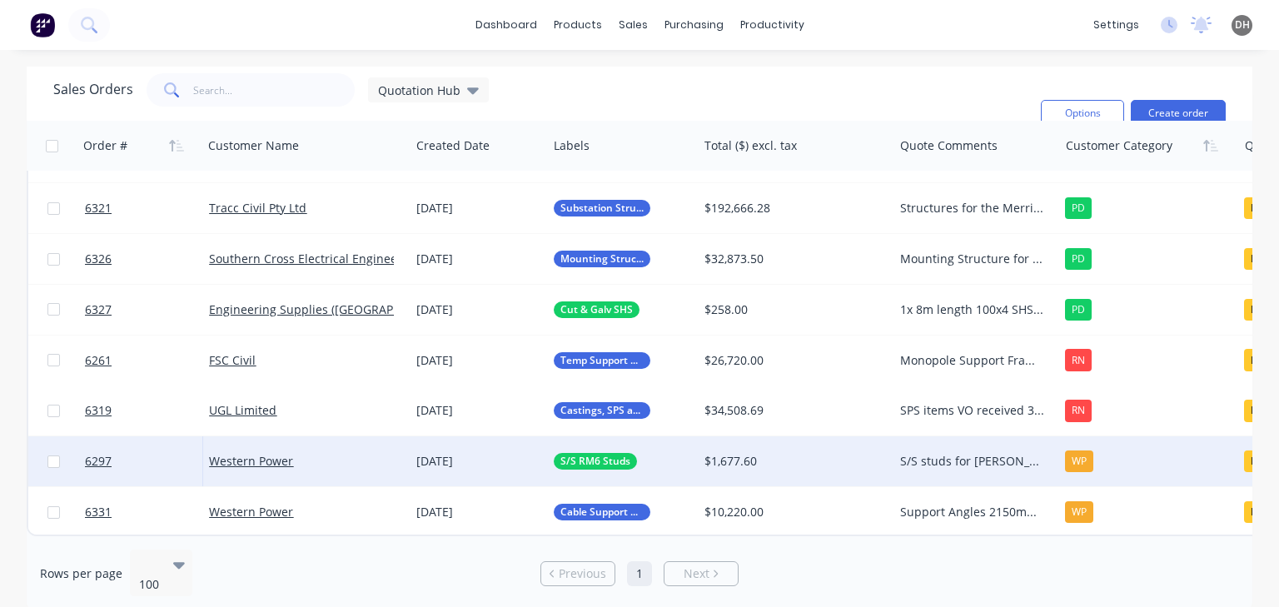
scroll to position [705, 0]
